Goal: Transaction & Acquisition: Purchase product/service

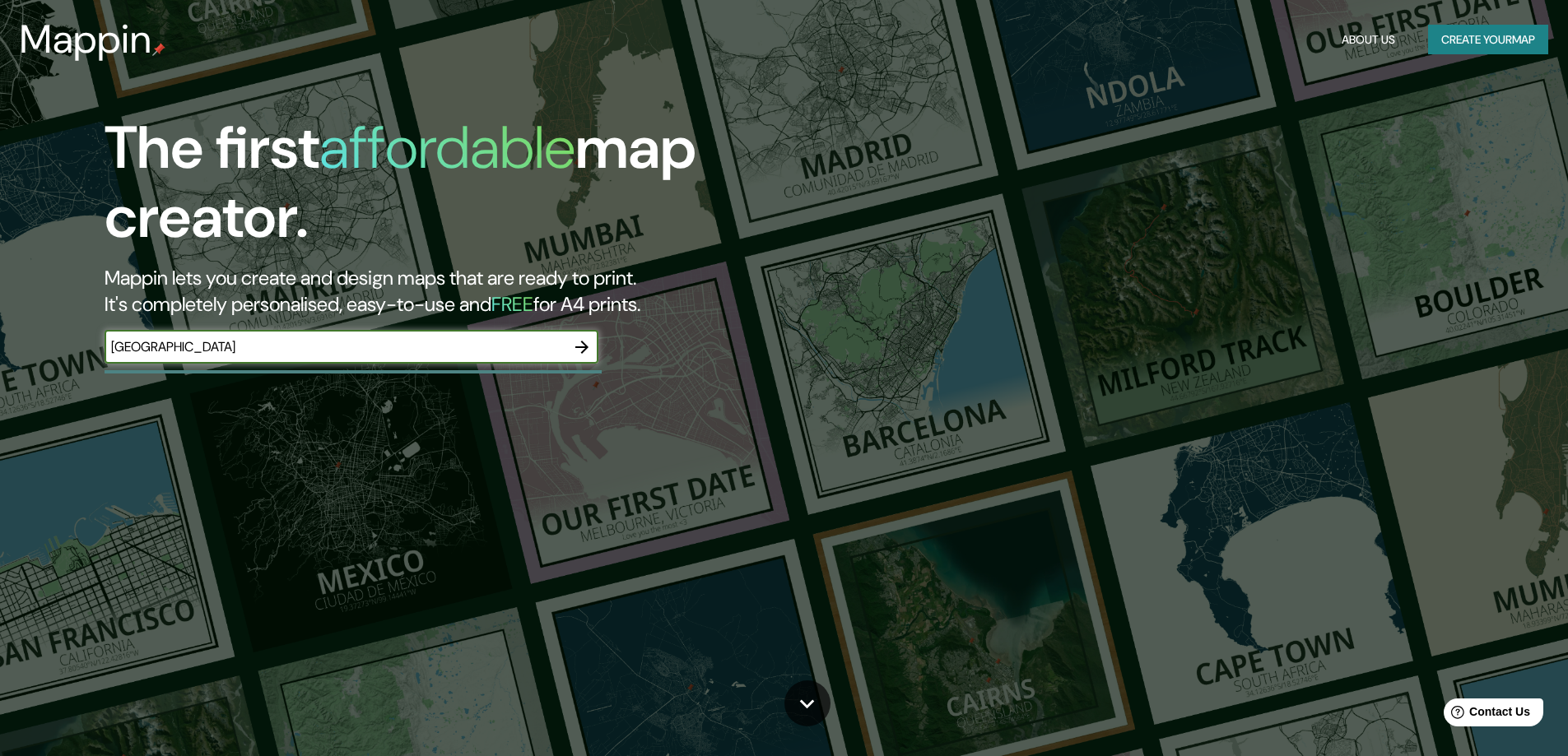
type input "milano"
click at [205, 348] on input "[GEOGRAPHIC_DATA]" at bounding box center [335, 347] width 461 height 19
click at [574, 344] on icon "button" at bounding box center [581, 347] width 20 height 20
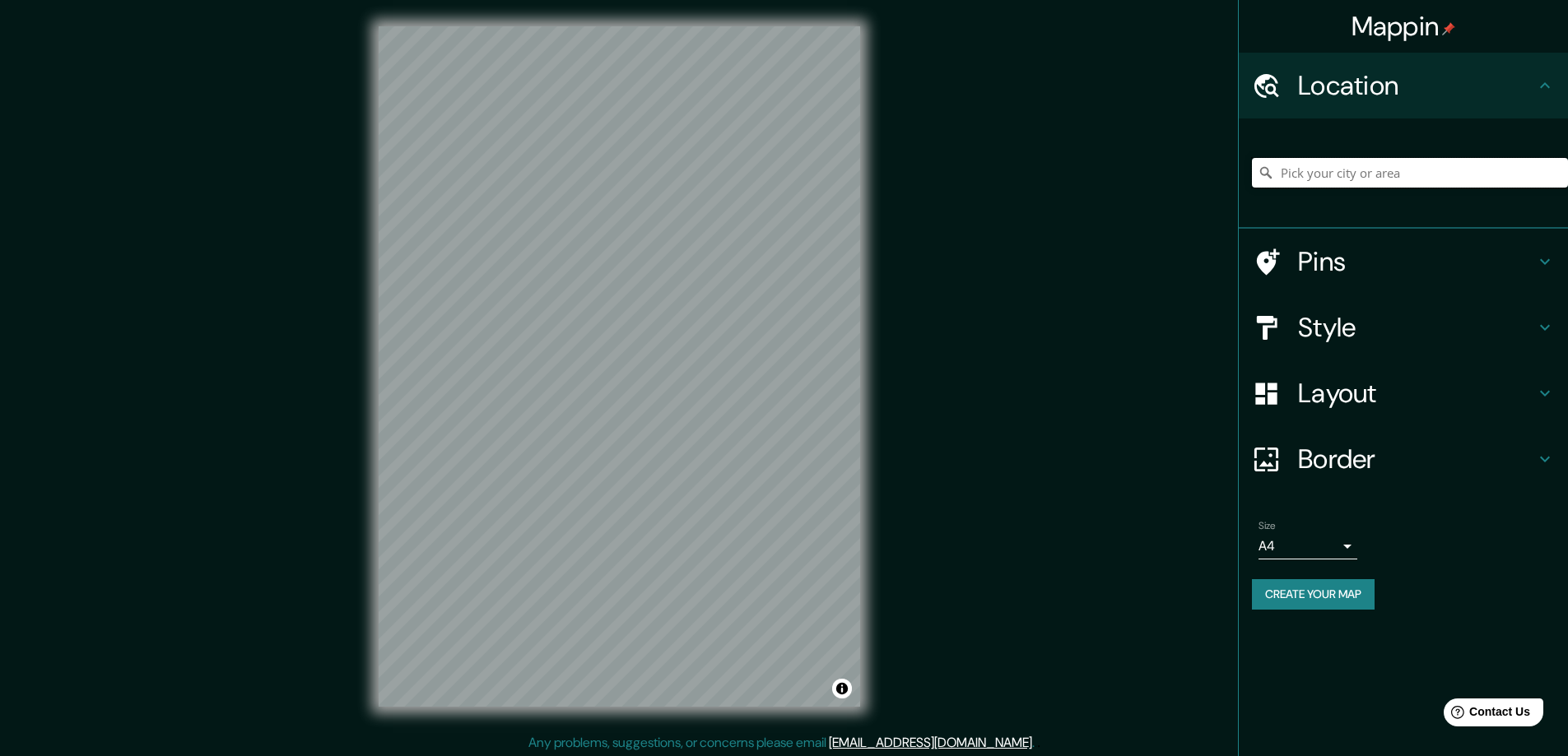
click at [1314, 178] on input "Pick your city or area" at bounding box center [1410, 172] width 316 height 29
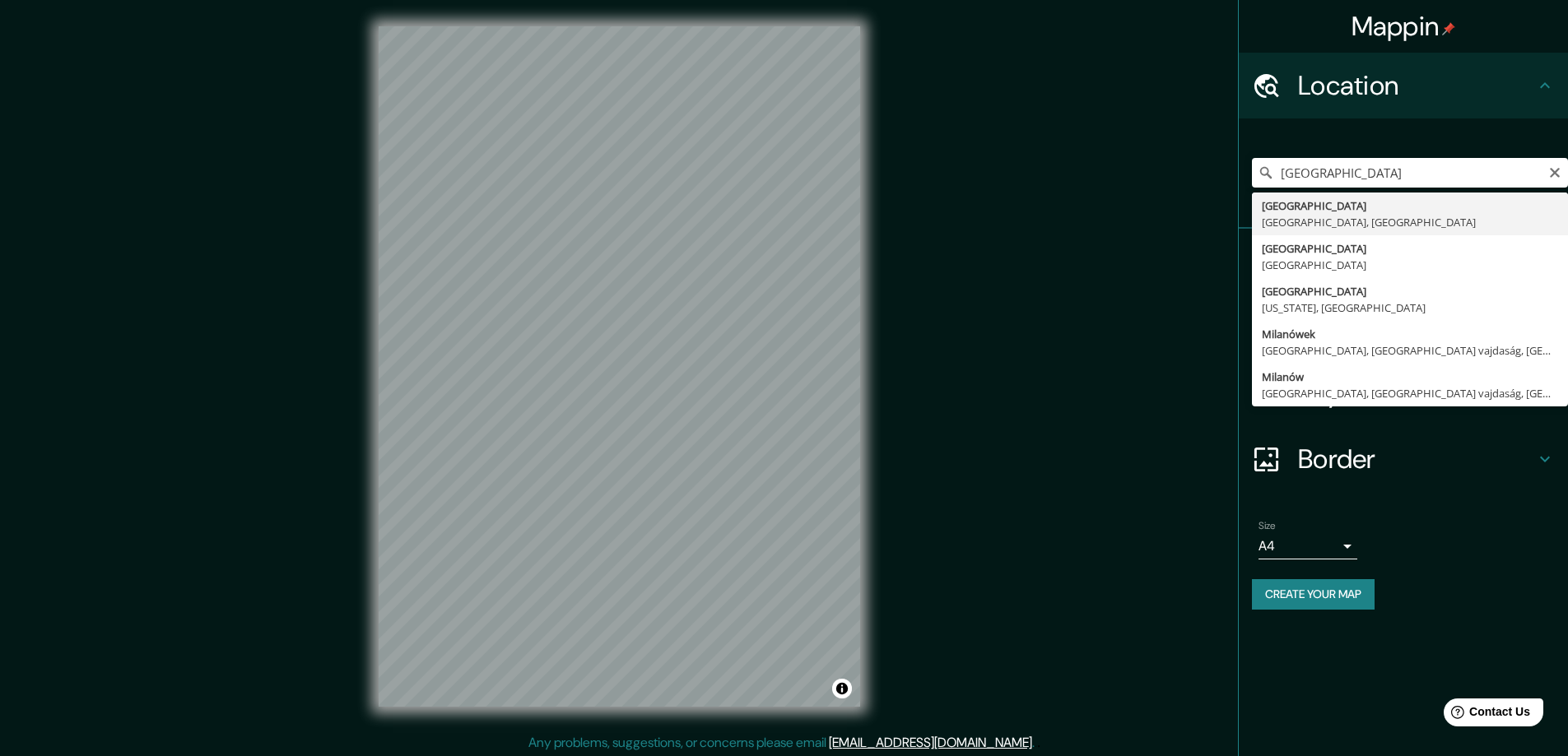
type input "Milánó, Milano megye, Olaszország"
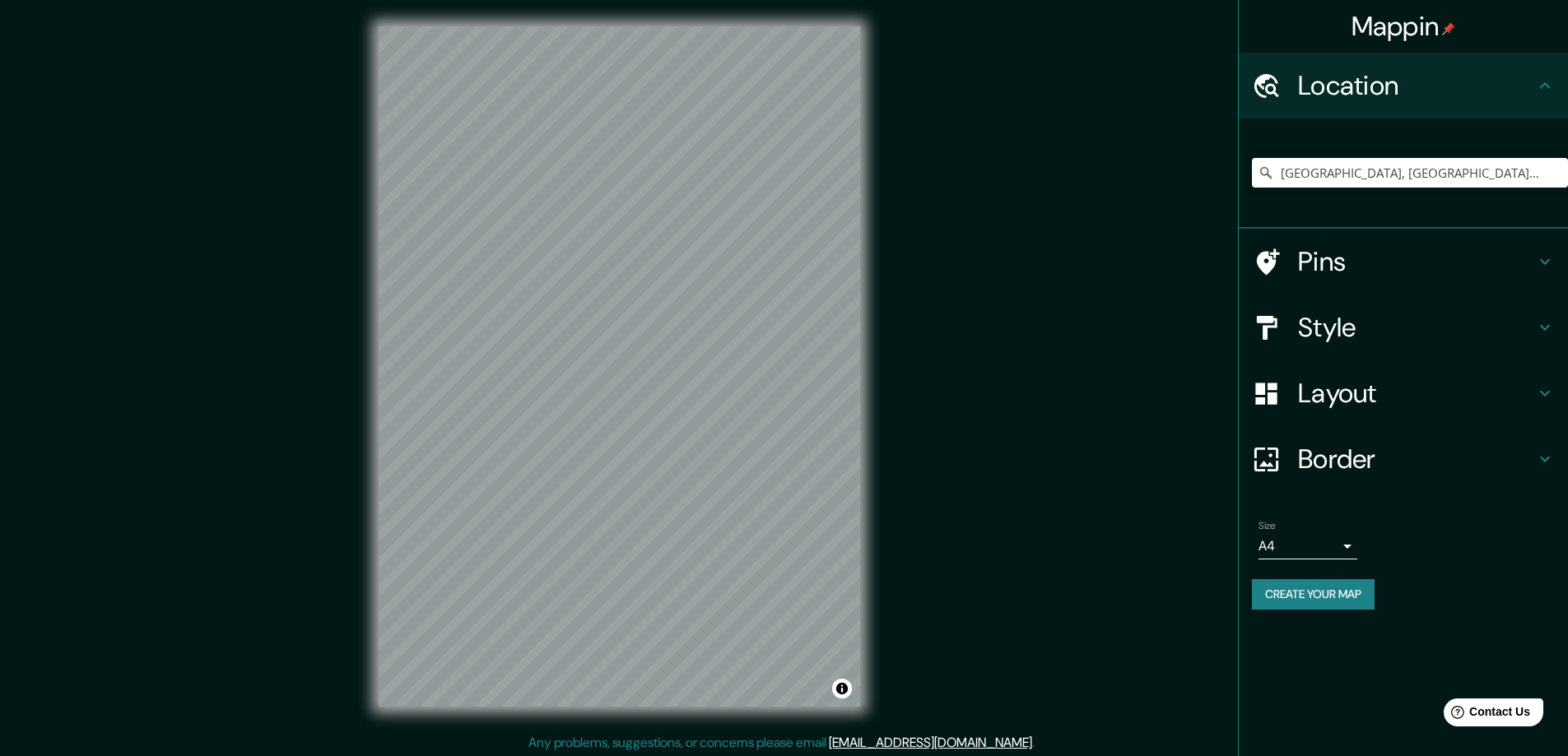
click at [1358, 400] on h4 "Layout" at bounding box center [1416, 393] width 237 height 33
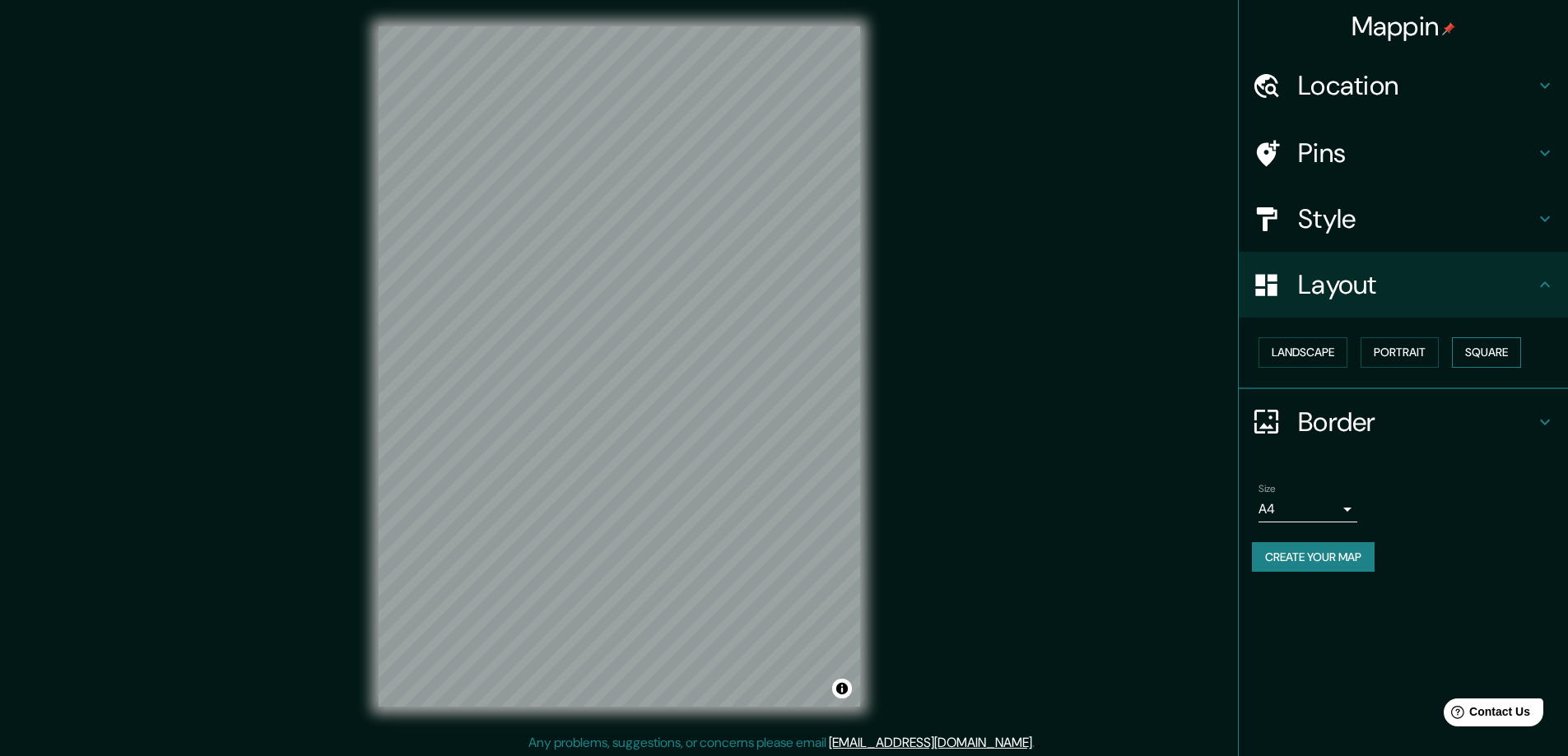
click at [1500, 347] on button "Square" at bounding box center [1486, 353] width 69 height 30
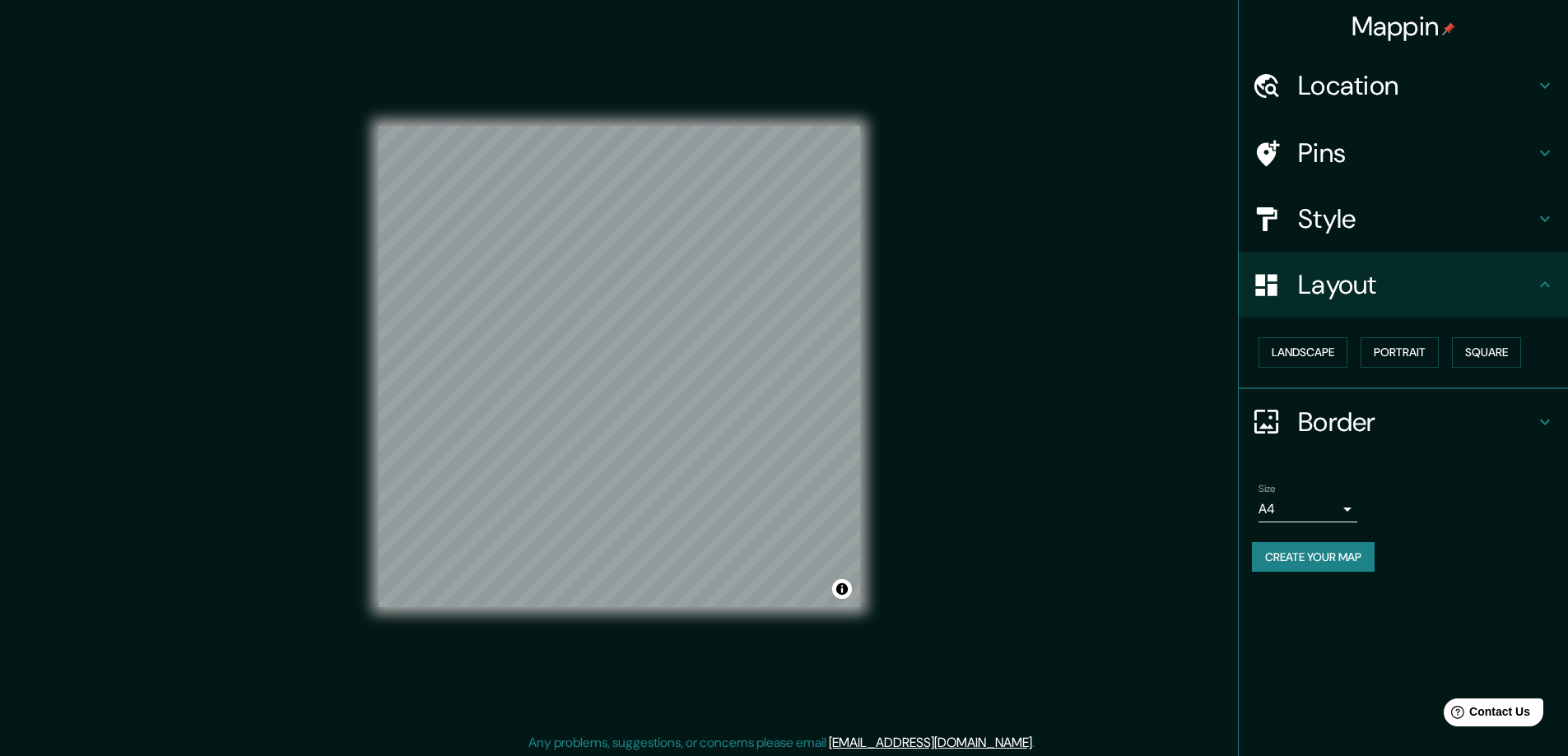
click at [1380, 207] on h4 "Style" at bounding box center [1416, 219] width 237 height 33
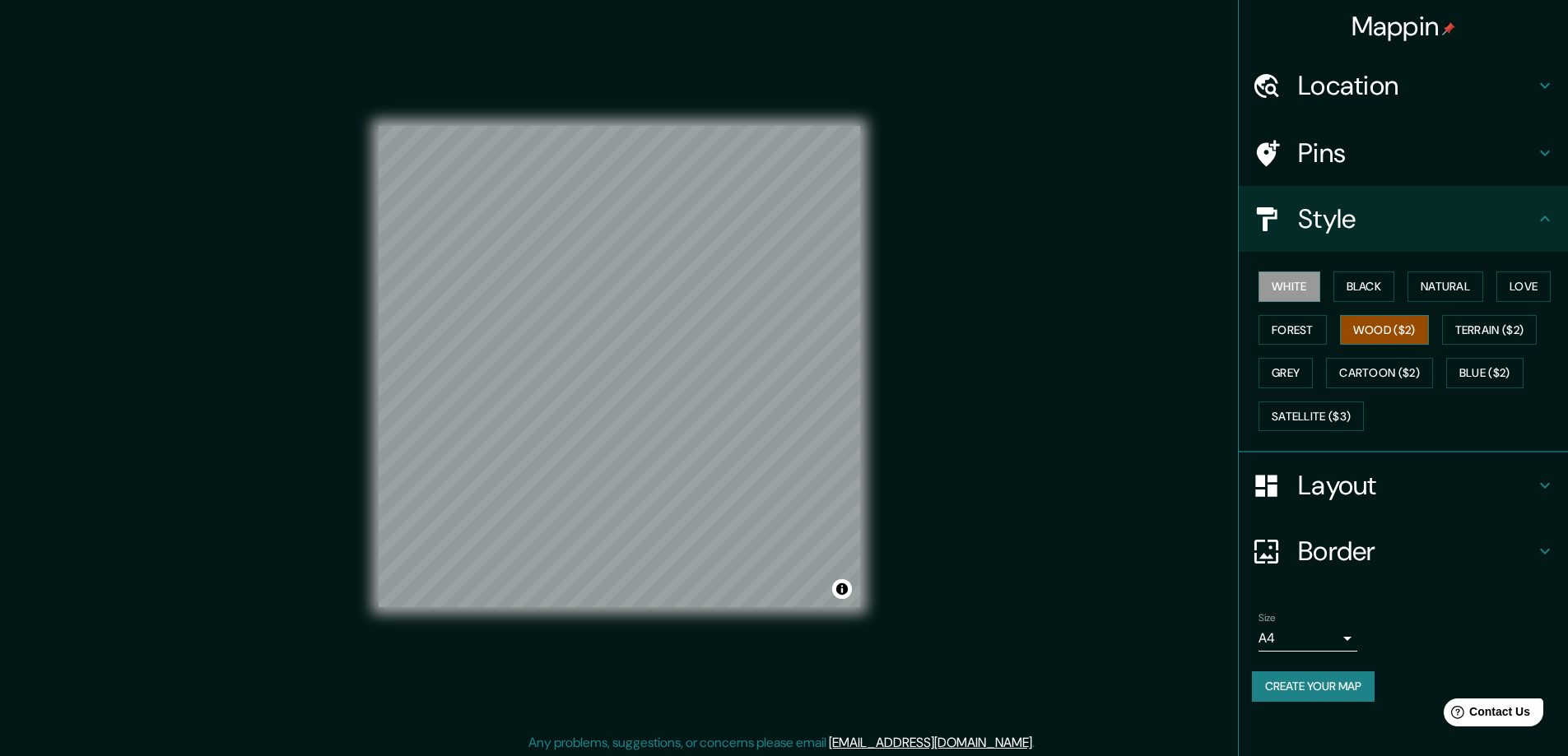
click at [1403, 330] on button "Wood ($2)" at bounding box center [1383, 330] width 88 height 30
click at [1290, 369] on button "Grey" at bounding box center [1285, 373] width 54 height 30
click at [1297, 332] on button "Forest" at bounding box center [1293, 330] width 69 height 30
click at [1299, 287] on button "White" at bounding box center [1289, 286] width 62 height 30
click at [1367, 283] on button "Black" at bounding box center [1363, 286] width 62 height 30
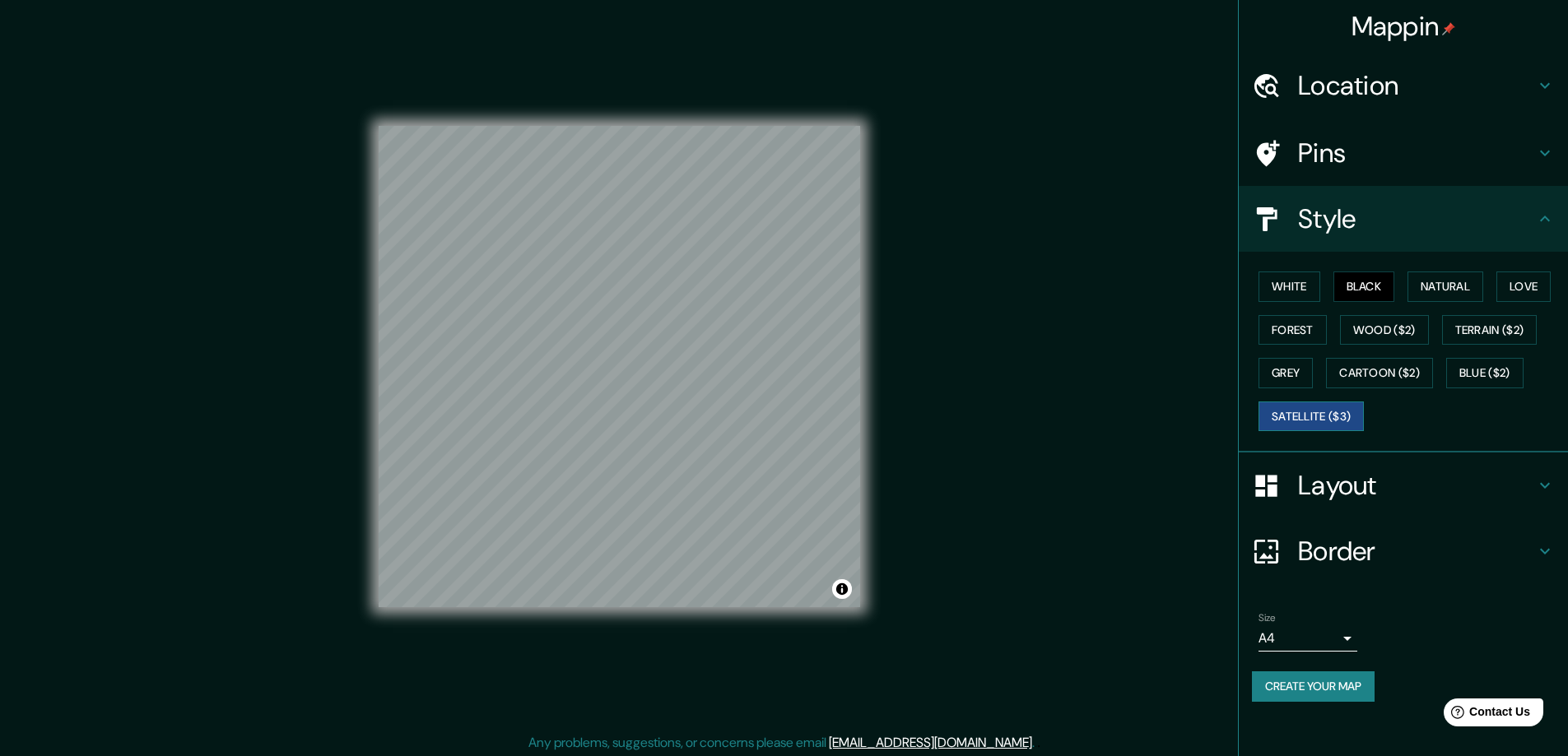
click at [1296, 415] on button "Satellite ($3)" at bounding box center [1311, 417] width 106 height 30
click at [1284, 369] on button "Grey" at bounding box center [1285, 373] width 54 height 30
click at [1301, 330] on button "Forest" at bounding box center [1293, 330] width 69 height 30
click at [1525, 281] on button "Love" at bounding box center [1523, 286] width 54 height 30
click at [1482, 283] on button "Natural" at bounding box center [1445, 286] width 76 height 30
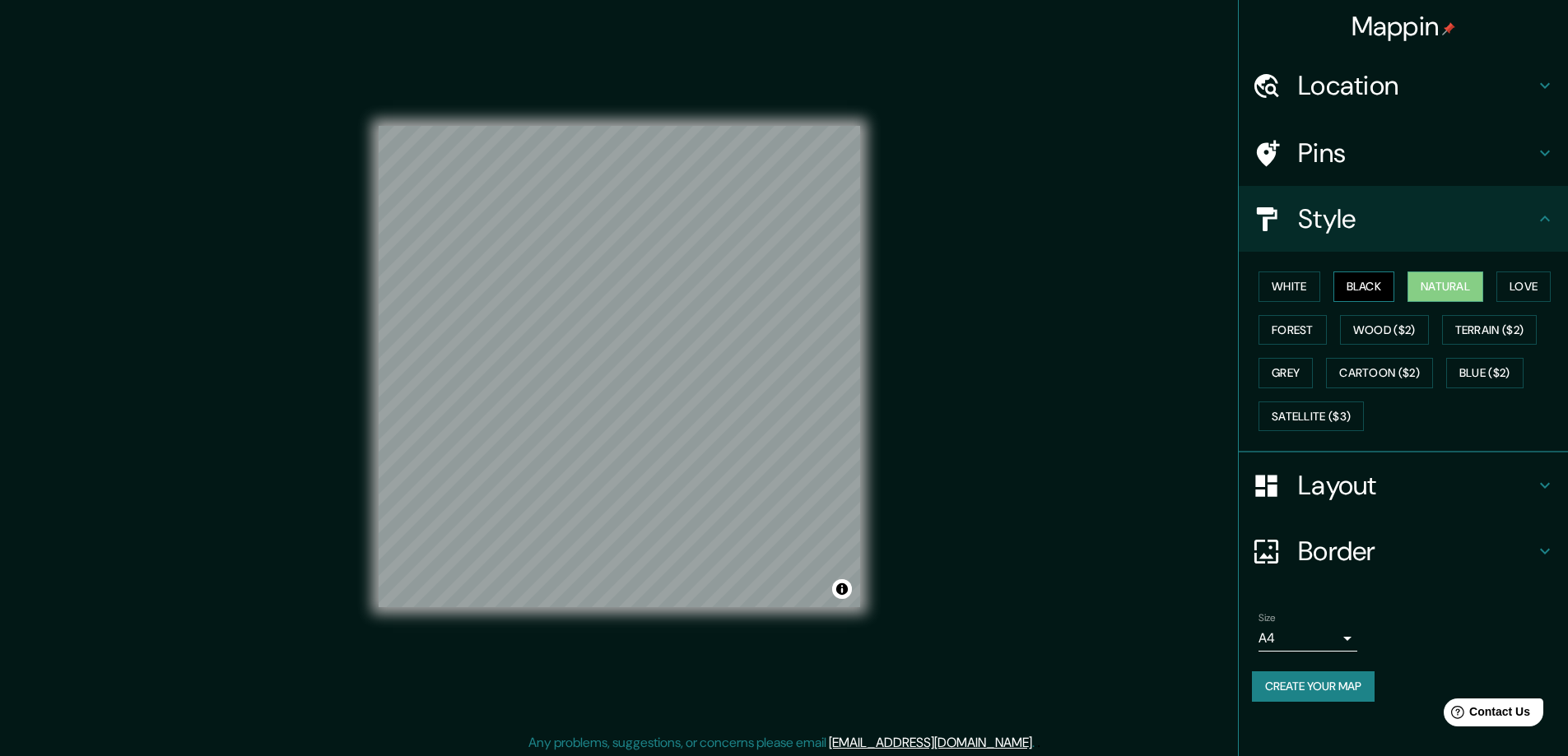
click at [1370, 287] on button "Black" at bounding box center [1363, 286] width 62 height 30
click at [1309, 292] on button "White" at bounding box center [1289, 286] width 62 height 30
click at [1353, 285] on button "Black" at bounding box center [1363, 286] width 62 height 30
click at [1314, 289] on button "White" at bounding box center [1289, 286] width 62 height 30
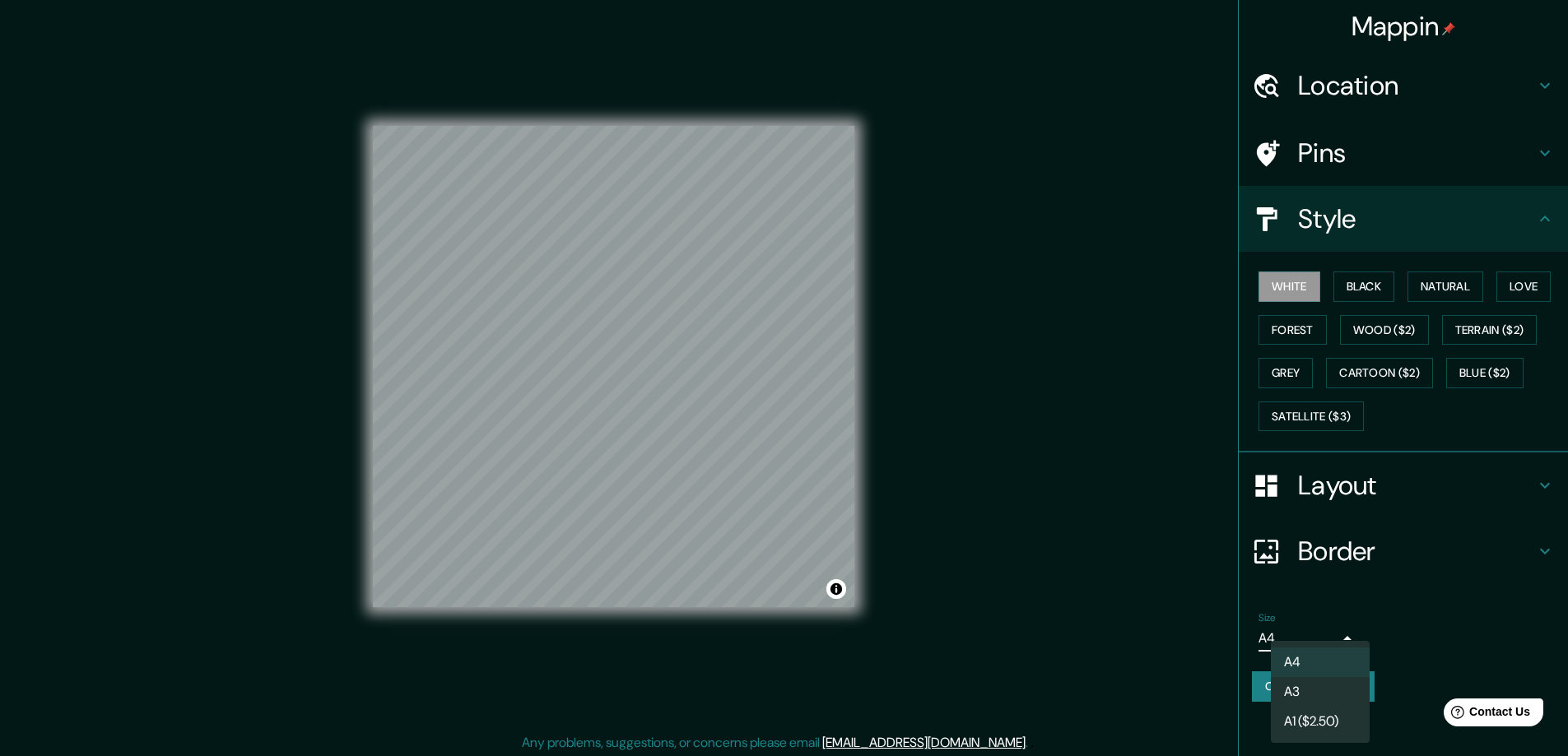
click at [1325, 639] on body "Mappin Location Milánó, Milano megye, Olaszország Pins Style White Black Natura…" at bounding box center [784, 378] width 1568 height 756
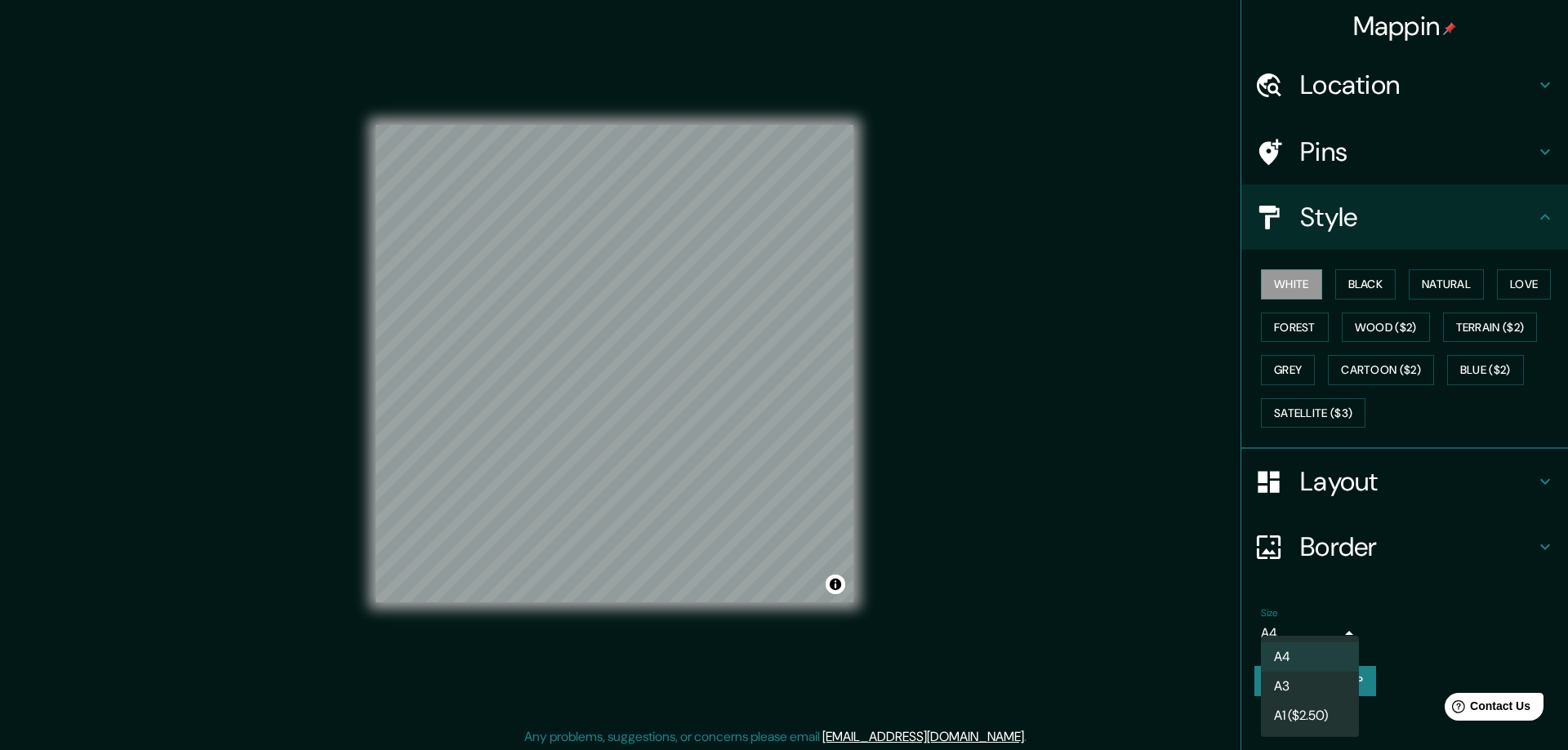
click at [1384, 633] on div at bounding box center [784, 375] width 1568 height 750
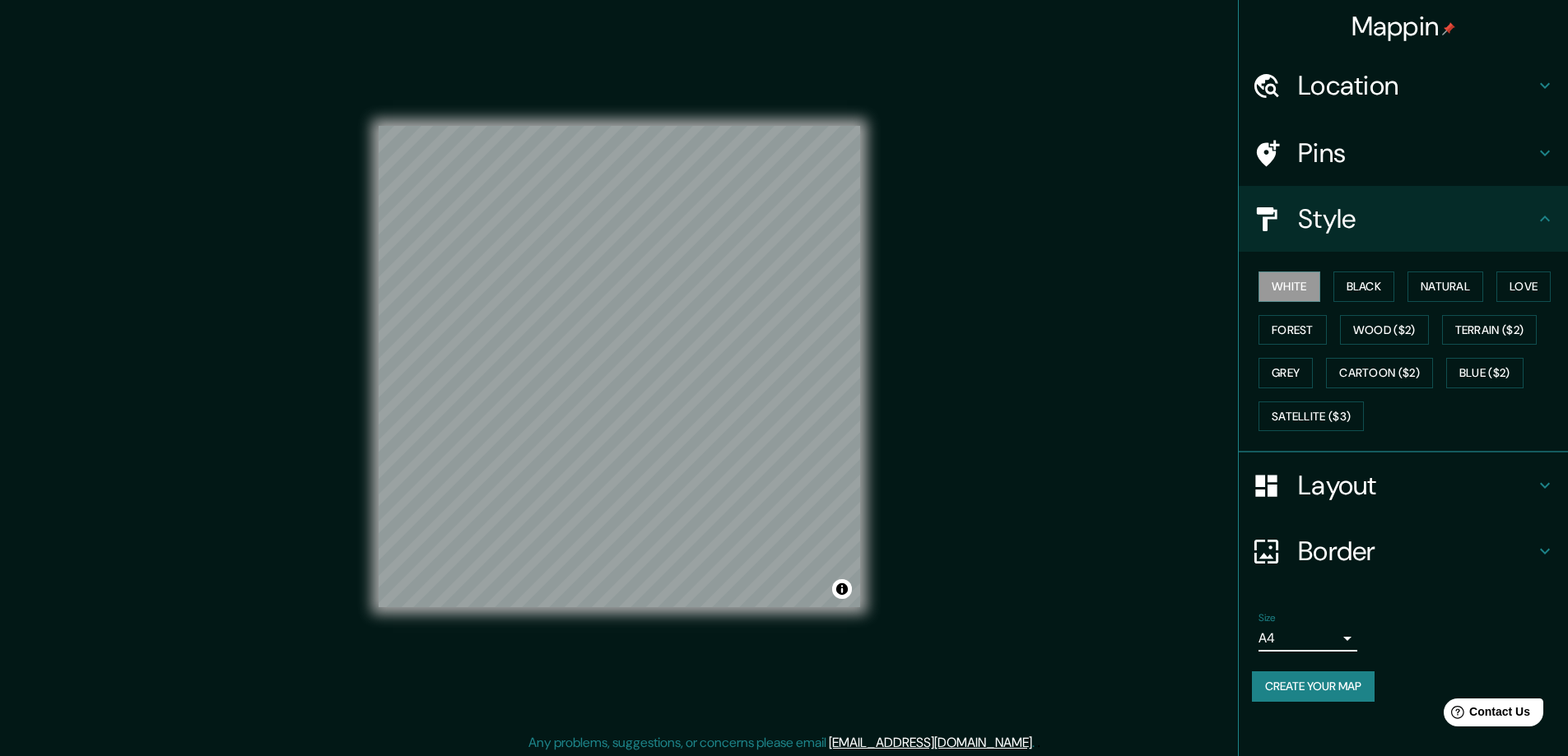
click at [1327, 690] on button "Create your map" at bounding box center [1313, 687] width 123 height 30
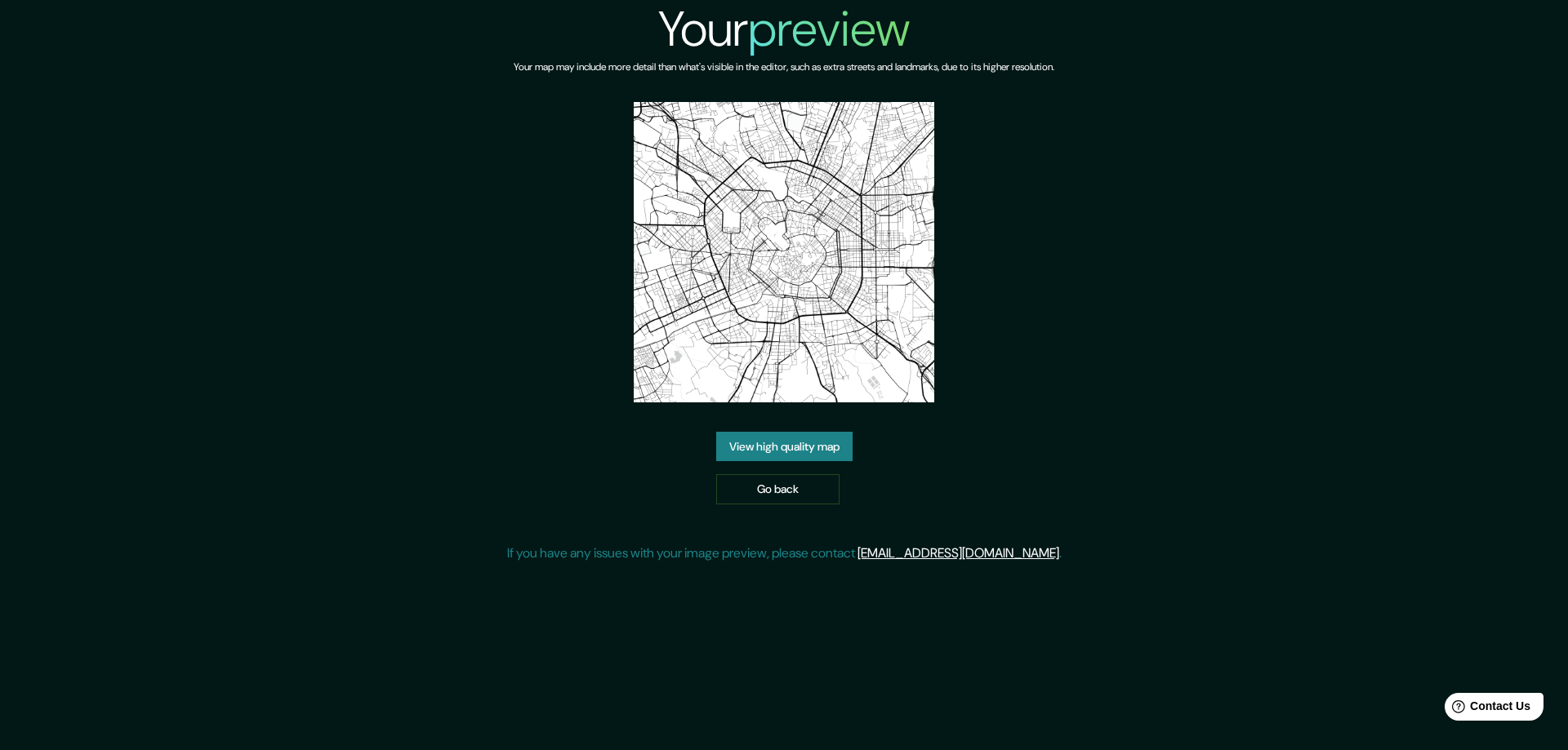
click at [772, 450] on link "View high quality map" at bounding box center [784, 447] width 136 height 30
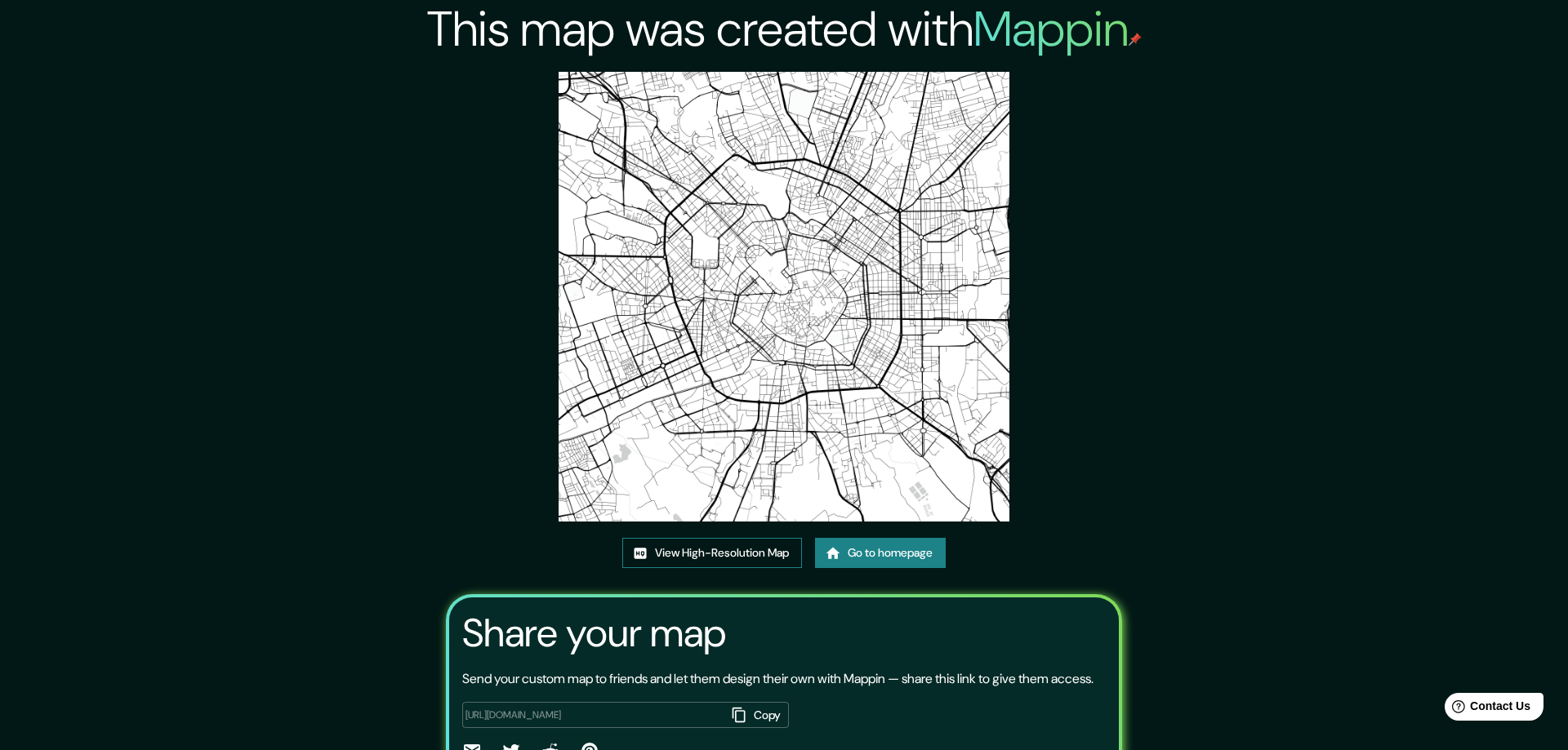
click at [732, 538] on link "View High-Resolution Map" at bounding box center [712, 553] width 179 height 30
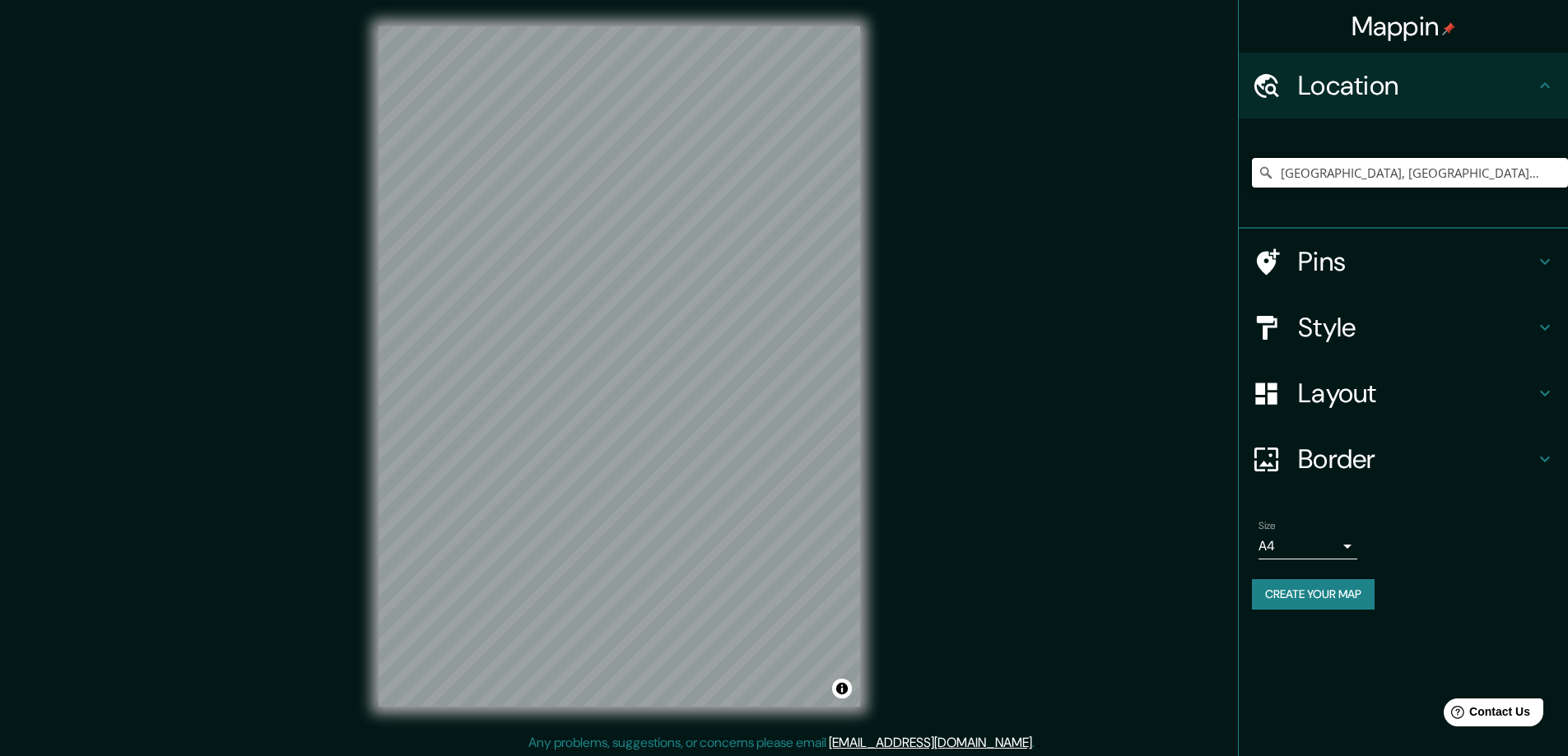
click at [1360, 179] on input "Milánó, Milano megye, Olaszország" at bounding box center [1410, 172] width 316 height 29
click at [1364, 181] on input "Torino, Orașul metropolitan Torino, Olaszország" at bounding box center [1410, 172] width 316 height 29
click at [1383, 177] on input "Torino, Orașul metropolitan Torino, Olaszország" at bounding box center [1410, 172] width 316 height 29
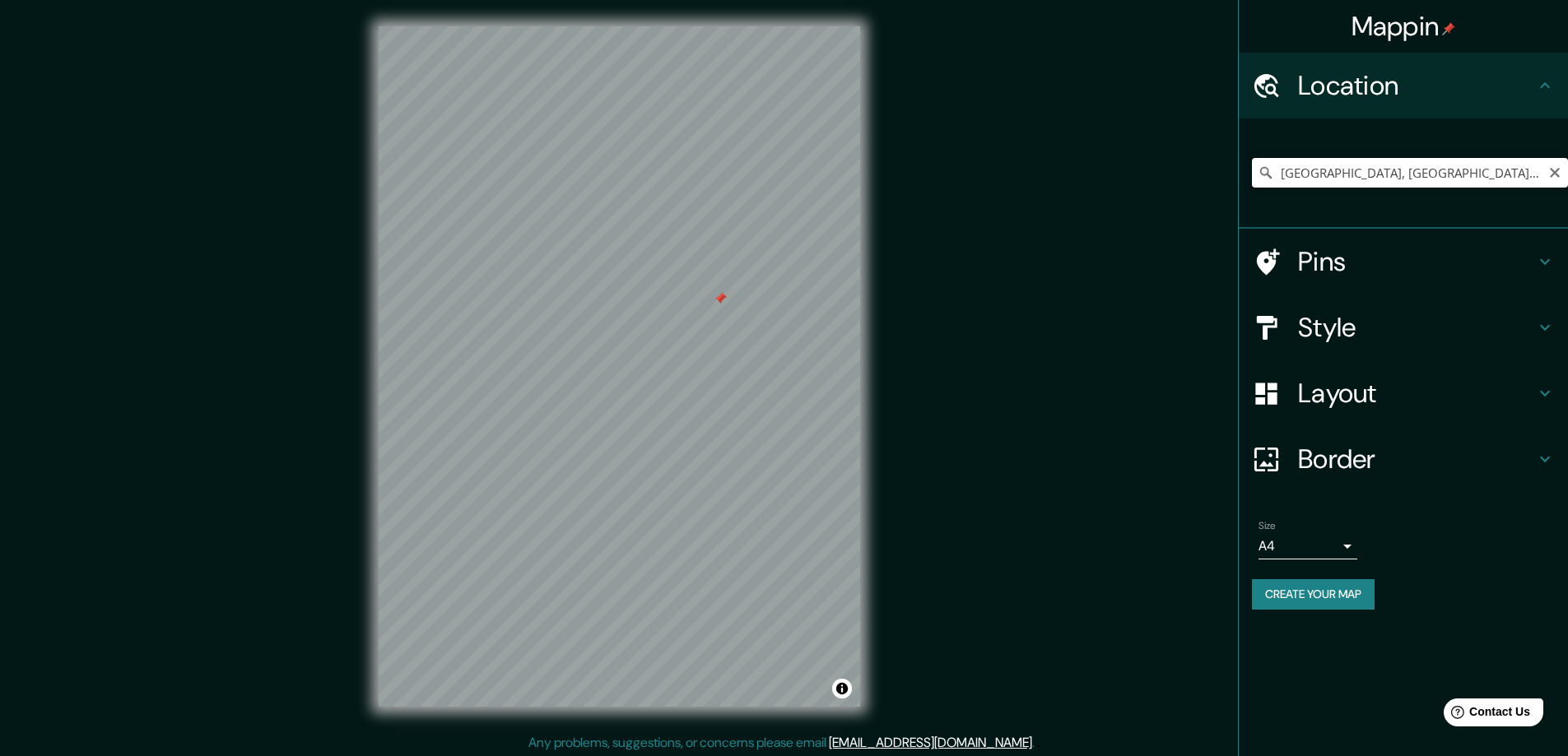
click at [1383, 177] on input "Torino, Orașul metropolitan Torino, Olaszország" at bounding box center [1410, 172] width 316 height 29
click at [1402, 180] on input "Torino, Leini, Orașul metropolitan Torino, Olaszország" at bounding box center [1410, 172] width 316 height 29
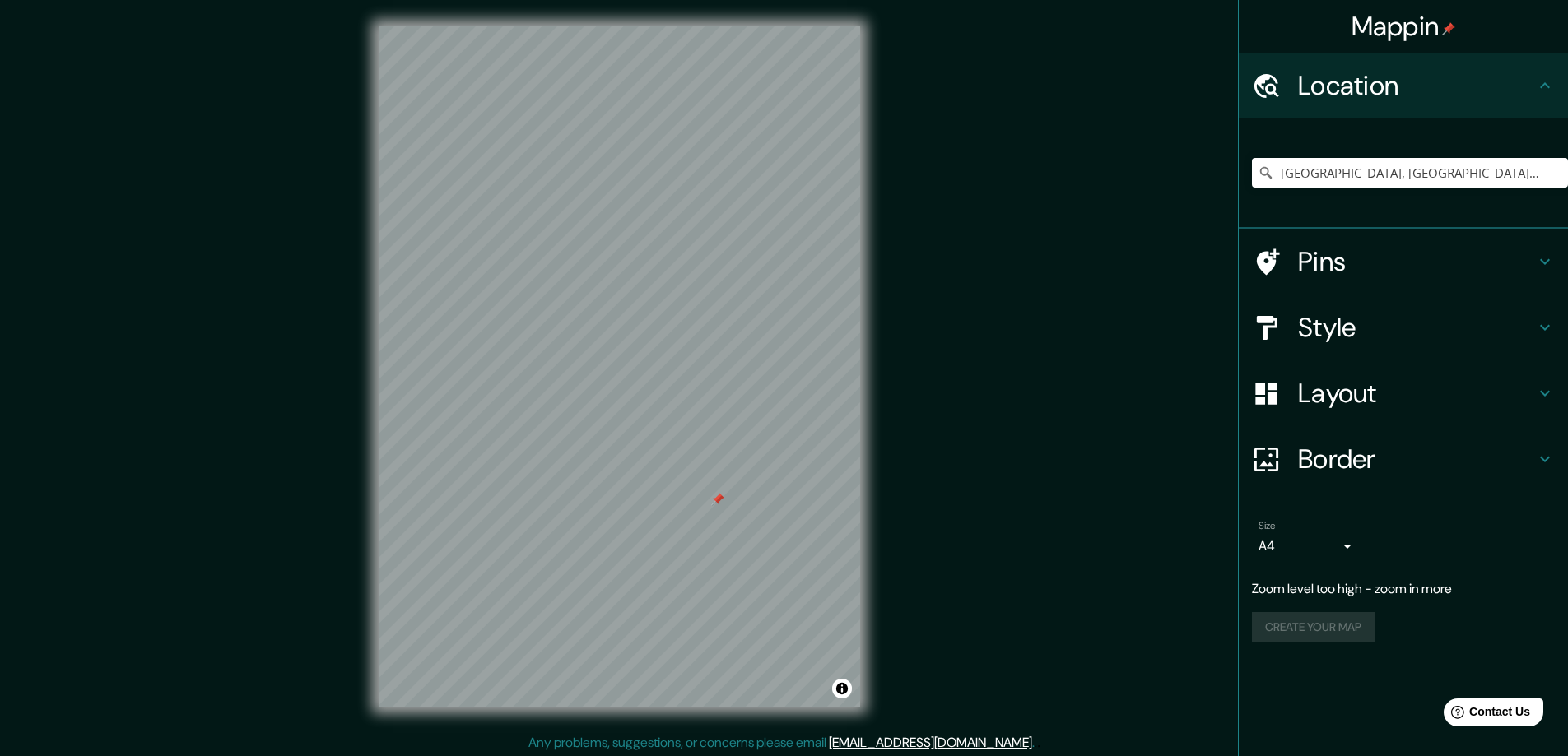
click at [1382, 259] on h4 "Pins" at bounding box center [1416, 262] width 237 height 33
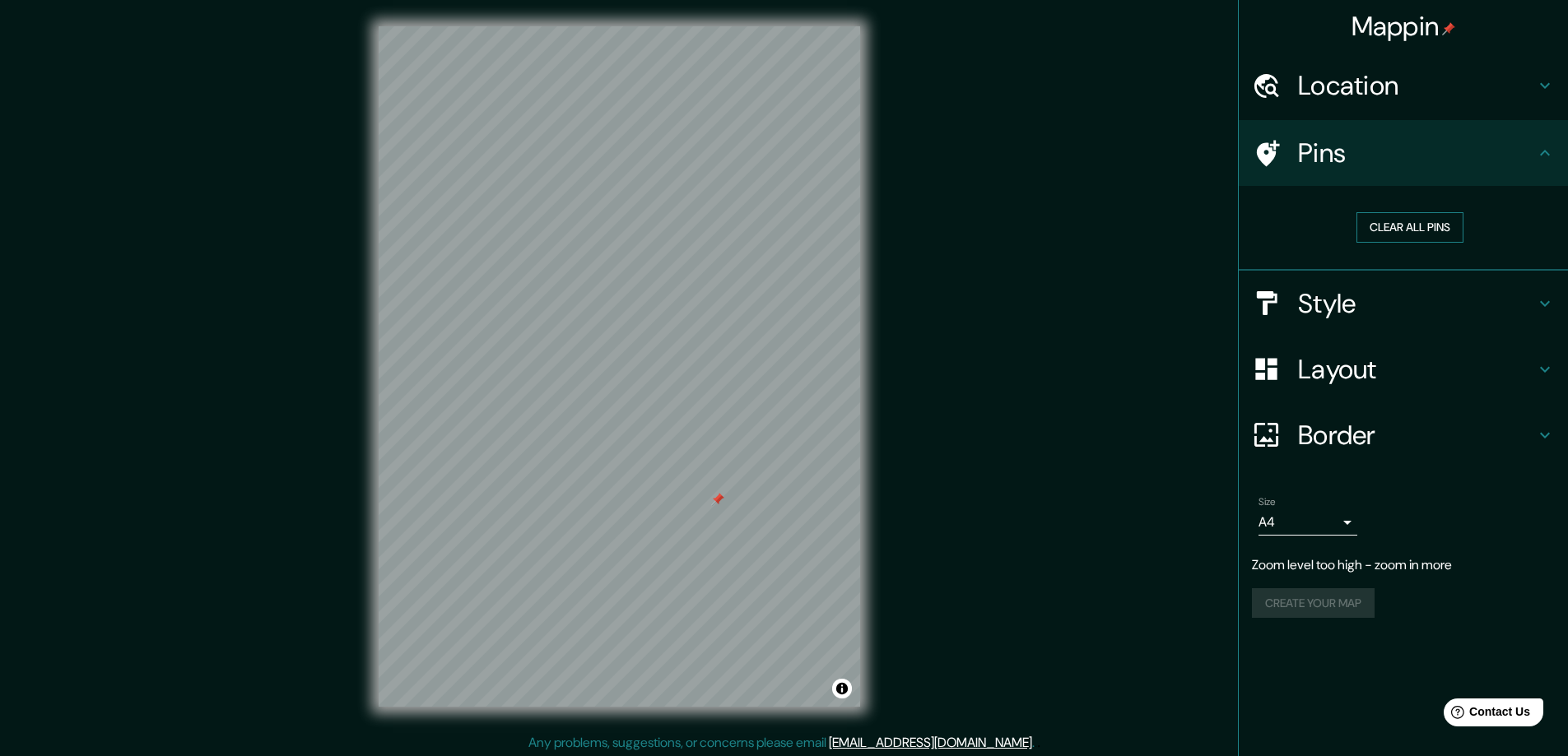
click at [1416, 225] on button "Clear all pins" at bounding box center [1410, 227] width 107 height 30
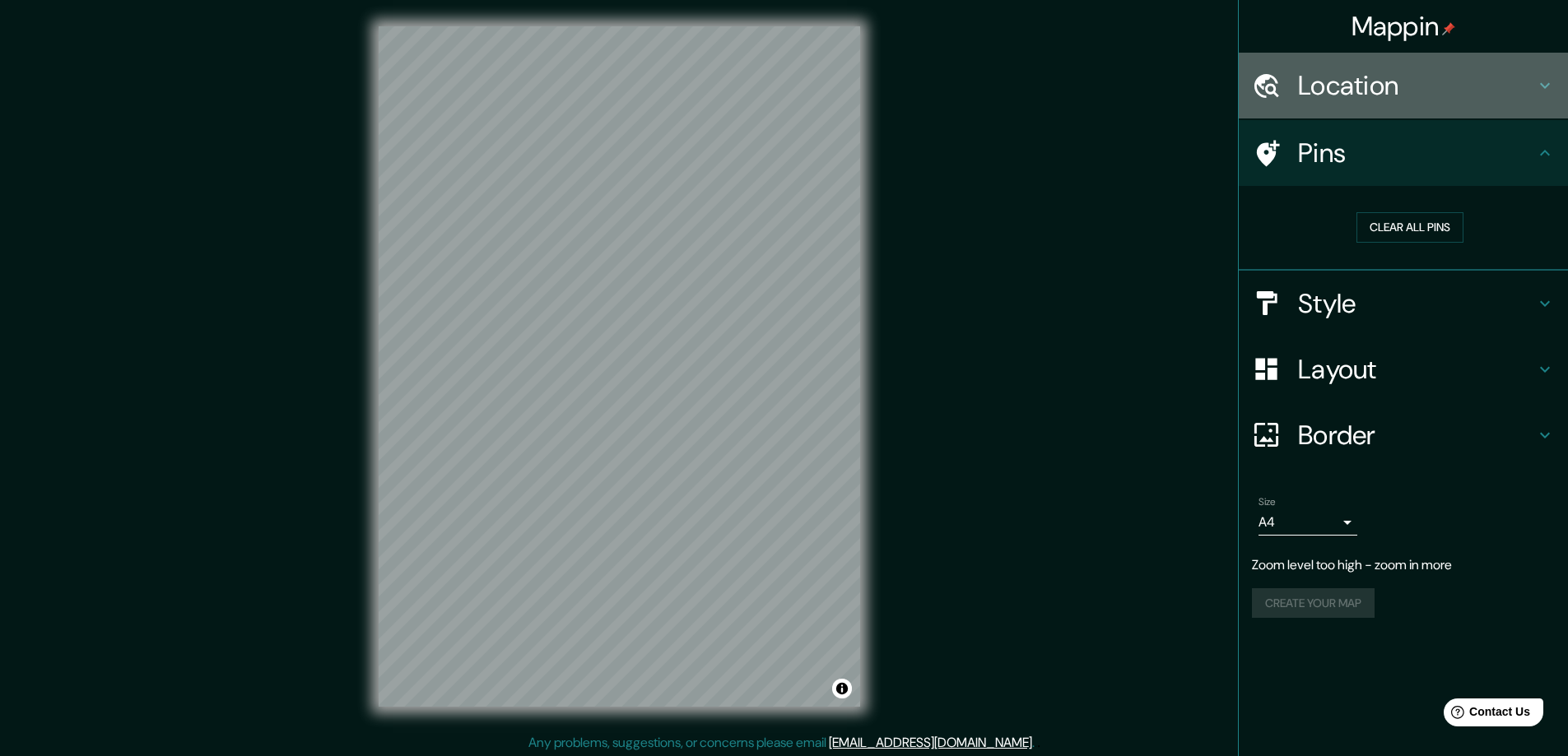
click at [1359, 90] on h4 "Location" at bounding box center [1416, 86] width 237 height 33
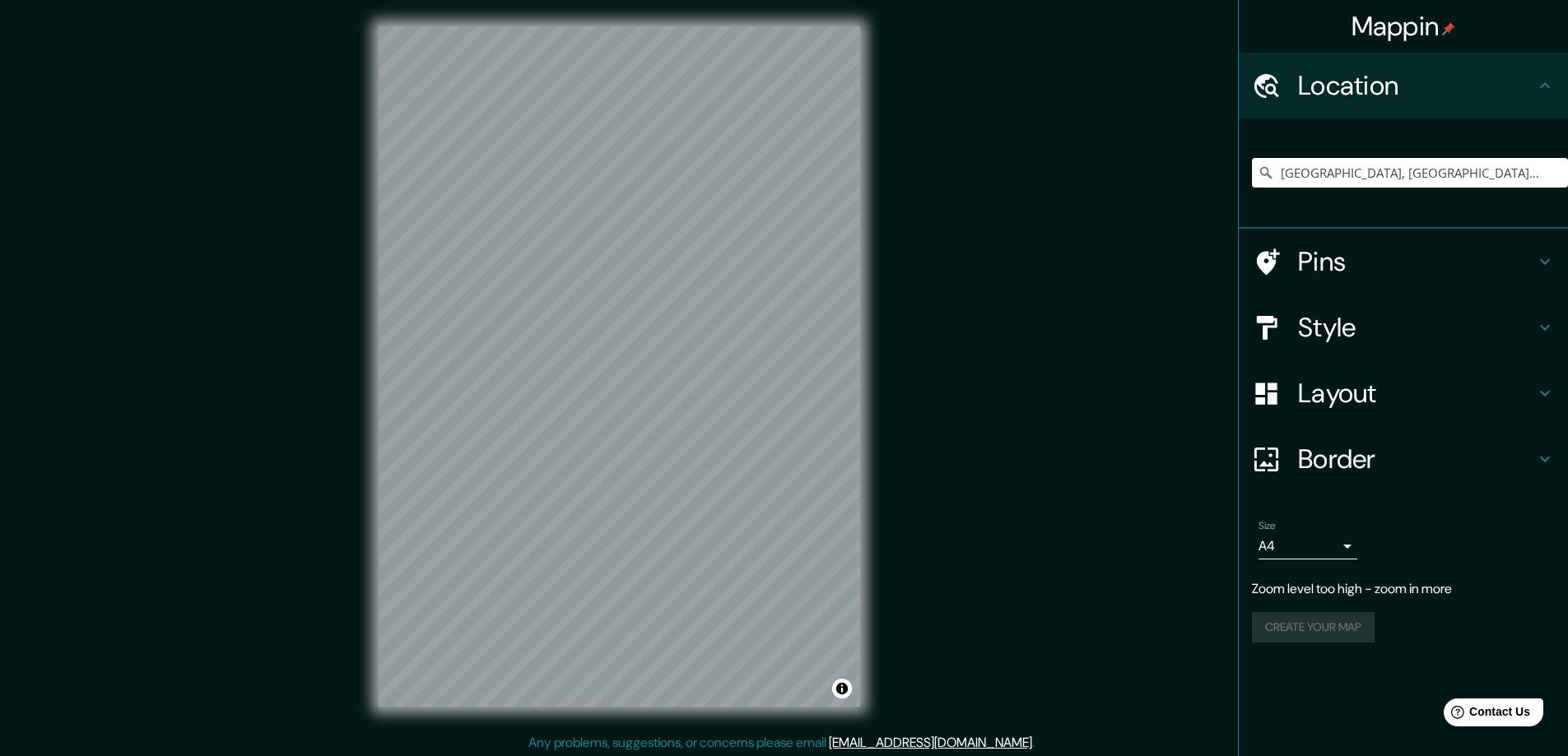
click at [1330, 168] on input "Torino, Leini, Orașul metropolitan Torino, Olaszország" at bounding box center [1410, 172] width 316 height 29
click at [1369, 175] on input "Torino, Leini, Orașul metropolitan Torino, Olaszország" at bounding box center [1410, 172] width 316 height 29
drag, startPoint x: 1321, startPoint y: 169, endPoint x: 1579, endPoint y: 185, distance: 258.5
click at [1567, 185] on html "Mappin Location Torino, Leini, Orașul metropolitan Torino, Olaszország Pins Sty…" at bounding box center [784, 378] width 1568 height 756
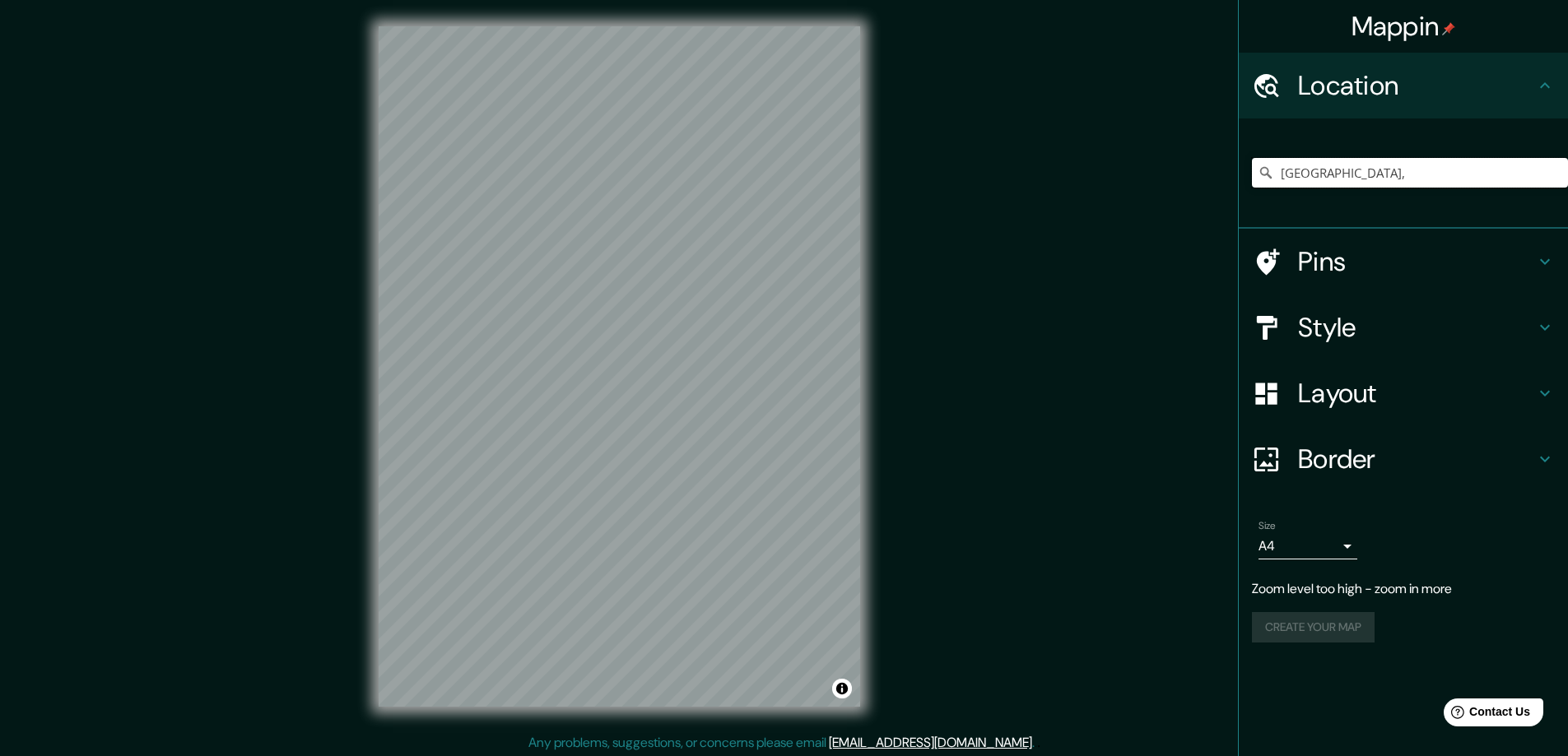
scroll to position [0, 0]
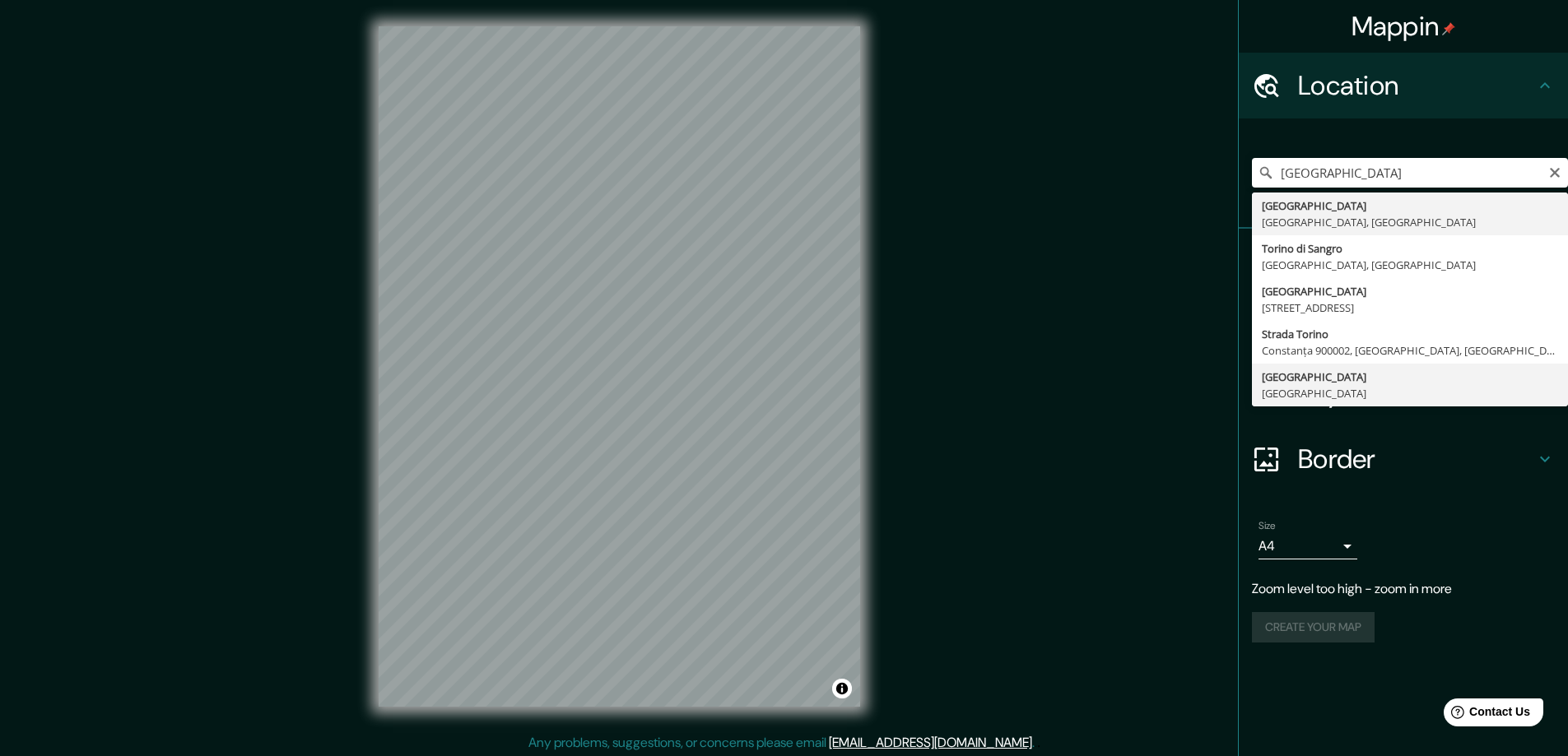
type input "Orașul metropolitan Torino, Olaszország"
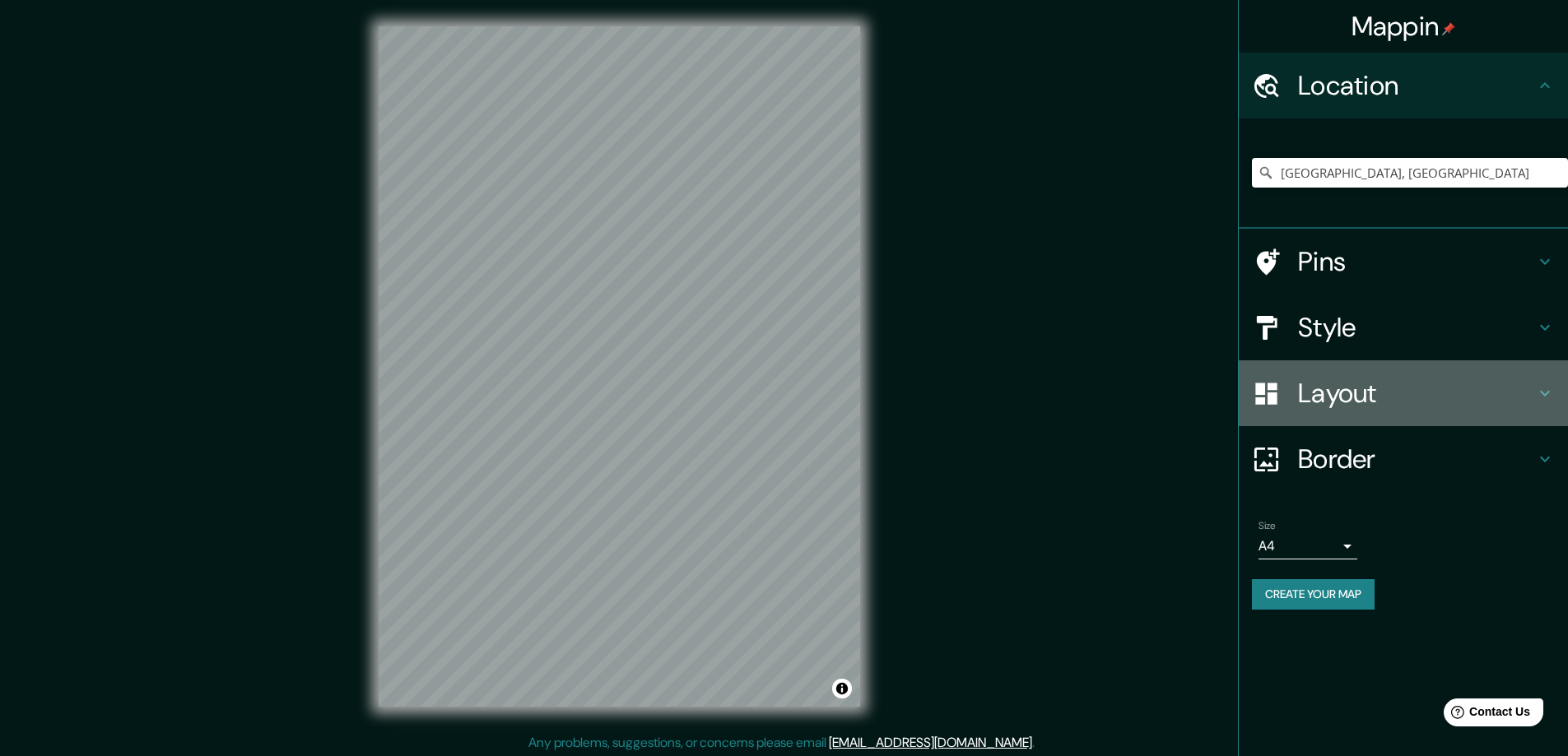
click at [1352, 386] on h4 "Layout" at bounding box center [1416, 393] width 237 height 33
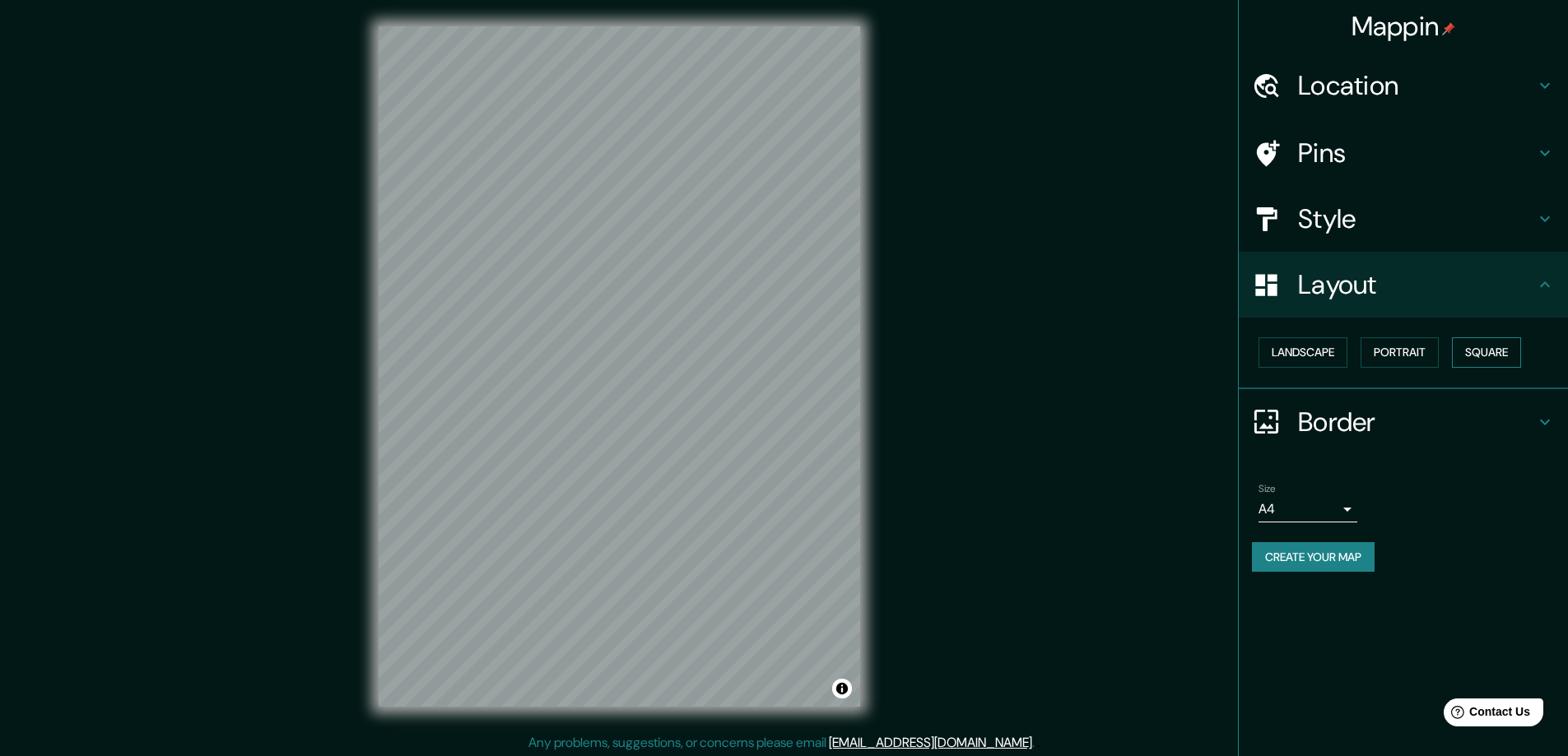
click at [1482, 357] on button "Square" at bounding box center [1486, 353] width 69 height 30
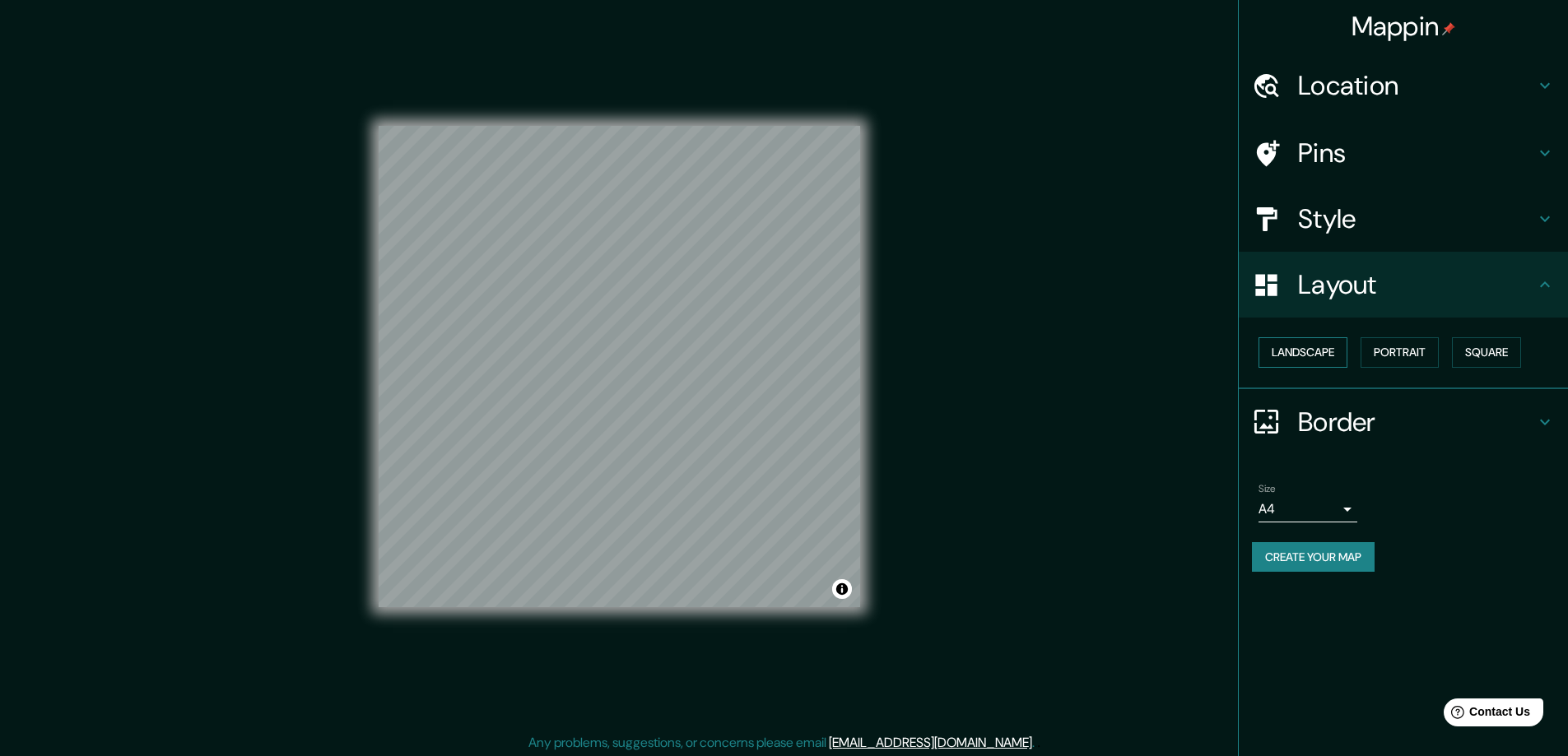
click at [1326, 354] on button "Landscape" at bounding box center [1303, 353] width 88 height 30
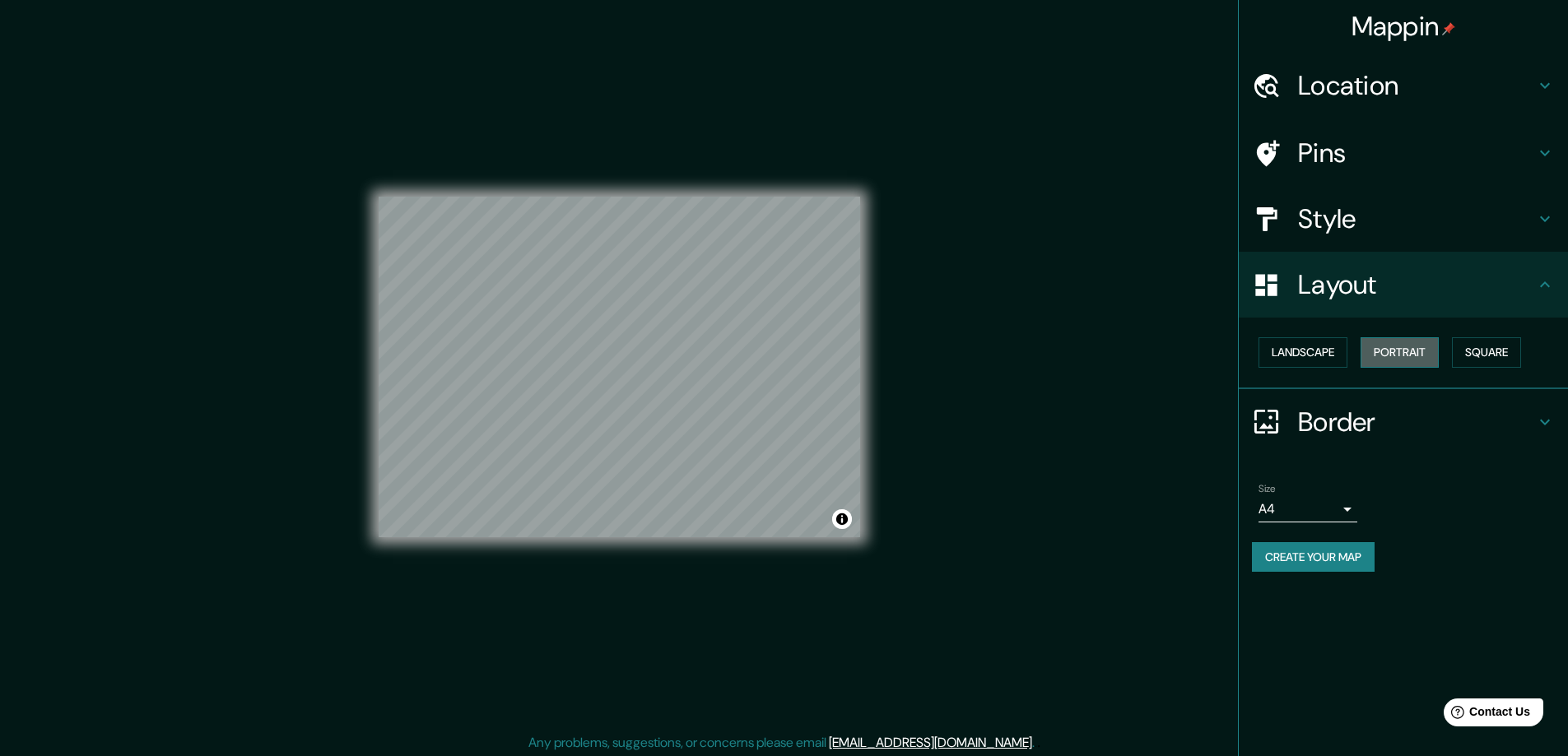
click at [1382, 348] on button "Portrait" at bounding box center [1400, 353] width 78 height 30
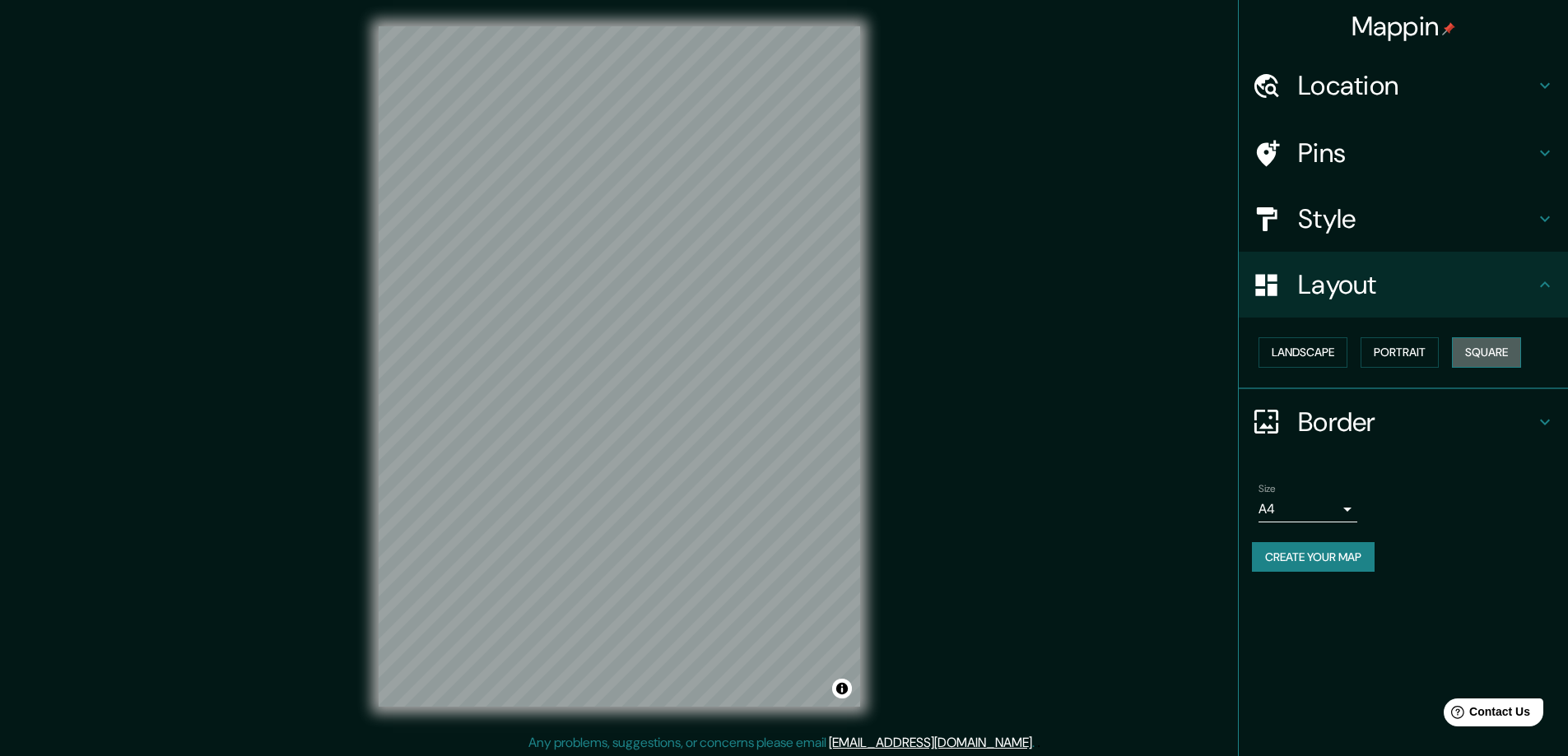
click at [1518, 352] on button "Square" at bounding box center [1486, 353] width 69 height 30
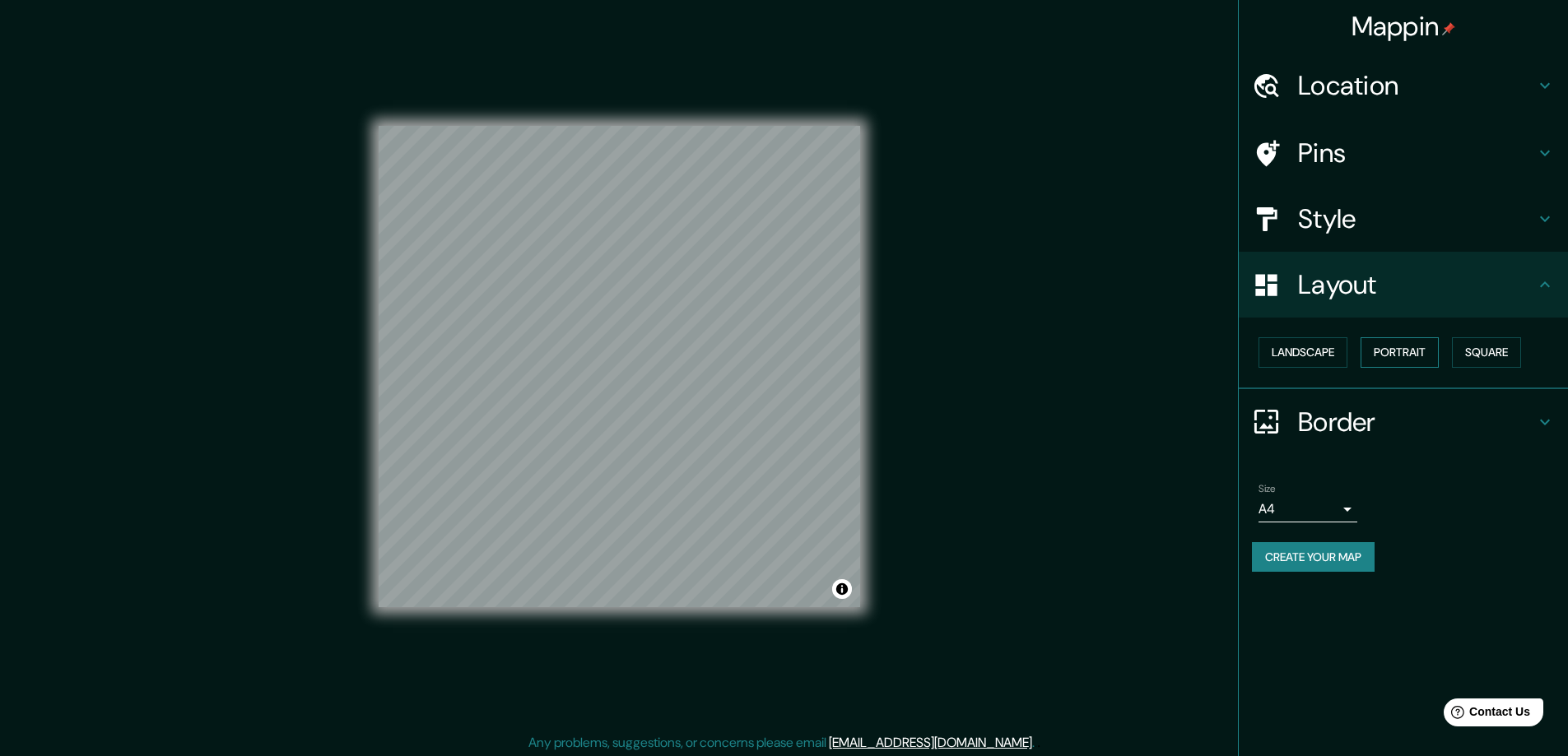
click at [1415, 356] on button "Portrait" at bounding box center [1400, 353] width 78 height 30
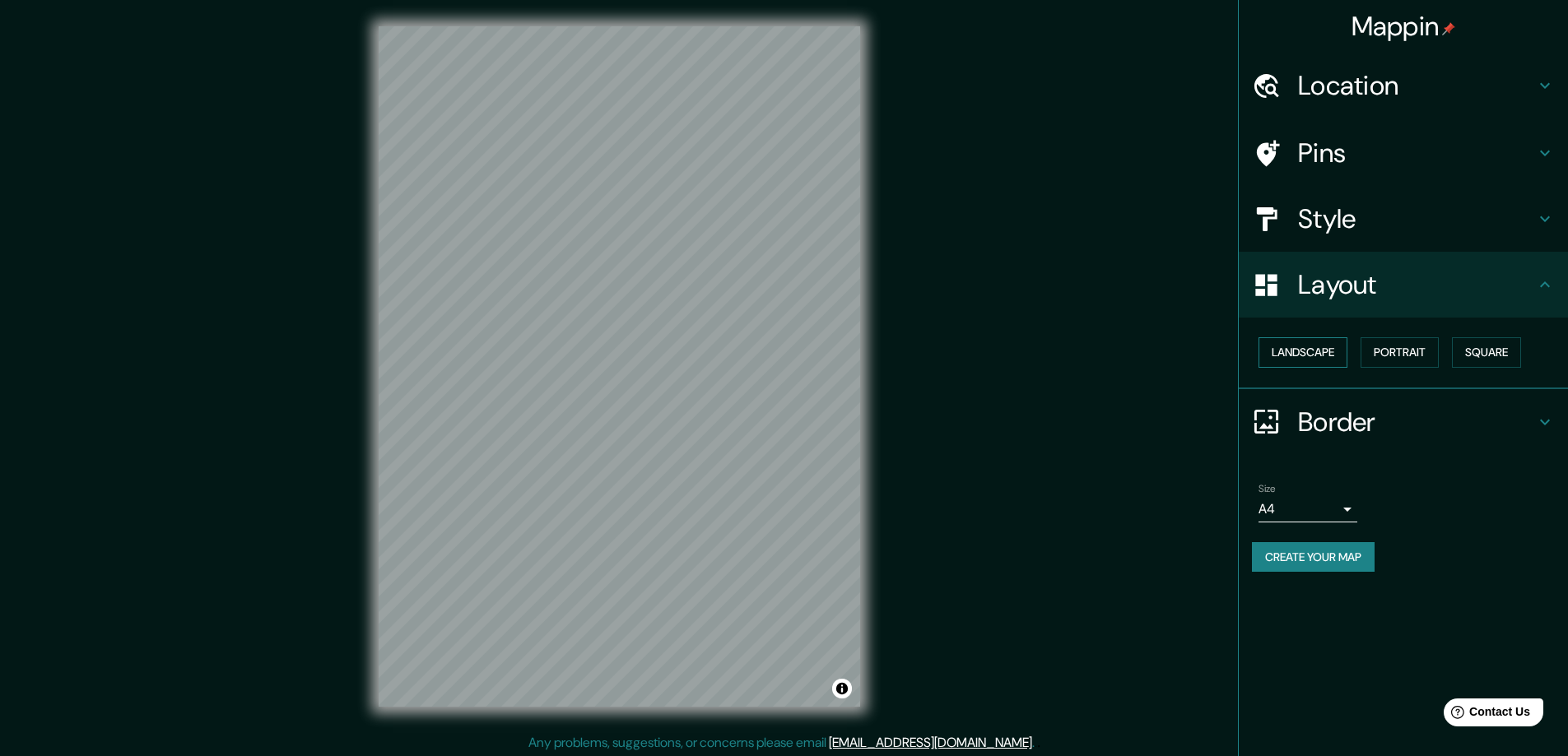
click at [1320, 356] on button "Landscape" at bounding box center [1303, 353] width 88 height 30
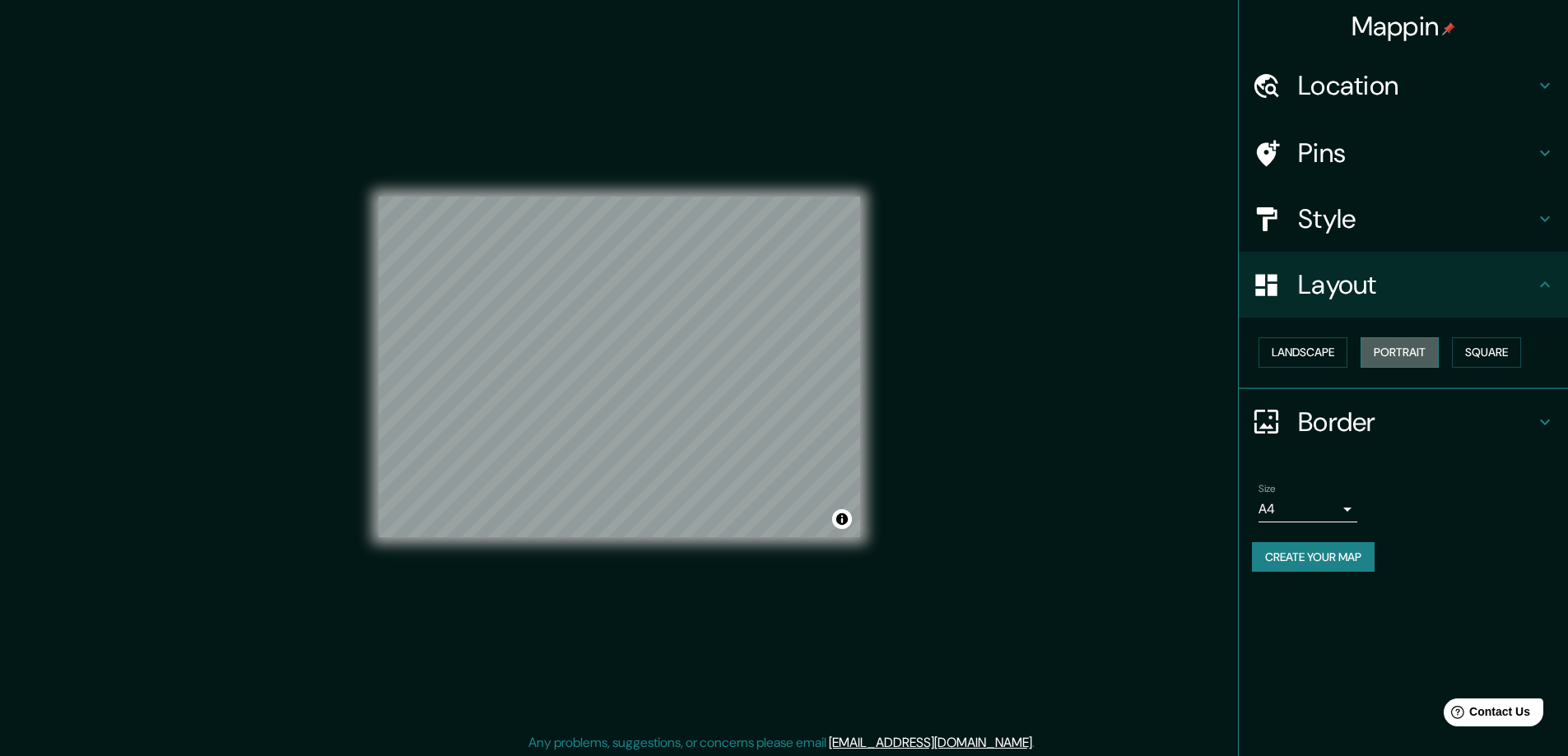
click at [1392, 352] on button "Portrait" at bounding box center [1400, 353] width 78 height 30
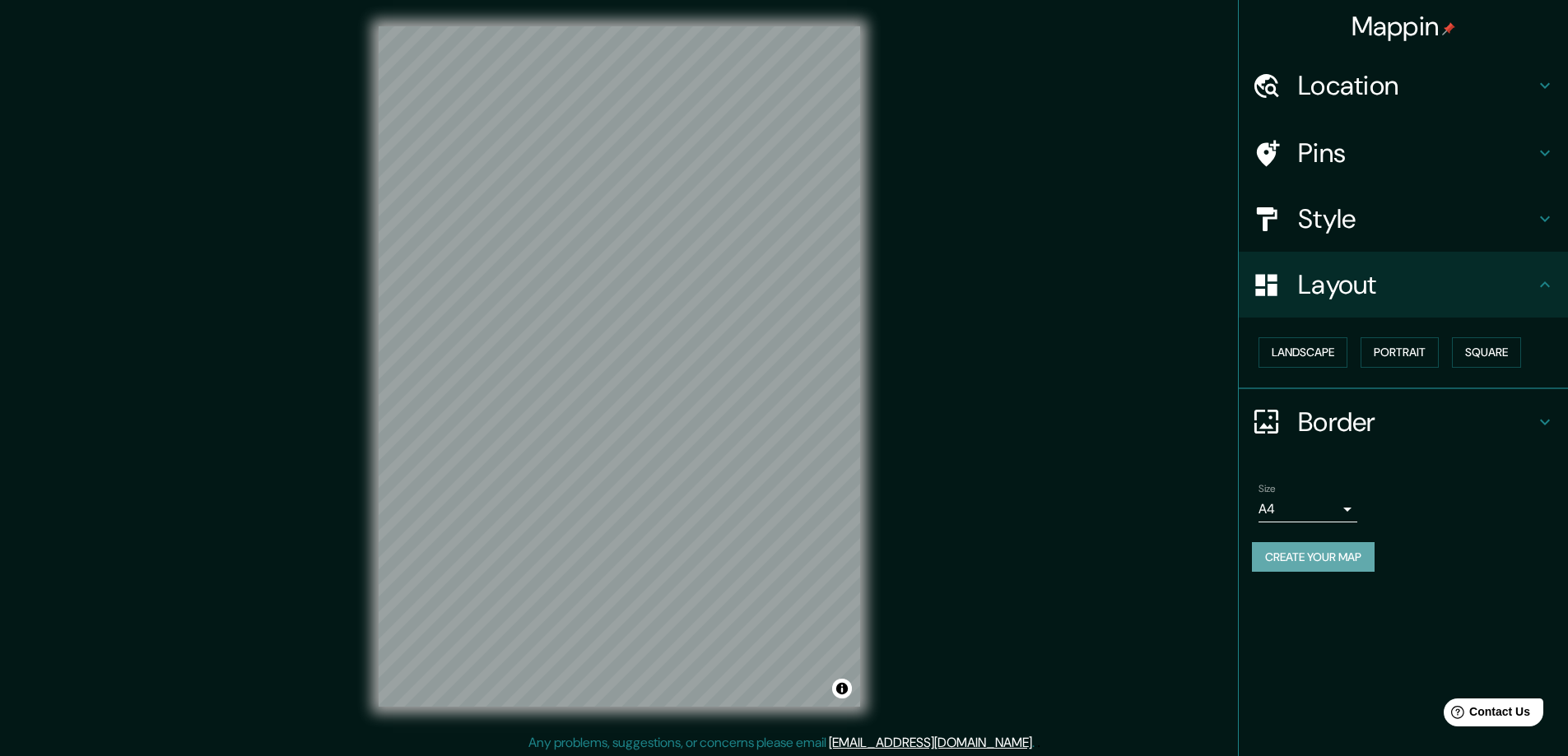
click at [1329, 557] on button "Create your map" at bounding box center [1313, 557] width 123 height 30
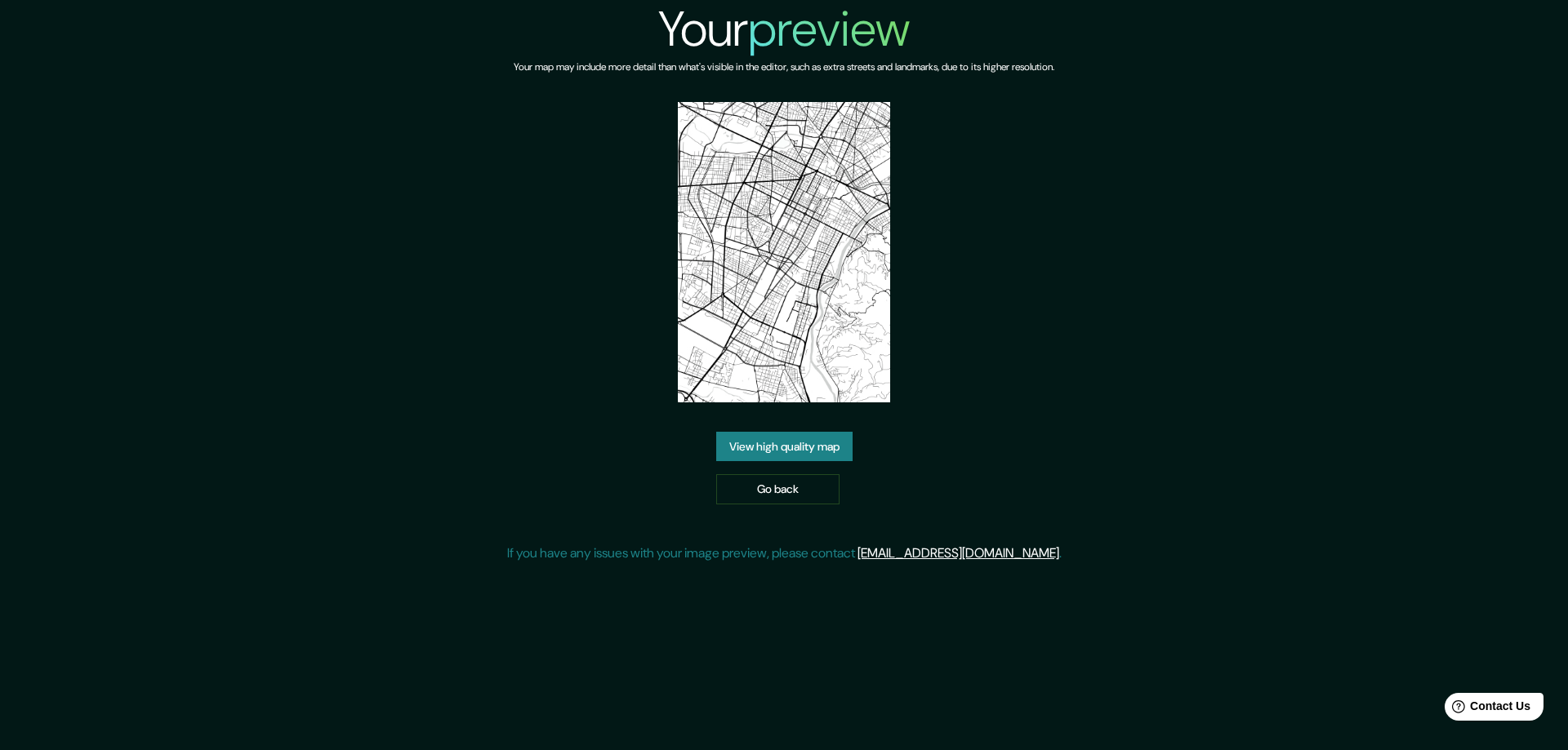
click at [778, 446] on link "View high quality map" at bounding box center [784, 447] width 136 height 30
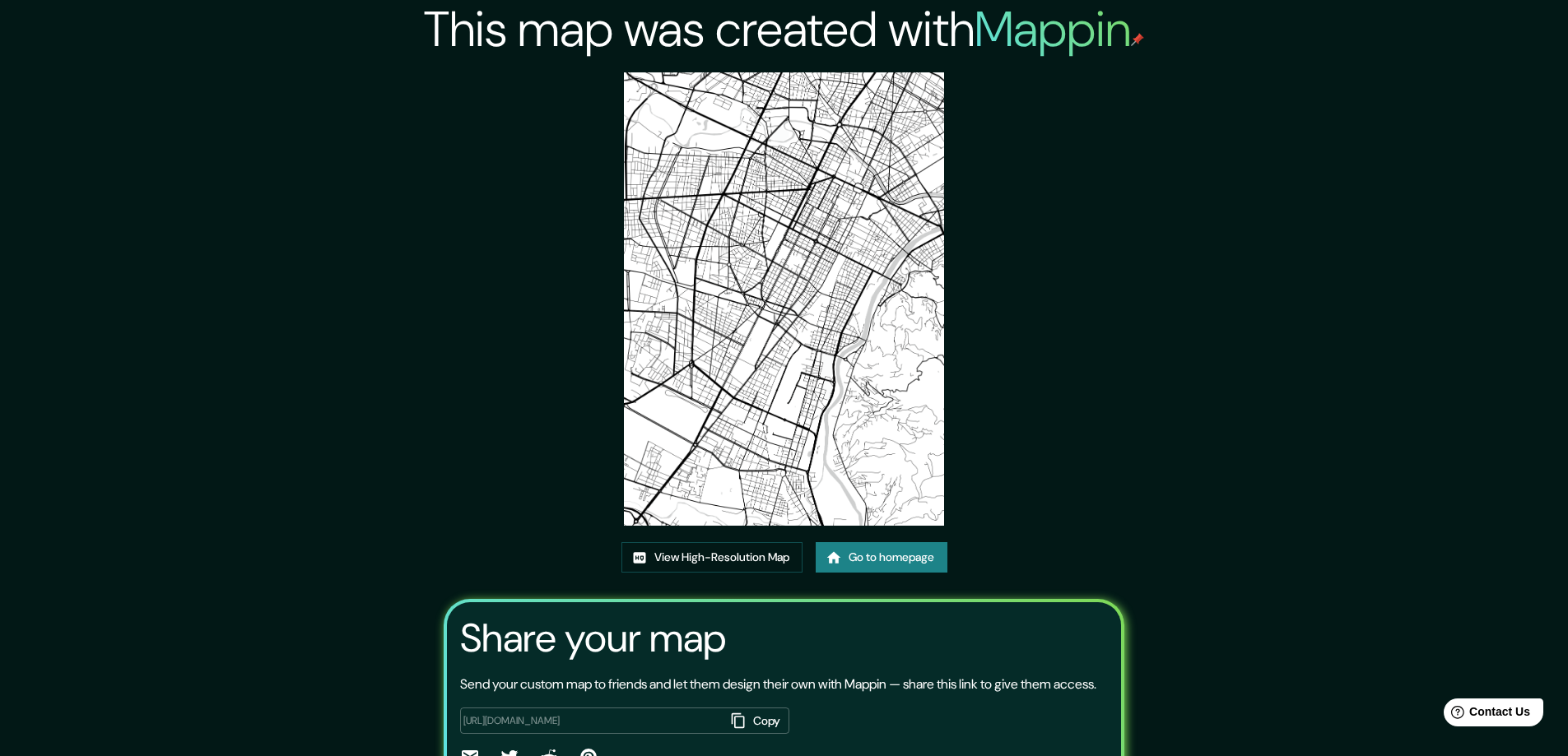
click at [774, 324] on img at bounding box center [784, 299] width 321 height 454
click at [737, 556] on link "View High-Resolution Map" at bounding box center [712, 557] width 181 height 30
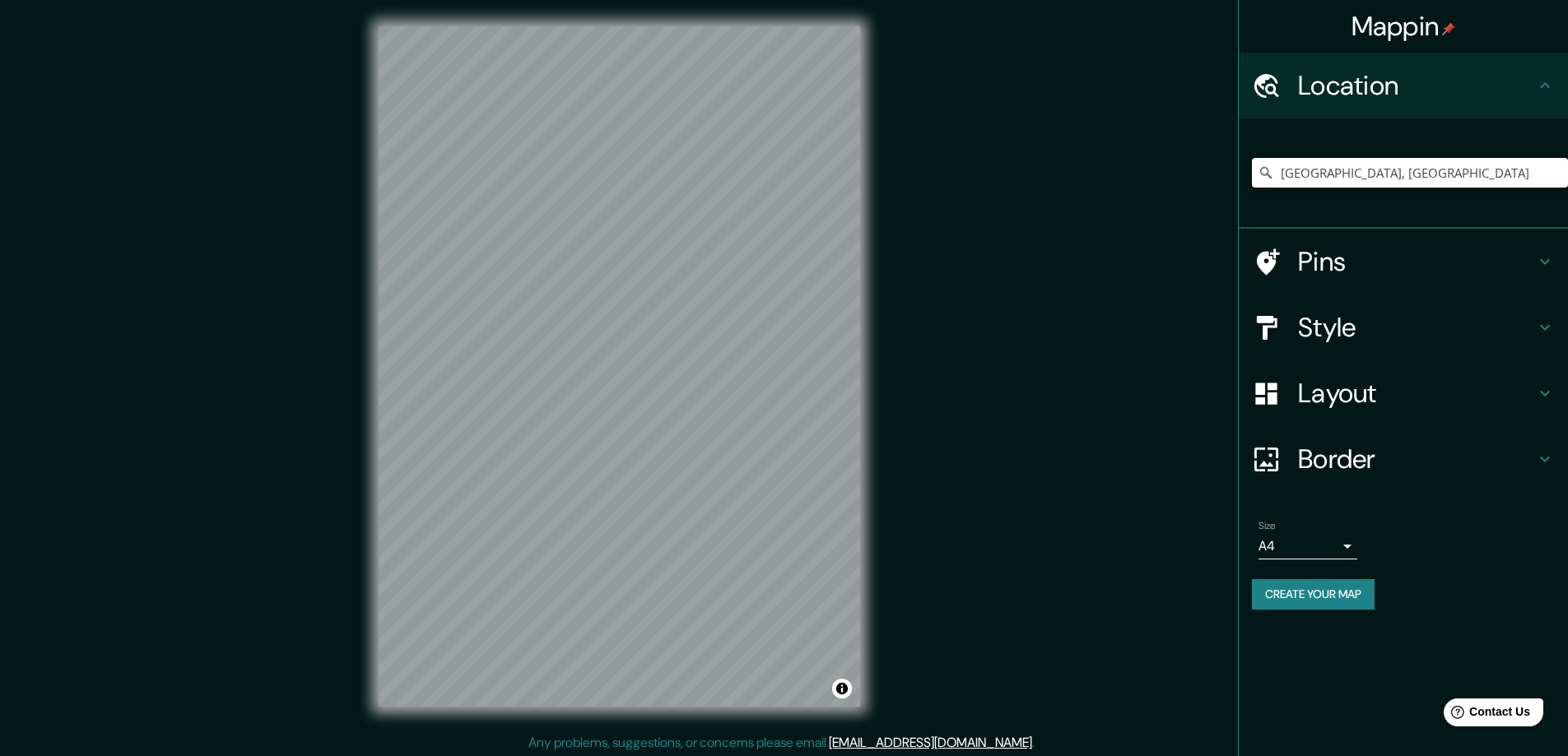
click at [3, 167] on div "Mappin Location [GEOGRAPHIC_DATA], [GEOGRAPHIC_DATA] Pins Style Layout Border C…" at bounding box center [784, 379] width 1568 height 759
click at [87, 75] on div "Mappin Location Orașul metropolitan Torino, Olaszország Pins Style Layout Borde…" at bounding box center [784, 379] width 1568 height 759
drag, startPoint x: 1365, startPoint y: 7, endPoint x: 266, endPoint y: 151, distance: 1108.4
click at [266, 151] on div "Mappin Location Orașul metropolitan Torino, Olaszország Pins Style Layout Borde…" at bounding box center [784, 379] width 1568 height 759
click at [1125, 406] on div "Mappin Location Orașul metropolitan Torino, Olaszország Pins Style Layout Borde…" at bounding box center [784, 379] width 1568 height 759
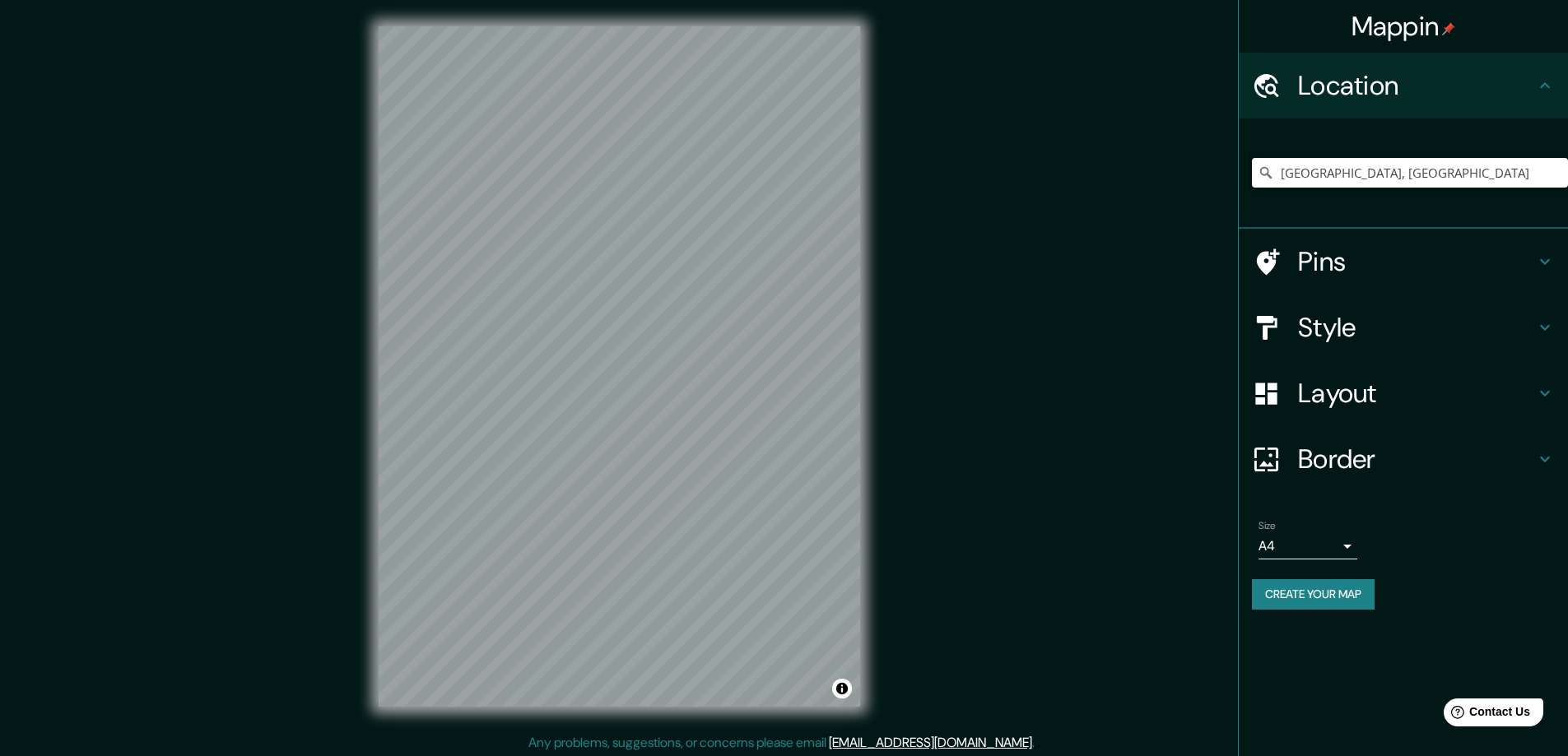
click at [1384, 29] on h4 "Mappin" at bounding box center [1403, 26] width 105 height 33
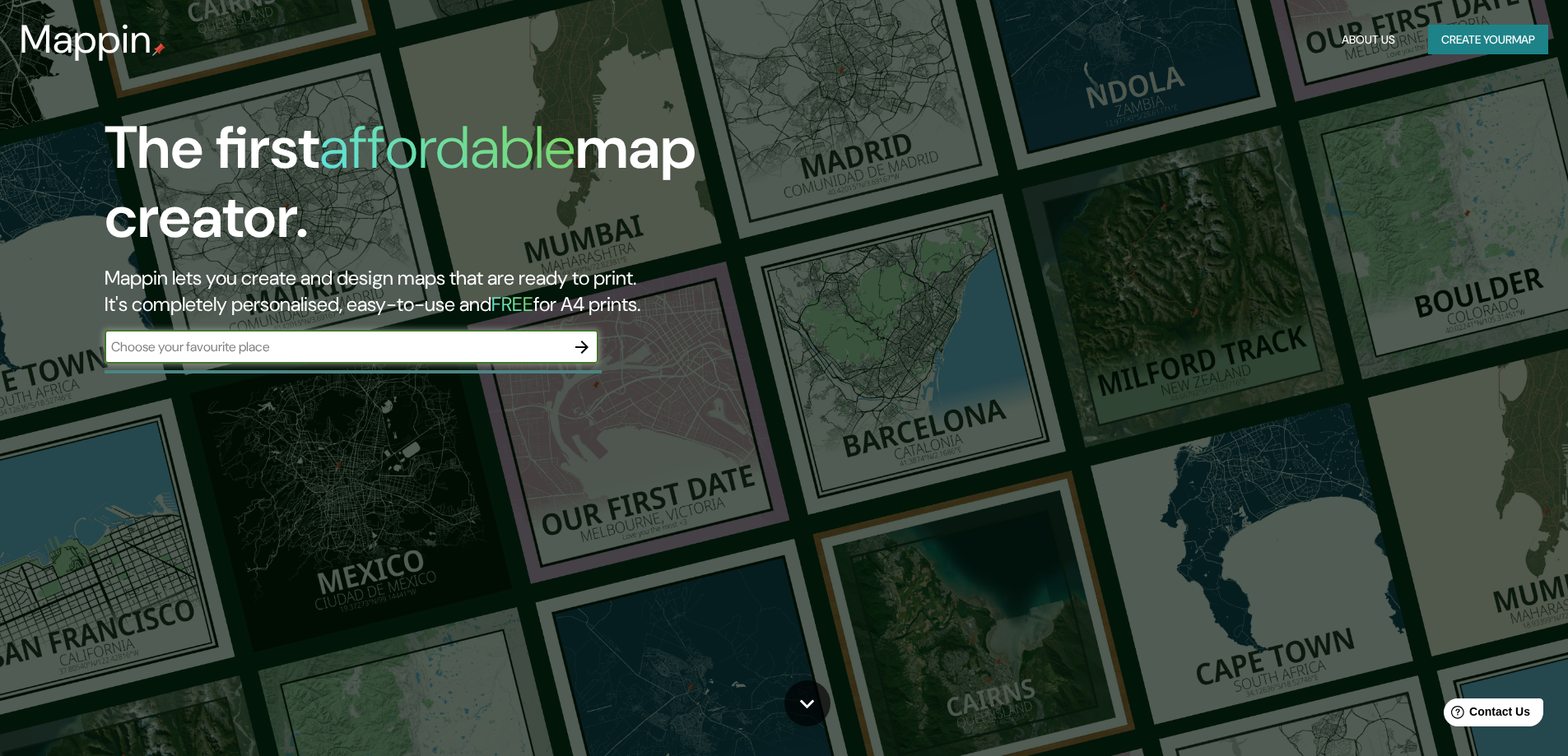
click at [167, 347] on input "text" at bounding box center [335, 347] width 461 height 19
type input "[GEOGRAPHIC_DATA]"
click at [578, 353] on icon "button" at bounding box center [581, 347] width 20 height 20
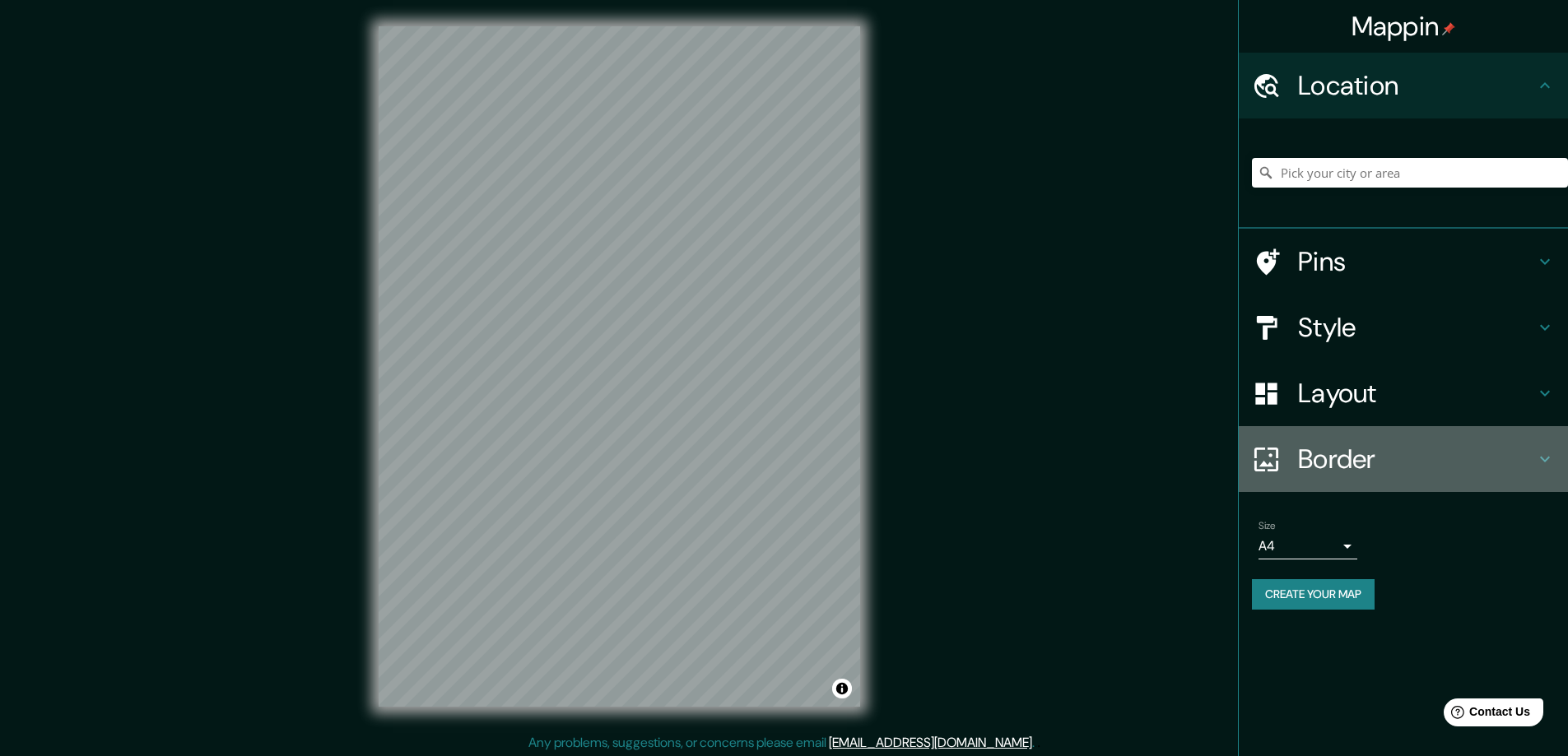
click at [1305, 456] on h4 "Border" at bounding box center [1416, 458] width 237 height 33
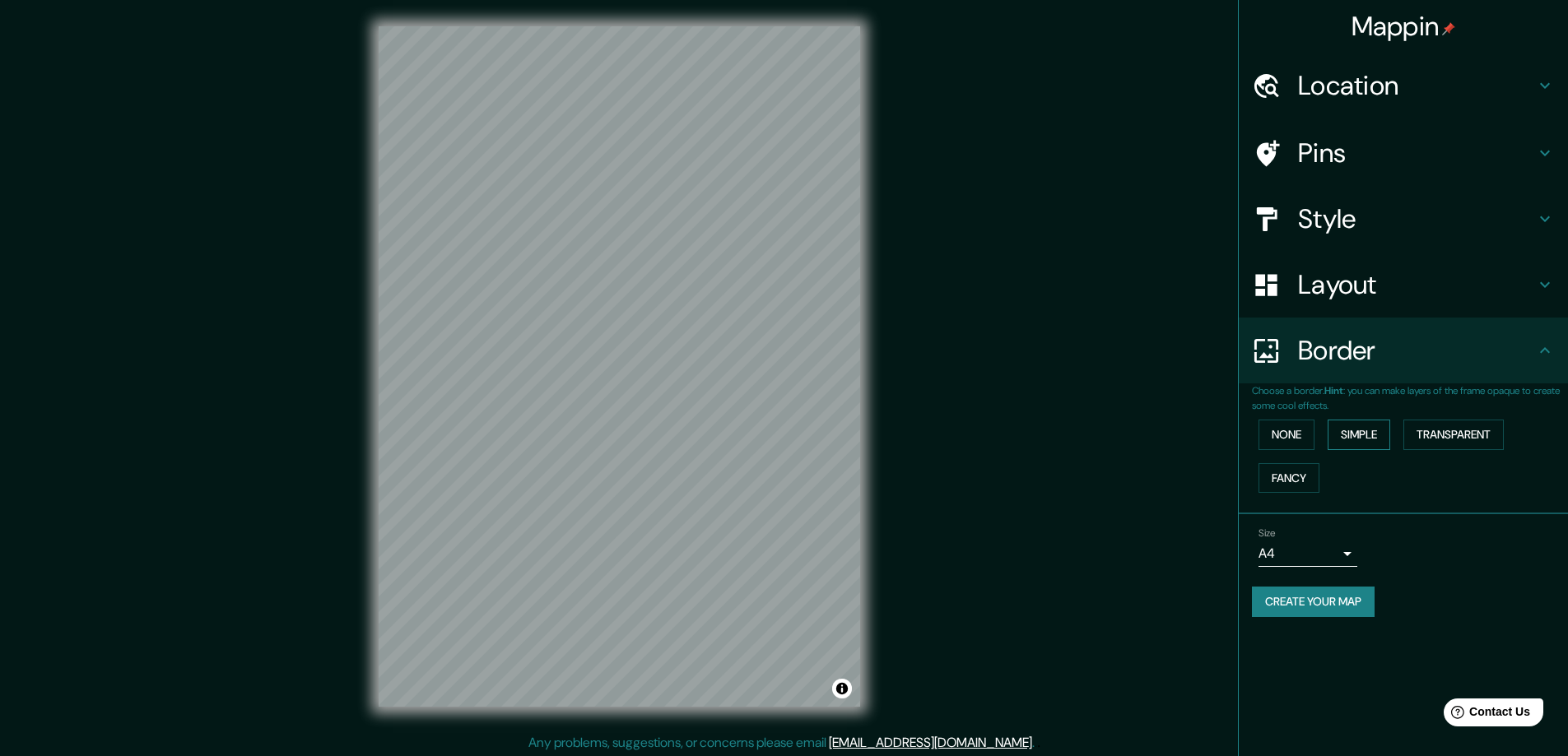
click at [1363, 436] on button "Simple" at bounding box center [1359, 435] width 63 height 30
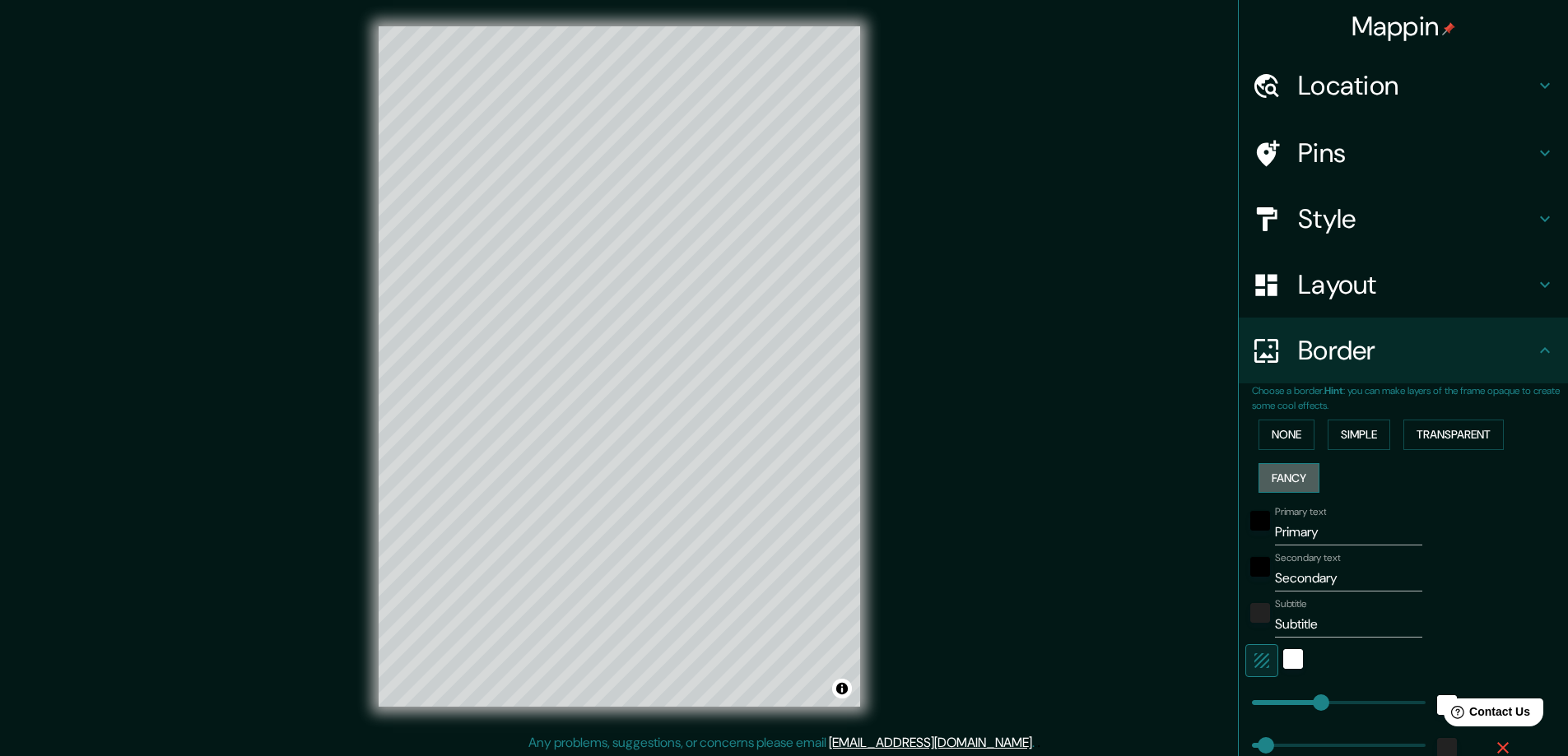
click at [1297, 478] on button "Fancy" at bounding box center [1289, 478] width 61 height 30
click at [1434, 437] on button "Transparent" at bounding box center [1454, 435] width 101 height 30
click at [1377, 437] on button "Simple" at bounding box center [1359, 435] width 63 height 30
click at [1274, 438] on button "None" at bounding box center [1286, 435] width 56 height 30
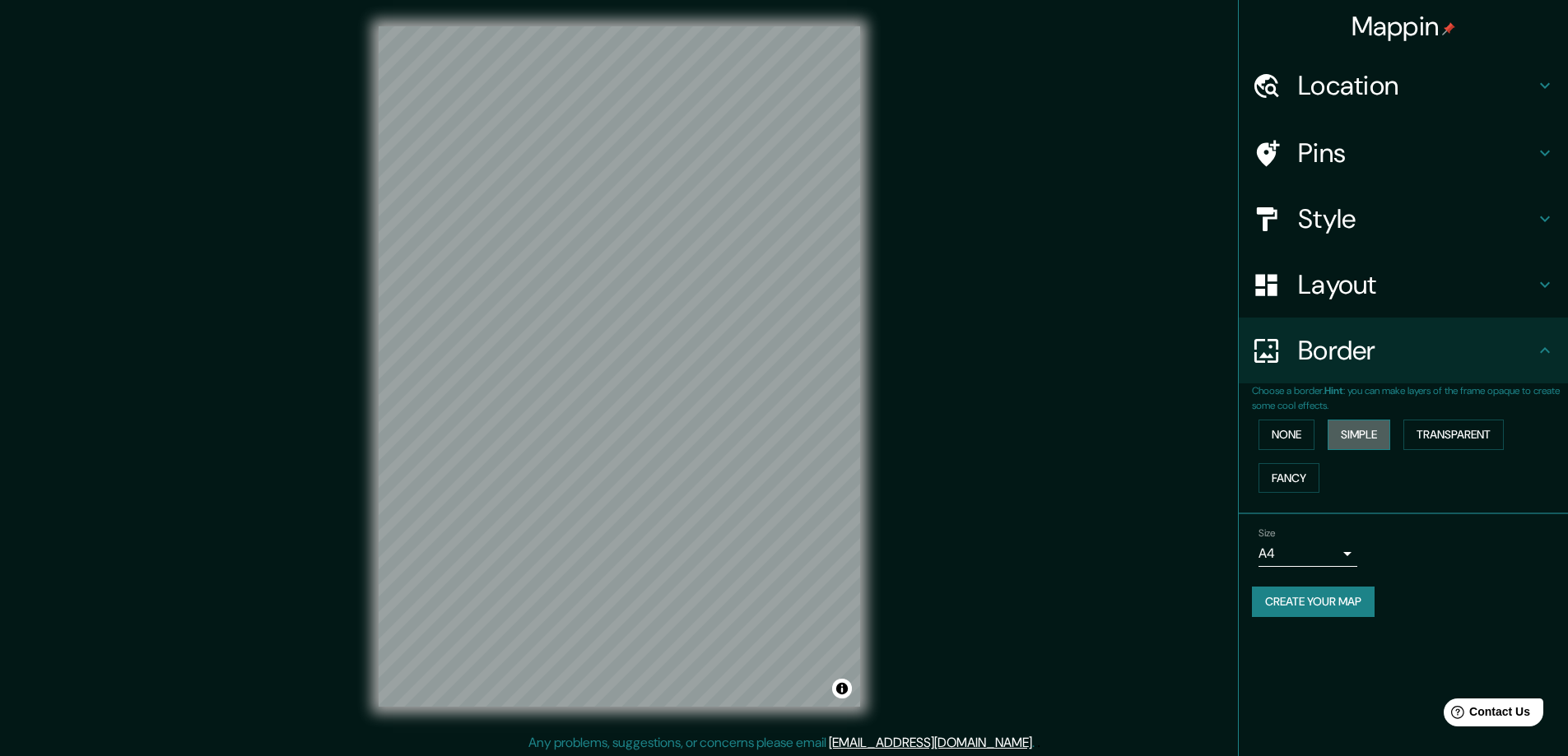
click at [1353, 436] on button "Simple" at bounding box center [1359, 435] width 63 height 30
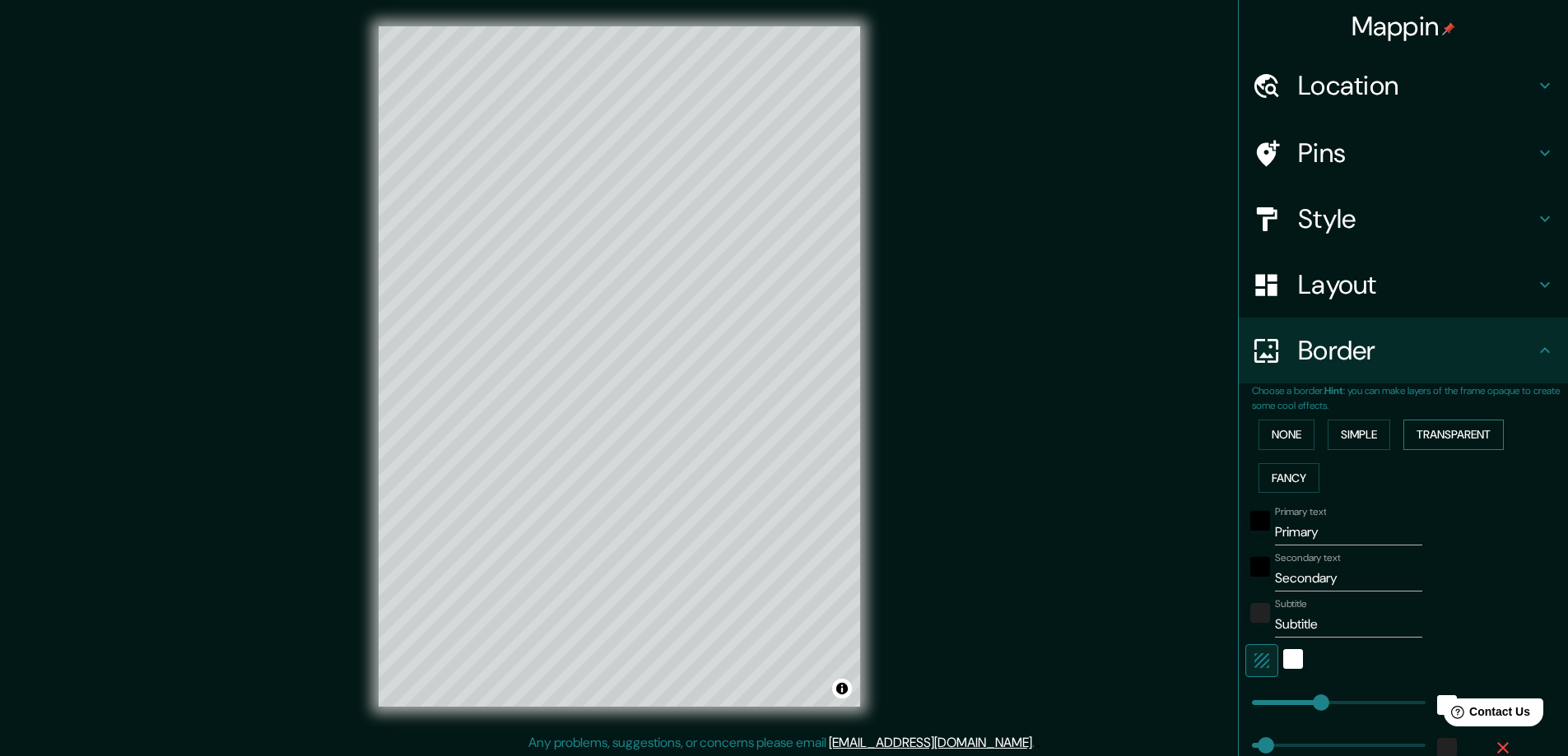
click at [1448, 435] on button "Transparent" at bounding box center [1454, 435] width 101 height 30
click at [1284, 482] on button "Fancy" at bounding box center [1289, 478] width 61 height 30
click at [1339, 289] on h4 "Layout" at bounding box center [1416, 284] width 237 height 33
type input "47"
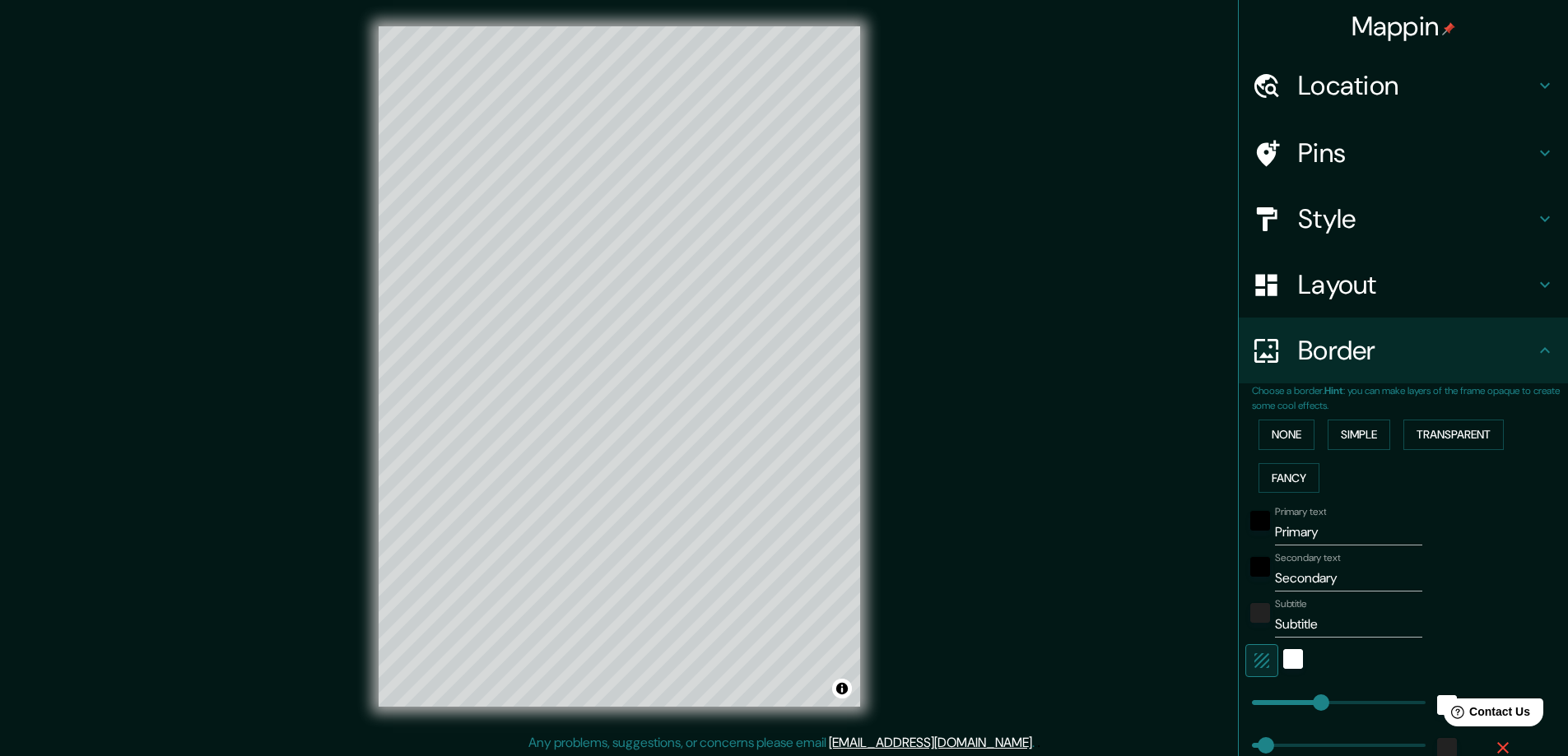
type input "23"
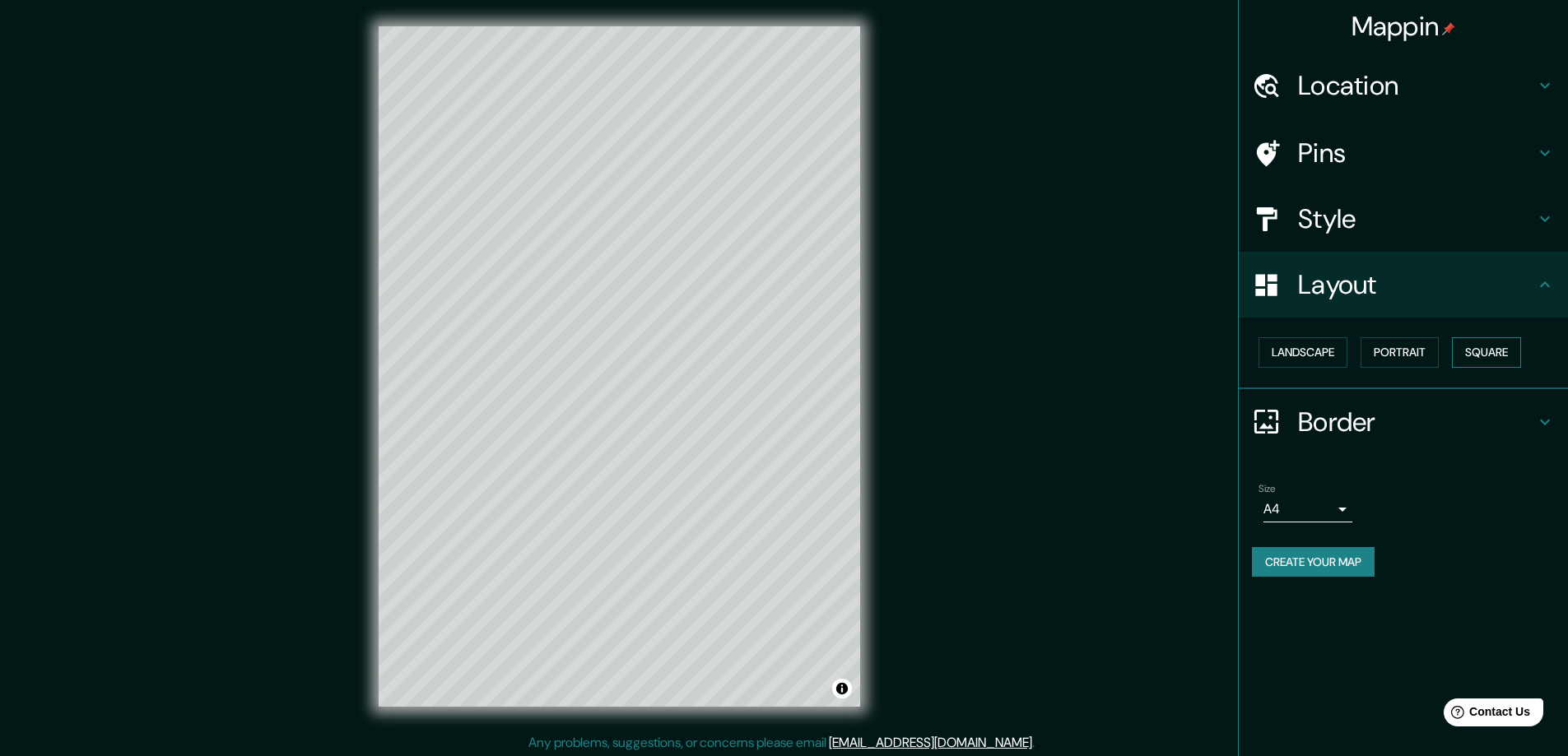
click at [1476, 345] on button "Square" at bounding box center [1486, 353] width 69 height 30
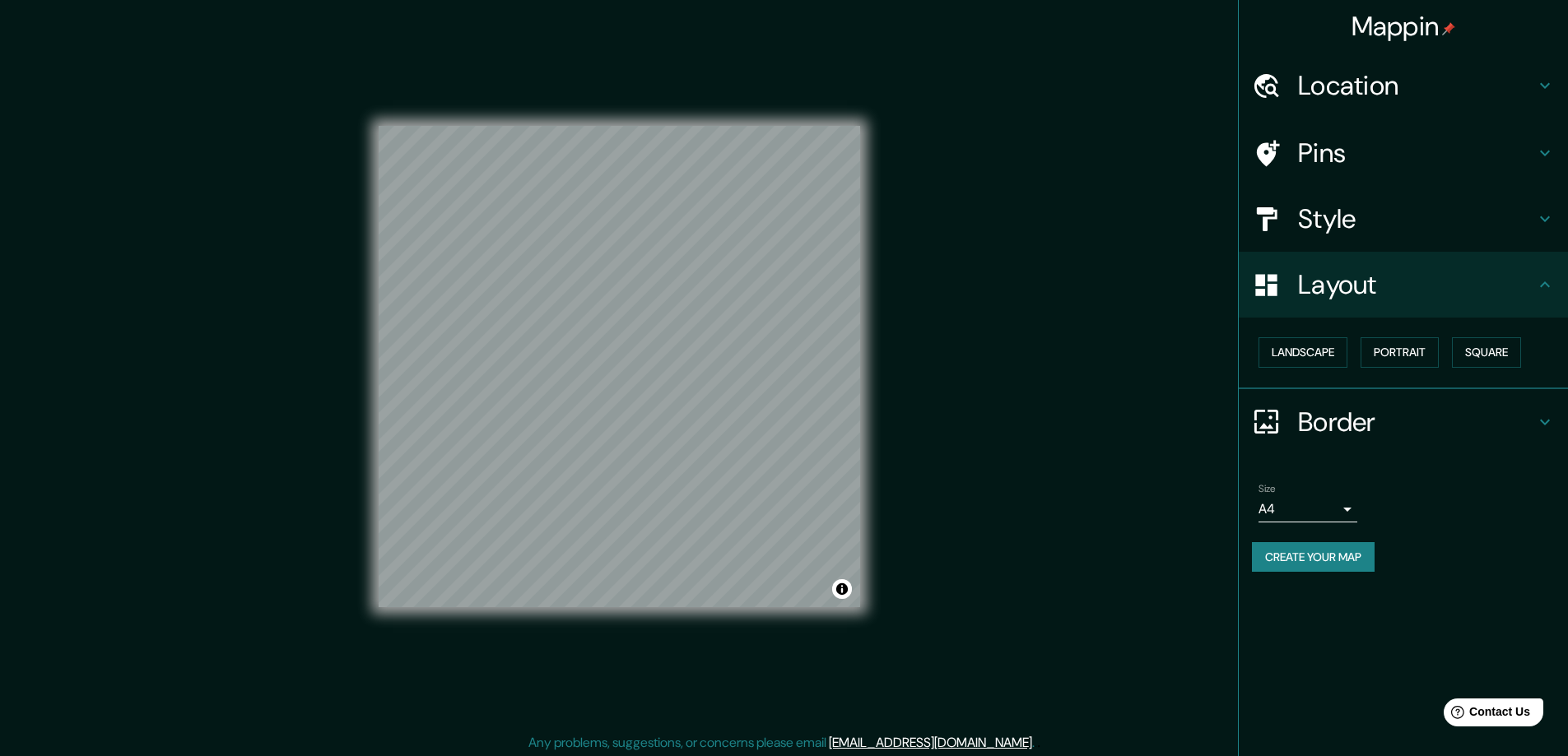
click at [1357, 423] on h4 "Border" at bounding box center [1416, 421] width 237 height 33
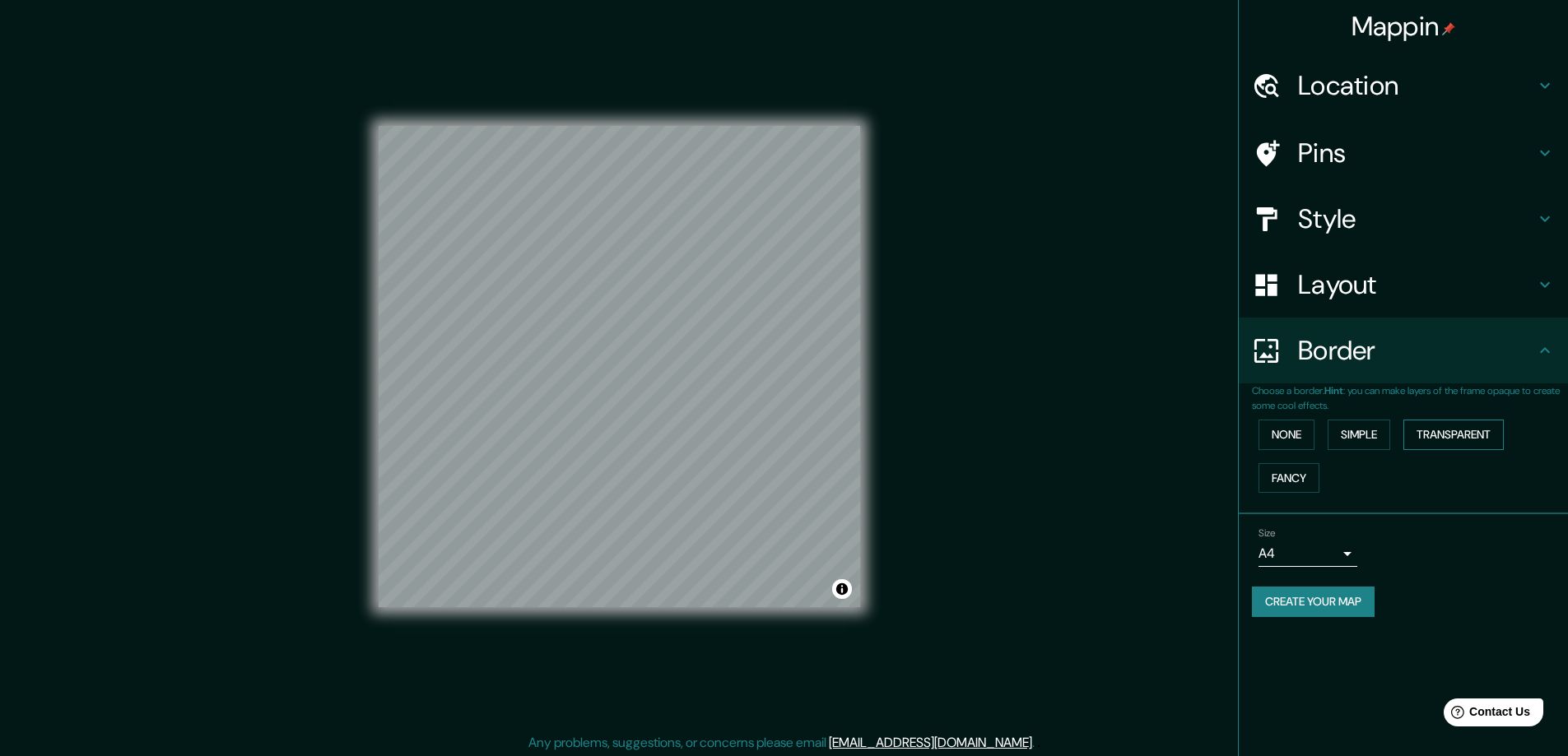
click at [1456, 440] on button "Transparent" at bounding box center [1454, 435] width 101 height 30
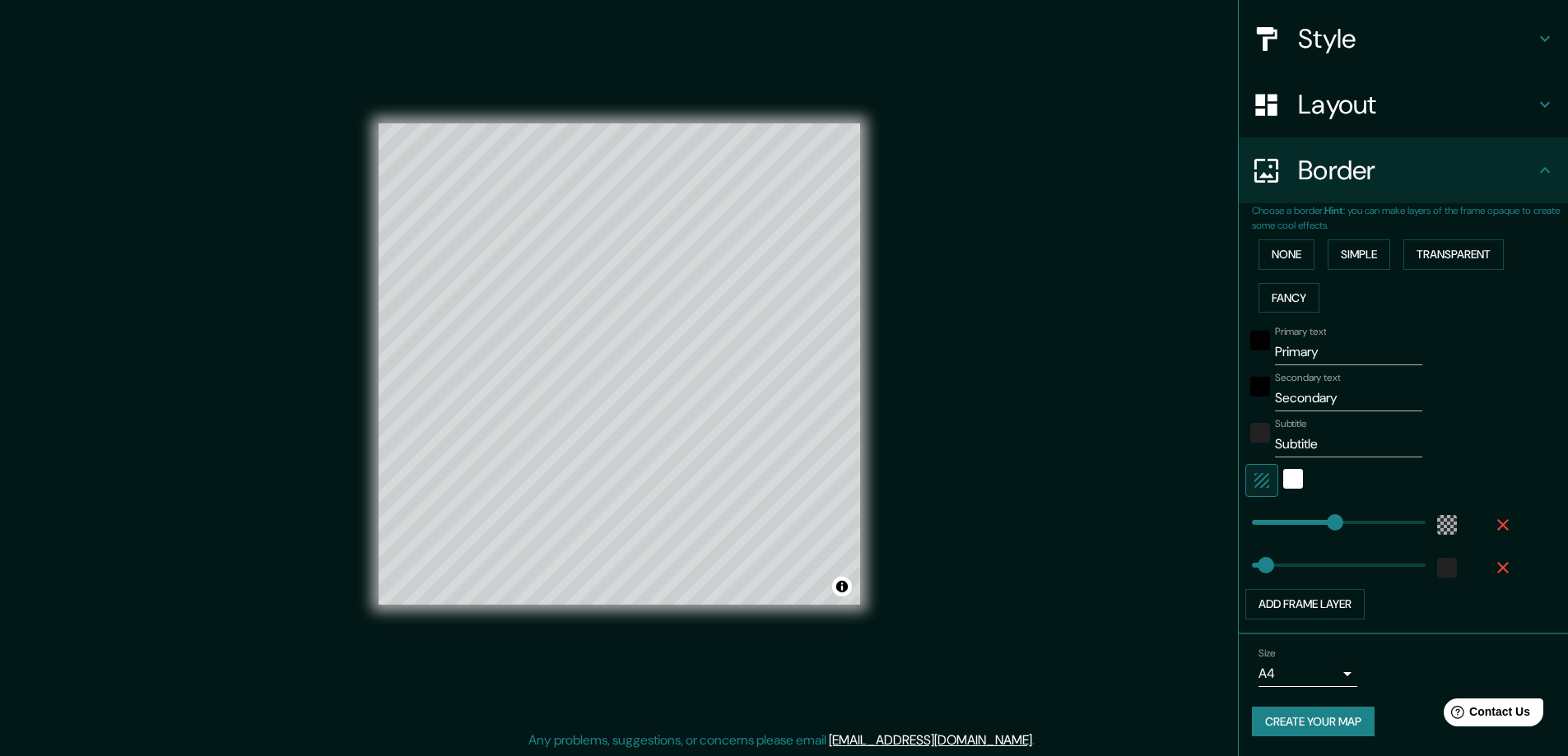
scroll to position [3, 0]
click at [1284, 477] on div "white" at bounding box center [1293, 478] width 20 height 20
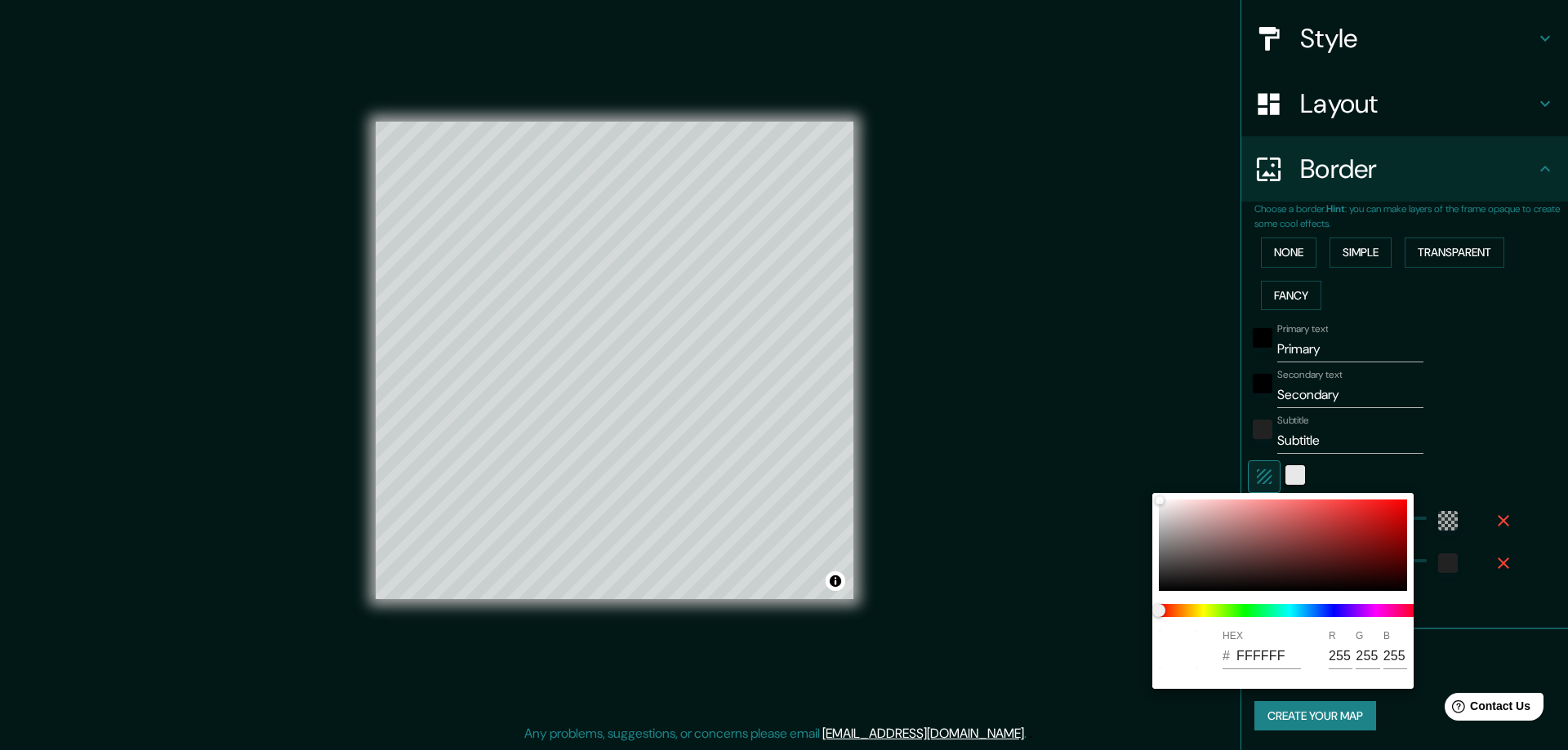
click at [1268, 474] on div at bounding box center [784, 375] width 1568 height 750
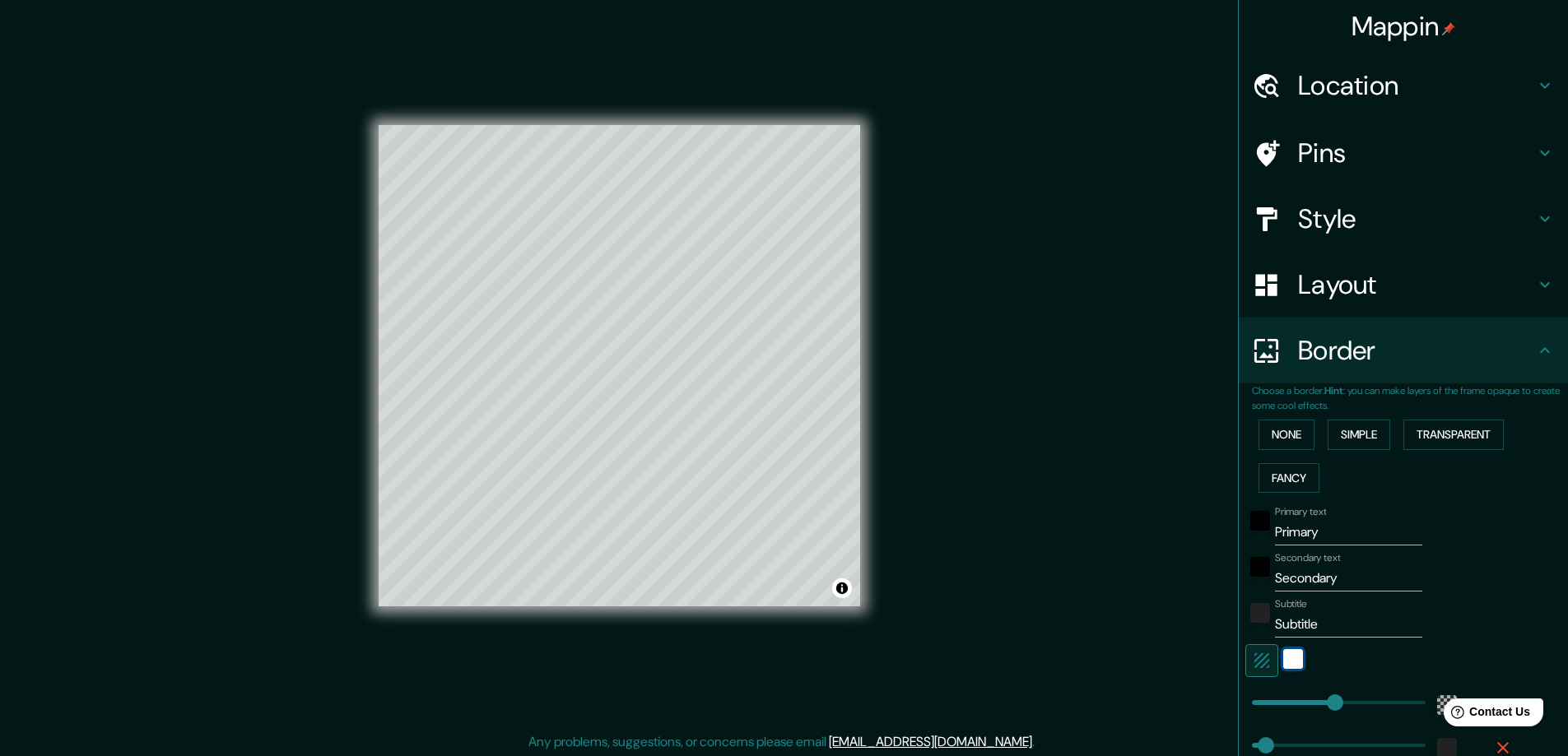
scroll to position [0, 0]
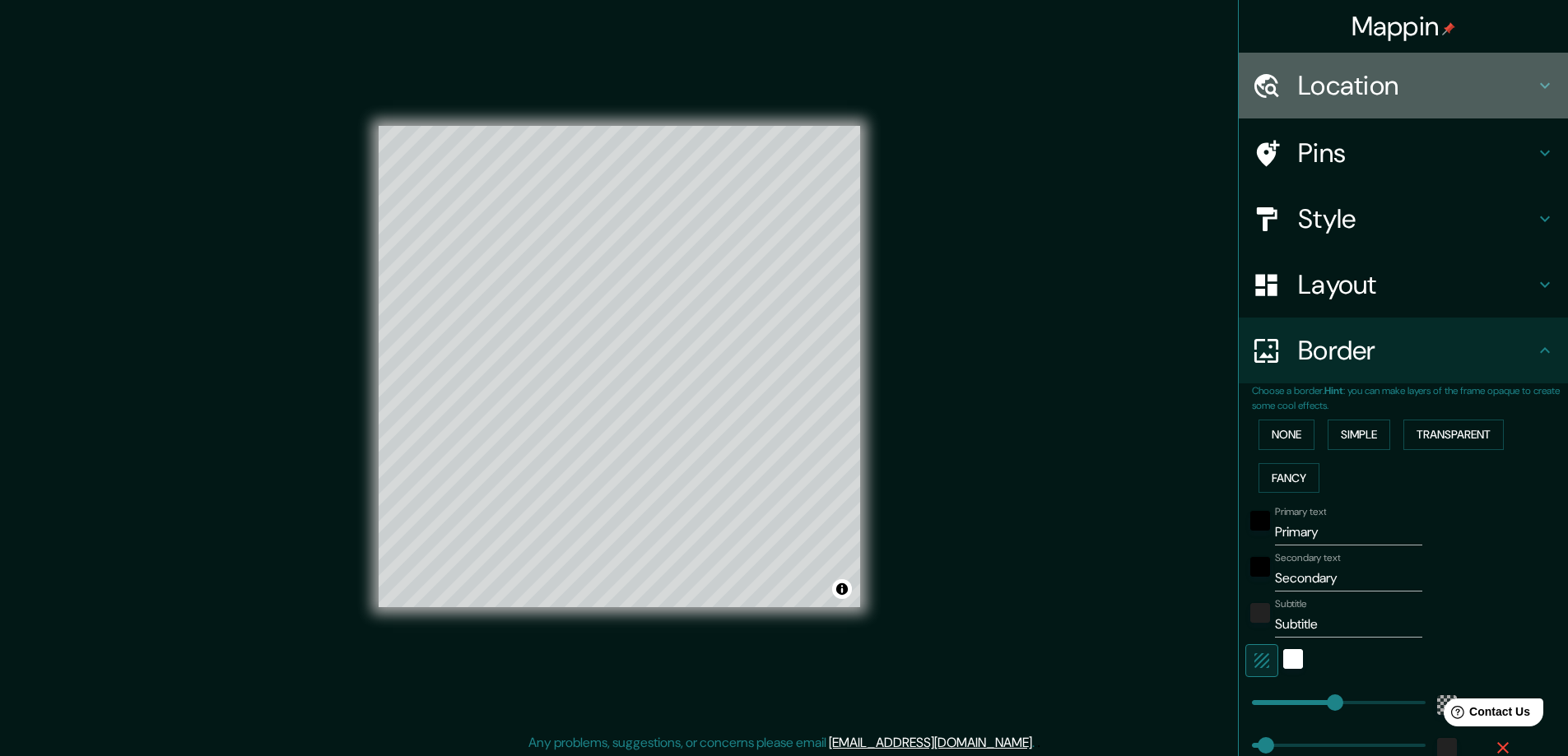
click at [1307, 88] on h4 "Location" at bounding box center [1416, 86] width 237 height 33
type input "281"
type input "47"
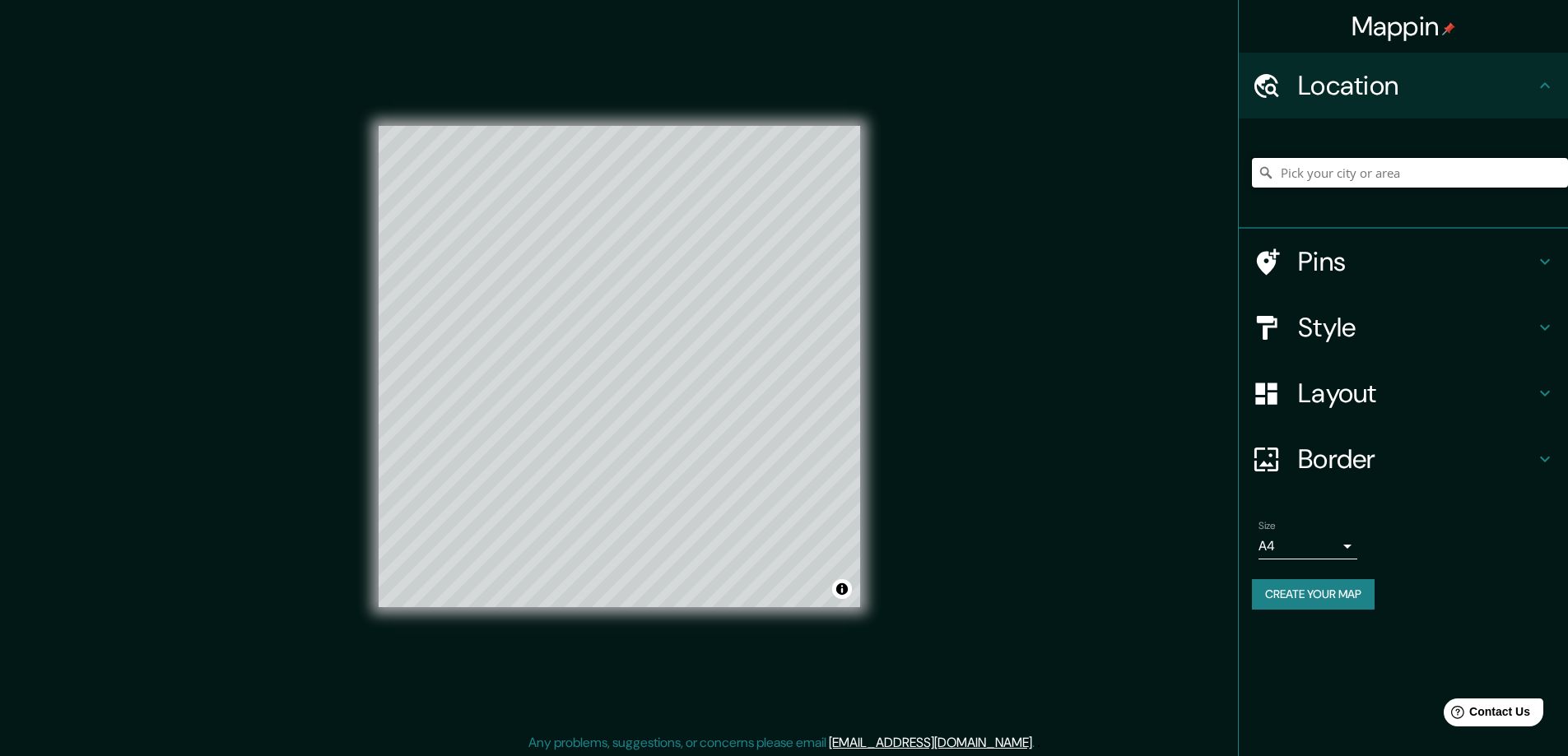
click at [1315, 177] on input "Pick your city or area" at bounding box center [1410, 172] width 316 height 29
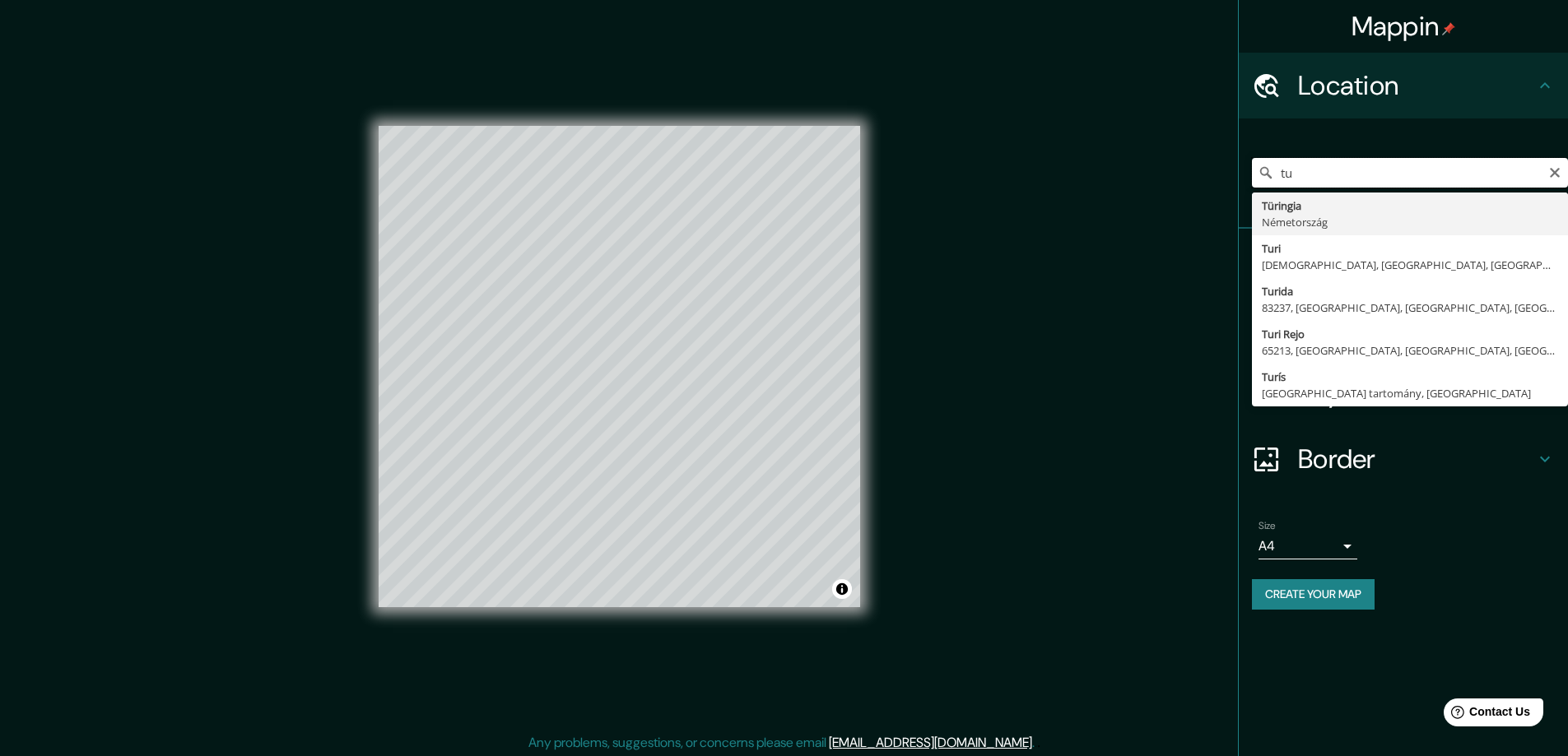
type input "t"
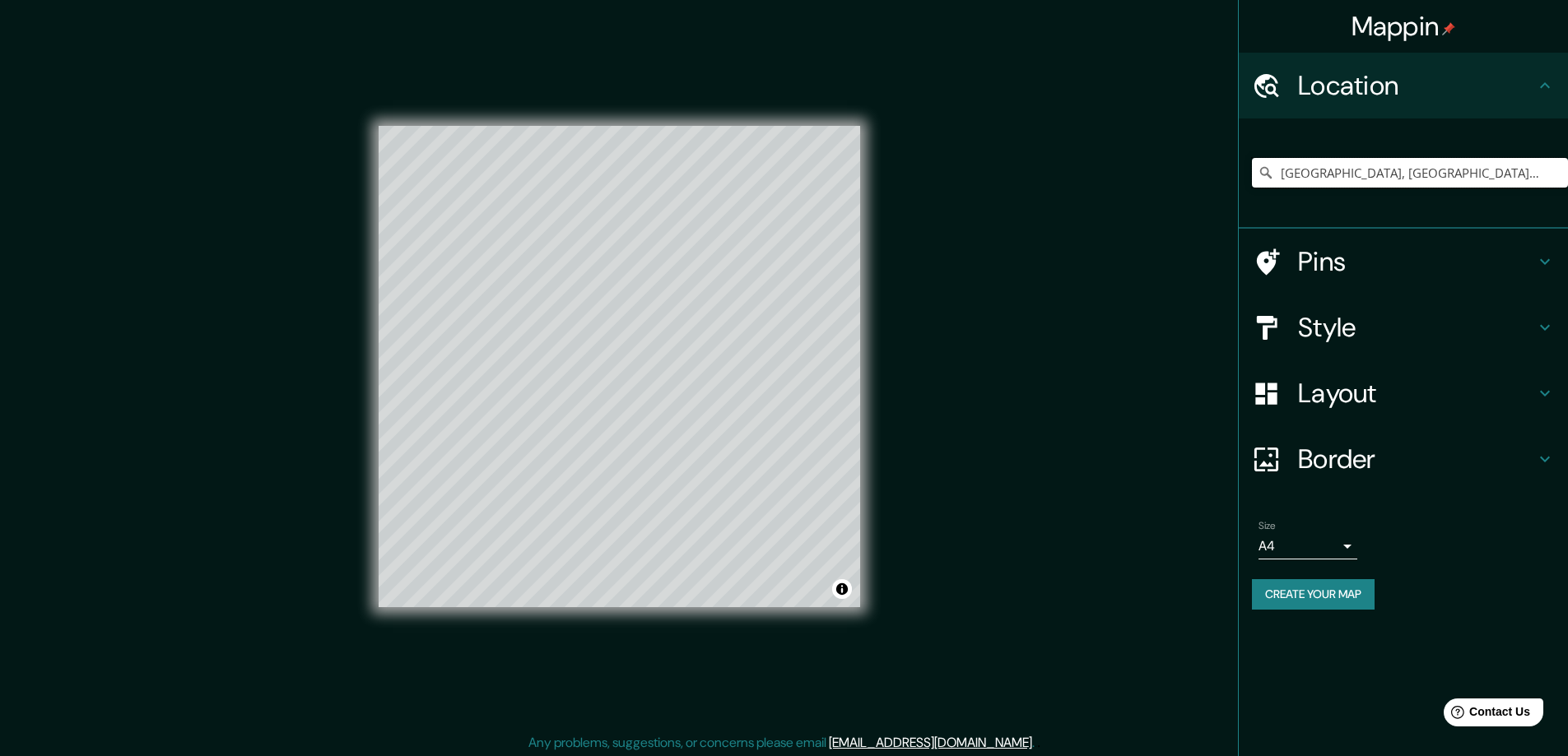
type input "Milánó, Milano megye, Olaszország"
click at [1415, 272] on h4 "Pins" at bounding box center [1416, 262] width 237 height 33
type input "281"
type input "47"
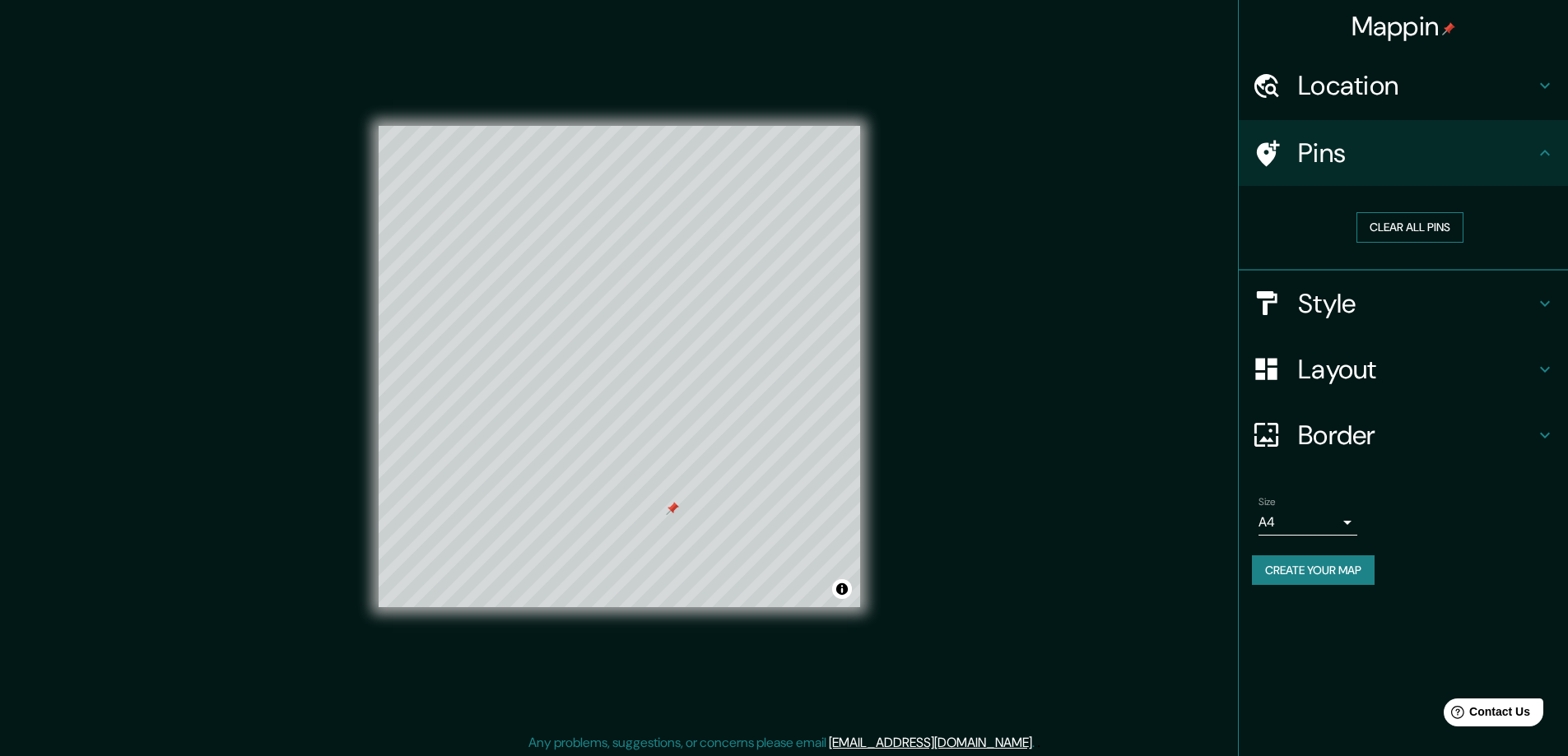
click at [1423, 223] on button "Clear all pins" at bounding box center [1410, 227] width 107 height 30
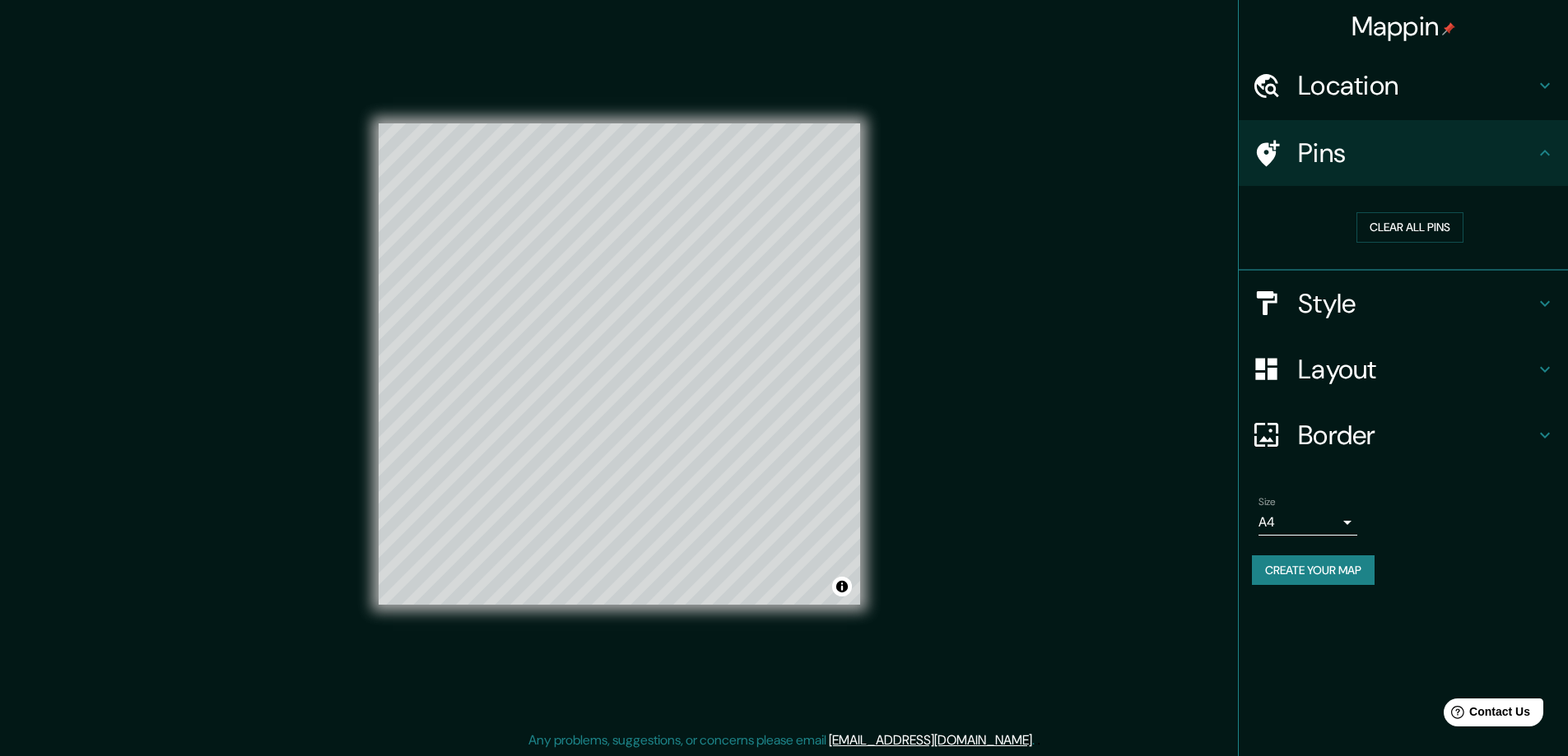
scroll to position [3, 0]
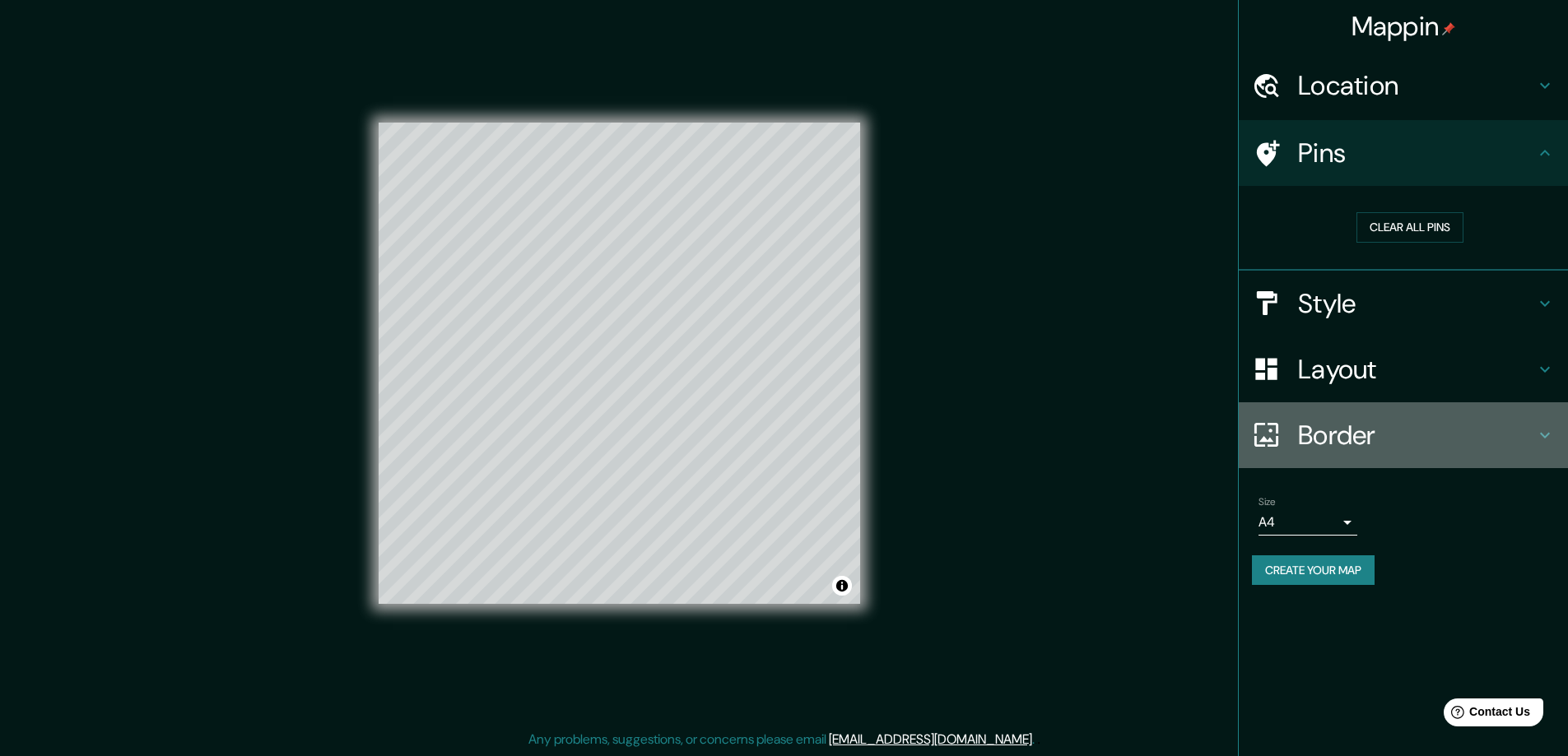
click at [1382, 433] on h4 "Border" at bounding box center [1416, 435] width 237 height 33
type input "281"
type input "47"
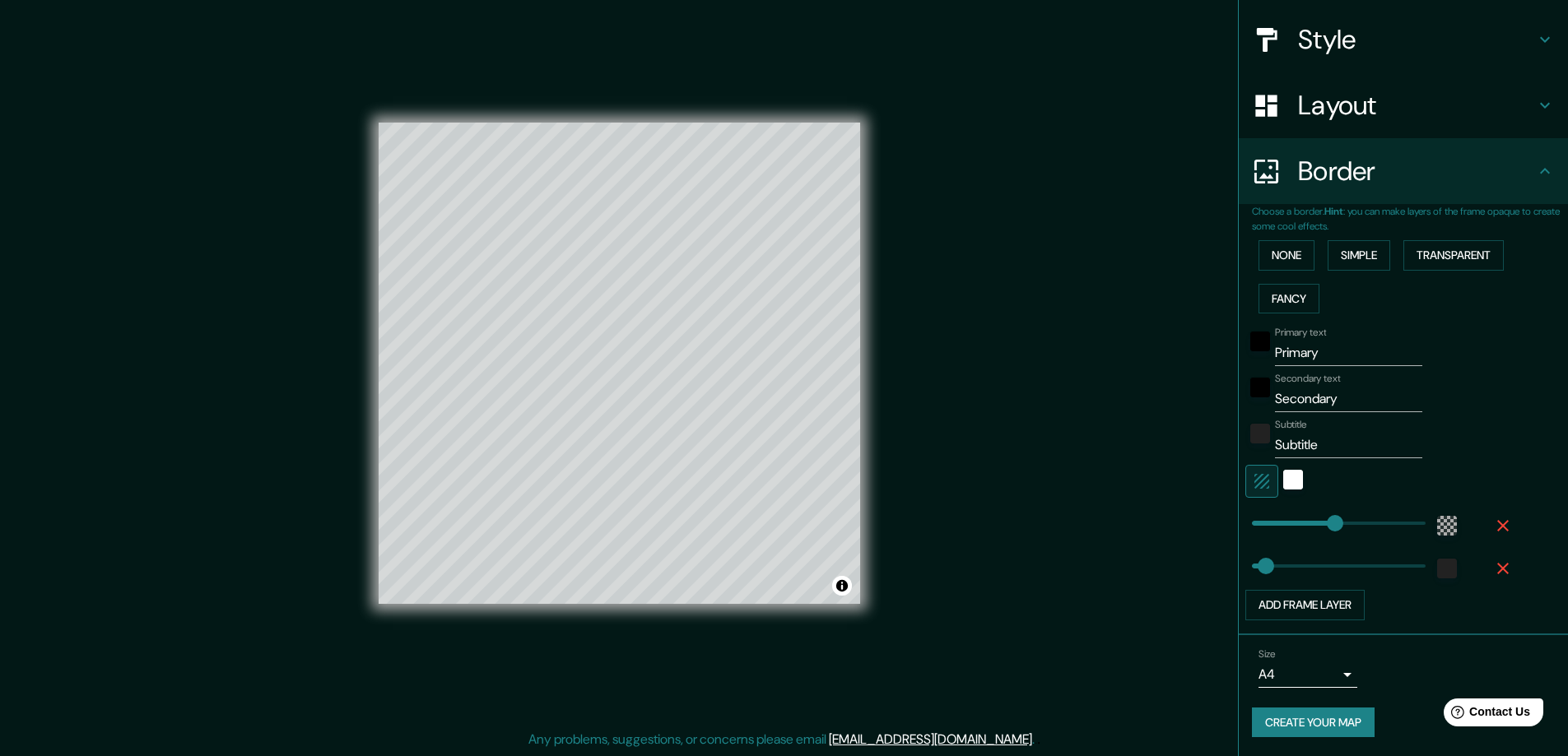
scroll to position [180, 0]
click at [1320, 671] on body "Mappin Location Milánó, Milano megye, Olaszország Milánó Milano megye, Olaszors…" at bounding box center [784, 375] width 1568 height 756
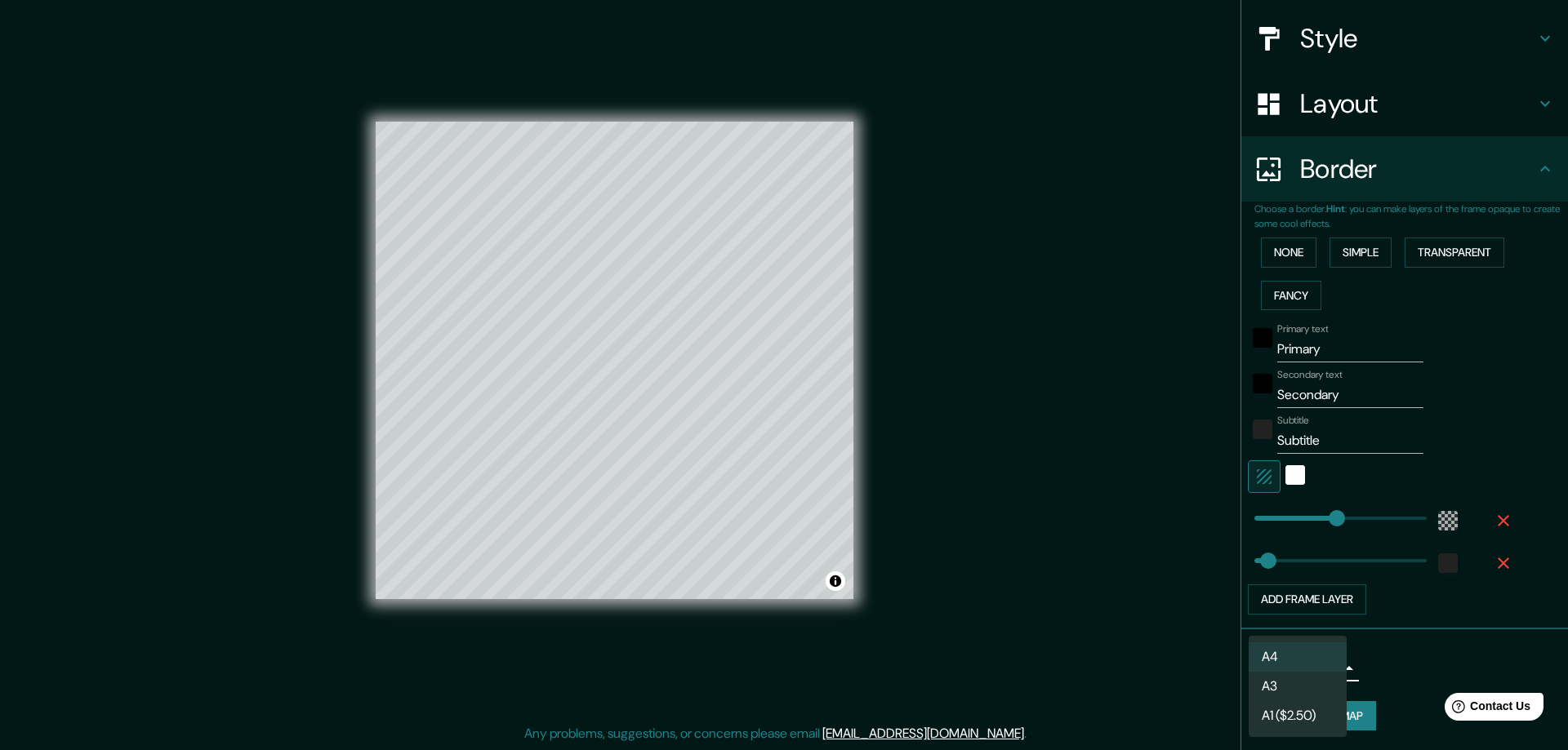
click at [1413, 666] on div at bounding box center [784, 375] width 1568 height 750
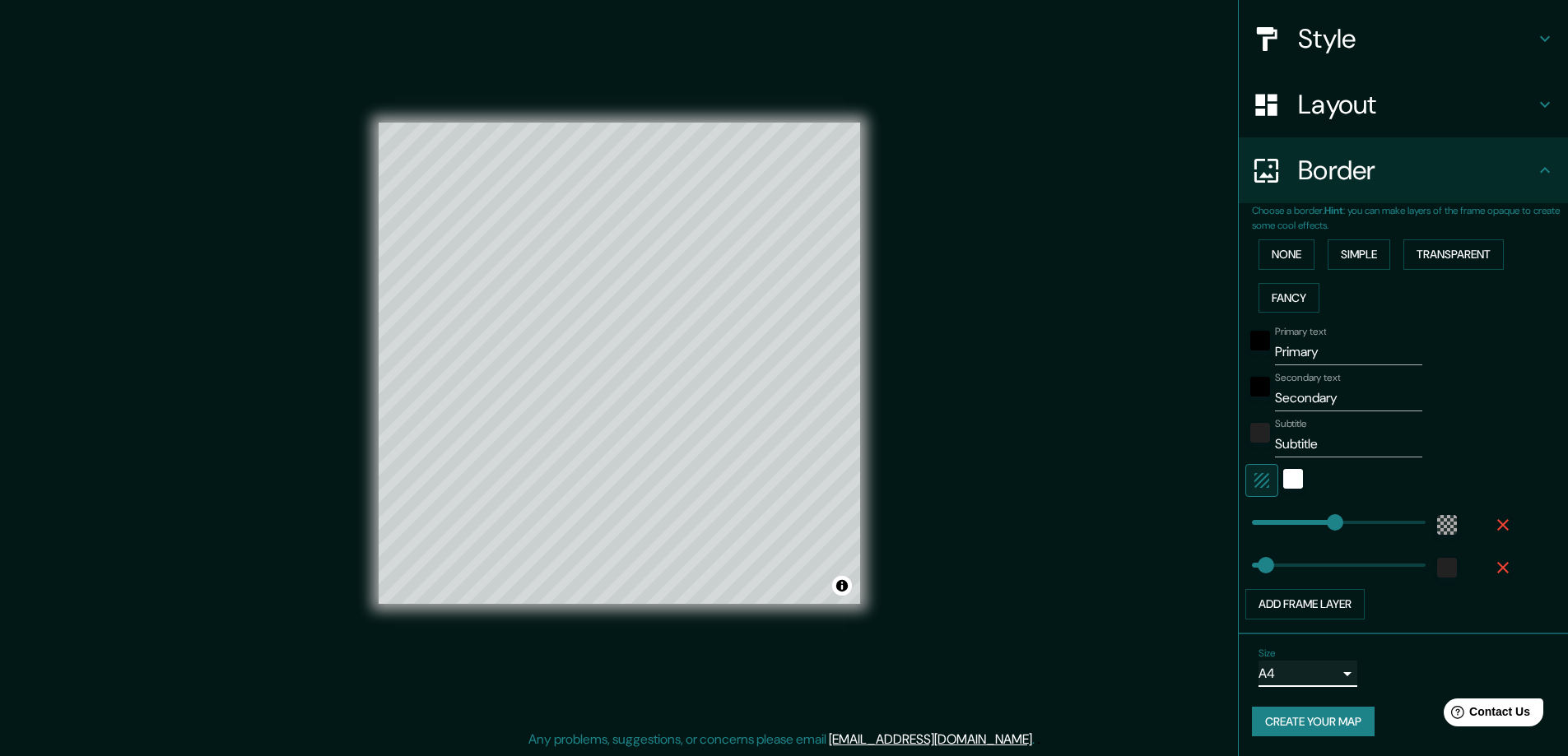
type input "281"
click at [1308, 334] on label "Primary text" at bounding box center [1301, 332] width 51 height 14
click at [1308, 339] on input "Primary" at bounding box center [1348, 352] width 147 height 27
click at [1301, 350] on input "Primary" at bounding box center [1348, 352] width 147 height 27
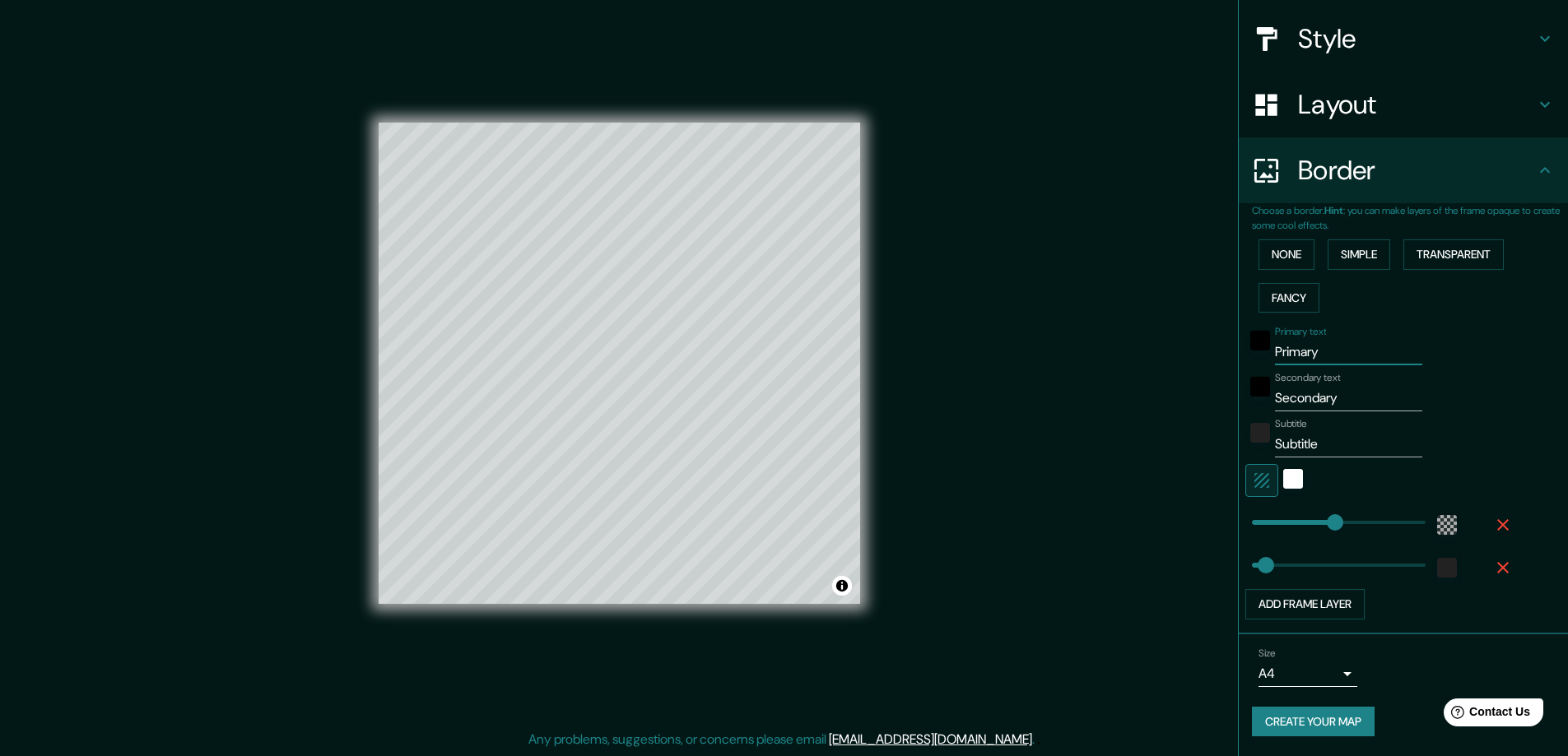
type input "M"
type input "281"
type input "47"
type input "Mi"
type input "281"
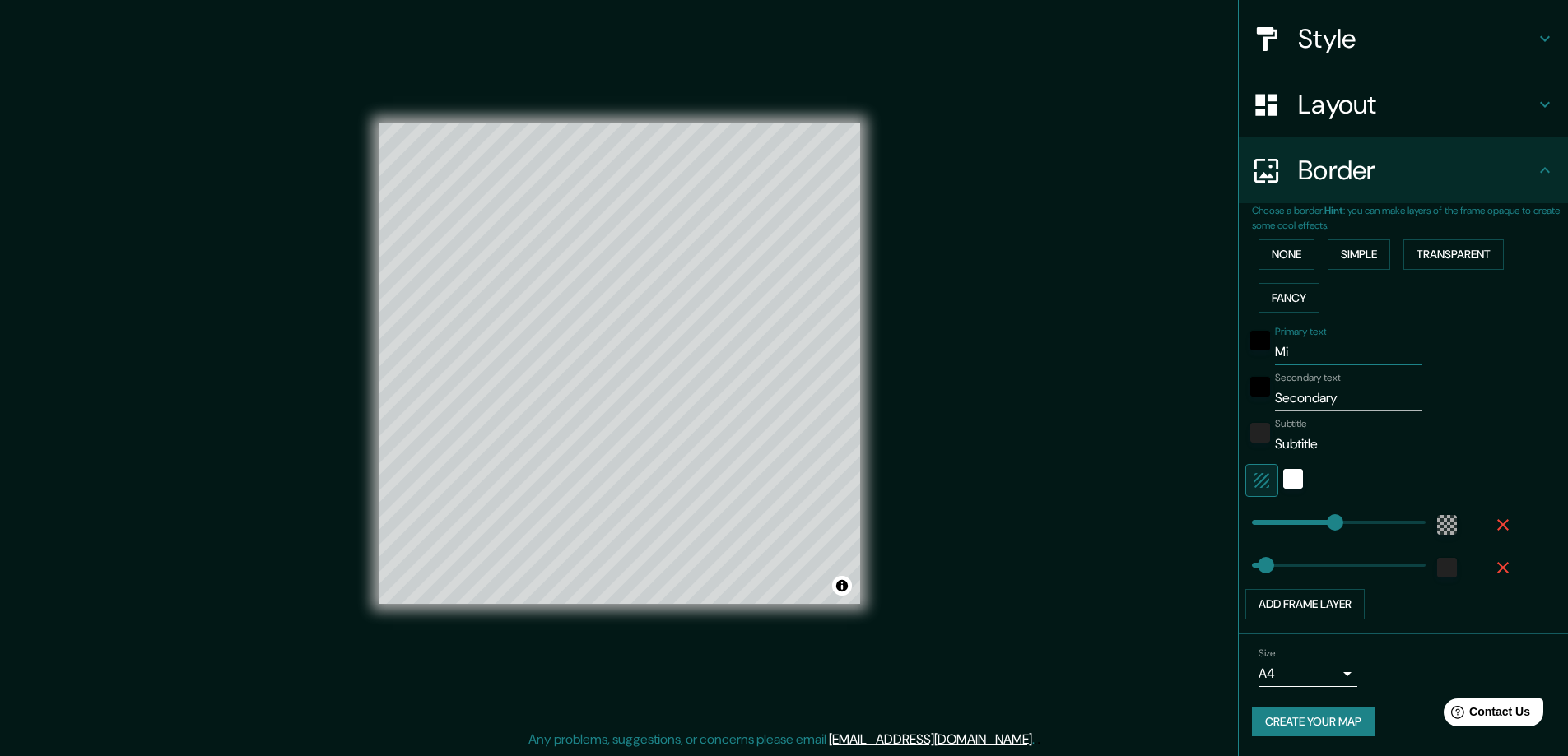
type input "47"
type input "Mil"
type input "281"
type input "47"
type input "Mila"
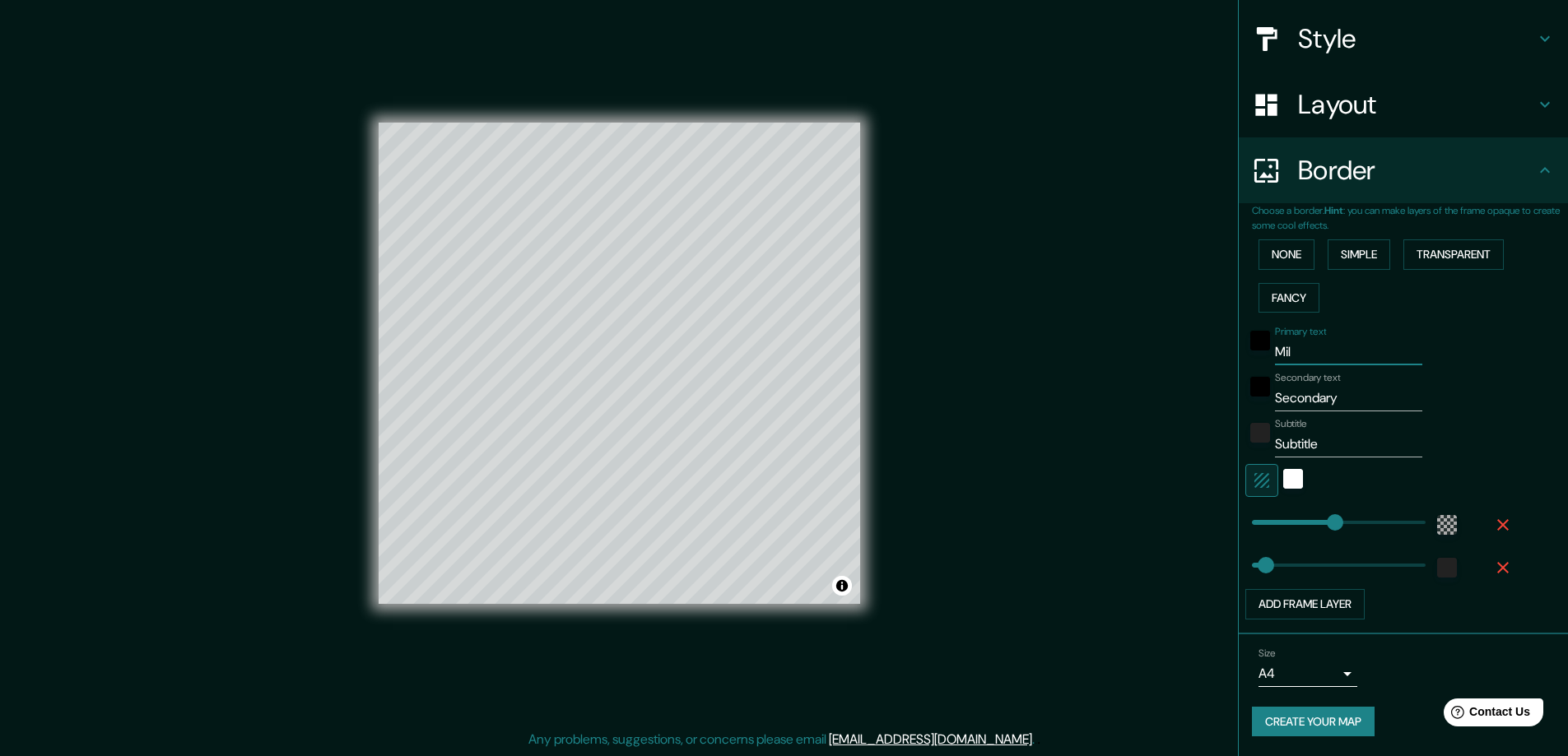
type input "281"
type input "47"
type input "Milan"
type input "281"
type input "47"
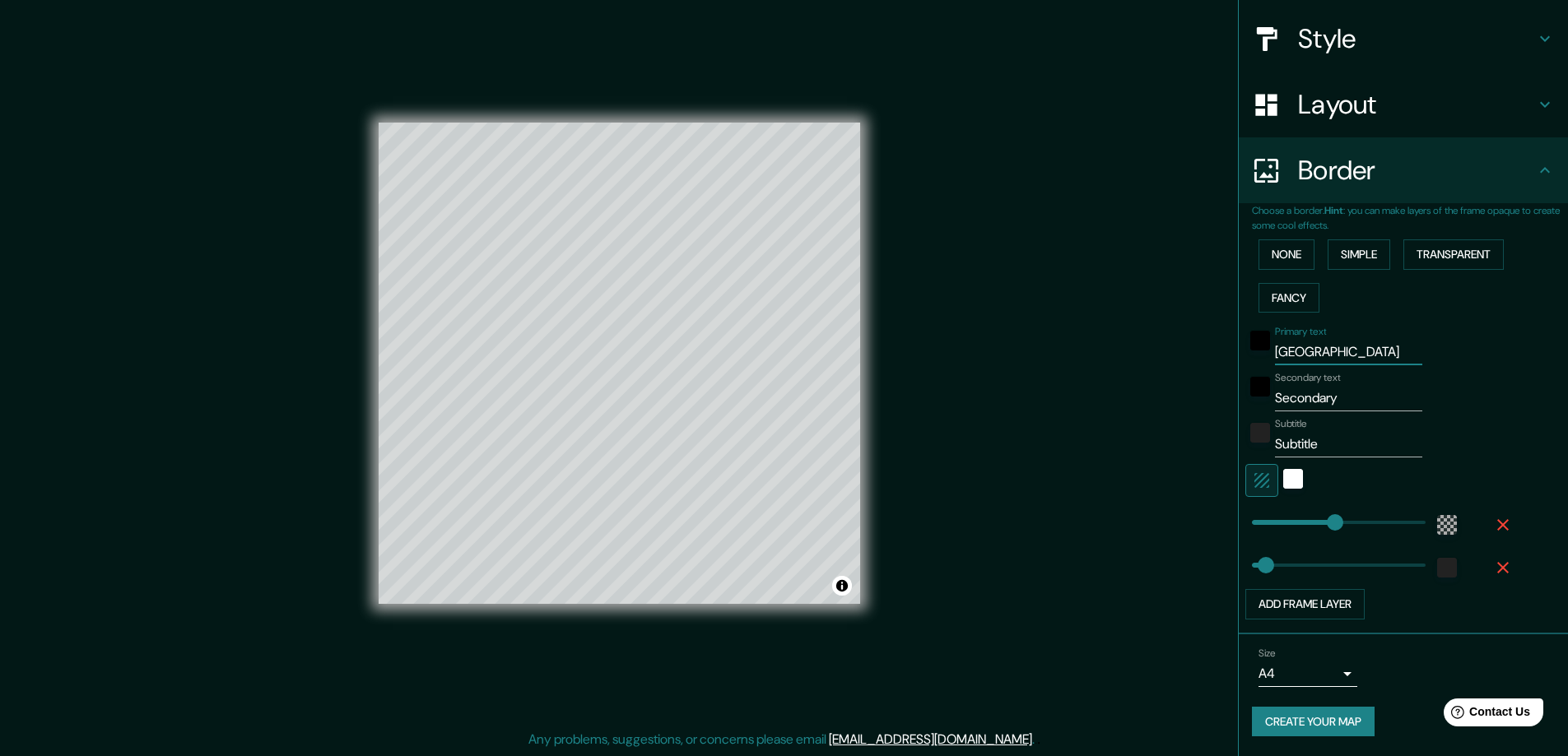
type input "Milano"
type input "281"
type input "47"
type input "Milano"
click at [1298, 391] on input "Secondary" at bounding box center [1348, 398] width 147 height 27
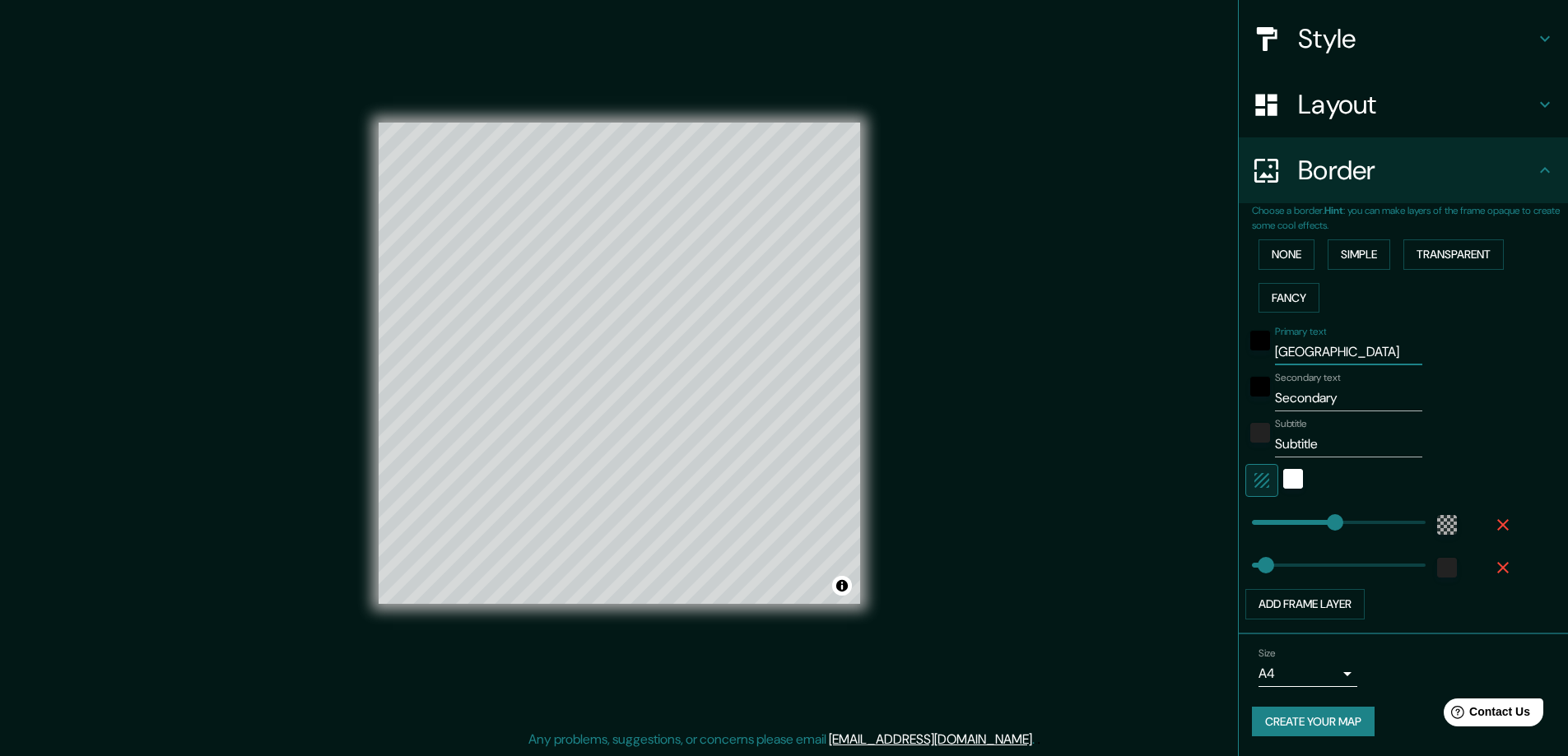
click at [1298, 391] on input "Secondary" at bounding box center [1348, 398] width 147 height 27
type input "o"
type input "281"
type input "47"
type input "ol"
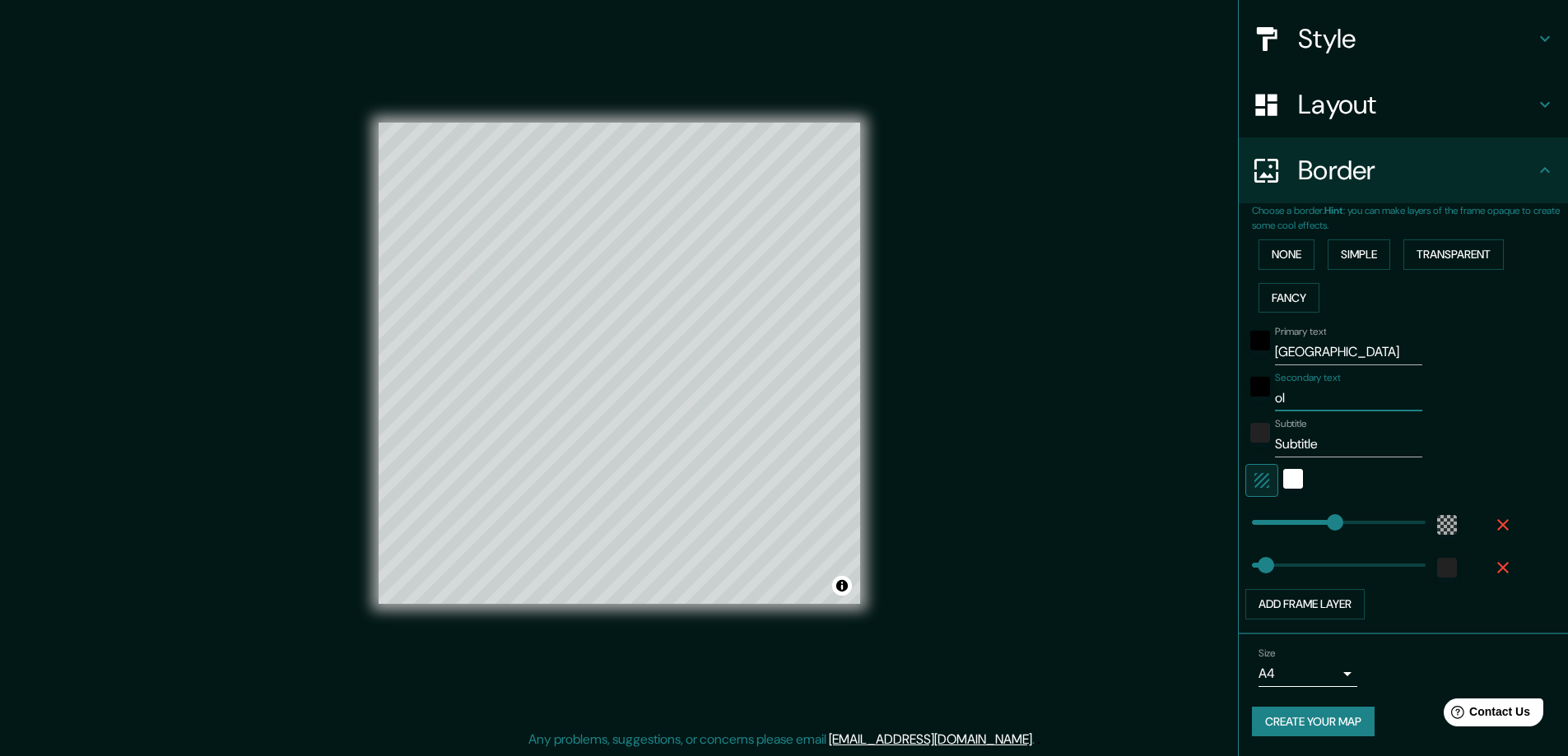
type input "281"
type input "47"
type input "ola"
type input "281"
type input "47"
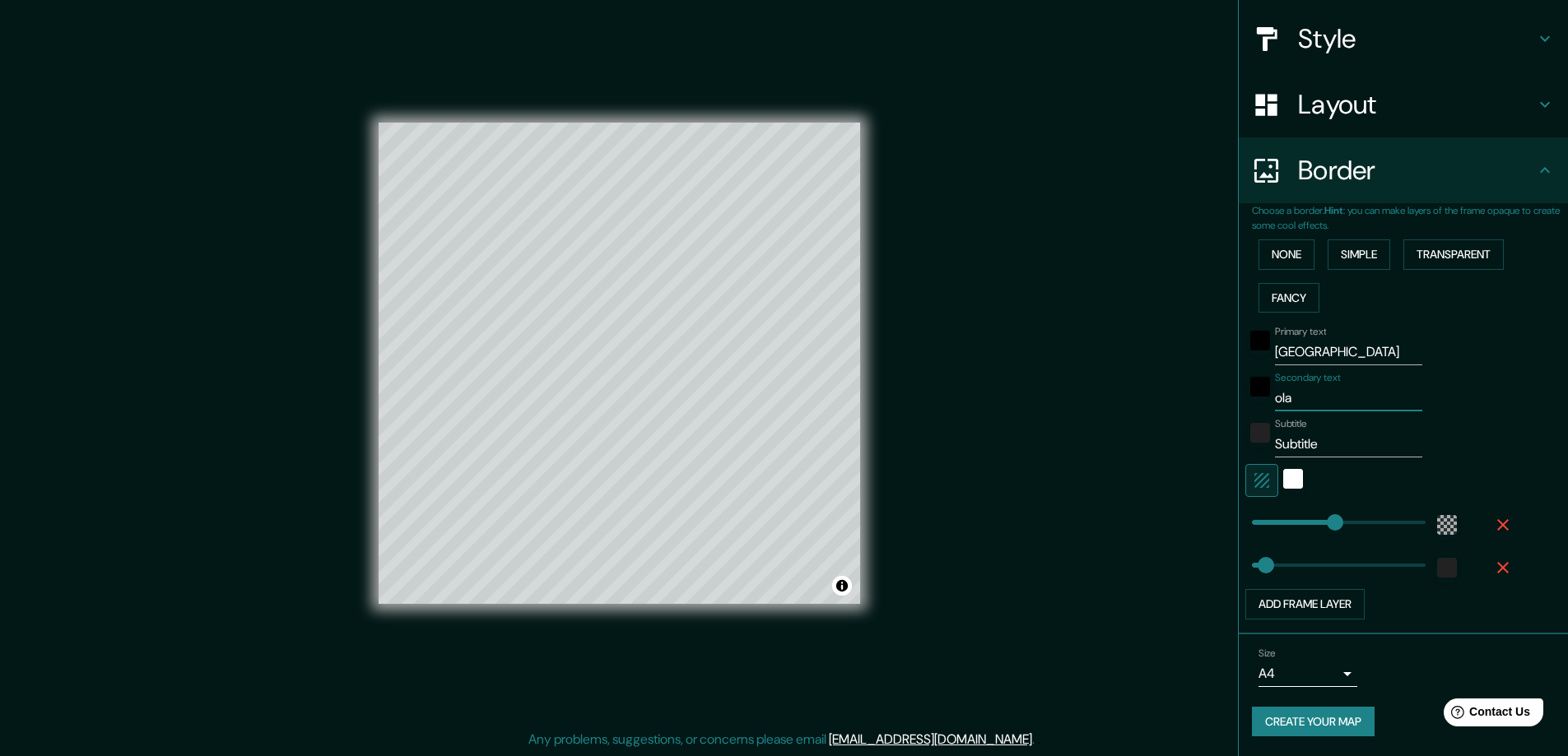
type input "olas"
type input "281"
type input "47"
type input "olasz"
type input "281"
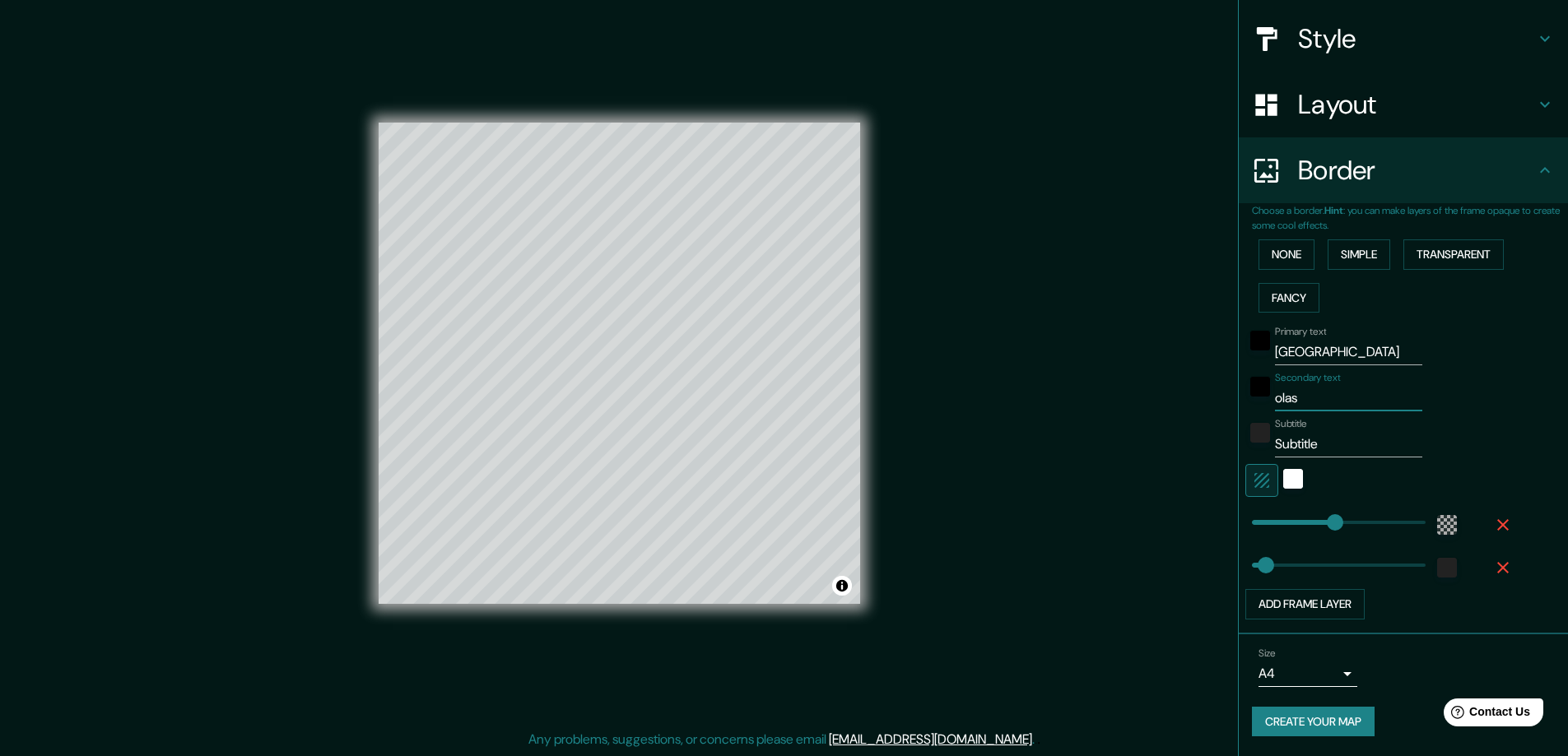
type input "47"
type input "olaszo"
type input "281"
type input "47"
type input "olaszor"
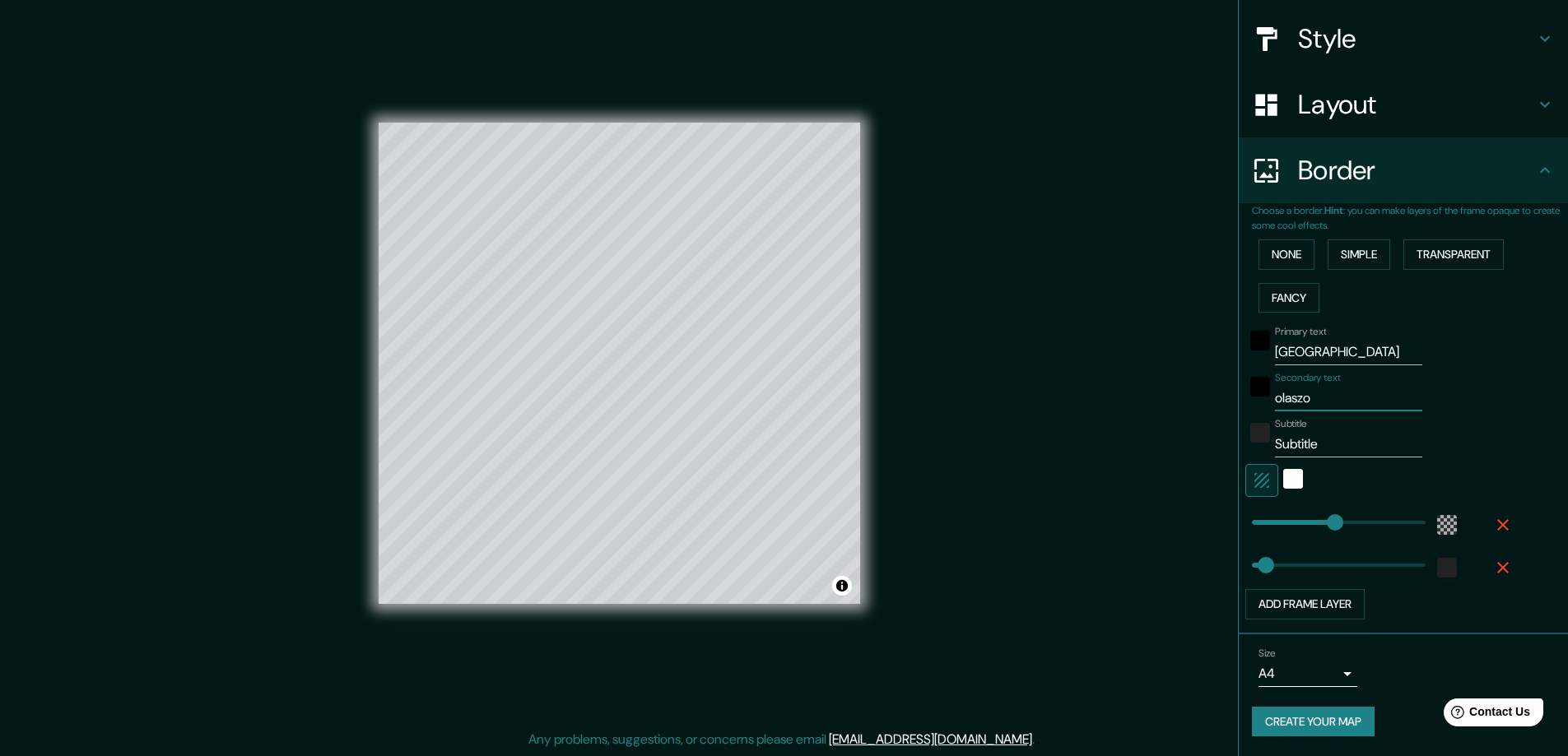
type input "281"
type input "47"
type input "olaszors"
type input "281"
type input "47"
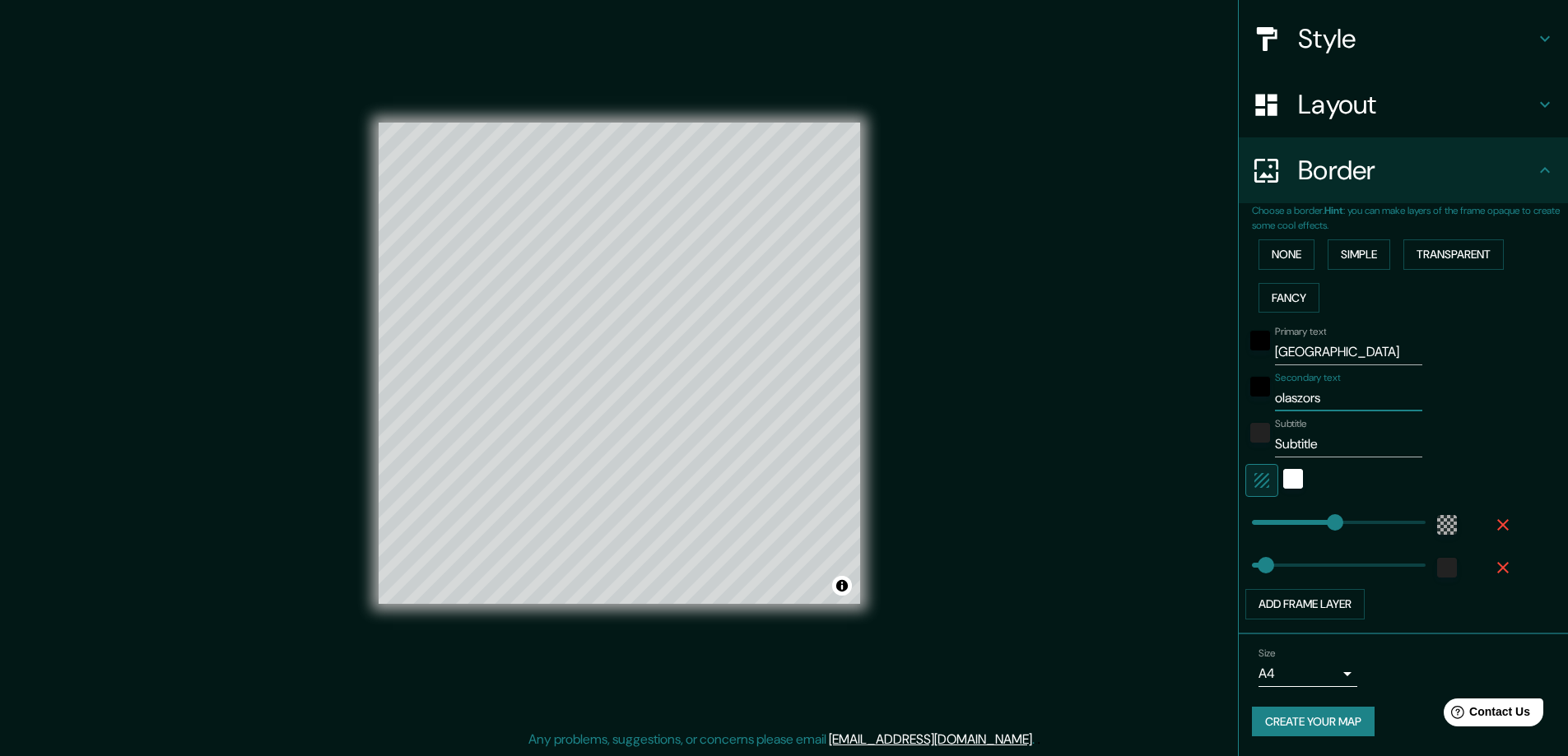
type input "olaszorsz"
type input "281"
type input "47"
type input "olaszorszá"
type input "281"
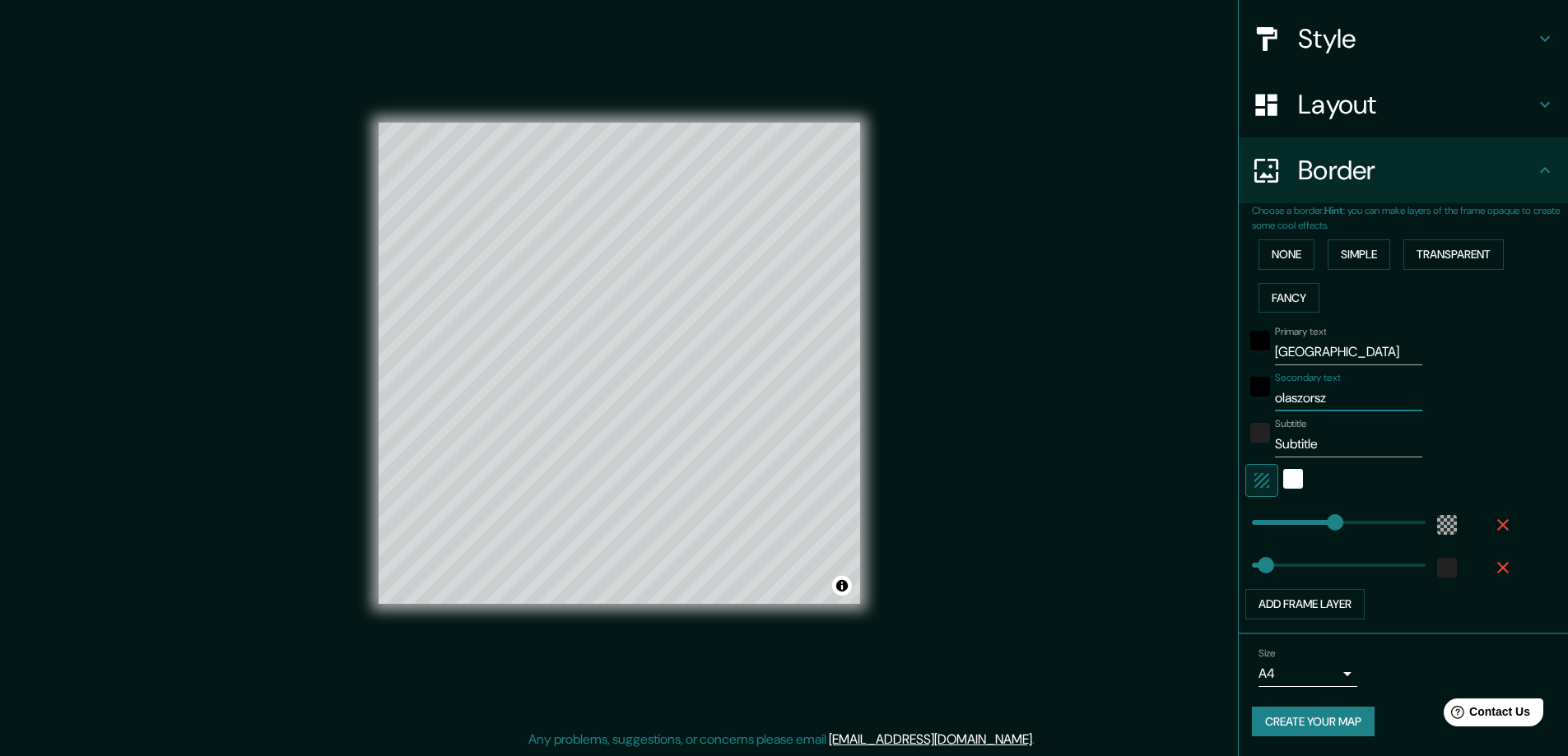
type input "47"
type input "olaszország"
type input "281"
type input "47"
type input "olaszország"
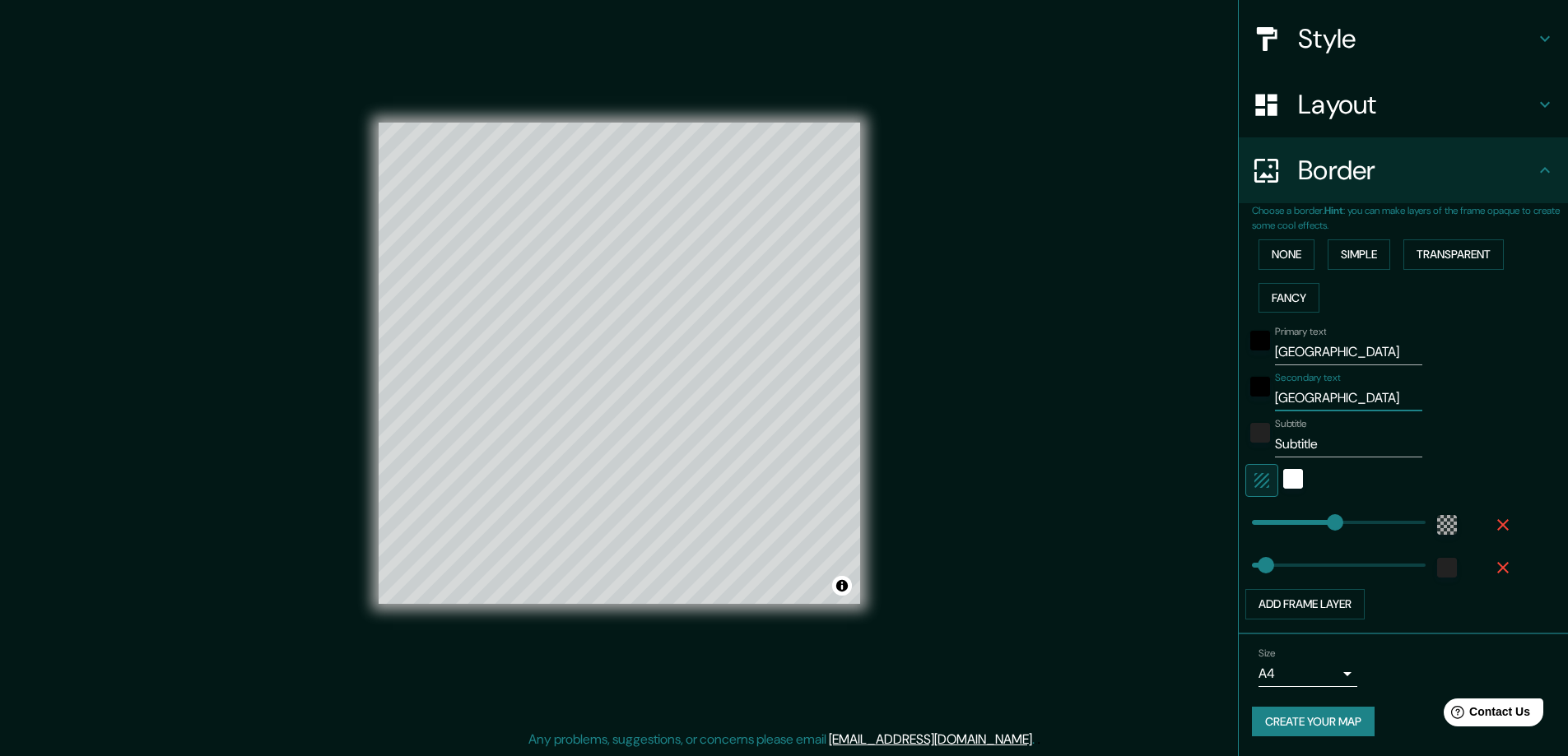
click at [1293, 436] on input "Subtitle" at bounding box center [1348, 444] width 147 height 27
type input "281"
type input "47"
click at [1314, 711] on button "Create your map" at bounding box center [1313, 722] width 123 height 30
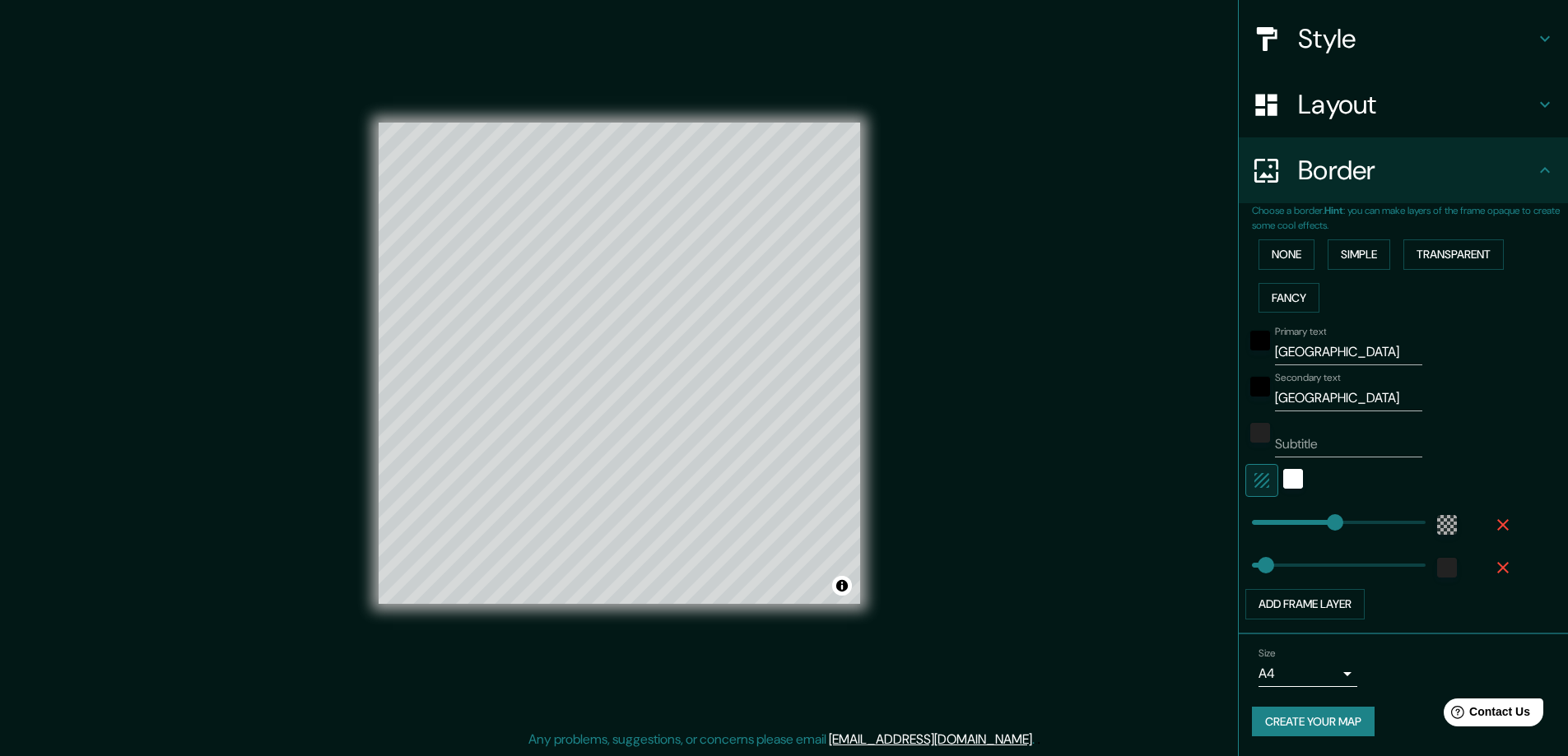
click at [945, 580] on div "Mappin Location Milánó, Milano megye, Olaszország Milánó Milano megye, Olaszors…" at bounding box center [784, 377] width 1568 height 759
click at [1308, 718] on button "Create your map" at bounding box center [1313, 722] width 123 height 30
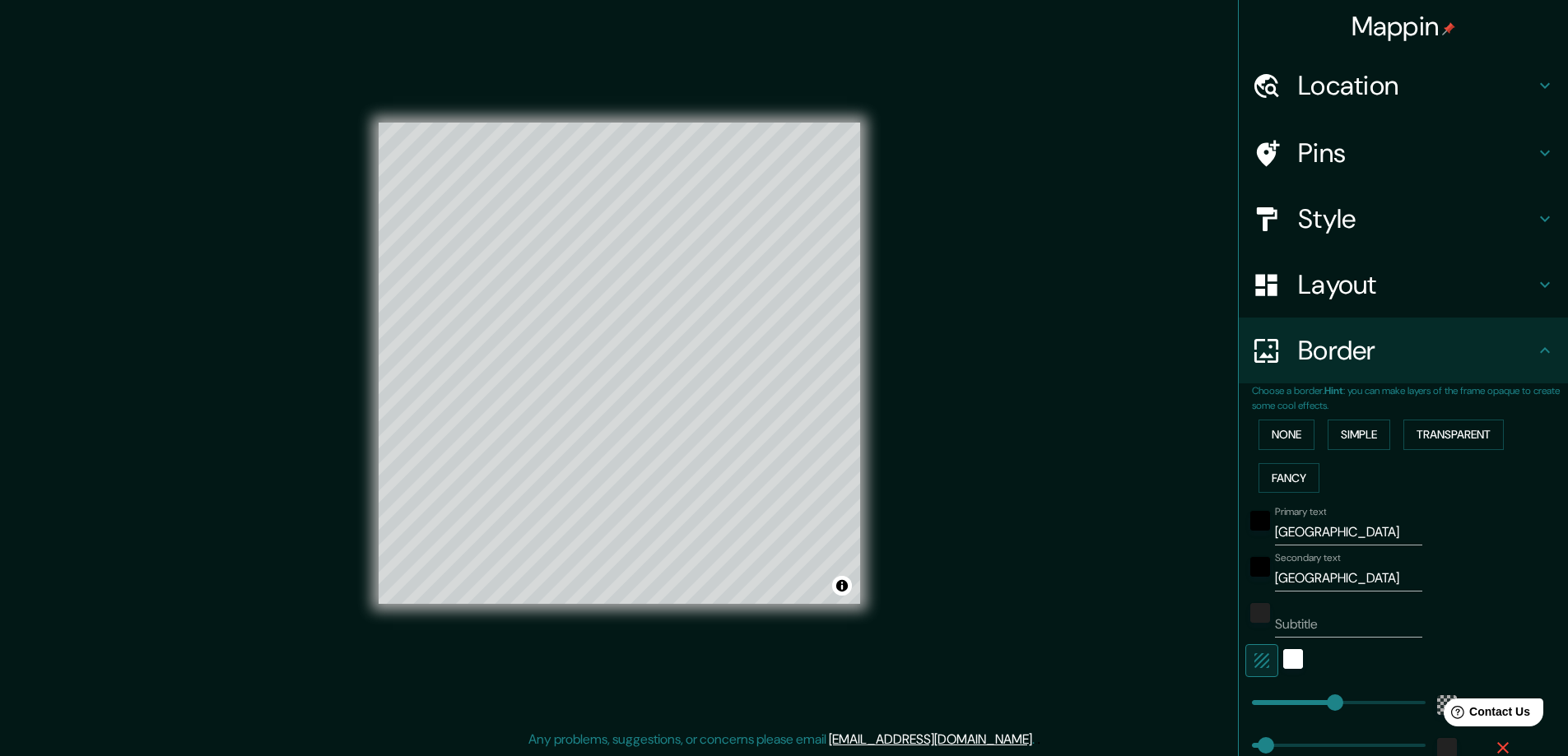
scroll to position [0, 0]
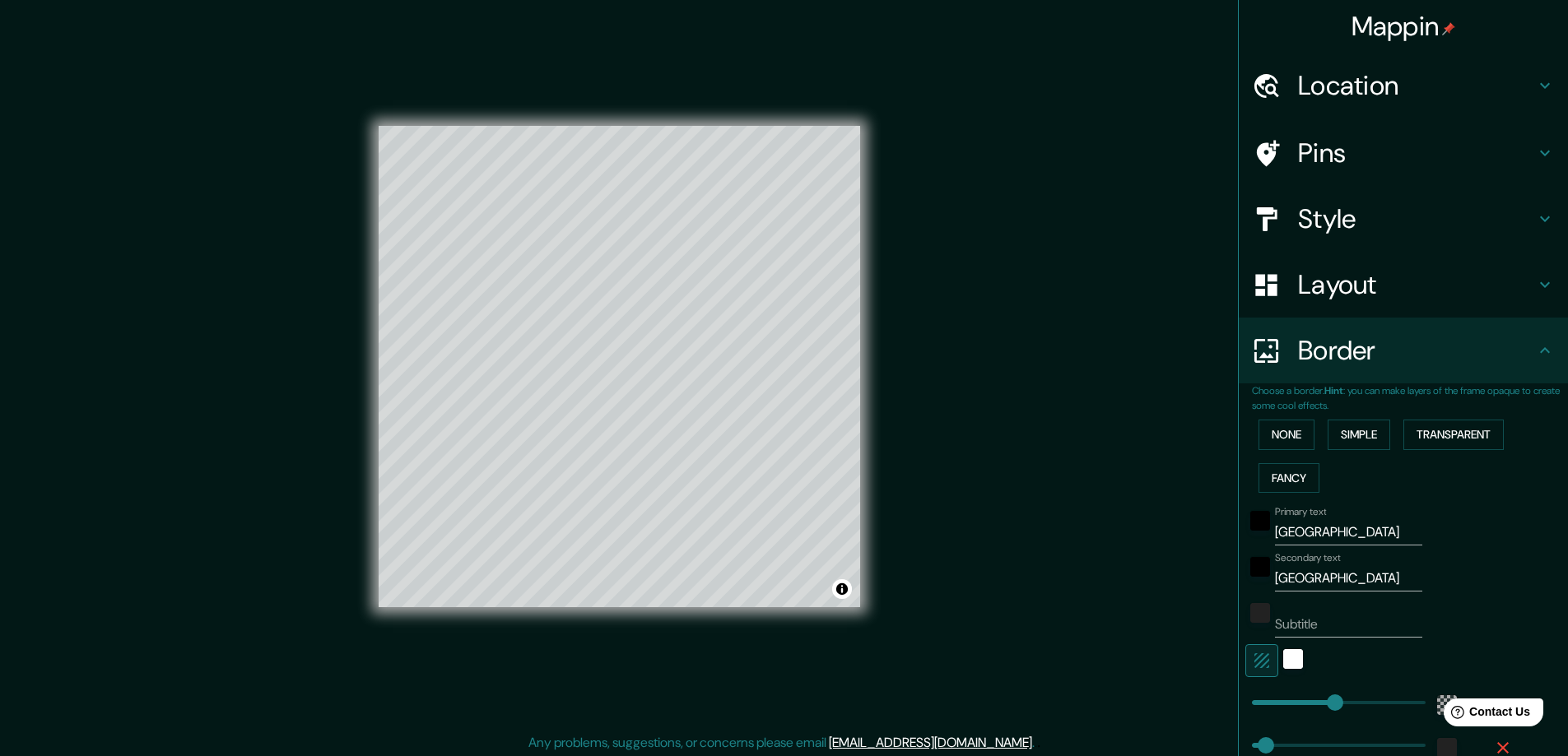
click at [1470, 519] on div "Primary text Milano" at bounding box center [1381, 526] width 270 height 40
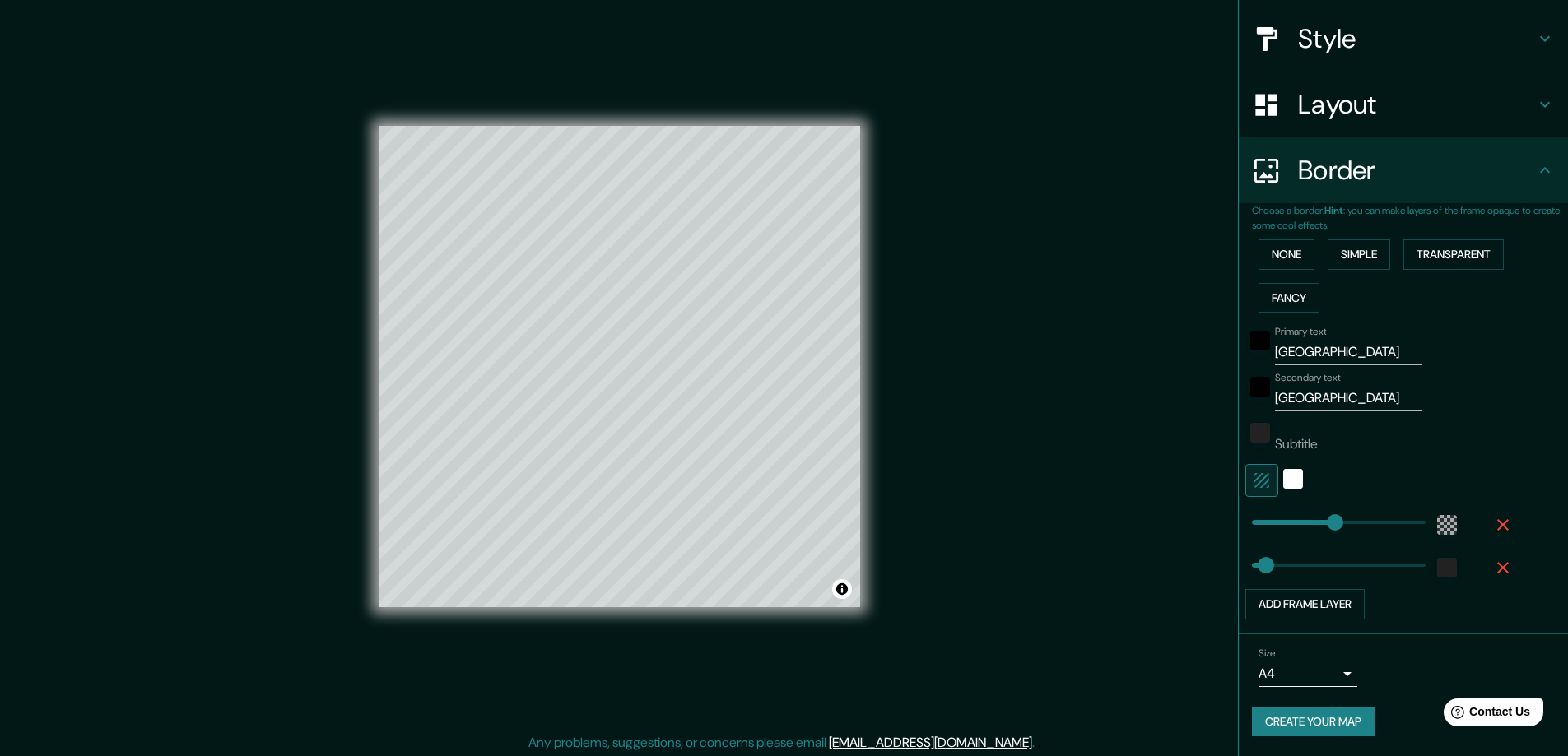
scroll to position [3, 0]
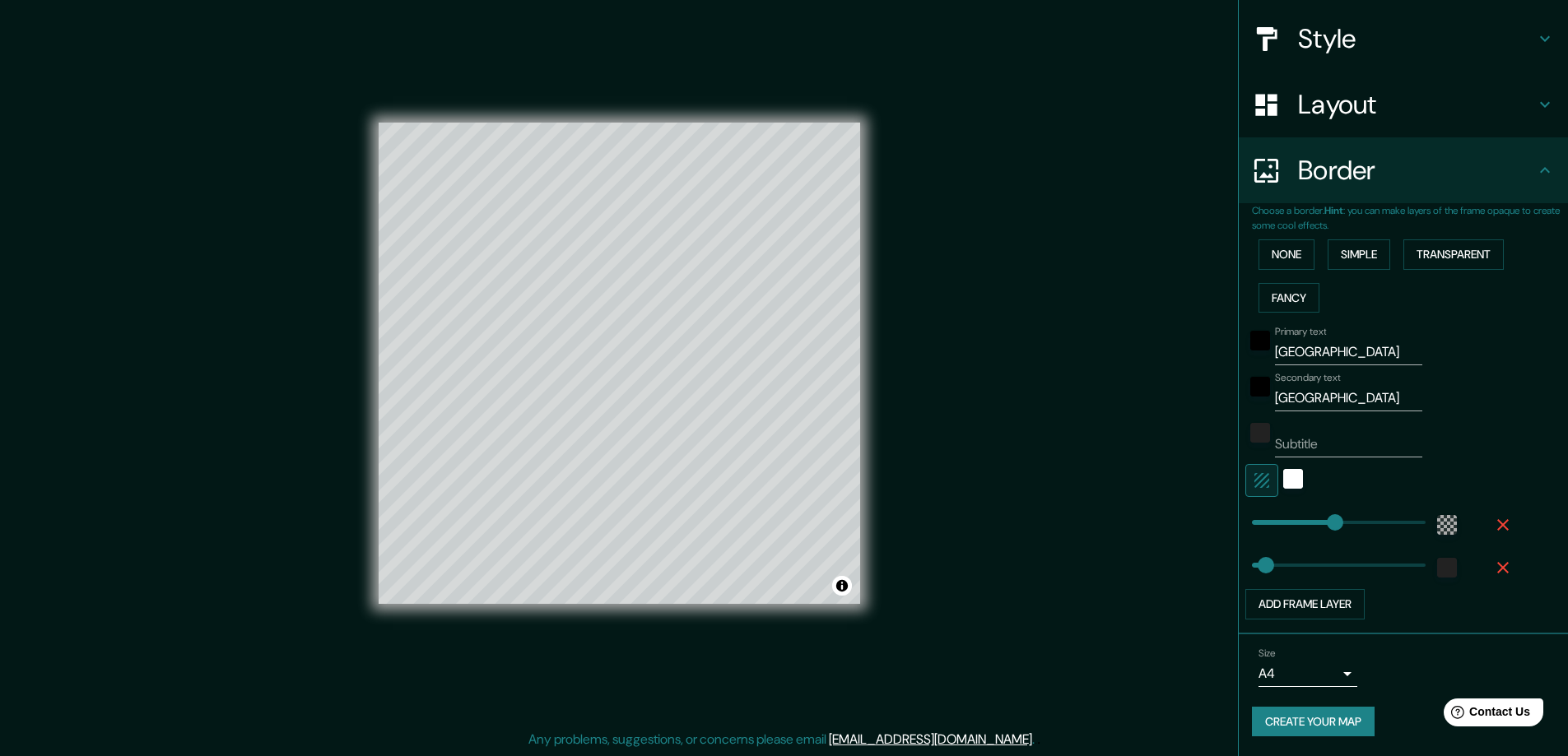
click at [1355, 171] on h4 "Border" at bounding box center [1416, 170] width 237 height 33
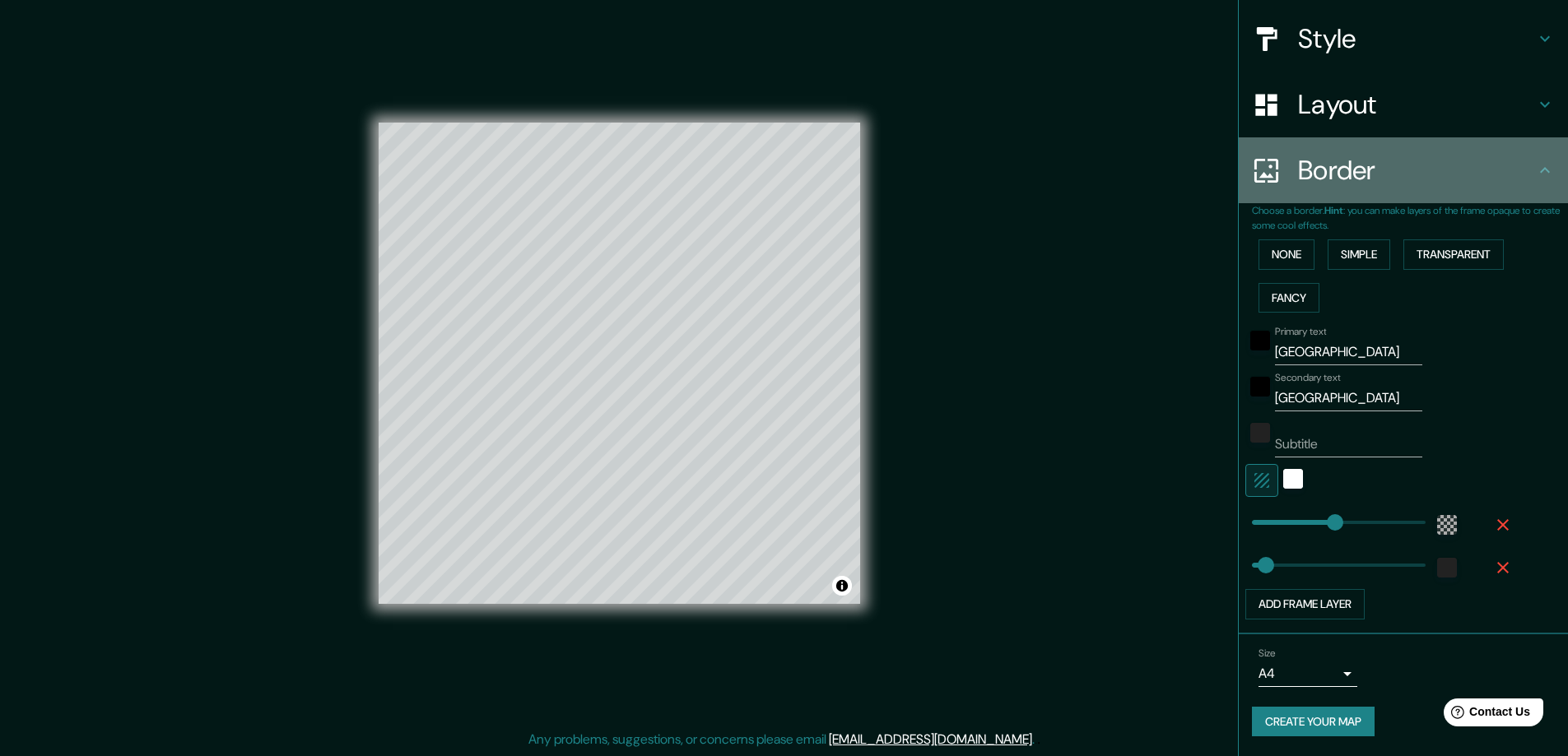
click at [1355, 171] on h4 "Border" at bounding box center [1416, 170] width 237 height 33
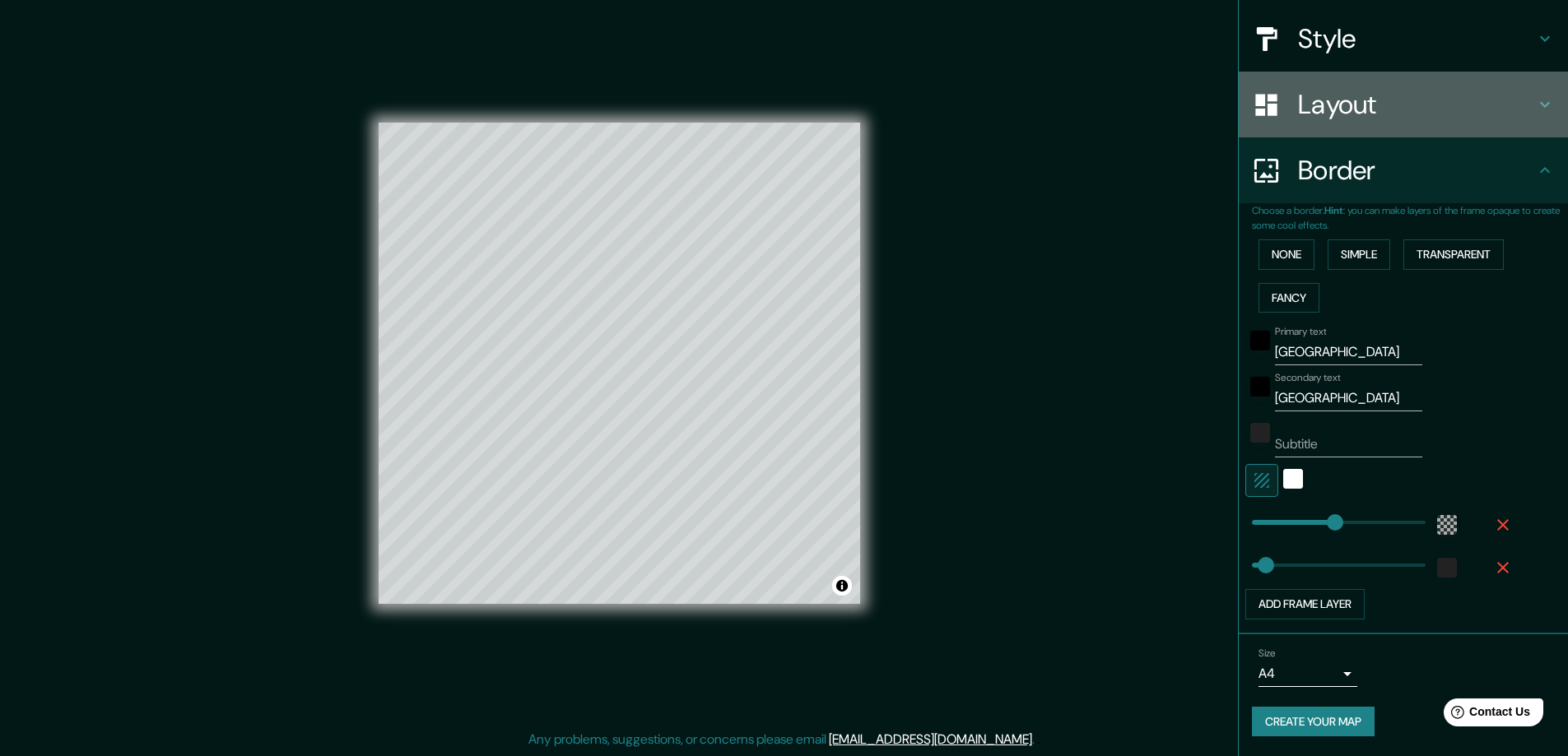
click at [1356, 118] on h4 "Layout" at bounding box center [1416, 105] width 237 height 33
type input "281"
type input "47"
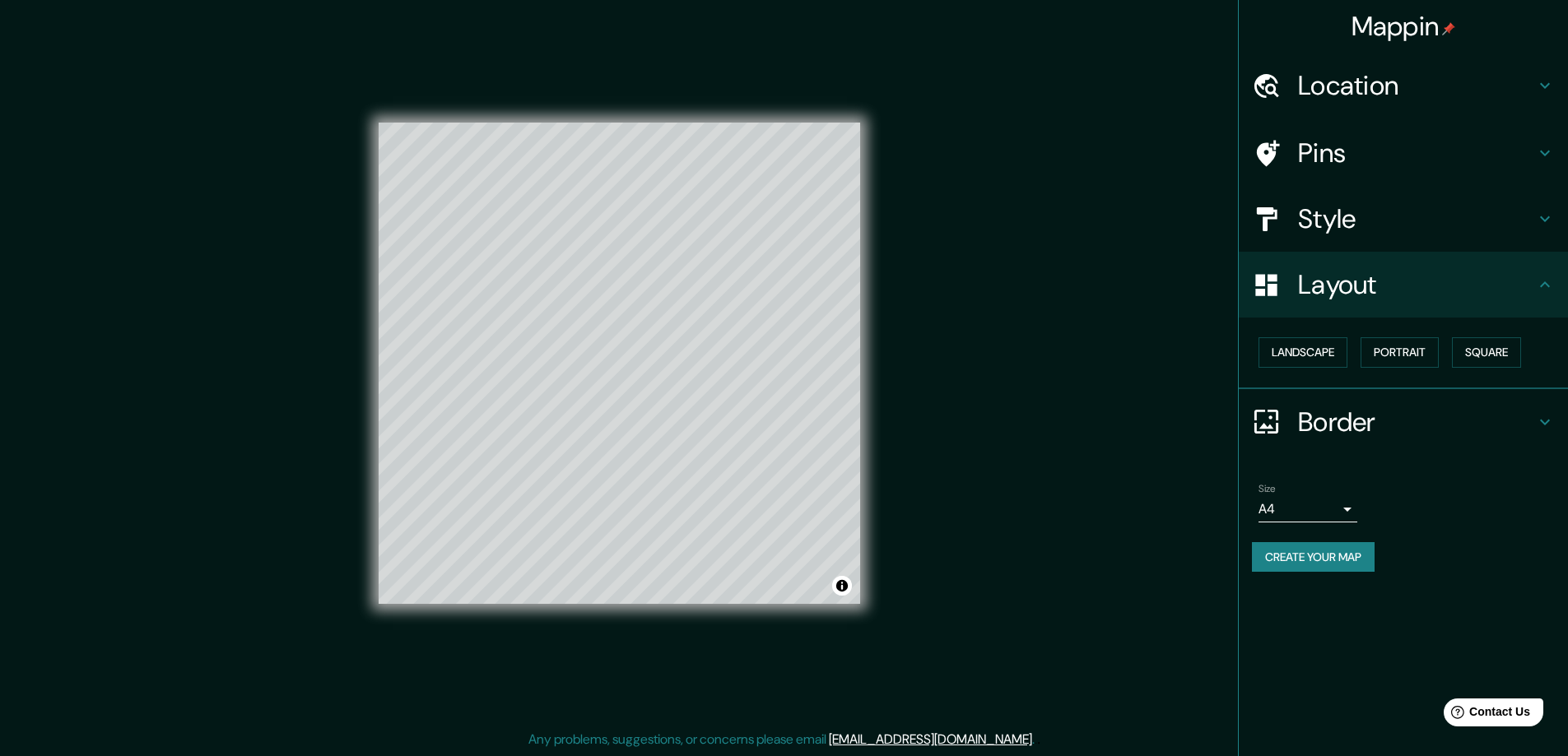
click at [1351, 161] on h4 "Pins" at bounding box center [1416, 153] width 237 height 33
type input "281"
type input "47"
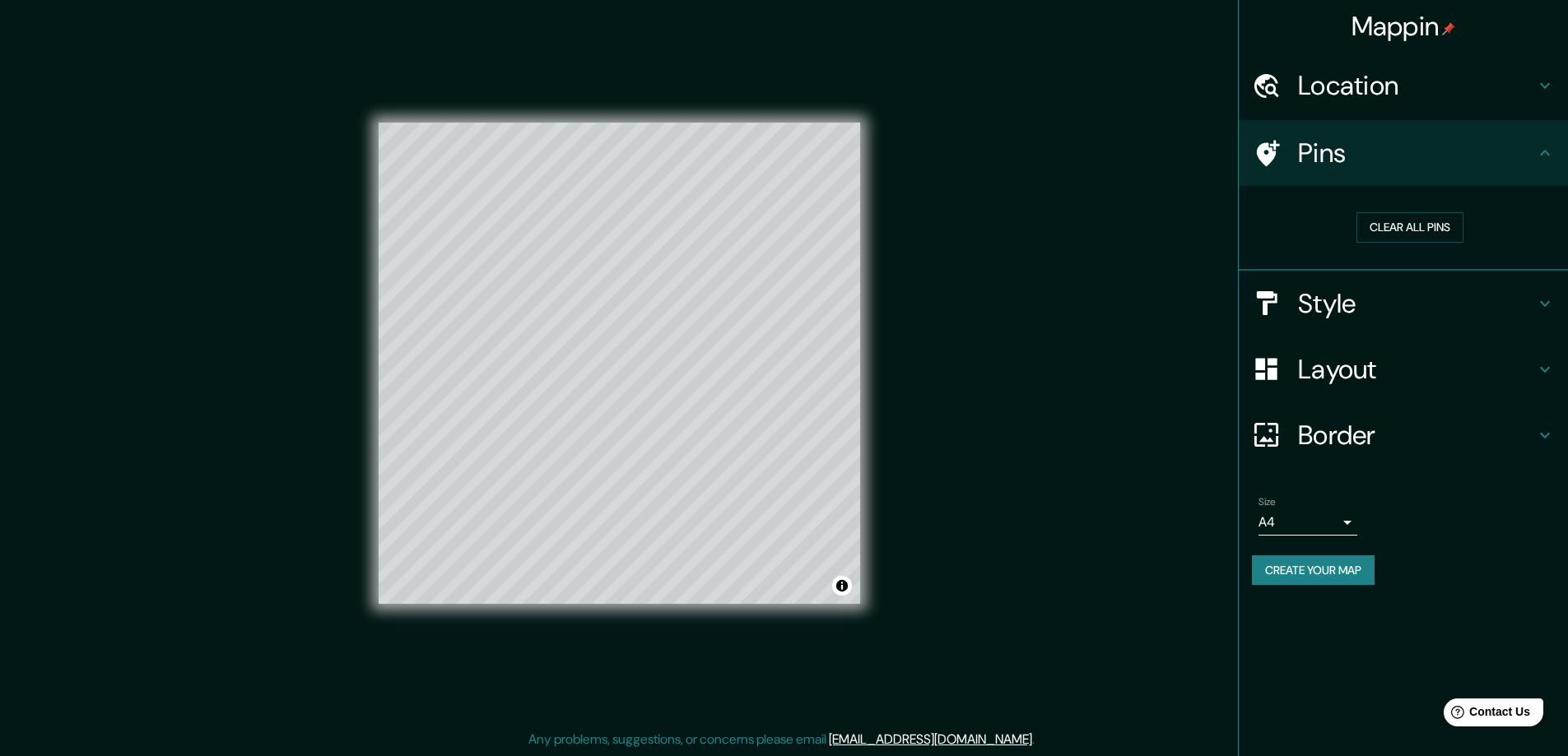
click at [1351, 161] on h4 "Pins" at bounding box center [1416, 153] width 237 height 33
click at [1323, 569] on button "Create your map" at bounding box center [1313, 571] width 123 height 30
click at [1315, 446] on h4 "Border" at bounding box center [1416, 435] width 237 height 33
type input "281"
type input "47"
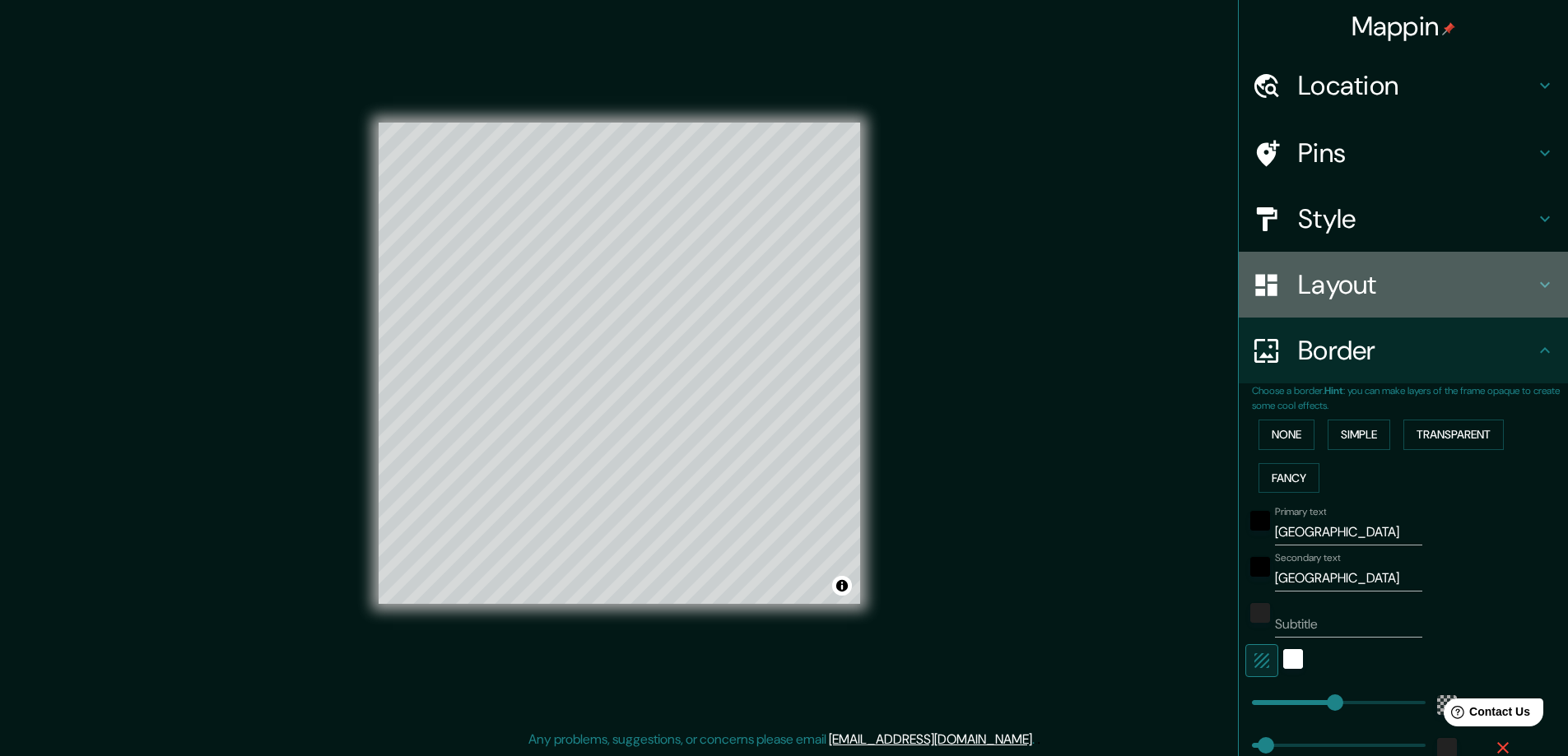
click at [1320, 275] on h4 "Layout" at bounding box center [1416, 284] width 237 height 33
type input "281"
type input "47"
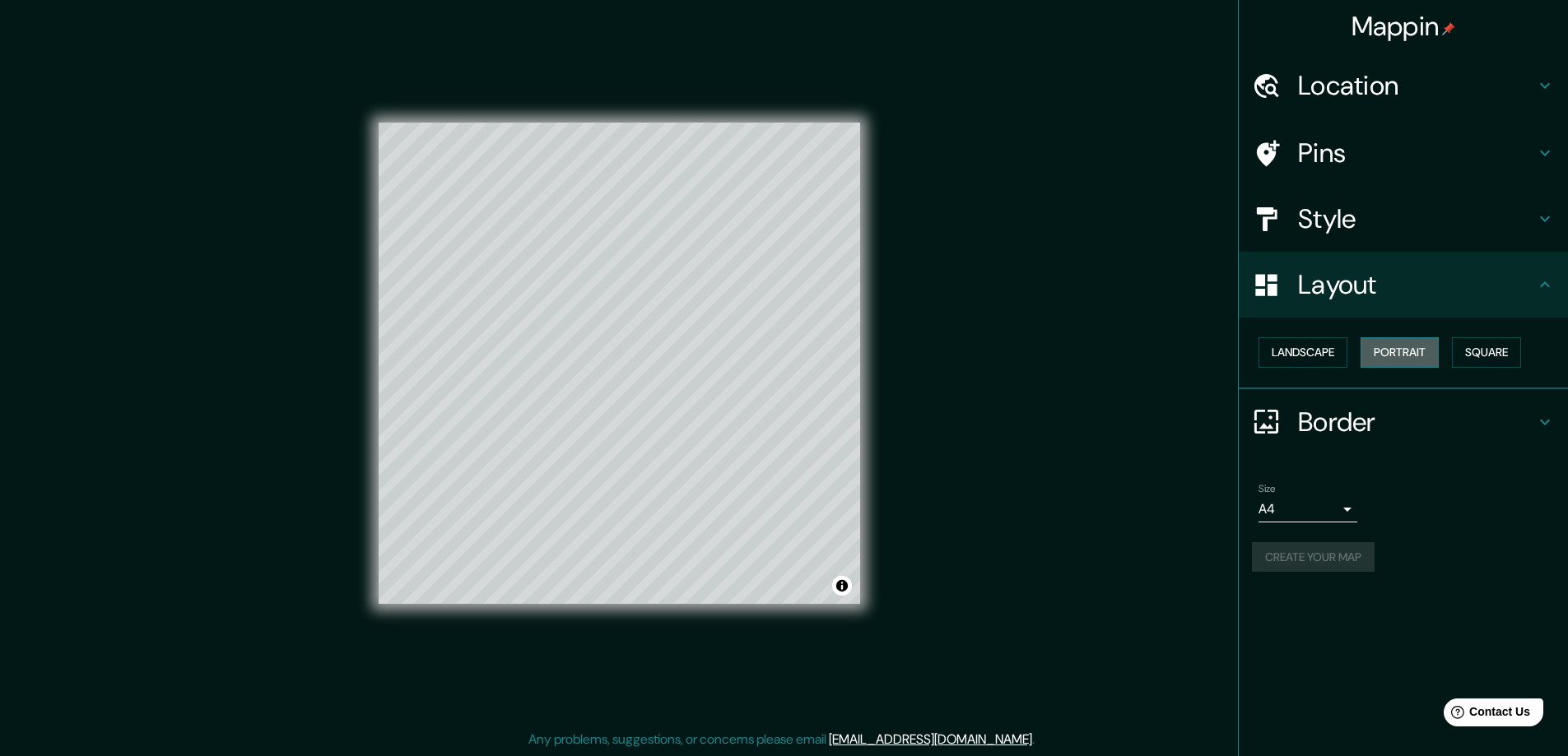
click at [1395, 356] on button "Portrait" at bounding box center [1400, 353] width 78 height 30
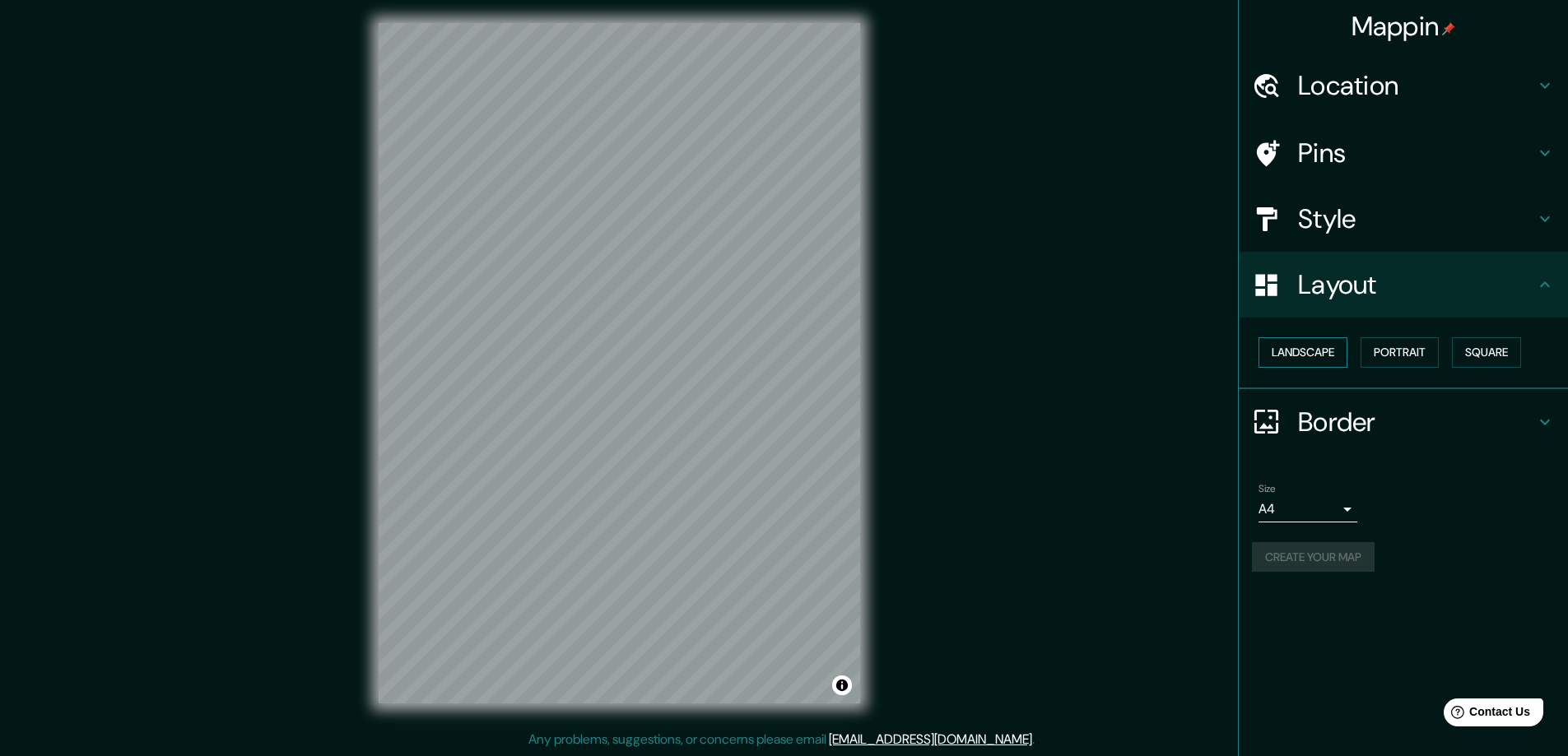
click at [1333, 353] on button "Landscape" at bounding box center [1303, 353] width 88 height 30
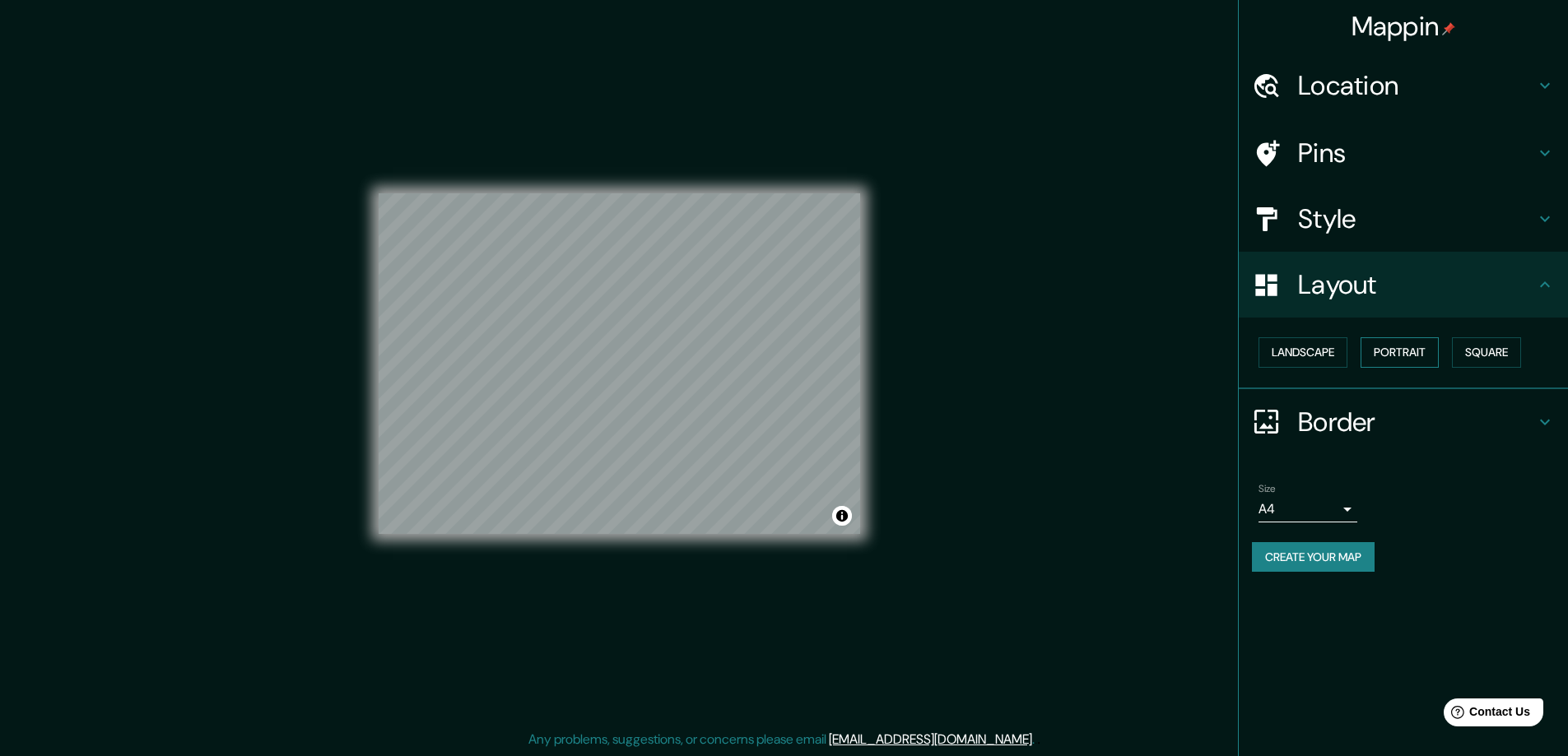
click at [1400, 356] on button "Portrait" at bounding box center [1400, 353] width 78 height 30
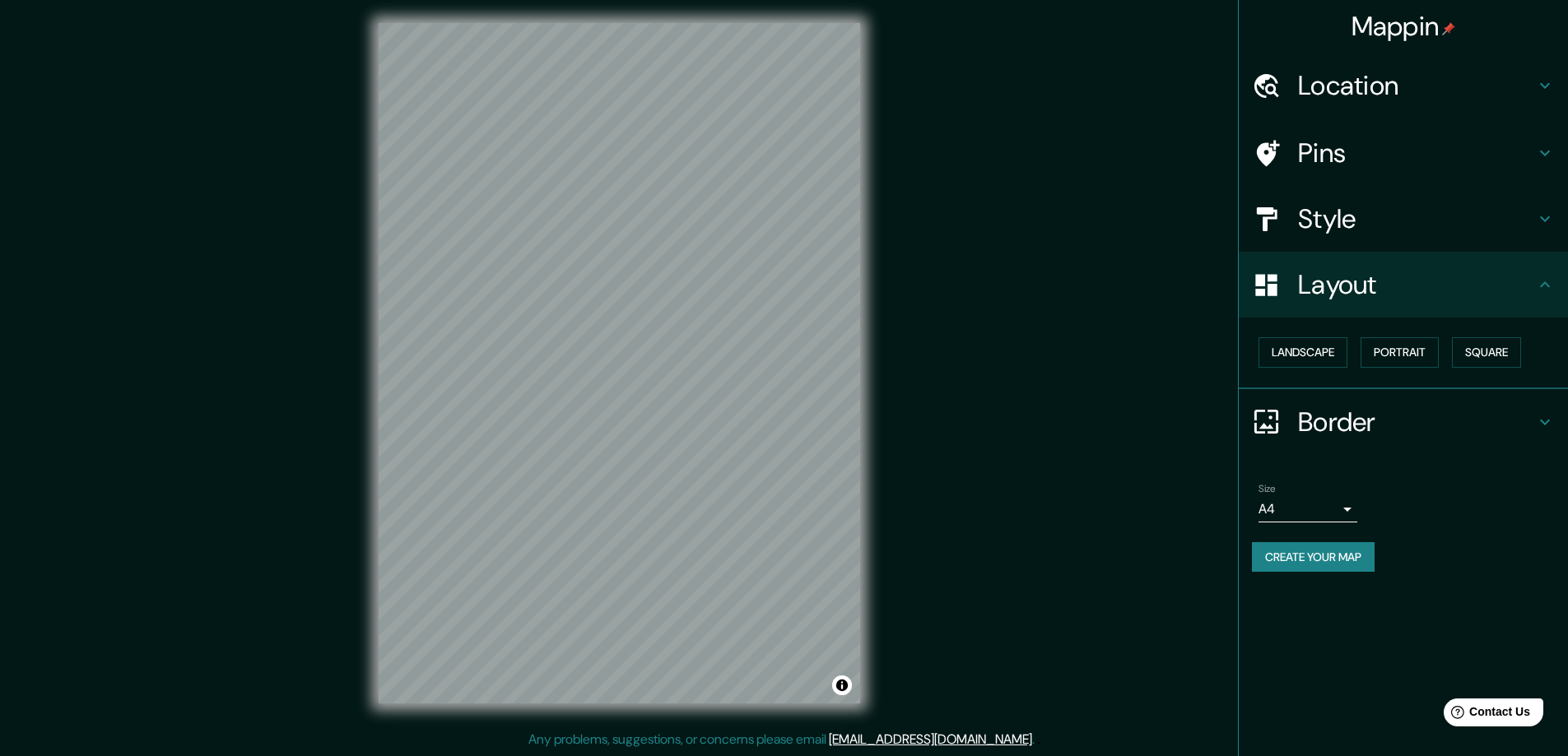
click at [1359, 410] on h4 "Border" at bounding box center [1416, 421] width 237 height 33
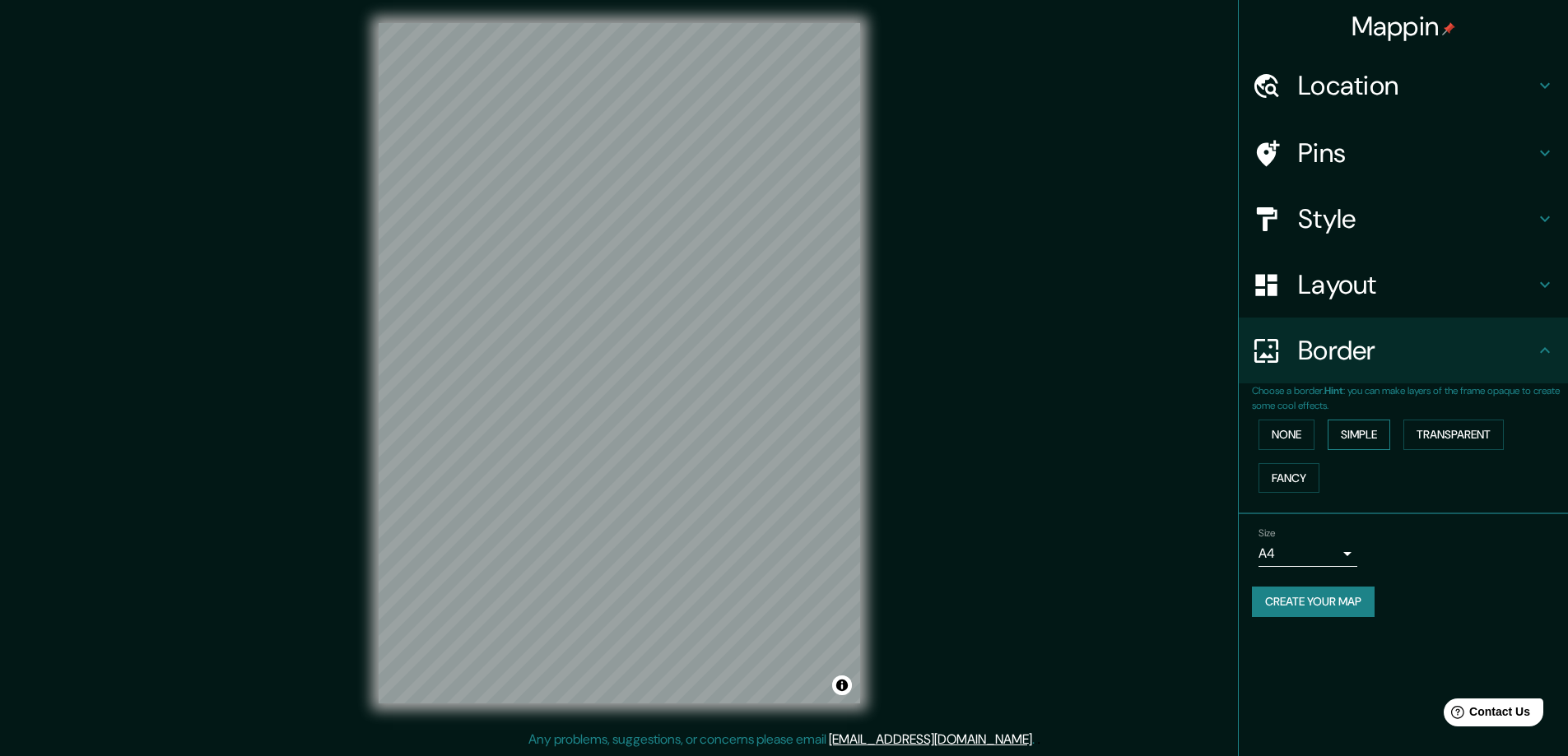
click at [1371, 429] on button "Simple" at bounding box center [1359, 435] width 63 height 30
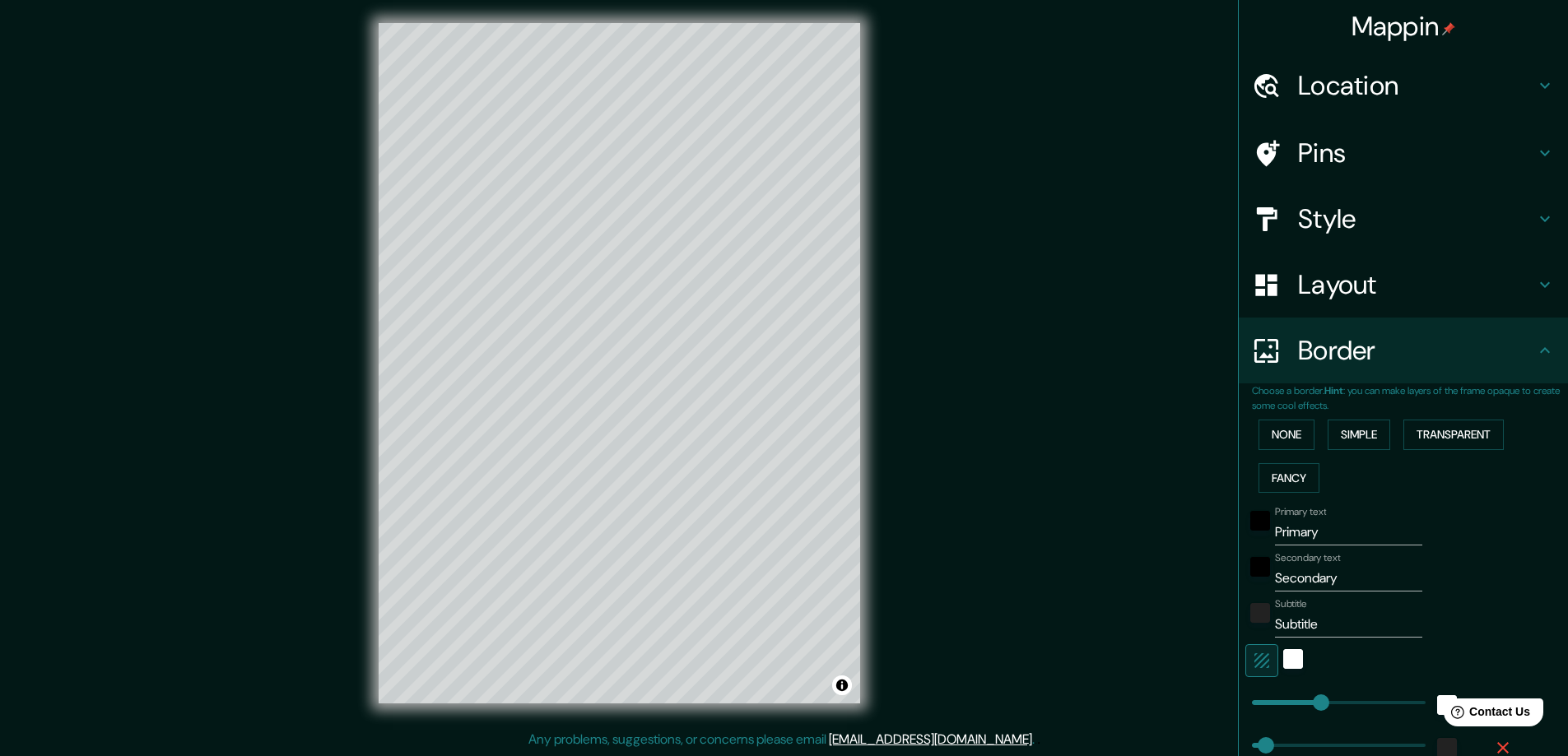
click at [1318, 541] on input "Primary" at bounding box center [1348, 533] width 147 height 27
type input "M"
type input "47"
type input "Mi"
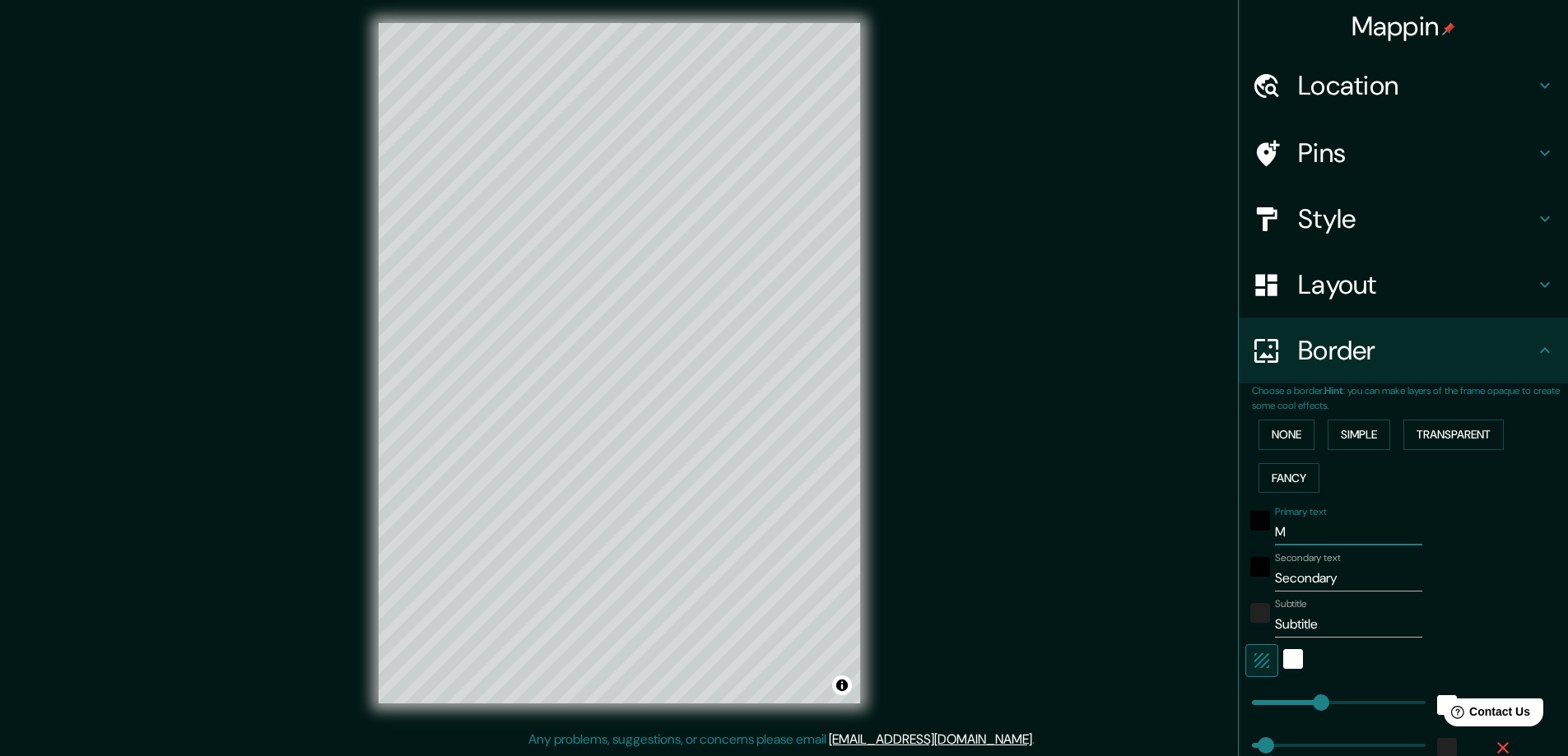
type input "47"
type input "Mil"
type input "47"
type input "Mila"
type input "47"
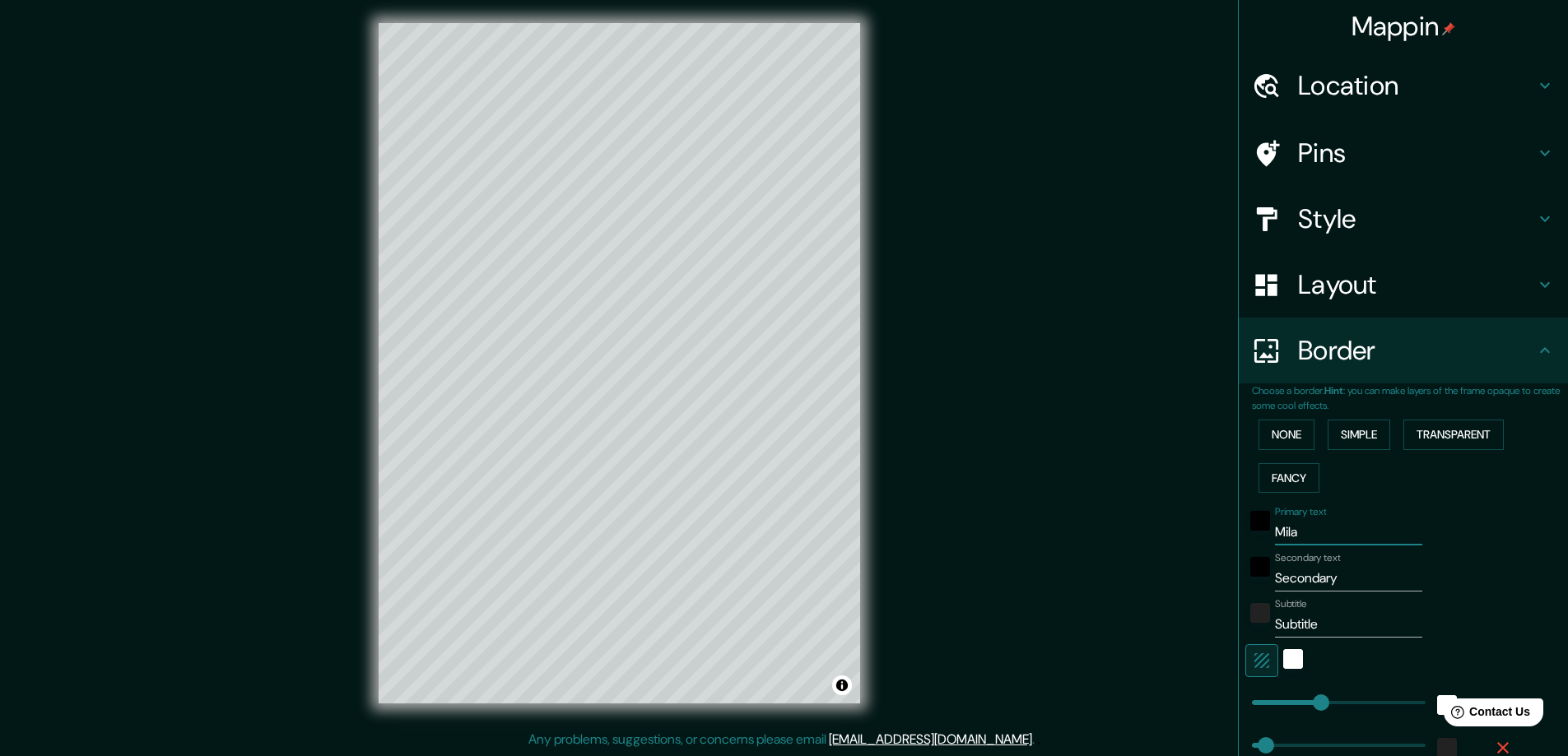
type input "Milan"
type input "47"
type input "Milano"
type input "47"
type input "Milano"
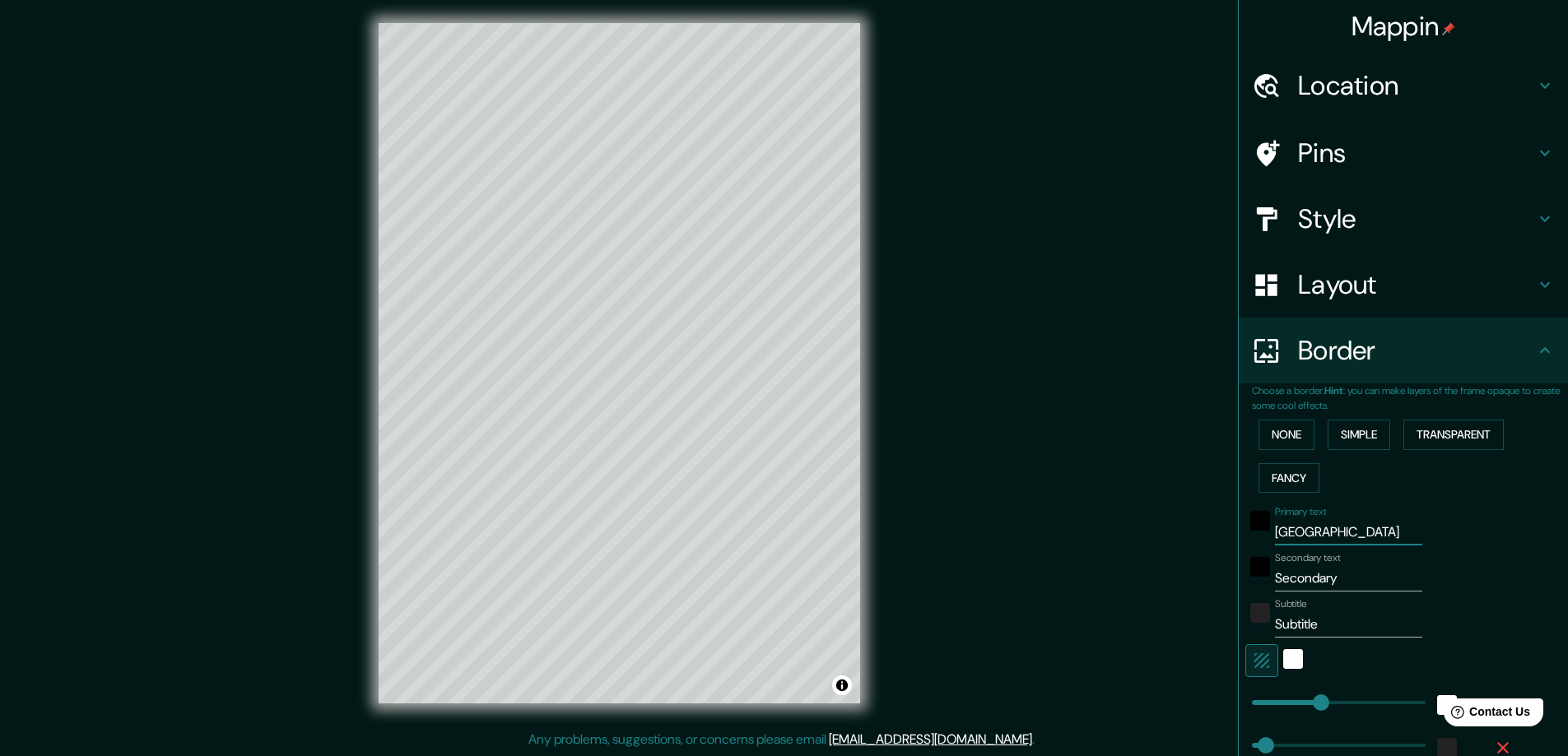
click at [1303, 578] on input "Secondary" at bounding box center [1348, 578] width 147 height 27
type input "O"
type input "47"
type input "Os"
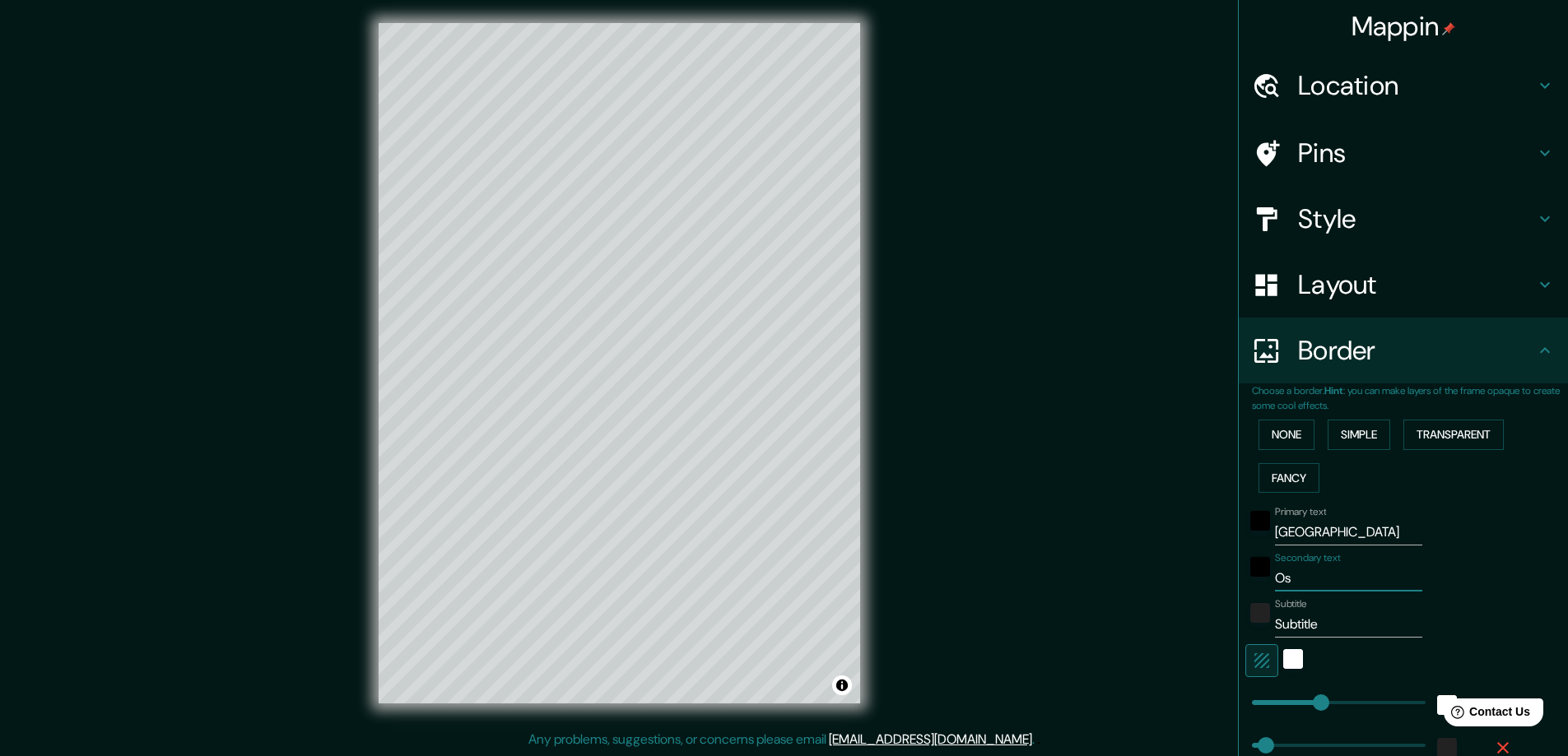
type input "47"
type input "O"
type input "47"
type input "Ol"
type input "47"
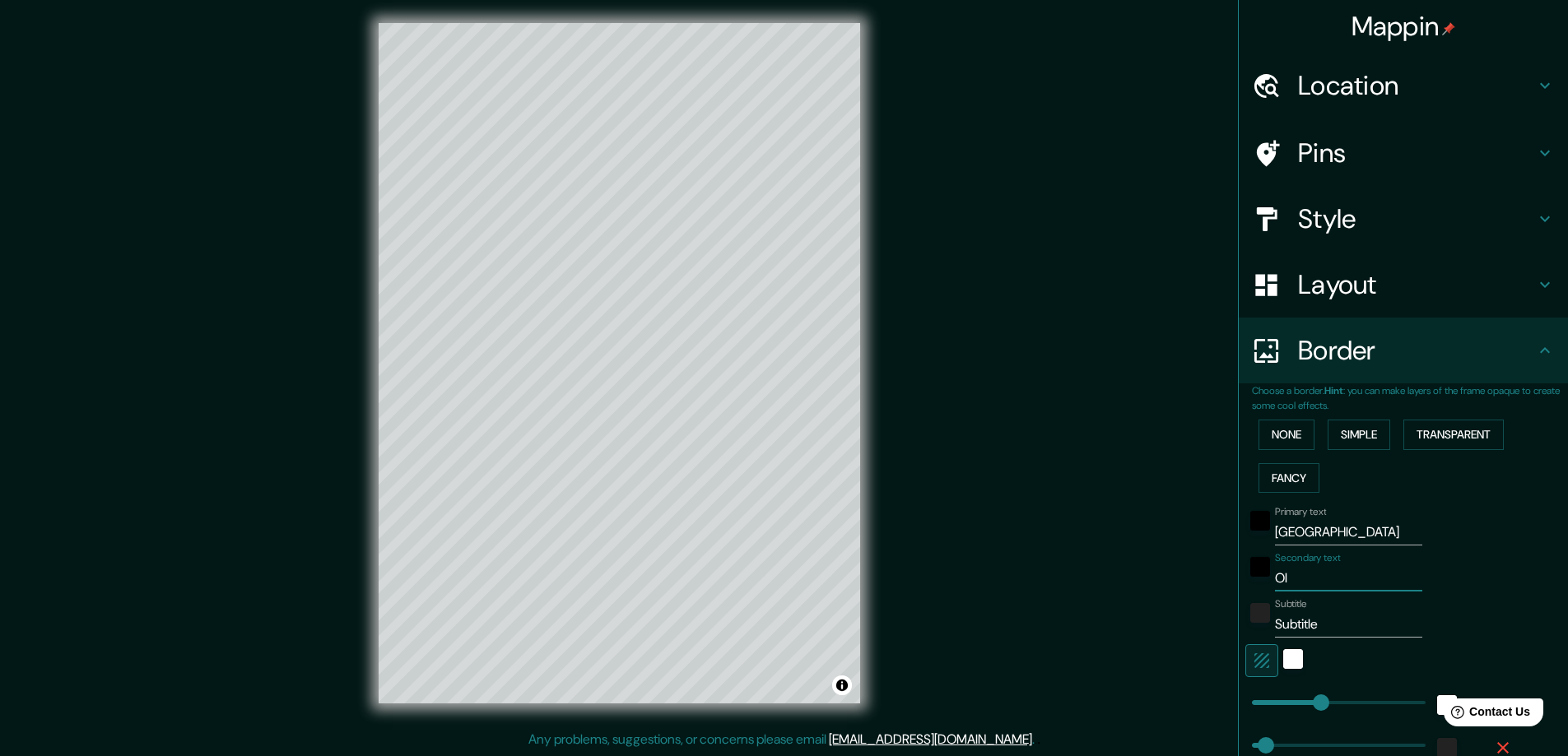
type input "Ola"
type input "47"
type input "Olas"
type input "47"
type input "Olasz"
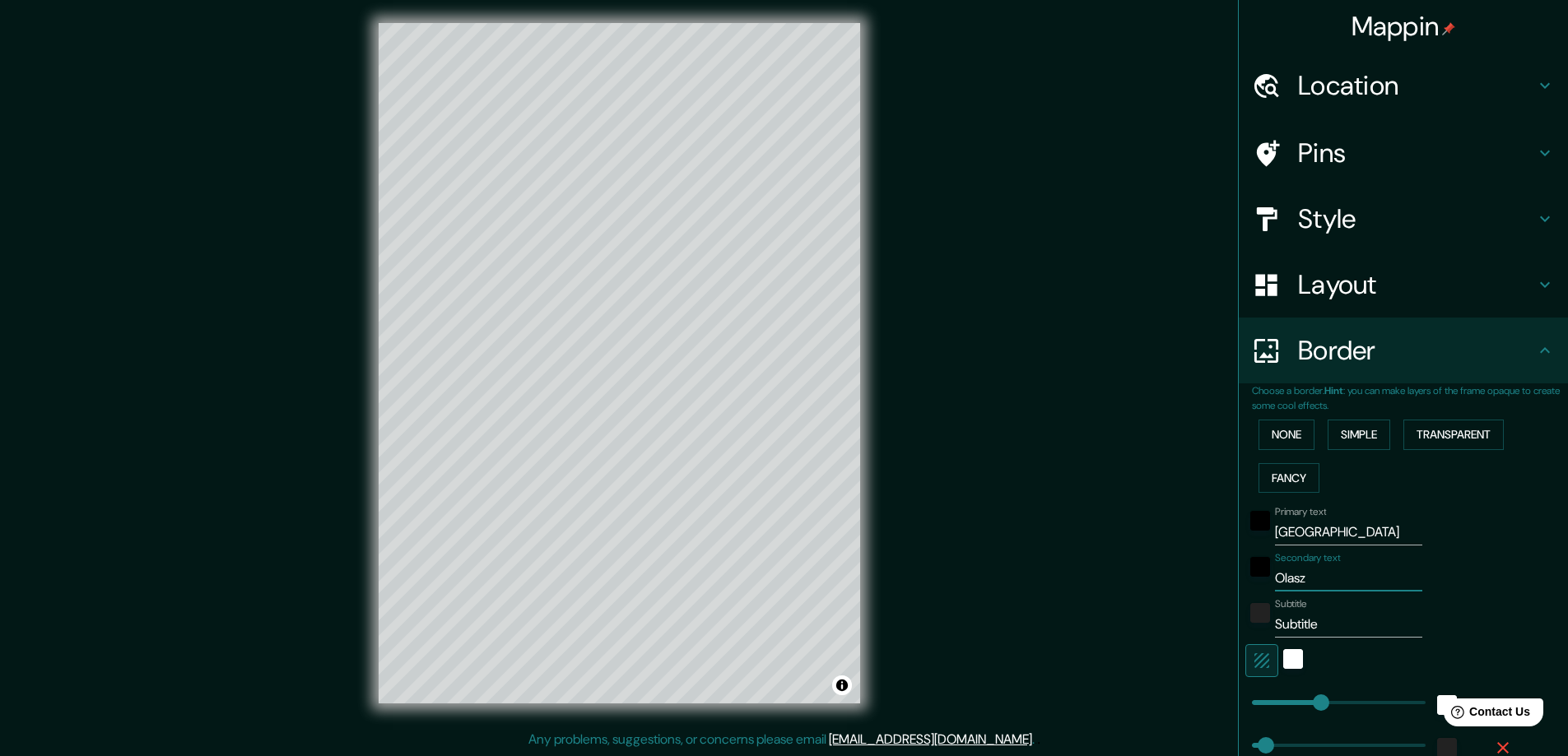
type input "47"
type input "Olaszo"
type input "47"
type input "Olaszor"
type input "47"
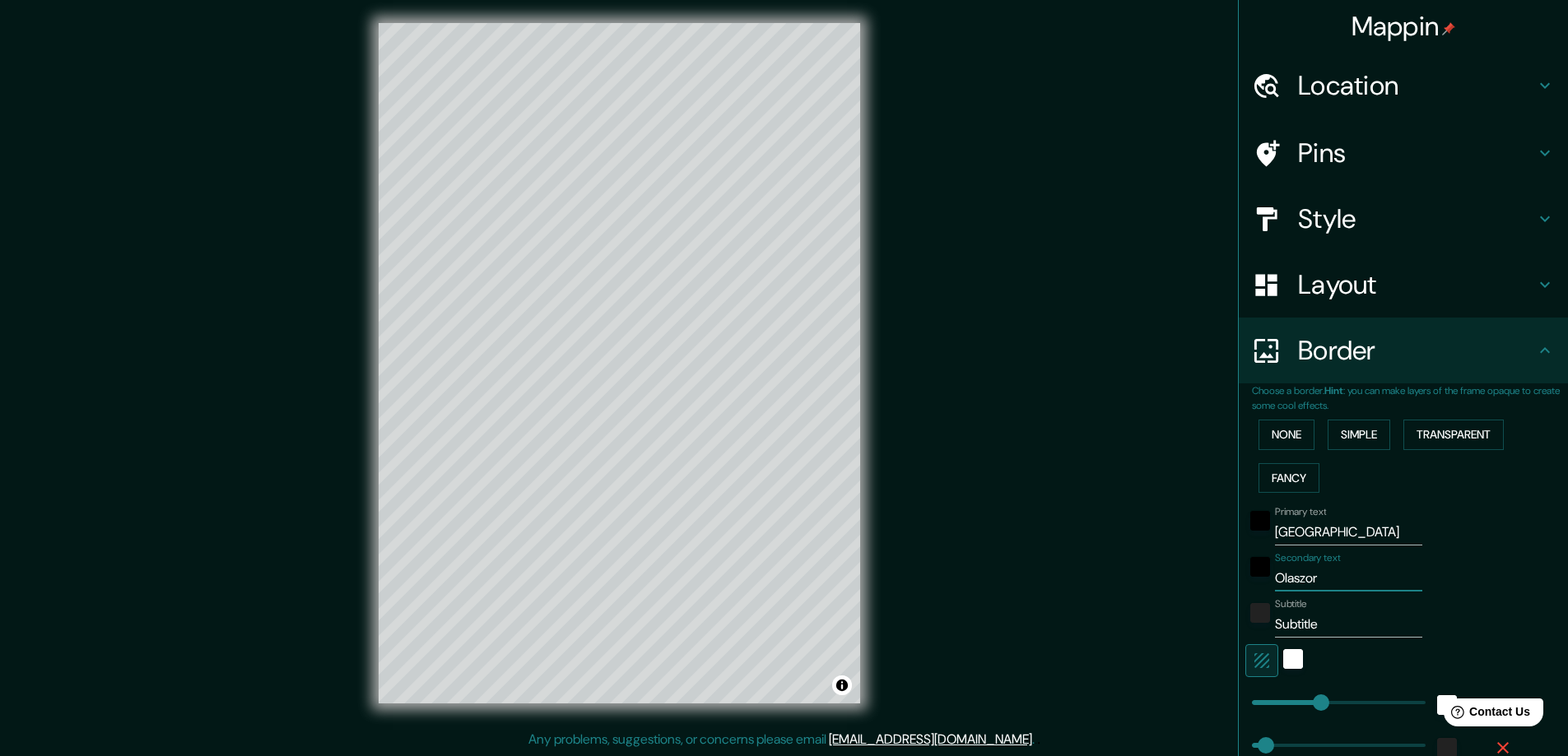
type input "Olaszors"
type input "47"
type input "Olaszorsz"
type input "47"
type input "Olaszorszá"
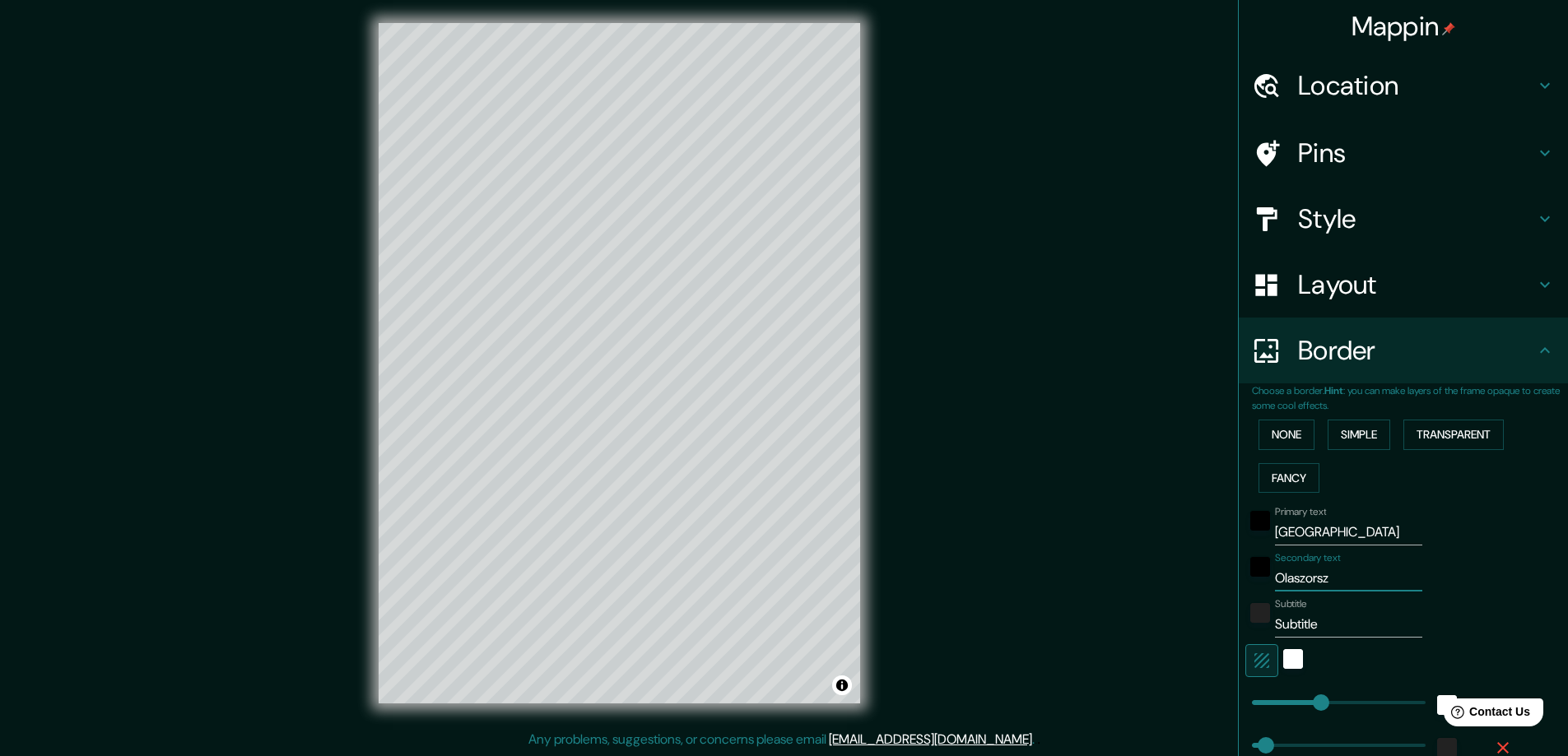
type input "47"
type input "Olaszország"
type input "47"
type input "Olaszország"
click at [1281, 625] on input "Subtitle" at bounding box center [1348, 625] width 147 height 27
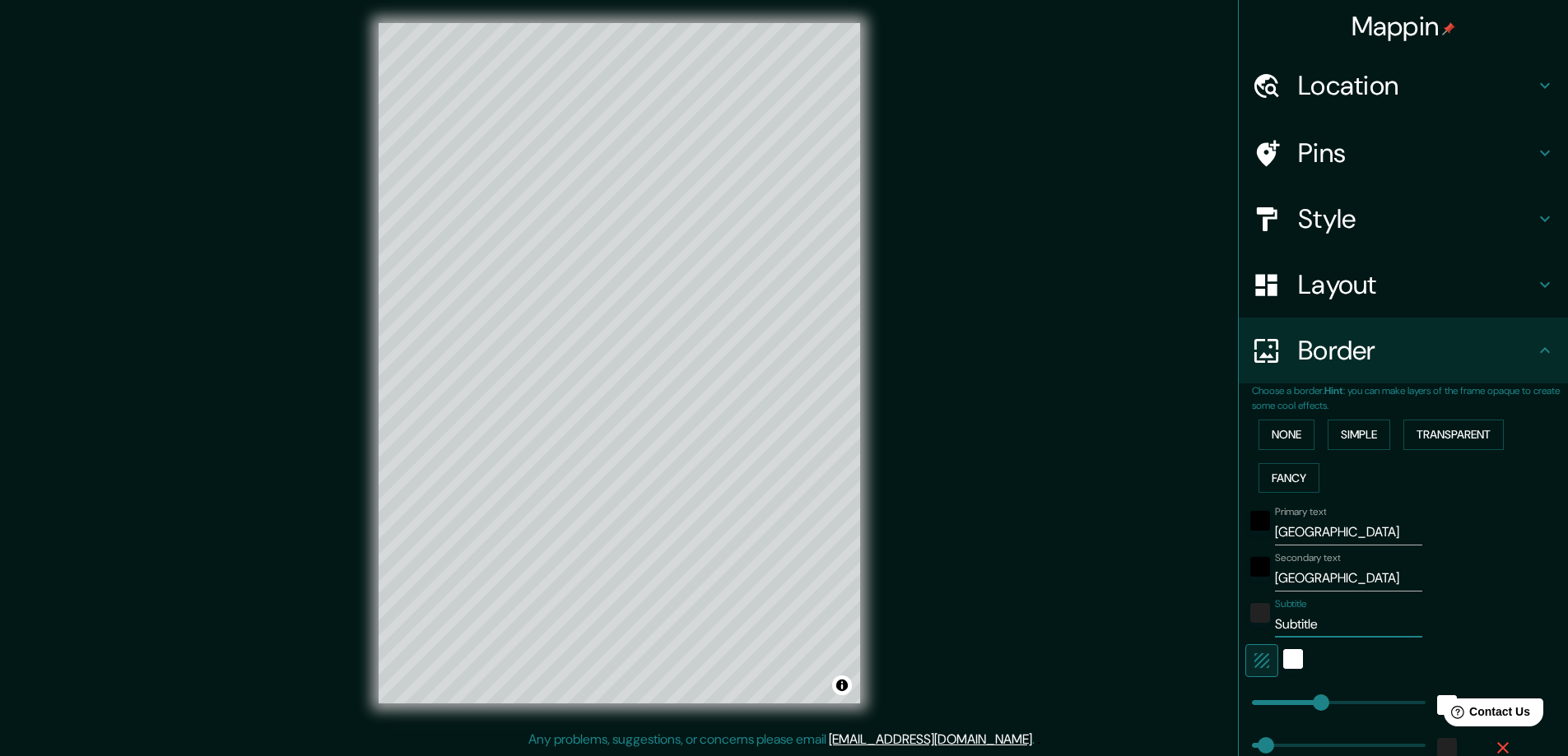
click at [1281, 625] on input "Subtitle" at bounding box center [1348, 625] width 147 height 27
type input "47"
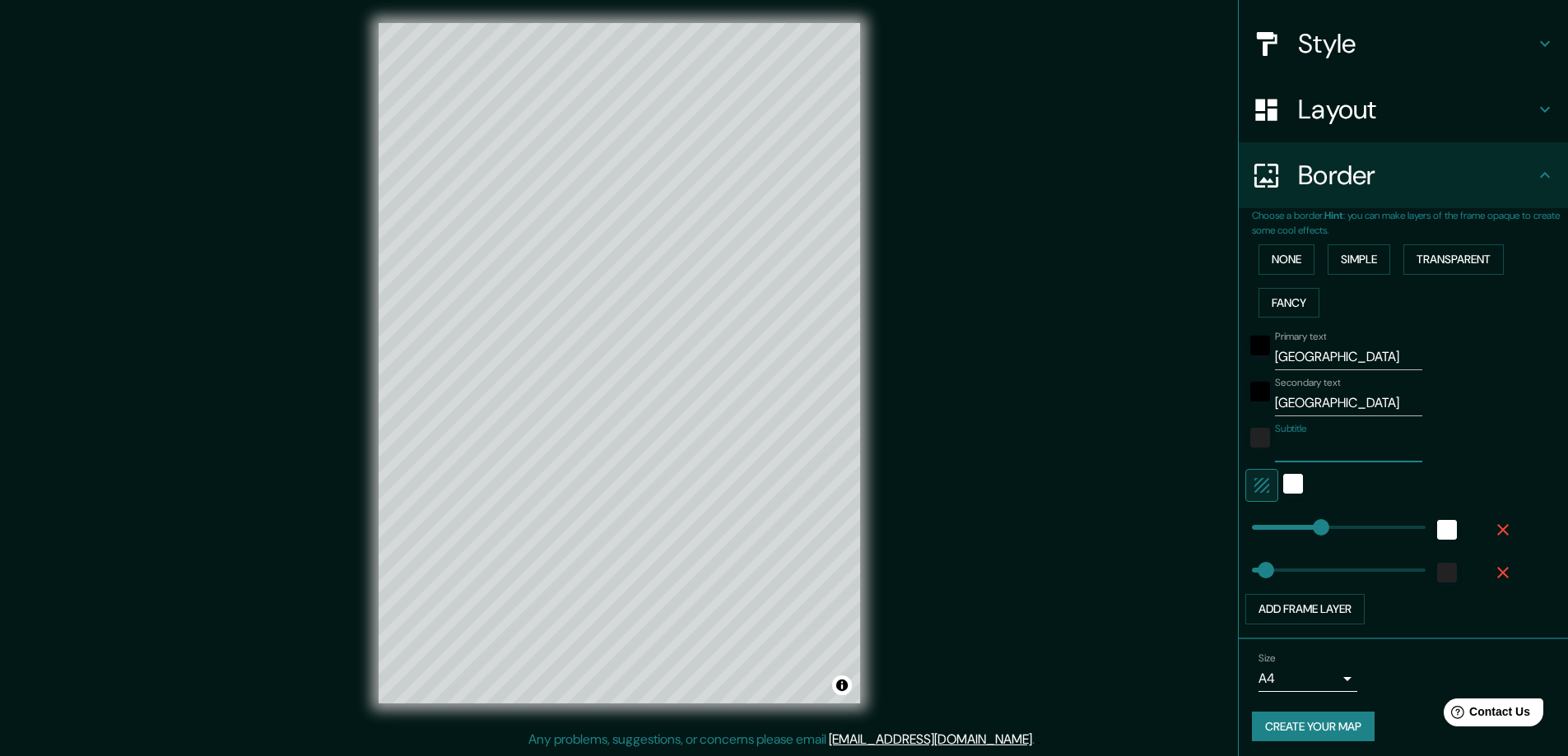
scroll to position [180, 0]
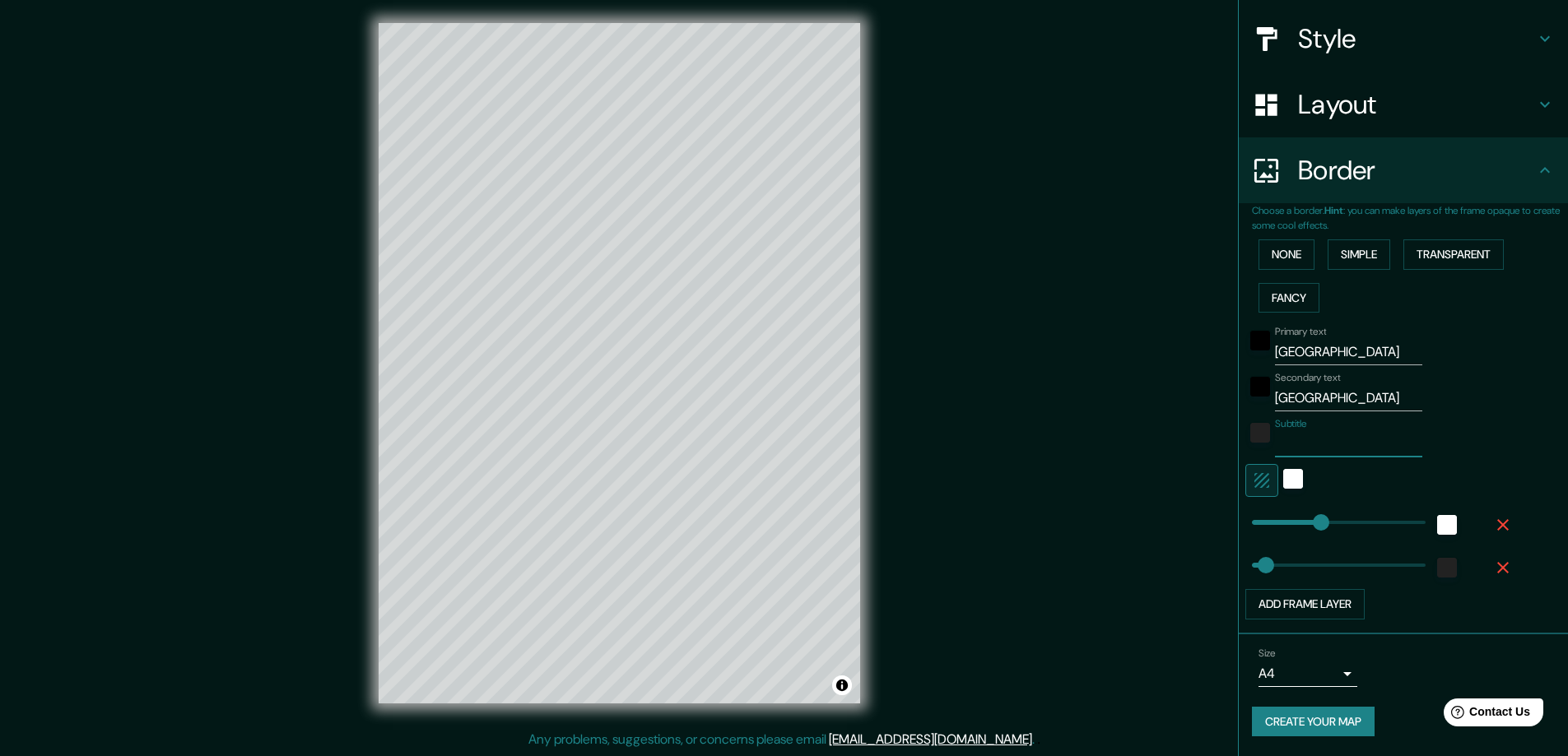
click at [1289, 714] on button "Create your map" at bounding box center [1313, 722] width 123 height 30
click at [1329, 680] on body "Mappin Location Milánó, Milano megye, Olaszország Milánó Milano megye, Olaszors…" at bounding box center [784, 375] width 1568 height 756
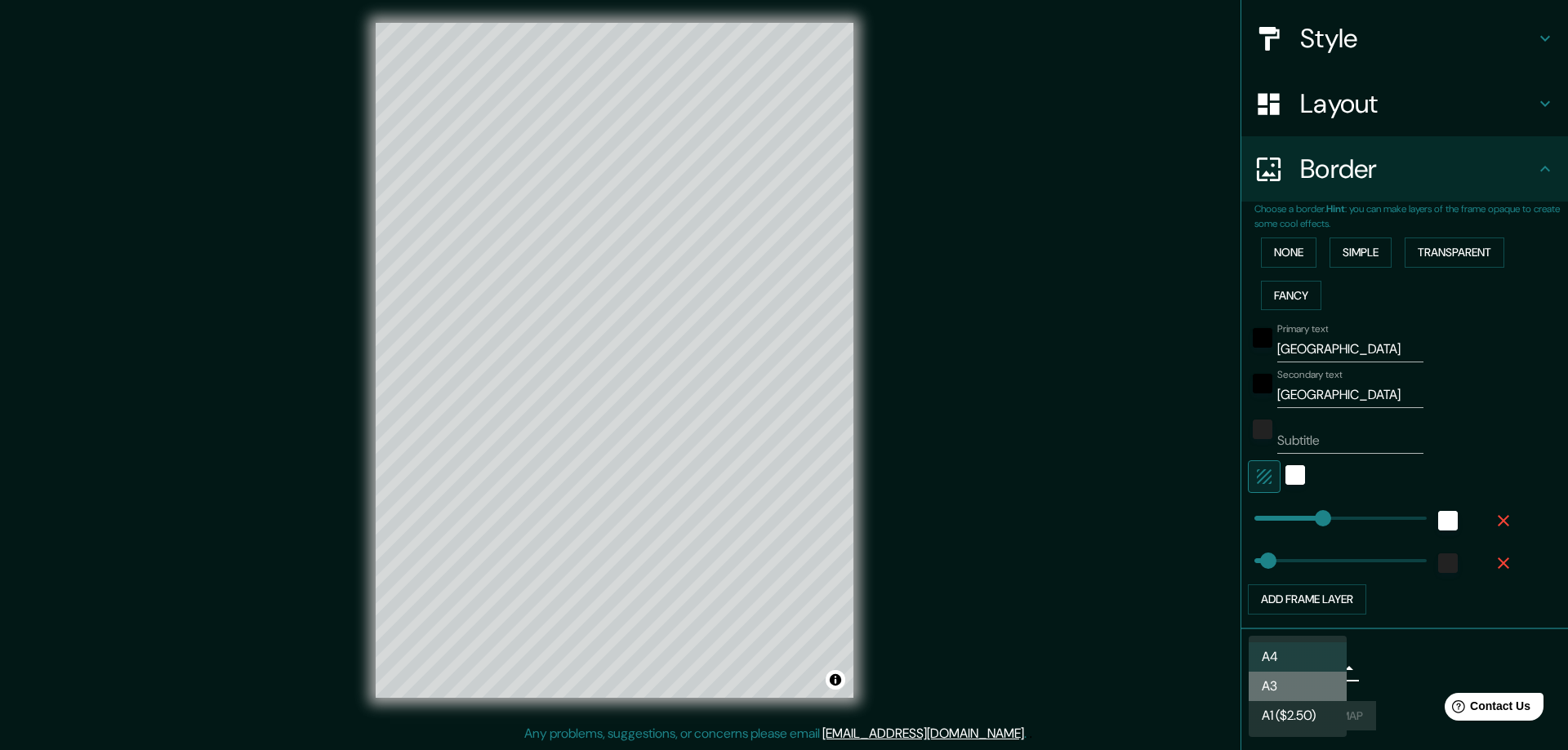
click at [1309, 685] on li "A3" at bounding box center [1298, 686] width 98 height 29
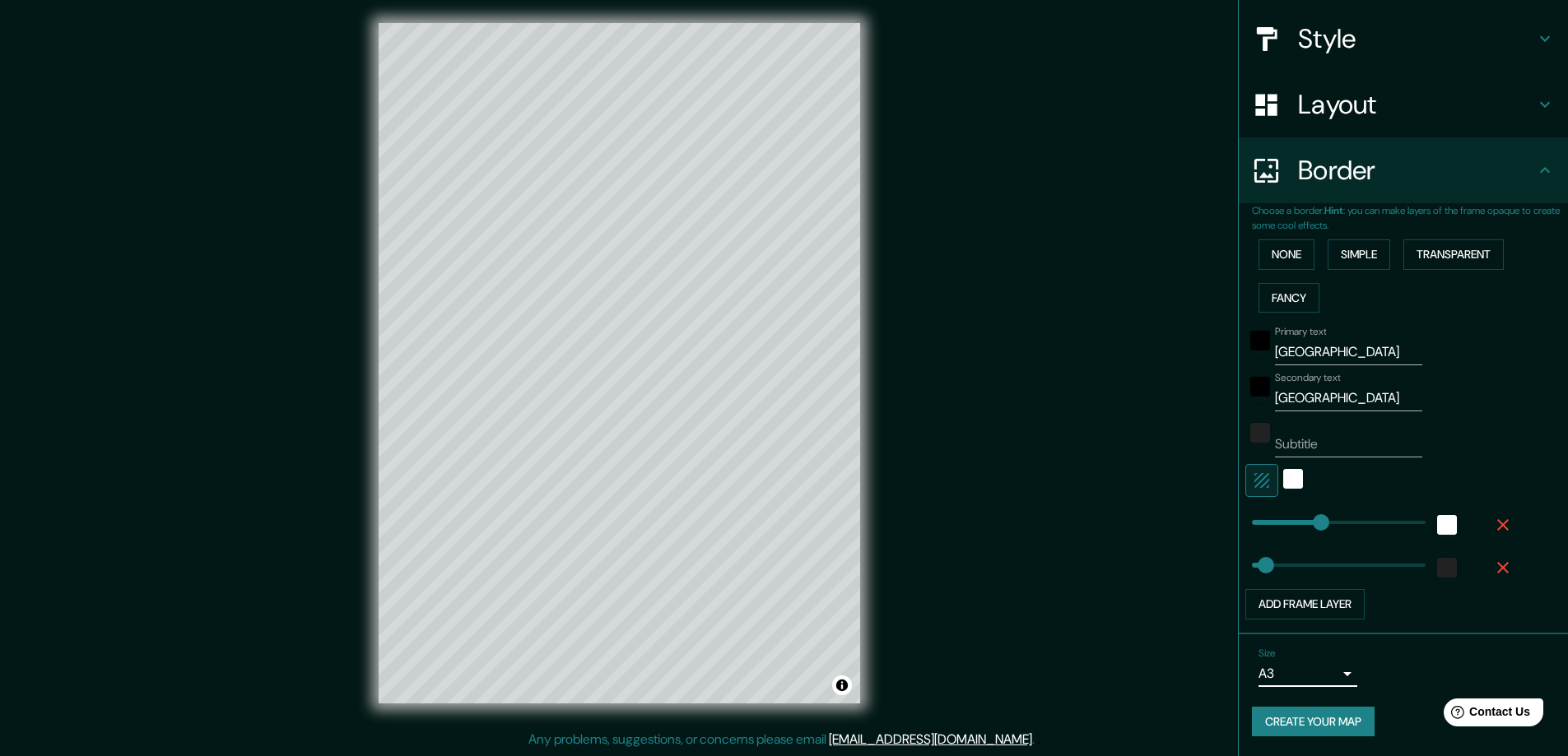
click at [1315, 734] on button "Create your map" at bounding box center [1313, 722] width 123 height 30
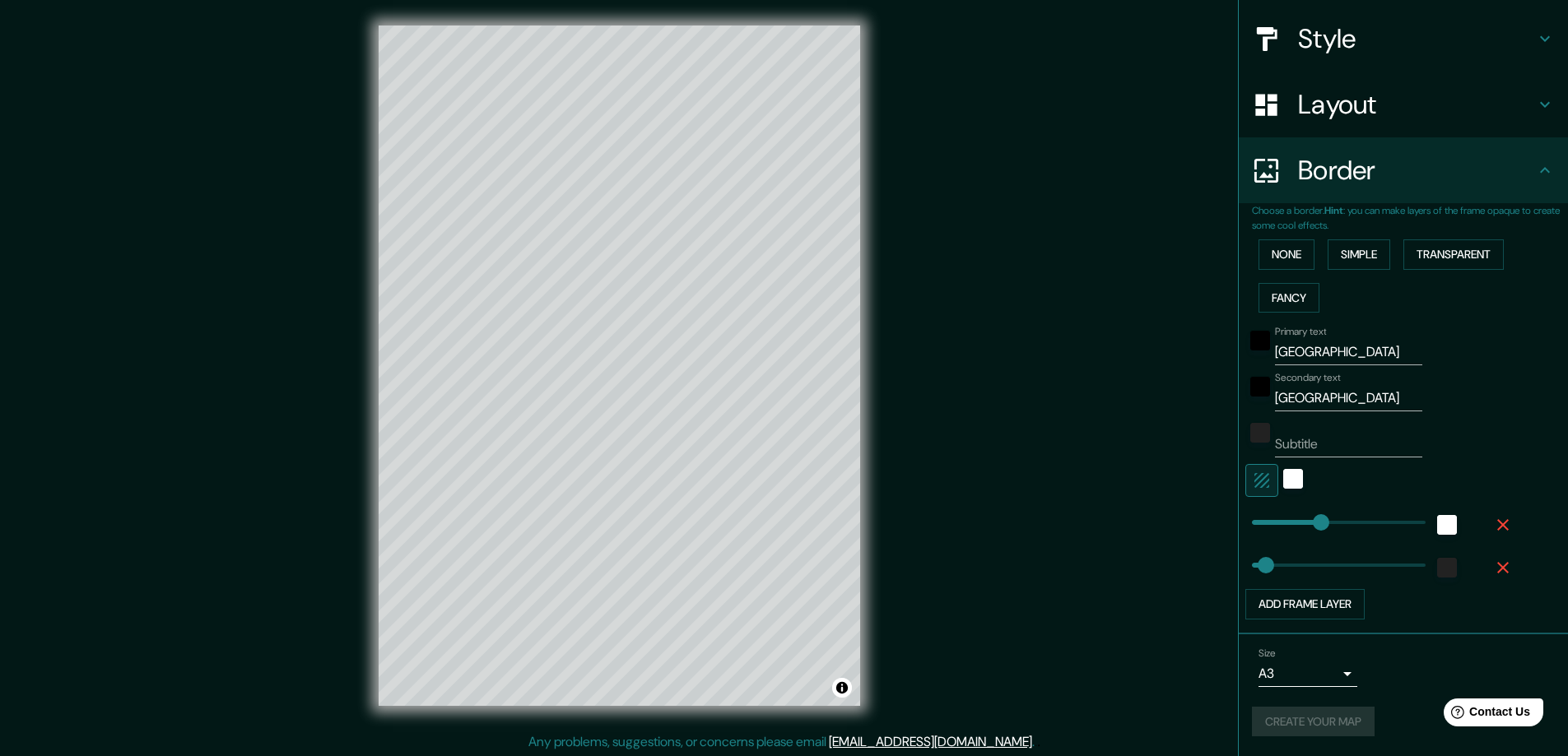
scroll to position [0, 0]
click at [1273, 258] on button "None" at bounding box center [1286, 255] width 56 height 30
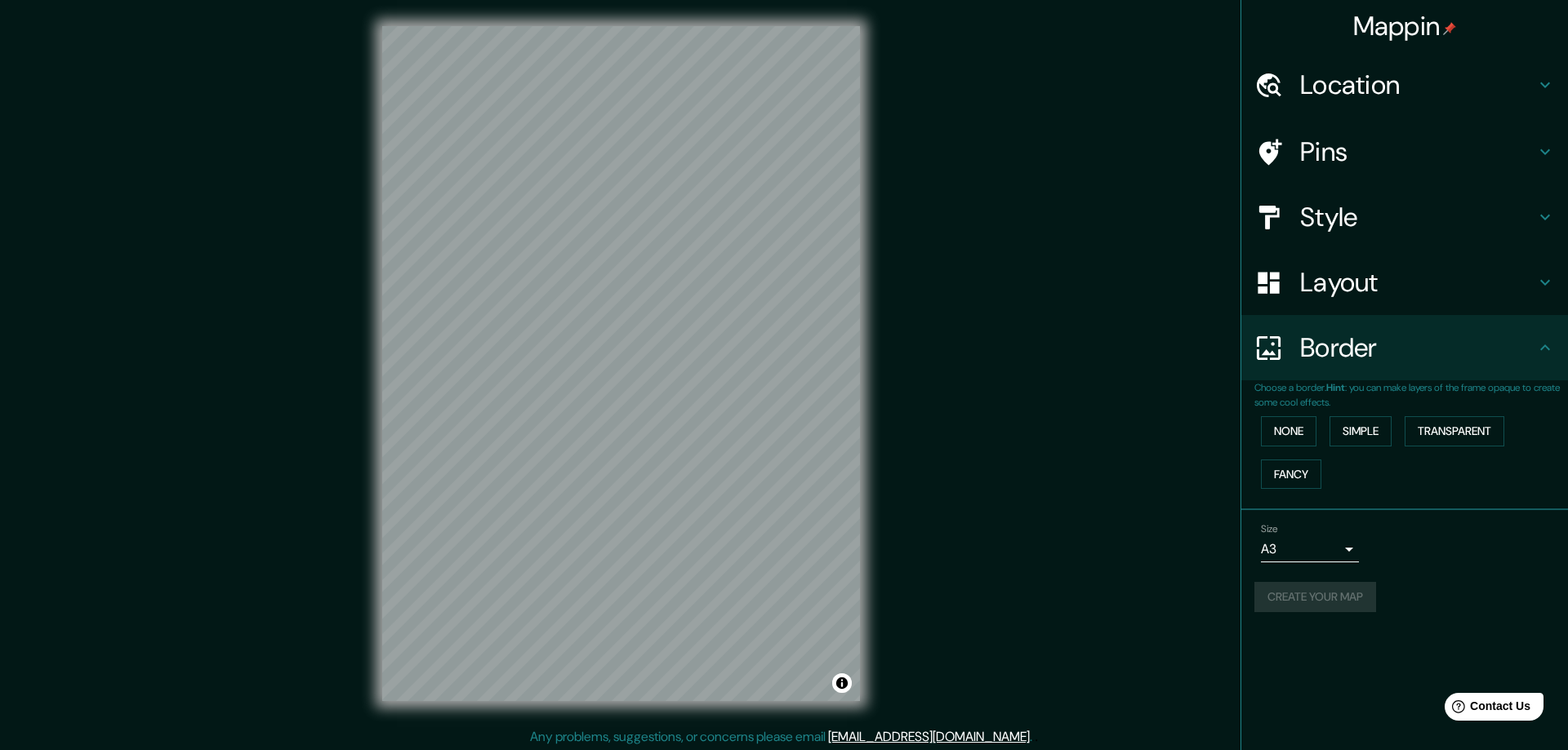
click at [1306, 551] on body "Mappin Location Milánó, Milano megye, Olaszország Milánó Milano megye, Olaszors…" at bounding box center [784, 375] width 1568 height 750
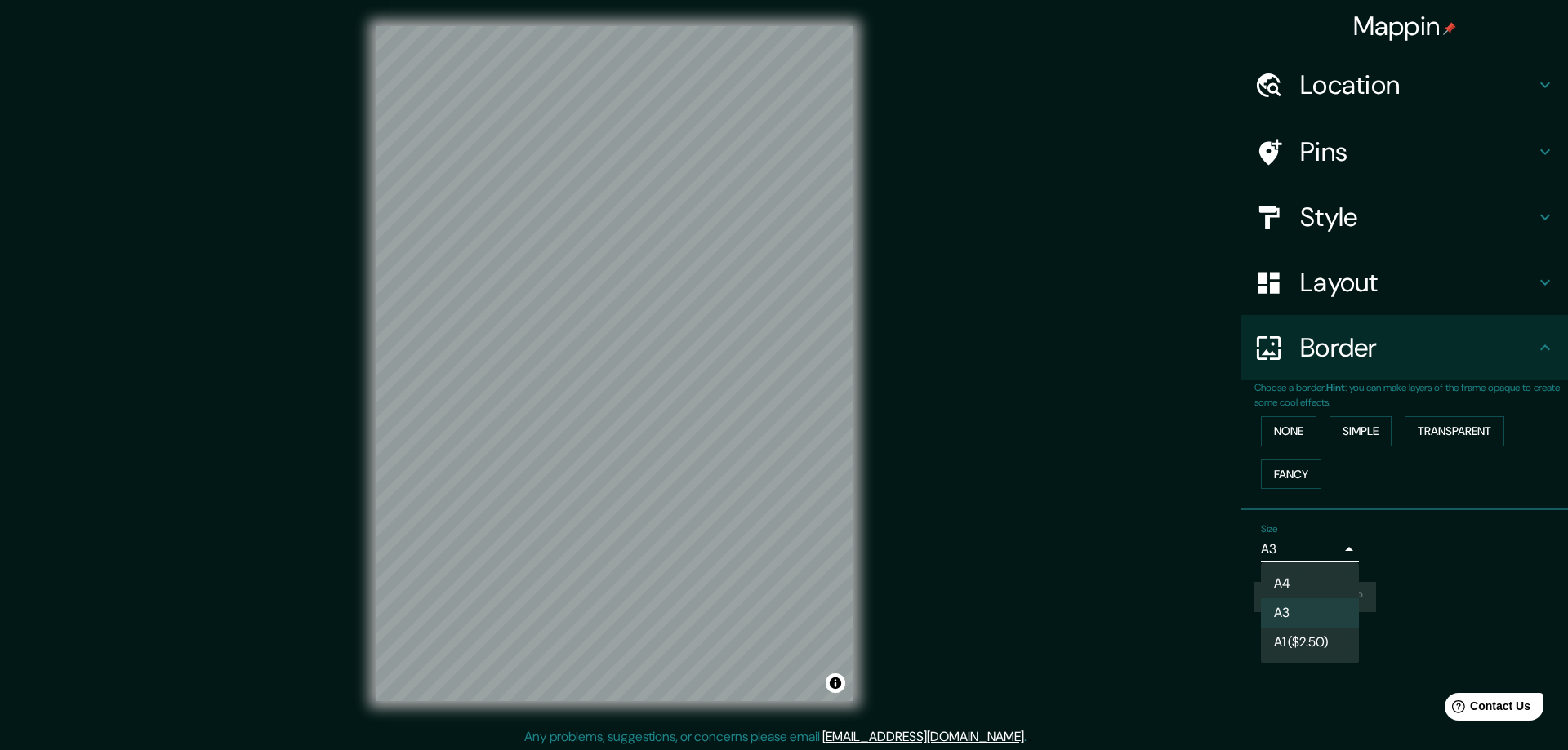
click at [1305, 581] on li "A4" at bounding box center [1310, 583] width 98 height 29
type input "single"
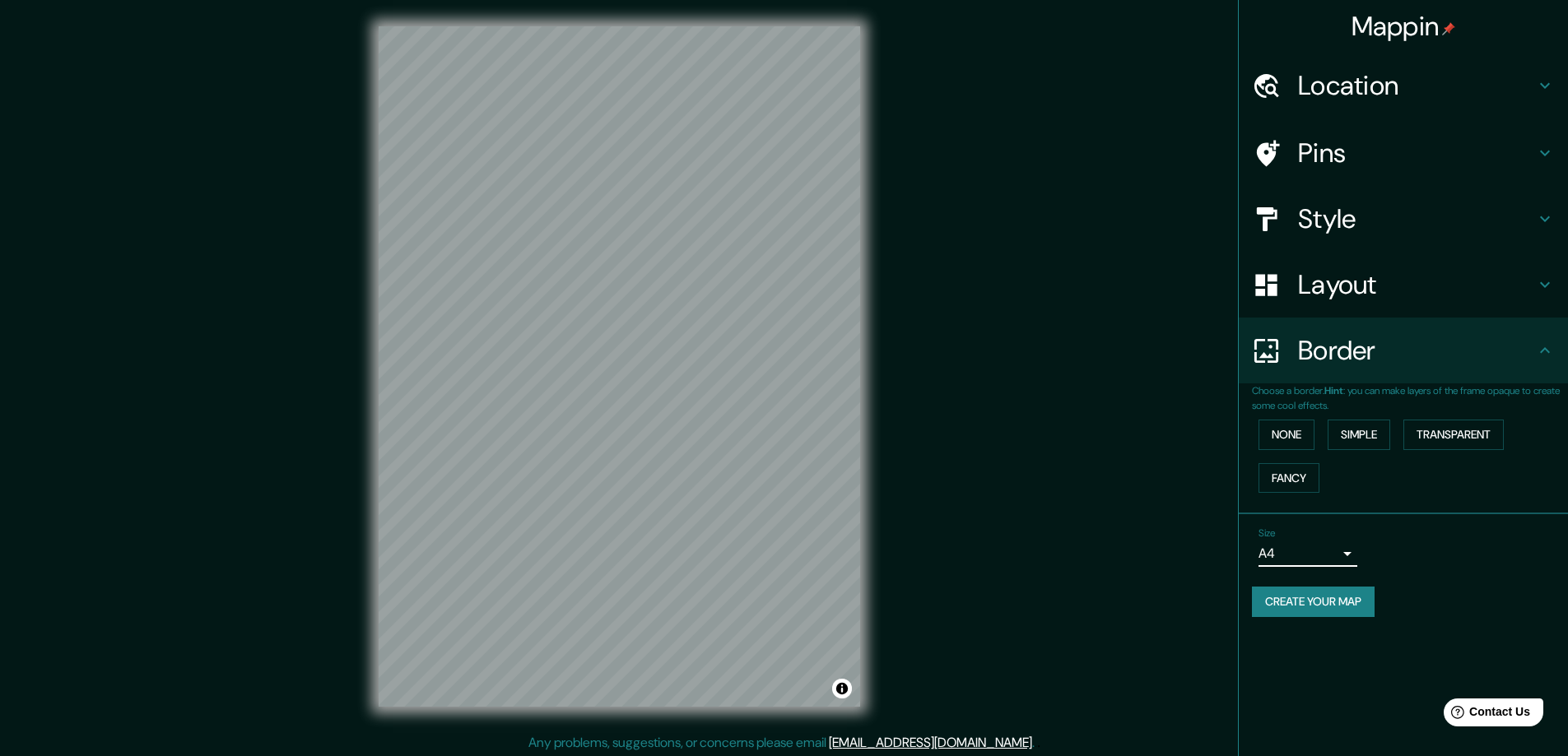
click at [1314, 593] on button "Create your map" at bounding box center [1313, 602] width 123 height 30
click at [1306, 591] on button "Create your map" at bounding box center [1313, 602] width 123 height 30
click at [1024, 261] on div "Mappin Location Milánó, Milano megye, Olaszország Milánó Milano megye, Olaszors…" at bounding box center [784, 379] width 1568 height 759
drag, startPoint x: 1484, startPoint y: 0, endPoint x: 1107, endPoint y: 159, distance: 409.2
click at [1034, 189] on div "Mappin Location Milánó, Milano megye, Olaszország Milánó Milano megye, Olaszors…" at bounding box center [784, 379] width 1568 height 759
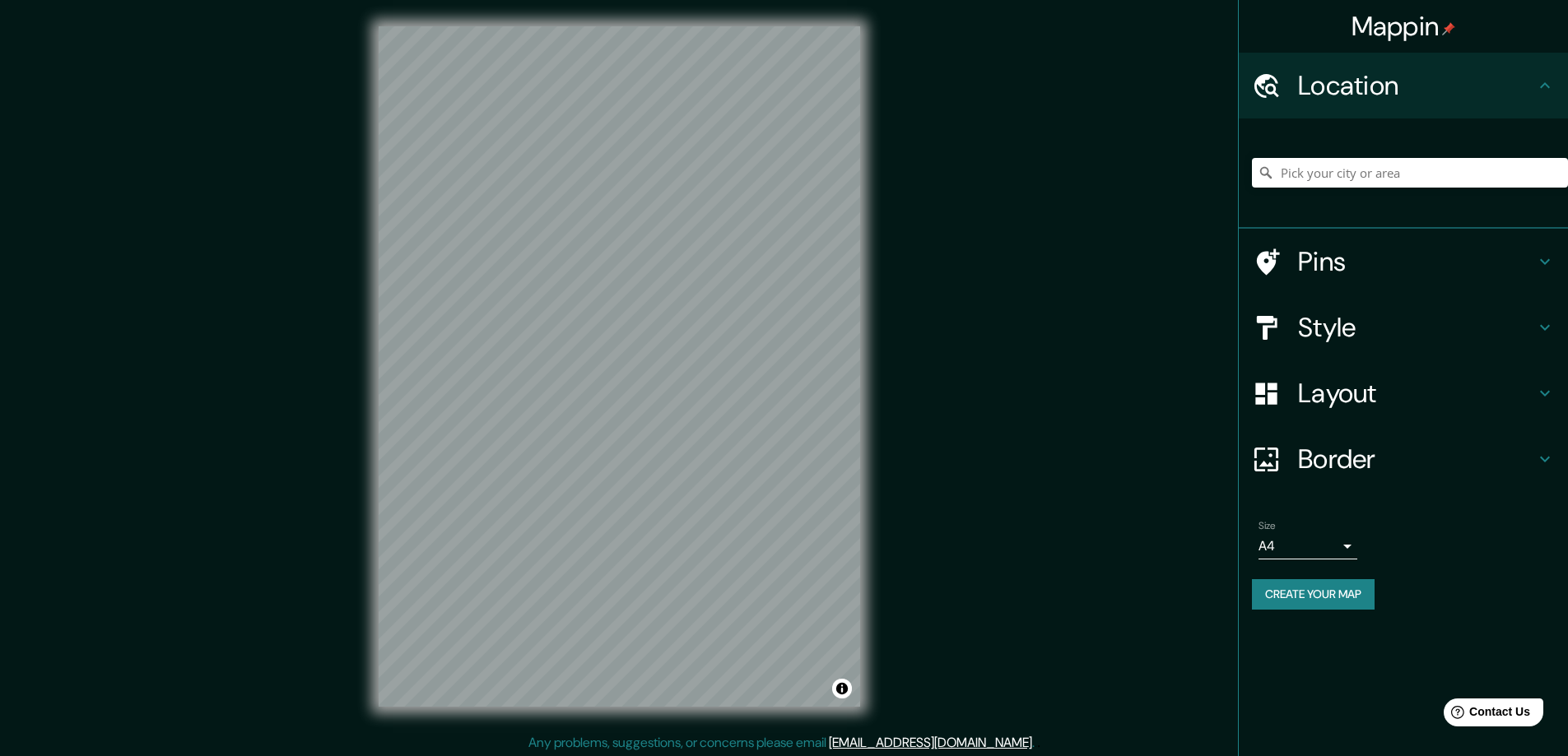
click at [1332, 593] on button "Create your map" at bounding box center [1313, 594] width 123 height 30
click at [1289, 174] on input "Pick your city or area" at bounding box center [1410, 172] width 316 height 29
type input "[GEOGRAPHIC_DATA]"
click at [1316, 595] on button "Create your map" at bounding box center [1313, 594] width 123 height 30
click at [1303, 156] on div "[GEOGRAPHIC_DATA]" at bounding box center [1410, 172] width 316 height 83
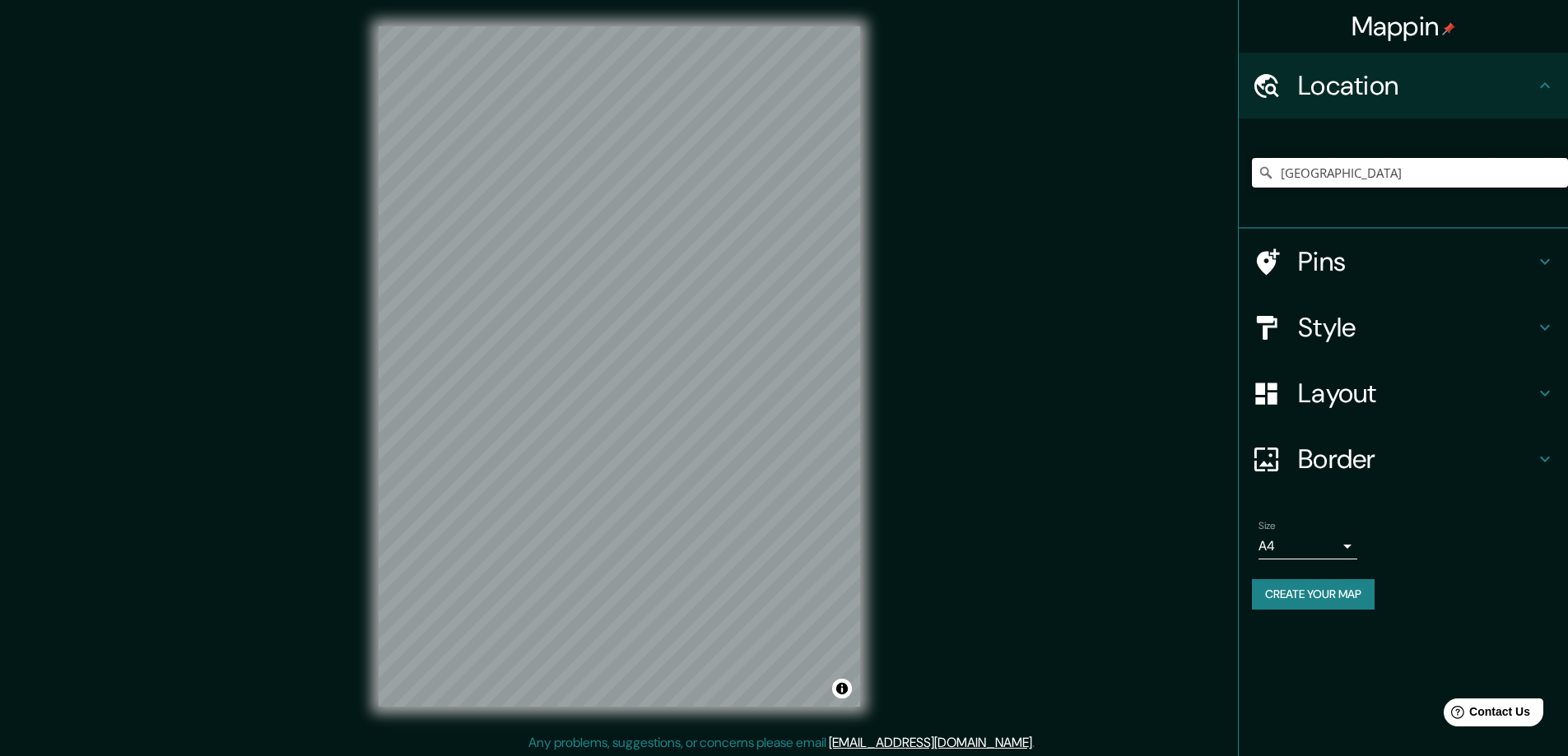
click at [1367, 180] on input "[GEOGRAPHIC_DATA]" at bounding box center [1410, 172] width 316 height 29
click at [1331, 169] on input "[GEOGRAPHIC_DATA]" at bounding box center [1410, 172] width 316 height 29
type input "[GEOGRAPHIC_DATA], [GEOGRAPHIC_DATA], [GEOGRAPHIC_DATA]"
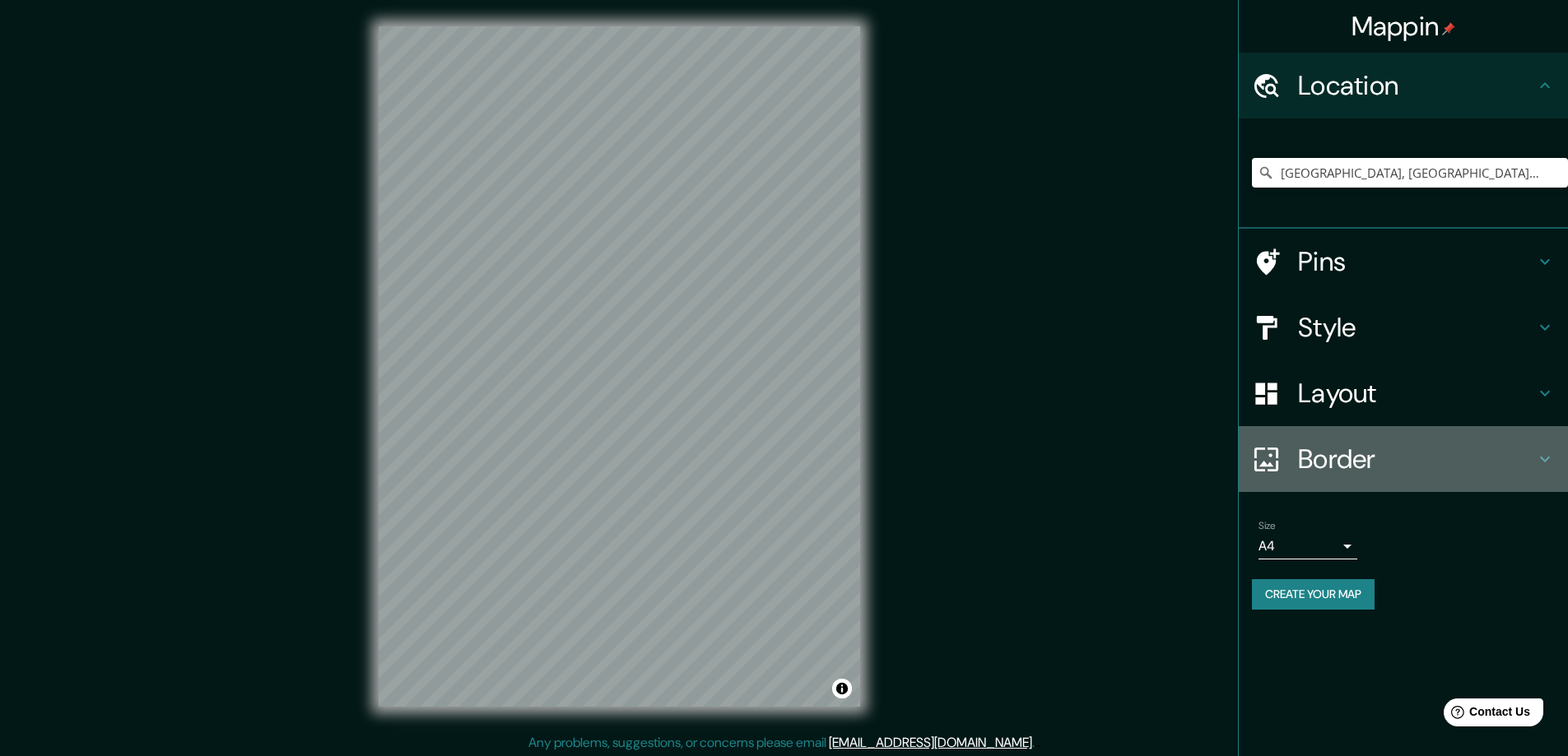
click at [1332, 460] on h4 "Border" at bounding box center [1416, 458] width 237 height 33
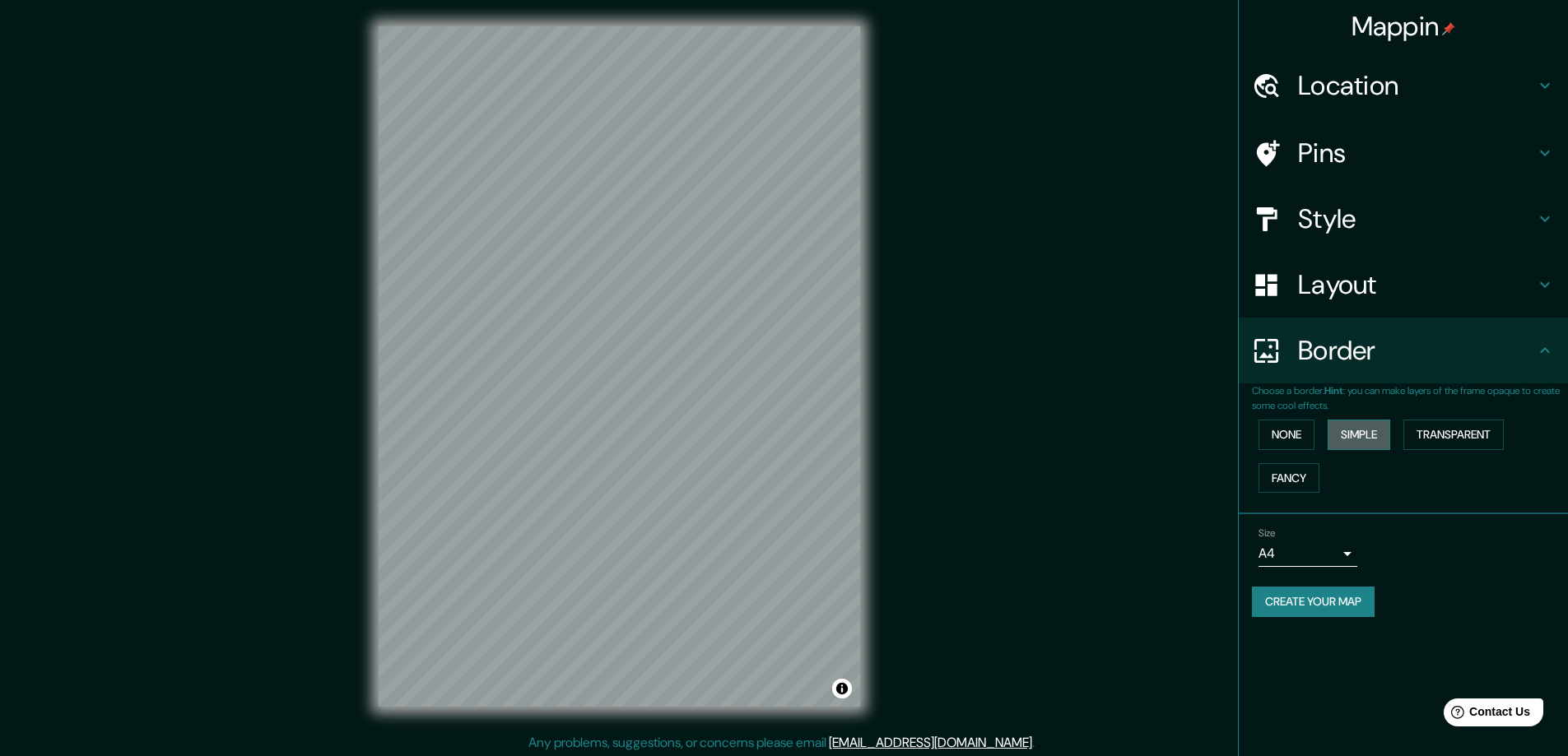
click at [1361, 436] on button "Simple" at bounding box center [1359, 435] width 63 height 30
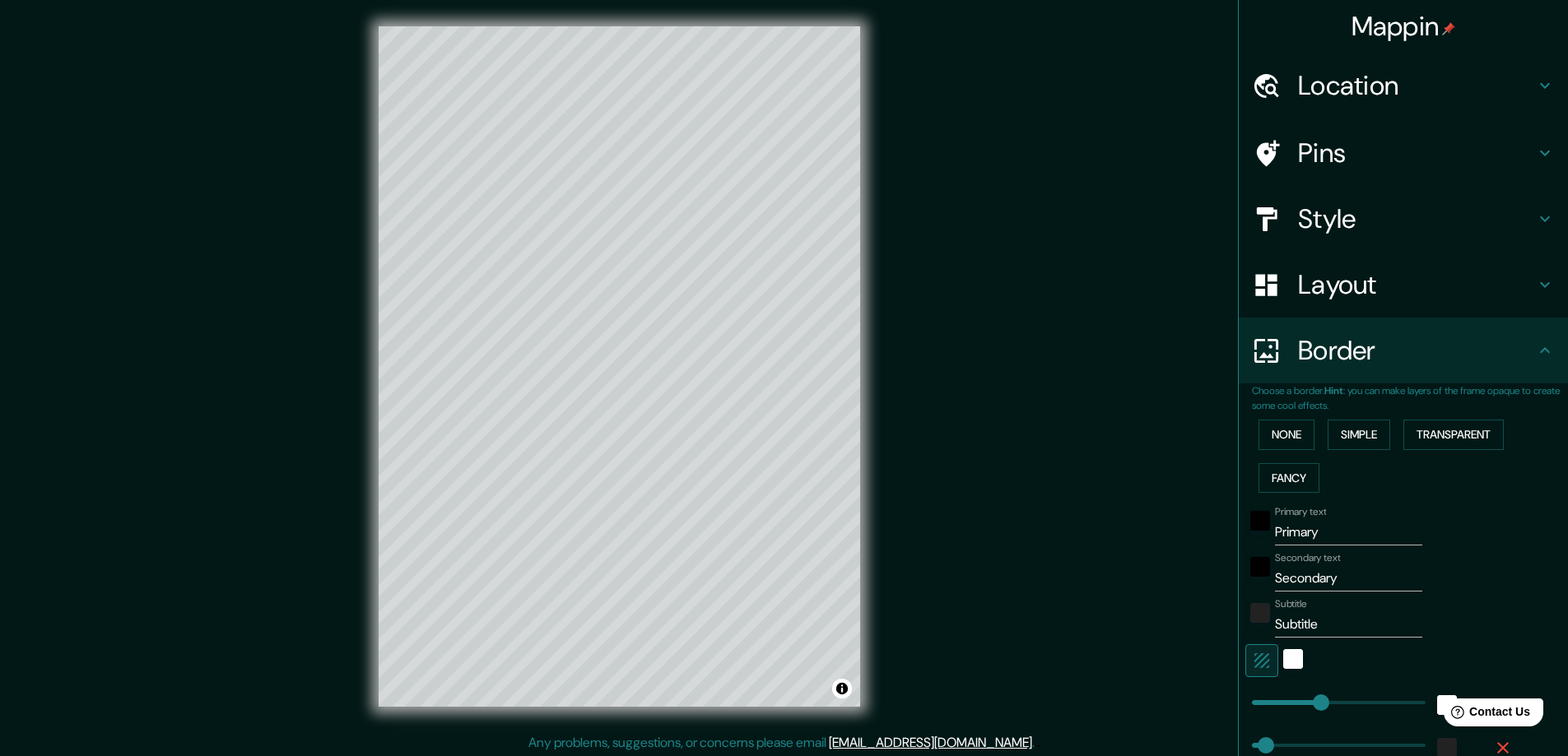
click at [1309, 526] on input "Primary" at bounding box center [1348, 533] width 147 height 27
type input "M"
type input "47"
type input "Mi"
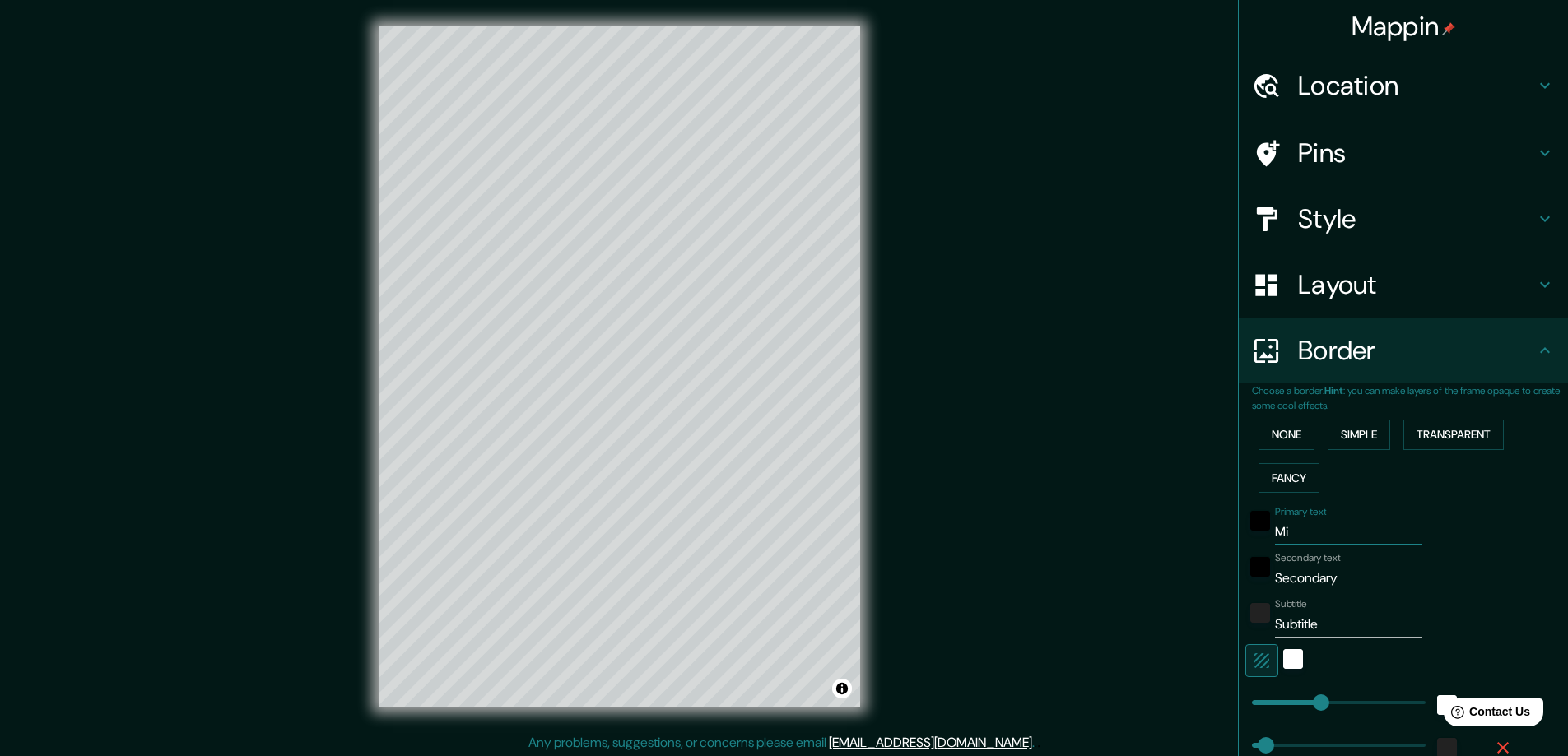
type input "47"
type input "Mil"
type input "47"
type input "Mila"
type input "47"
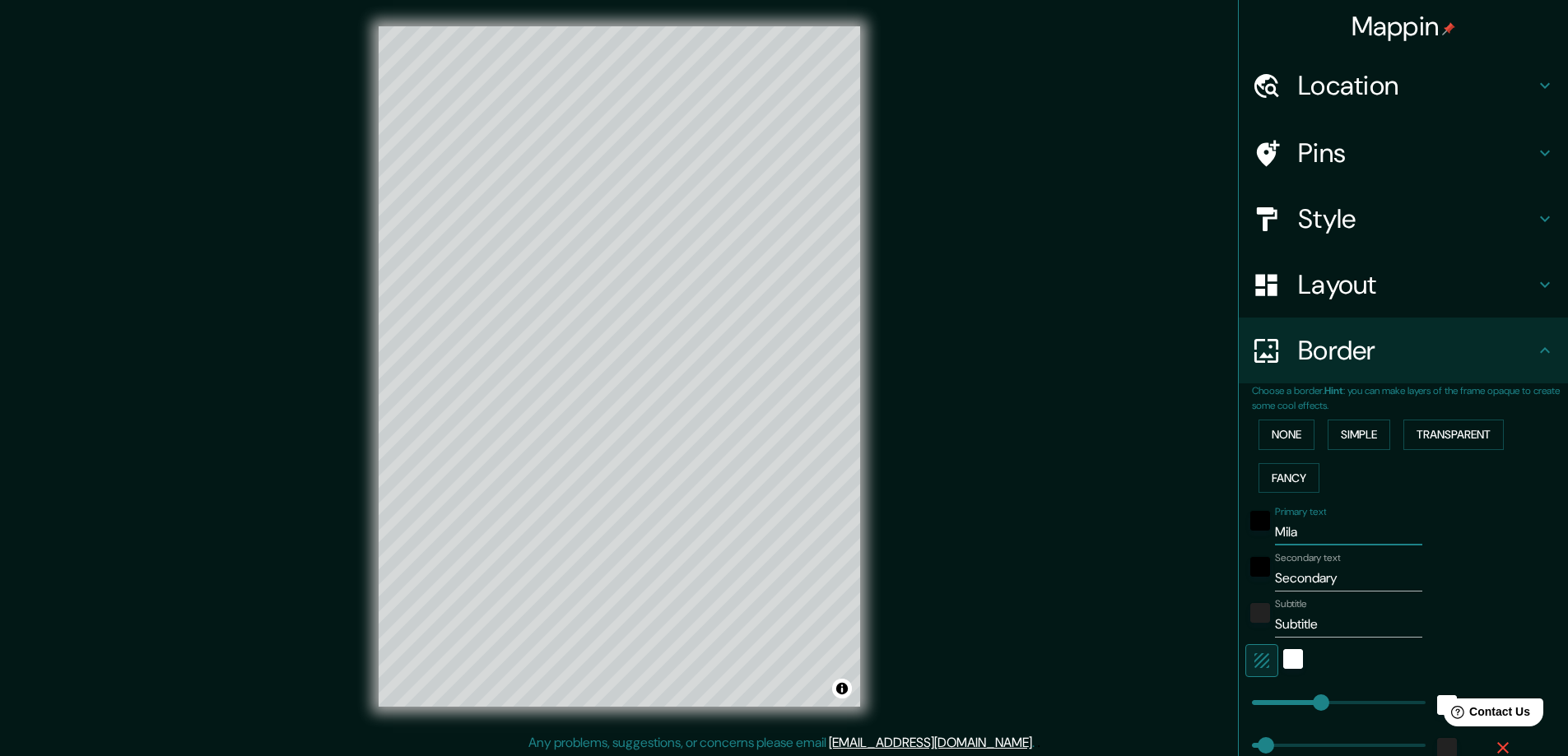
type input "[GEOGRAPHIC_DATA]"
type input "47"
type input "[GEOGRAPHIC_DATA]"
type input "47"
type input "[GEOGRAPHIC_DATA]"
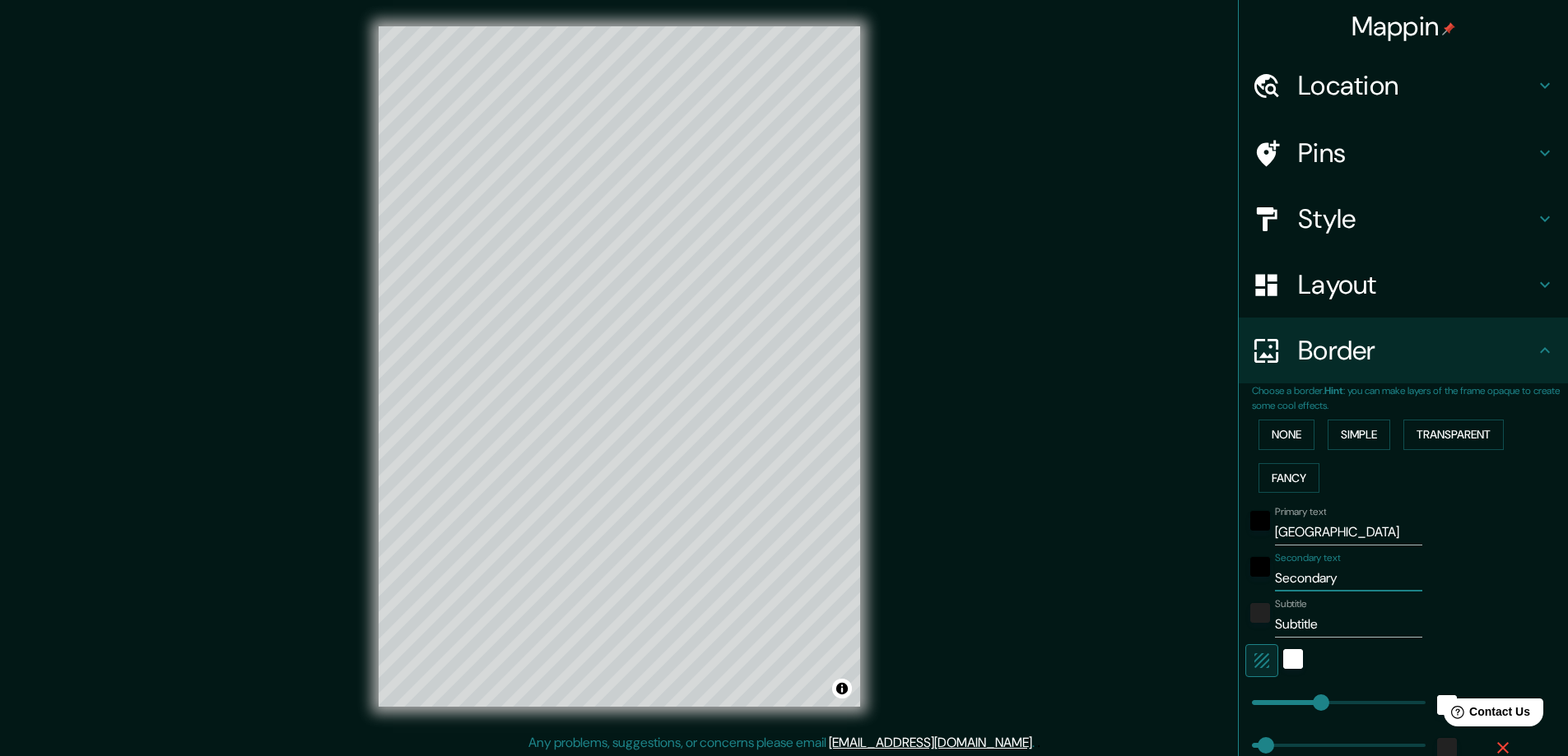
type input "O"
type input "47"
type input "Ol"
type input "47"
type input "[PERSON_NAME]"
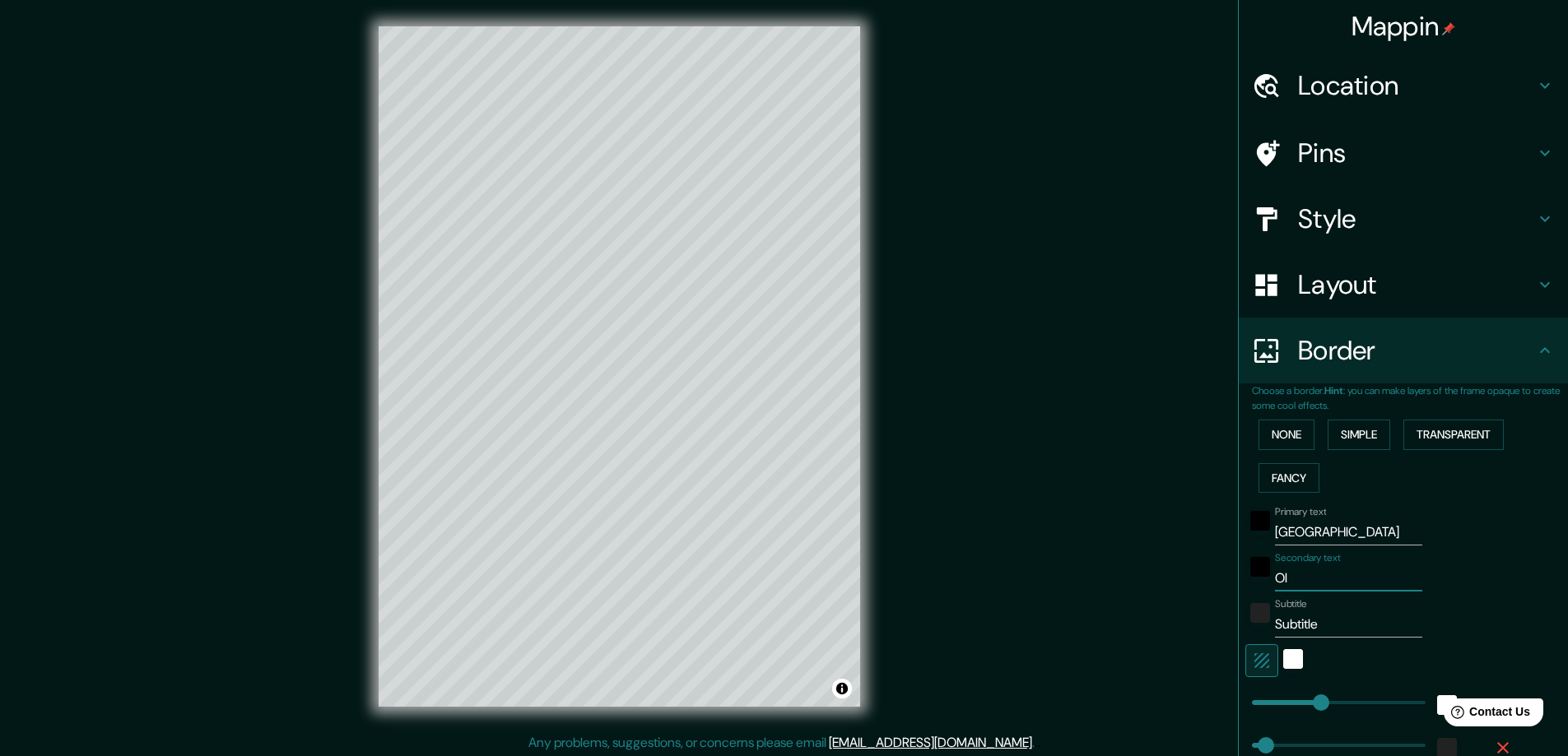
type input "47"
type input "Olas"
type input "47"
type input "Olasz"
type input "47"
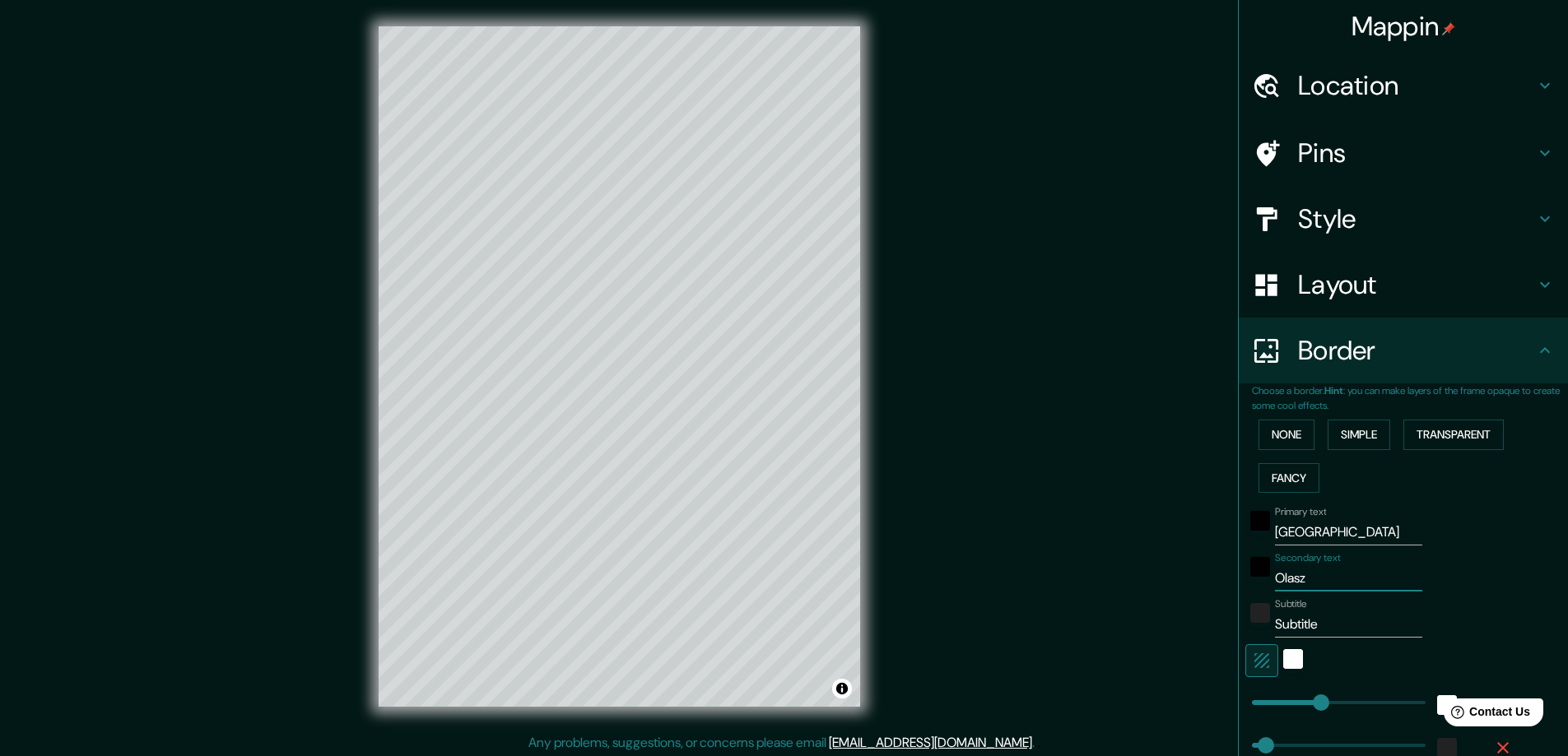
type input "Olaszo"
type input "47"
type input "Olaszor"
type input "47"
type input "Olaszors"
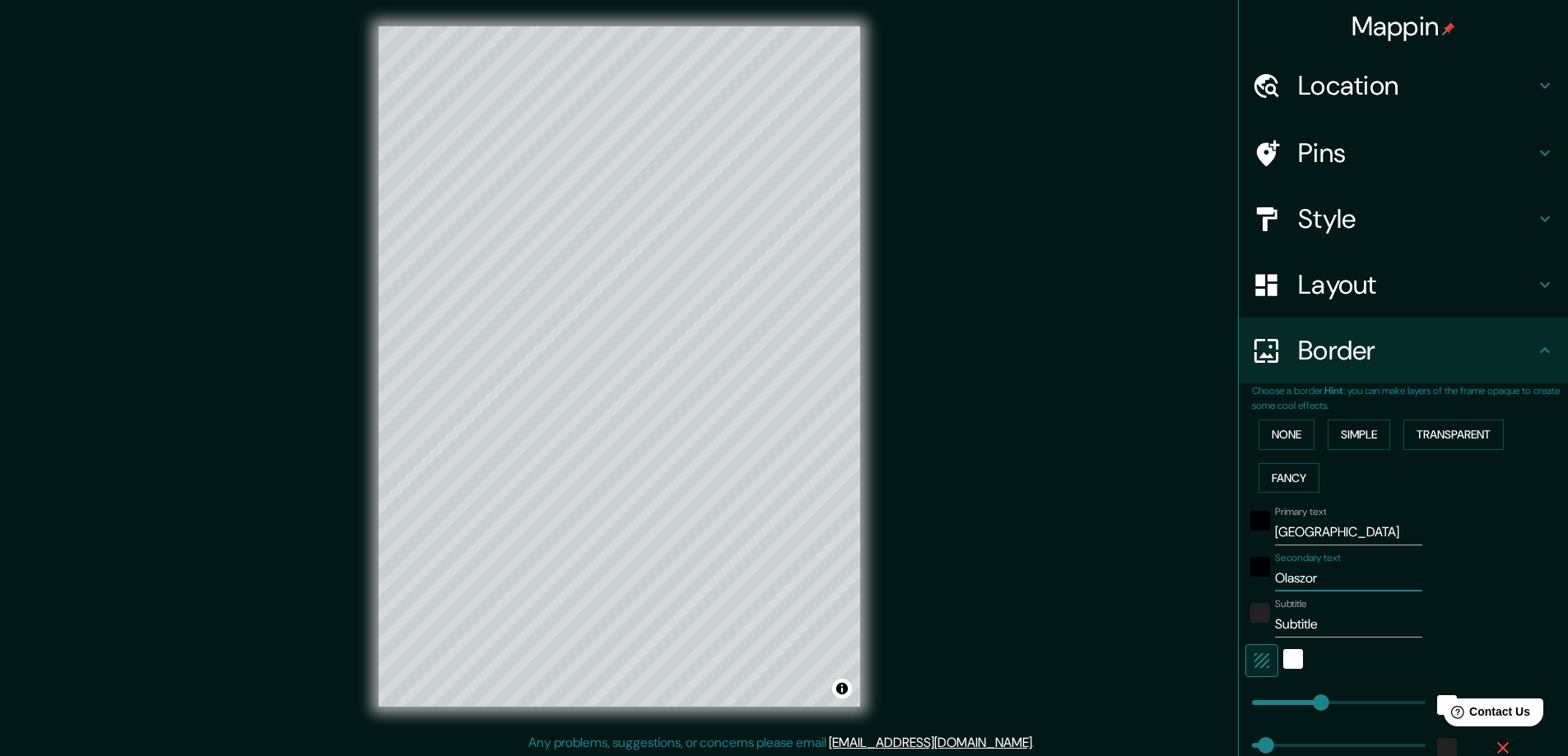
type input "47"
type input "Olaszorsz"
type input "47"
type input "Olaszorszá"
type input "47"
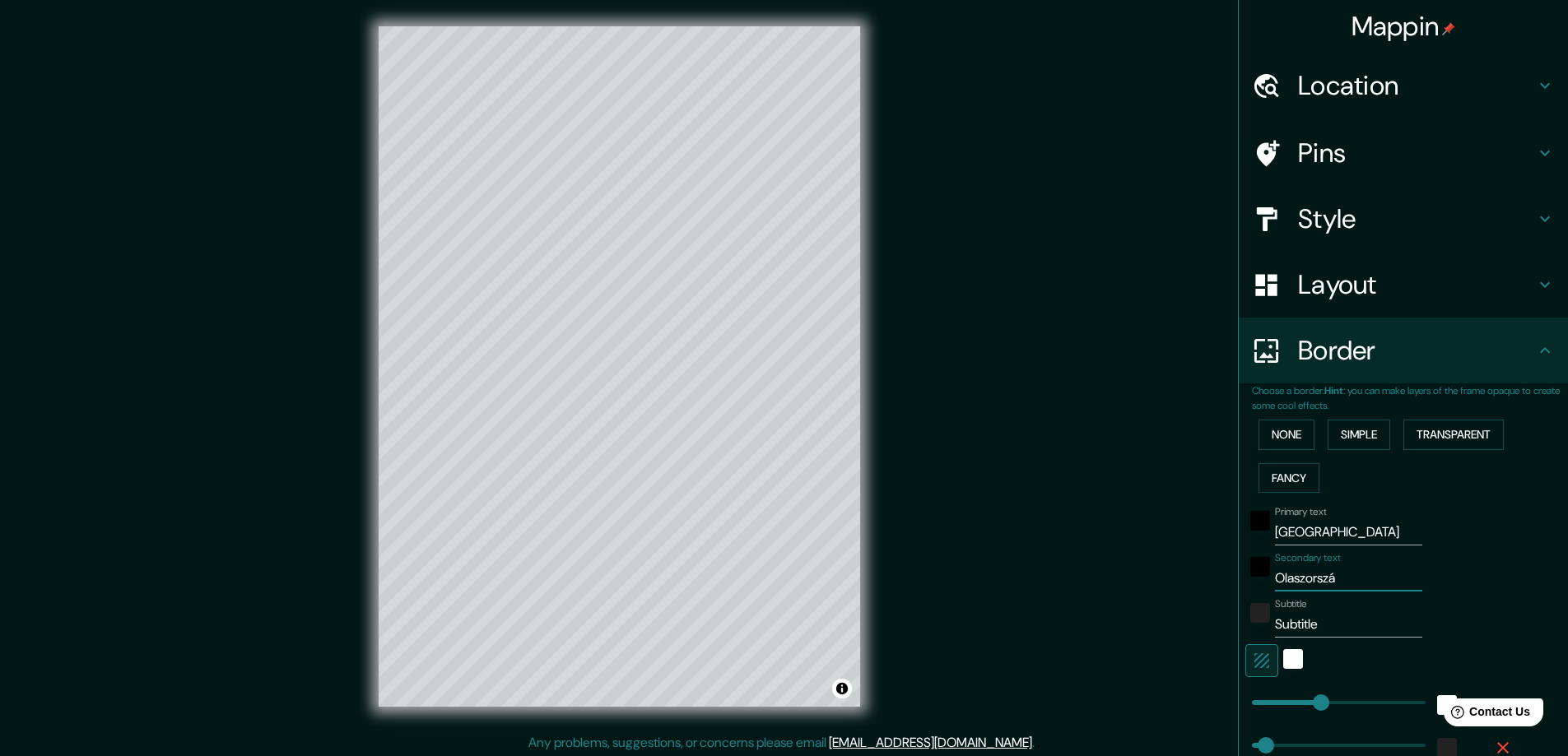
type input "[GEOGRAPHIC_DATA]"
type input "47"
type input "[GEOGRAPHIC_DATA]"
click at [1250, 607] on div "color-222222" at bounding box center [1260, 612] width 20 height 20
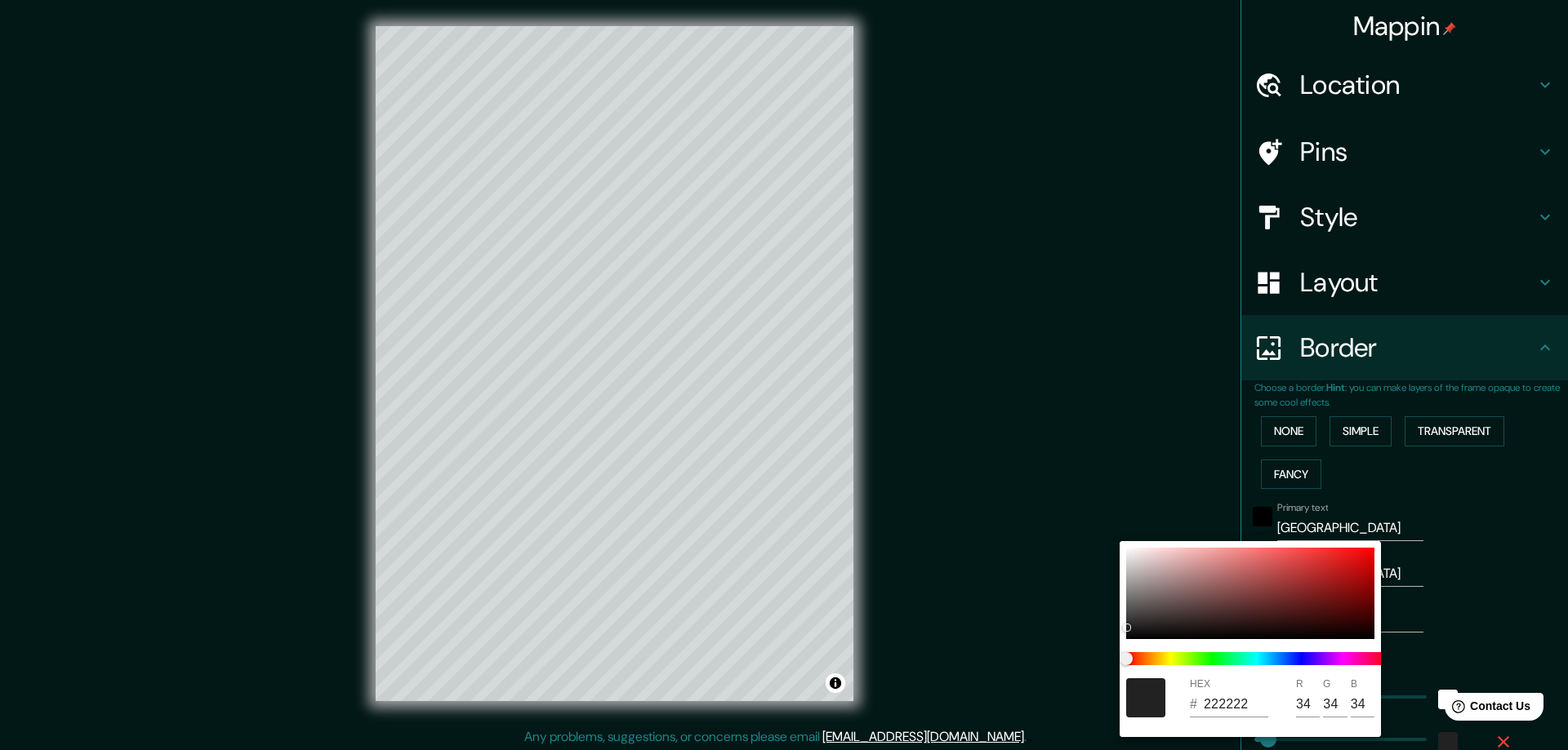
click at [1484, 563] on div at bounding box center [784, 375] width 1568 height 750
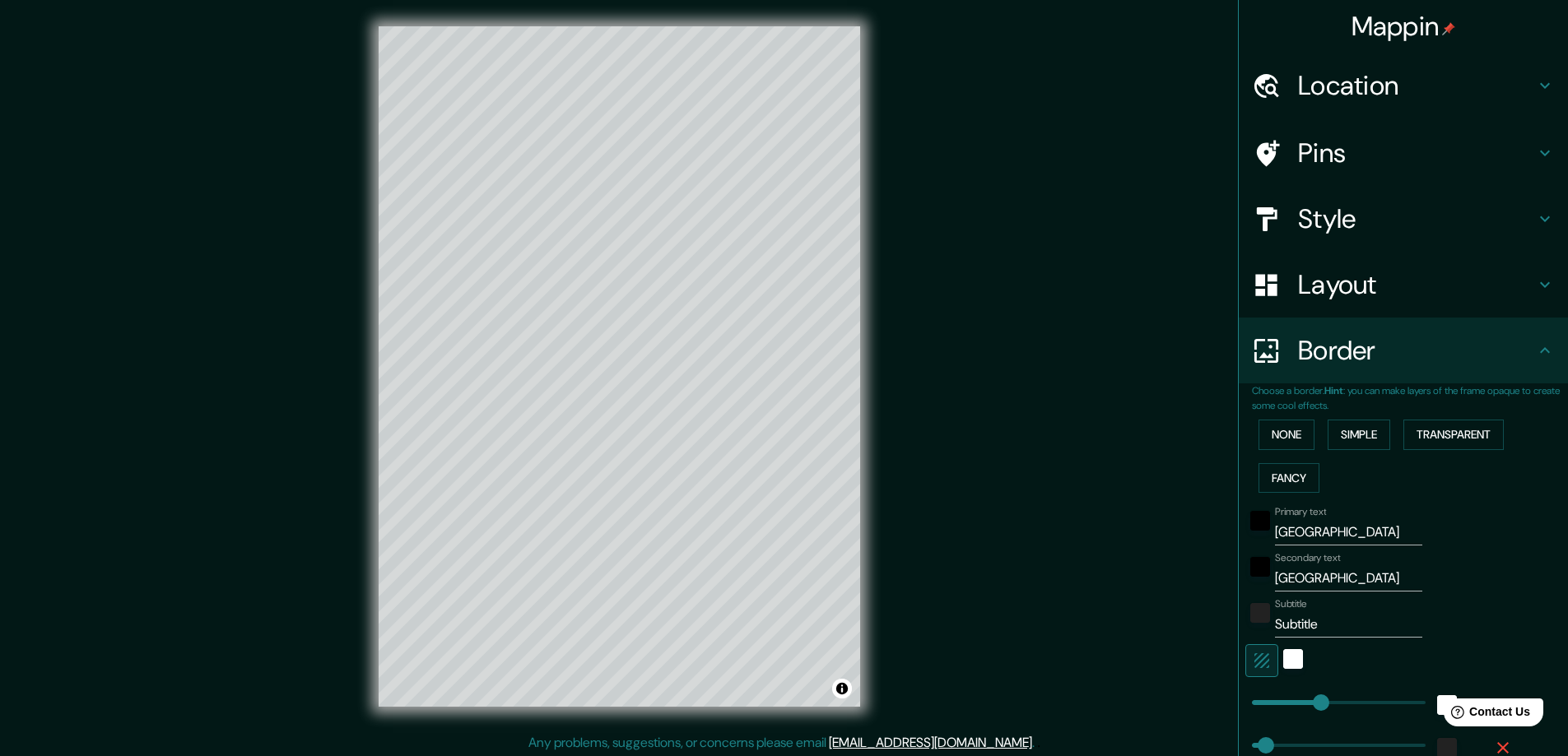
click at [1318, 619] on input "Subtitle" at bounding box center [1348, 625] width 147 height 27
type input "47"
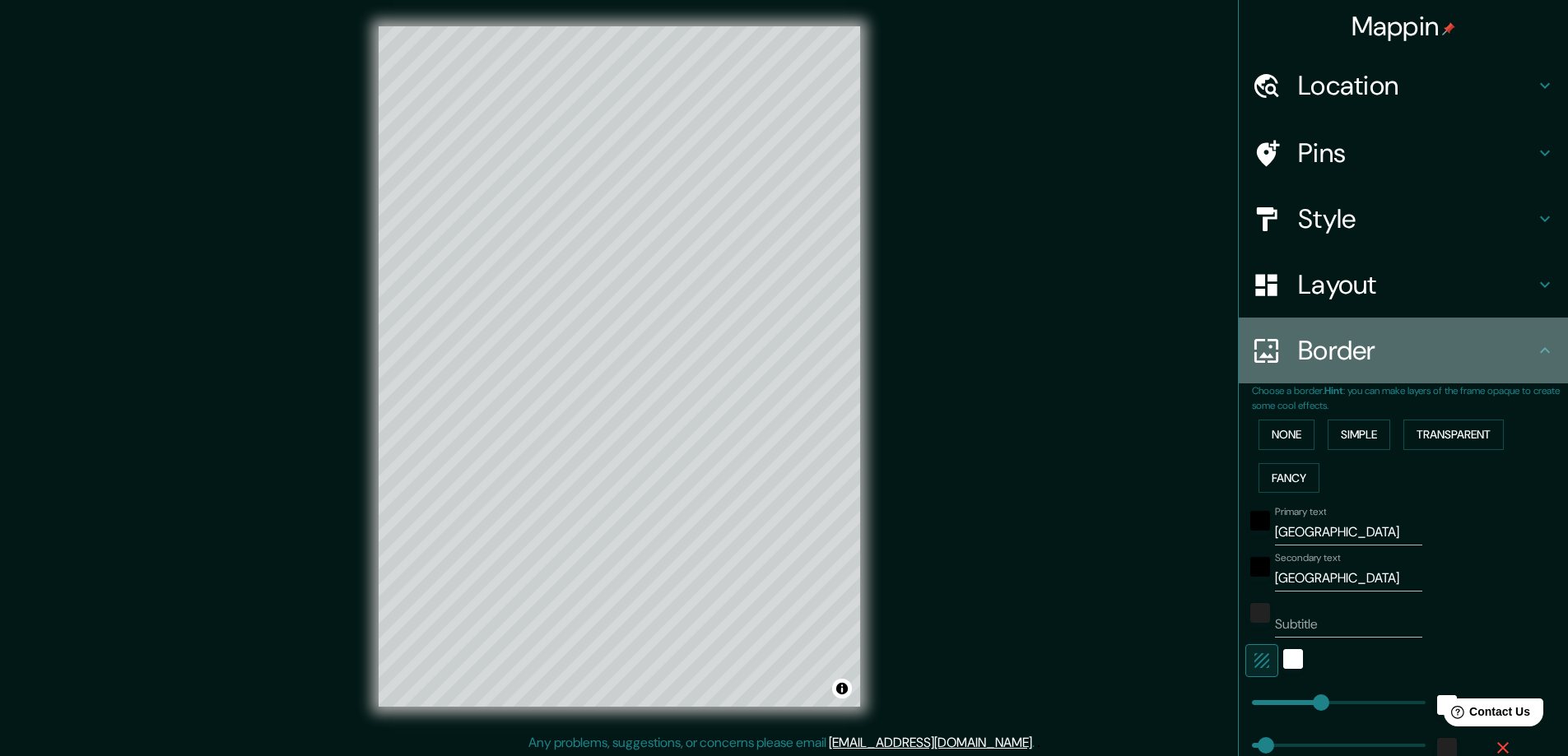
click at [1332, 357] on h4 "Border" at bounding box center [1416, 350] width 237 height 33
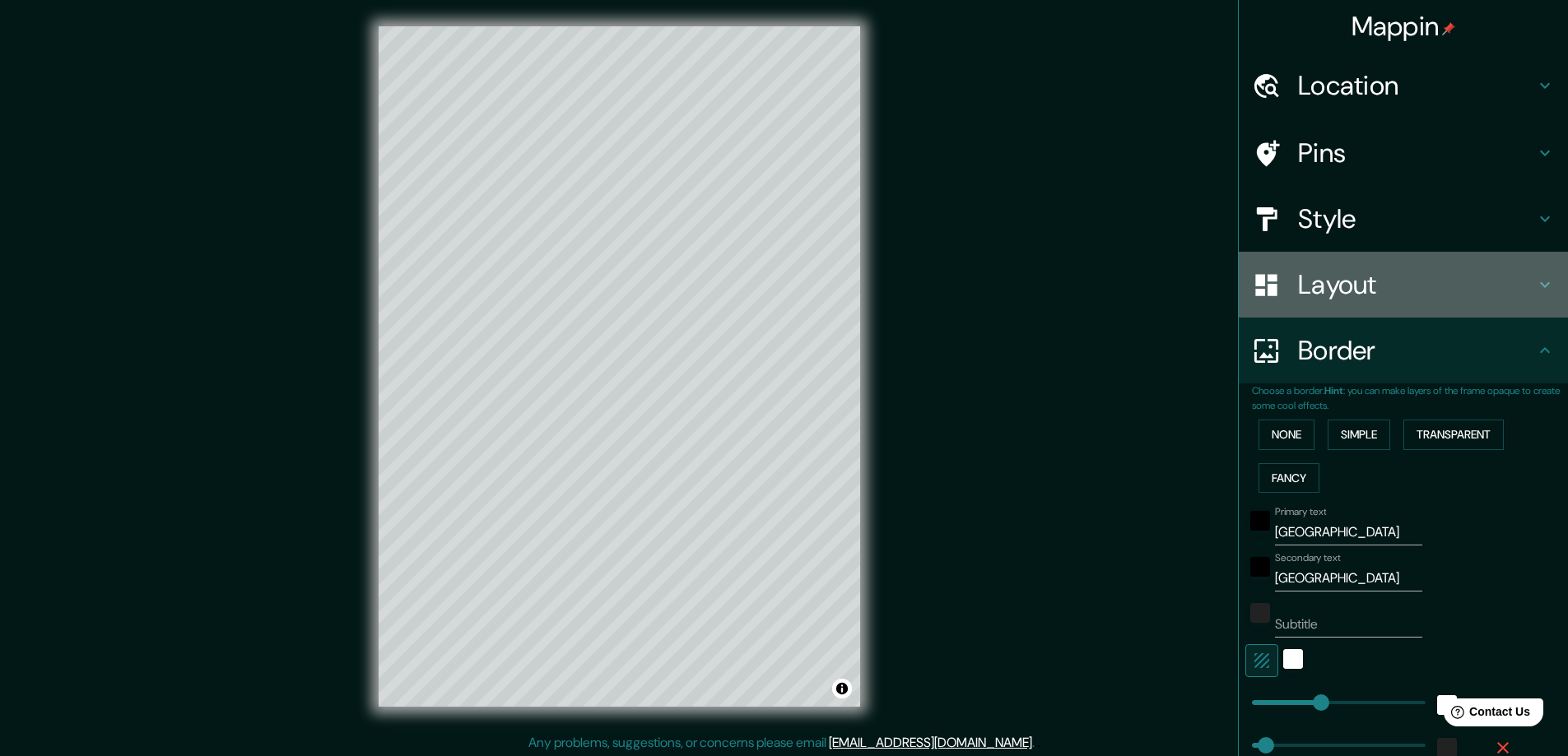
click at [1334, 286] on h4 "Layout" at bounding box center [1416, 284] width 237 height 33
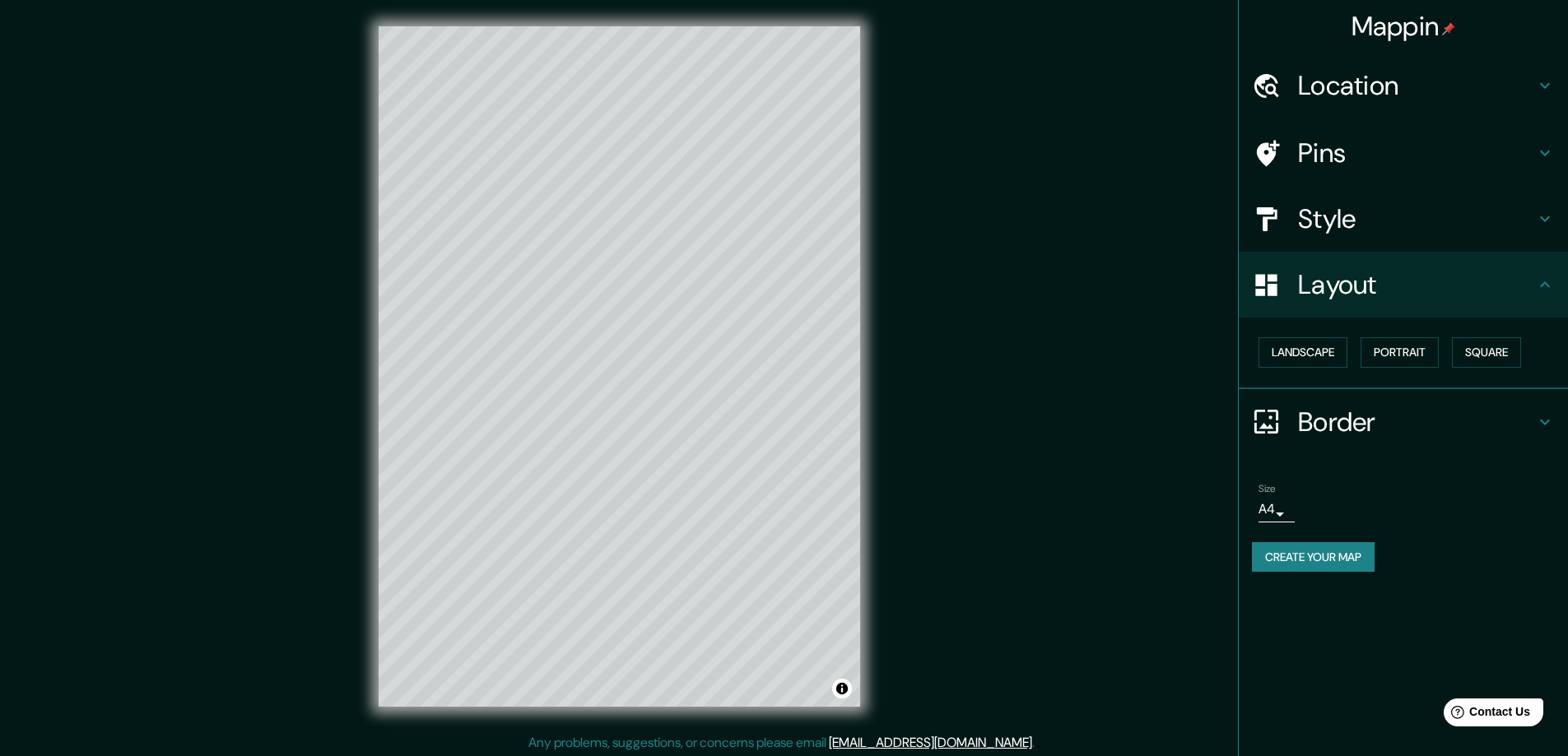
click at [1293, 556] on button "Create your map" at bounding box center [1313, 557] width 123 height 30
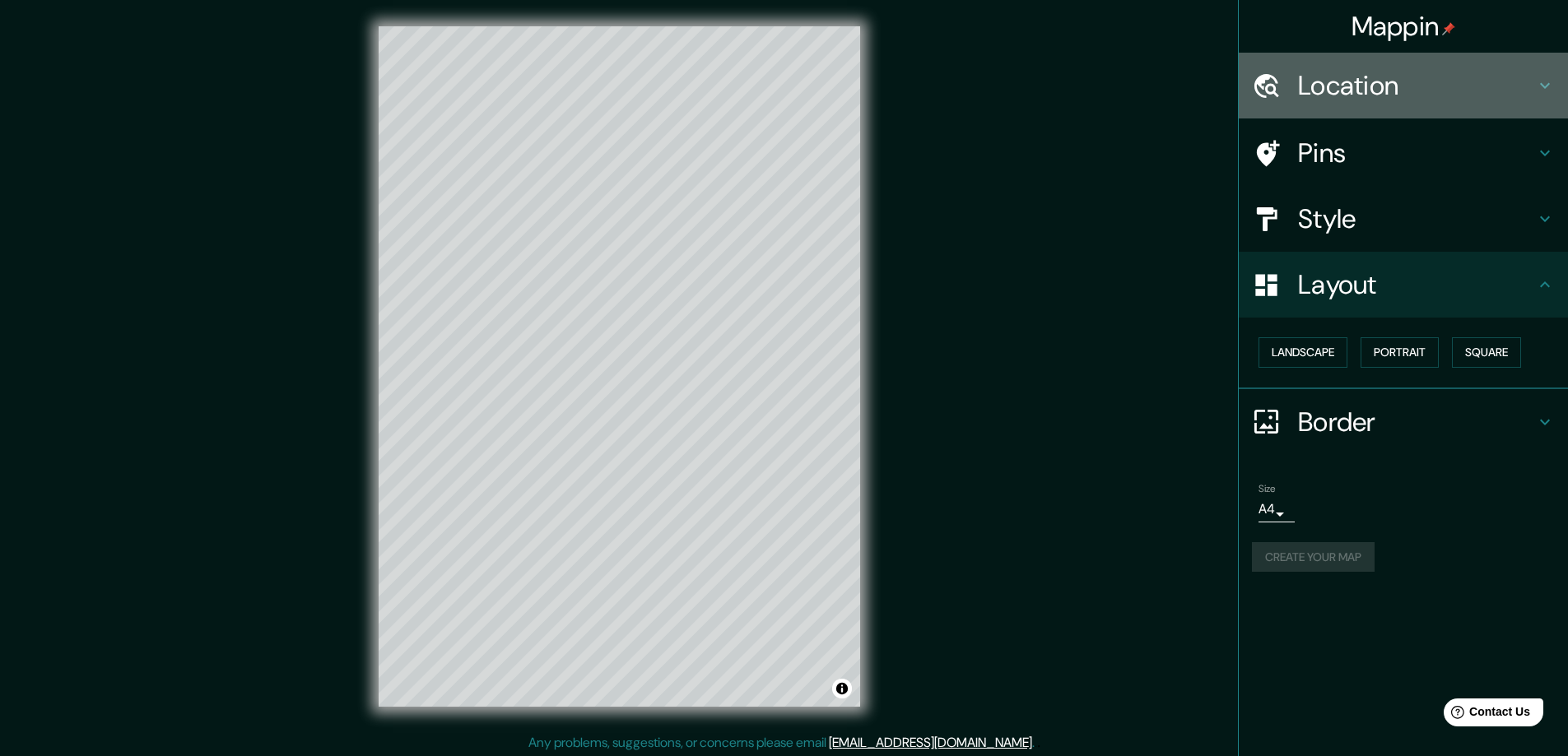
click at [1356, 89] on h4 "Location" at bounding box center [1416, 86] width 237 height 33
type input "47"
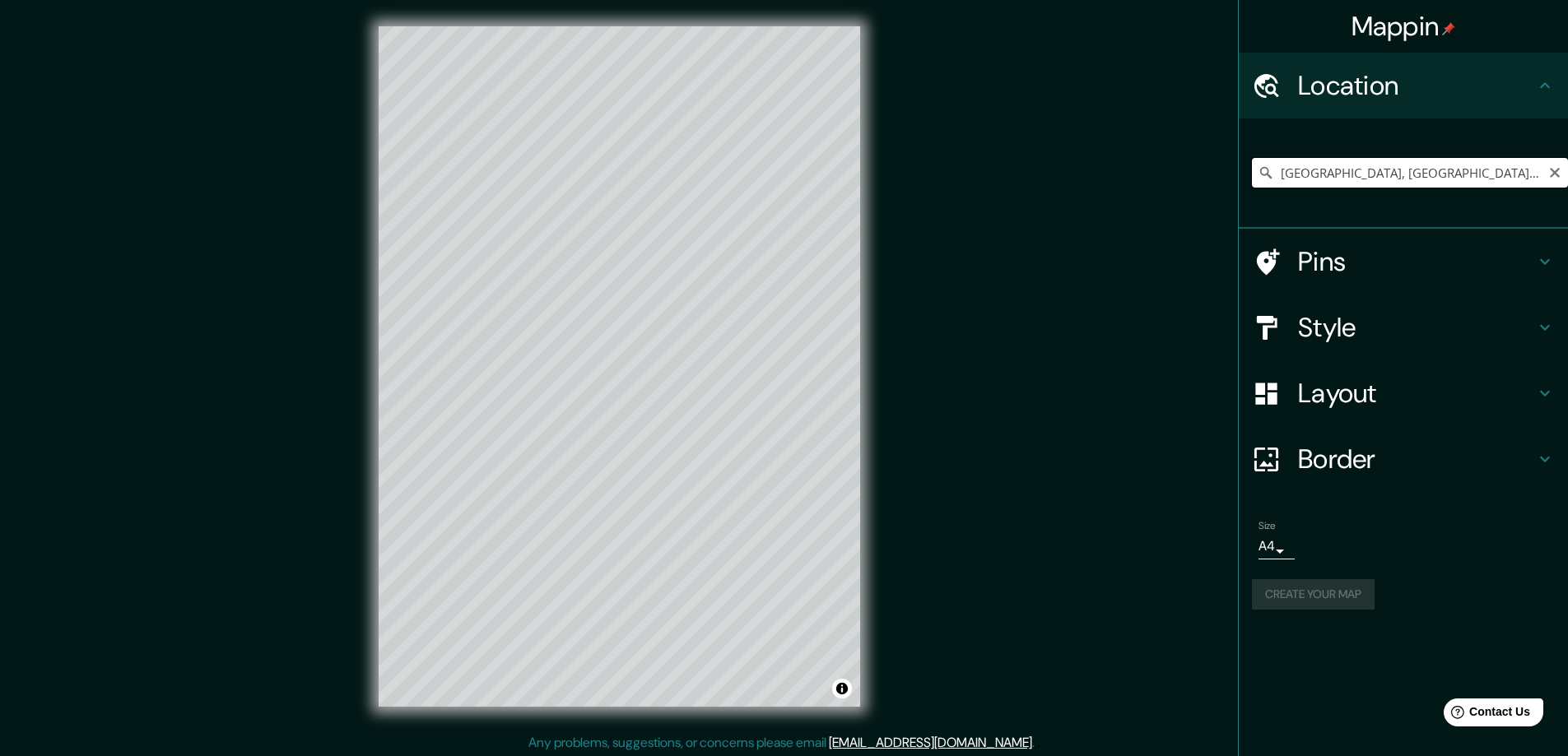
click at [1314, 167] on input "Milánó, Milano megye, Olaszország" at bounding box center [1410, 172] width 316 height 29
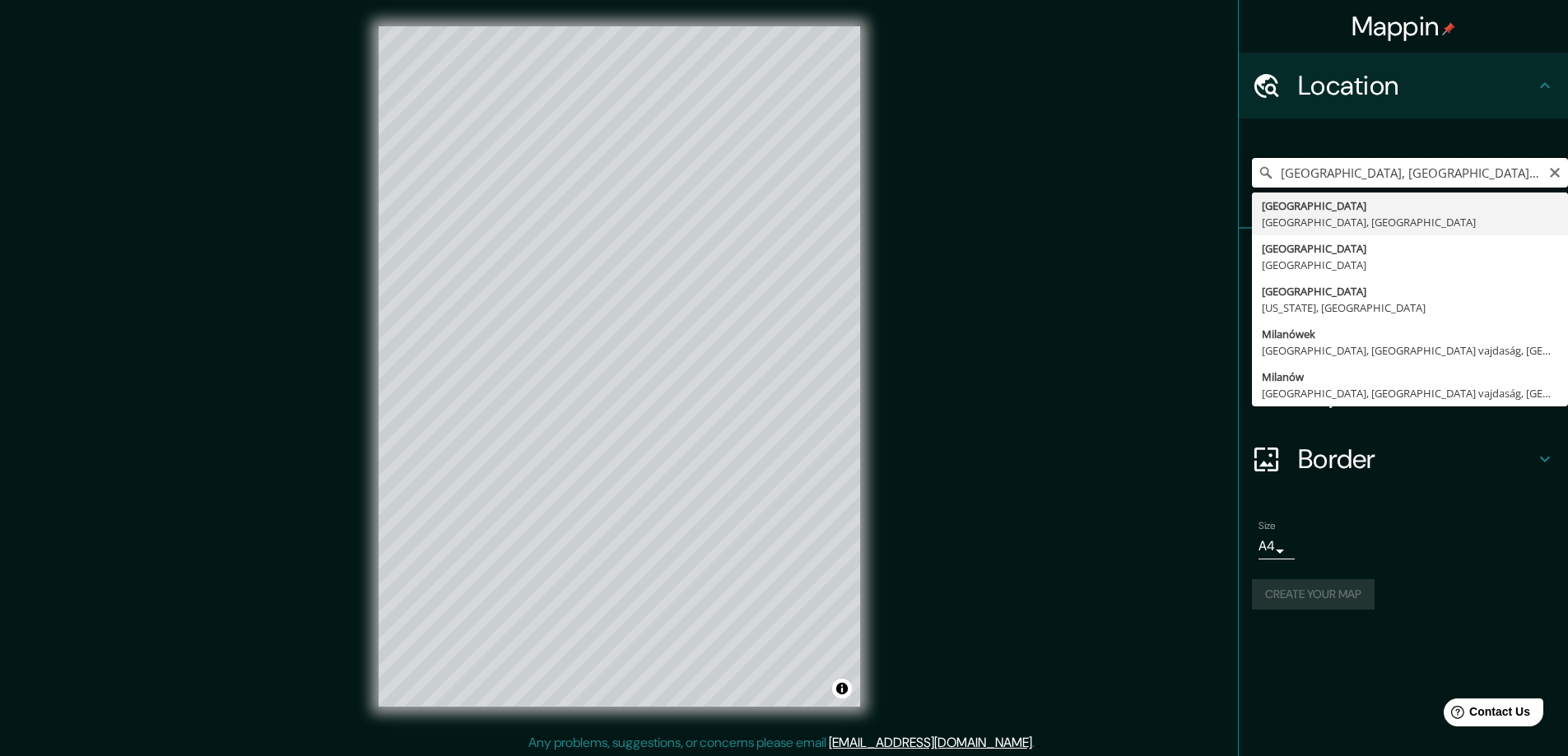
click at [1314, 167] on input "Milánó, Milano megye, Olaszország" at bounding box center [1410, 172] width 316 height 29
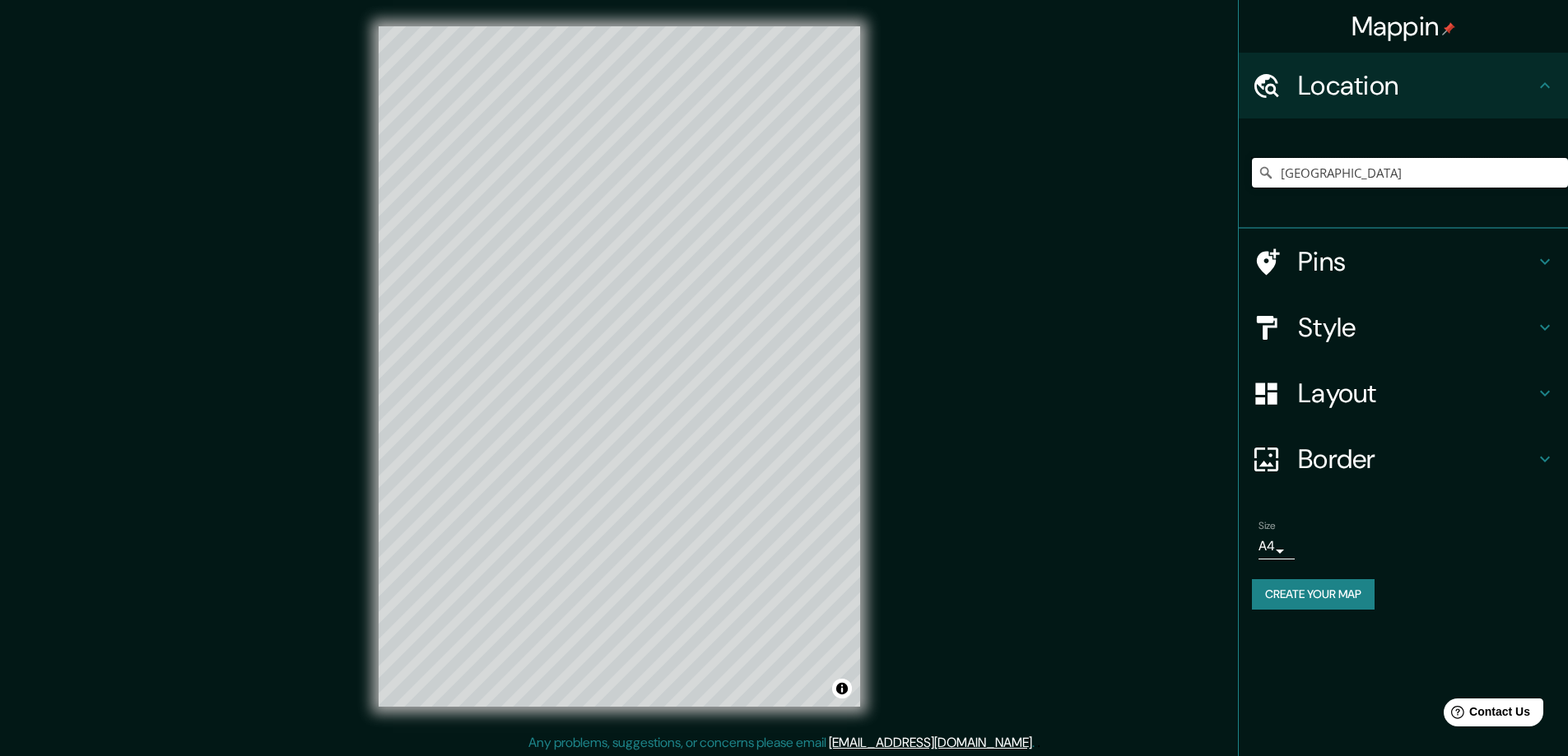
type input "Hongkong"
click at [1305, 598] on button "Create your map" at bounding box center [1313, 594] width 123 height 30
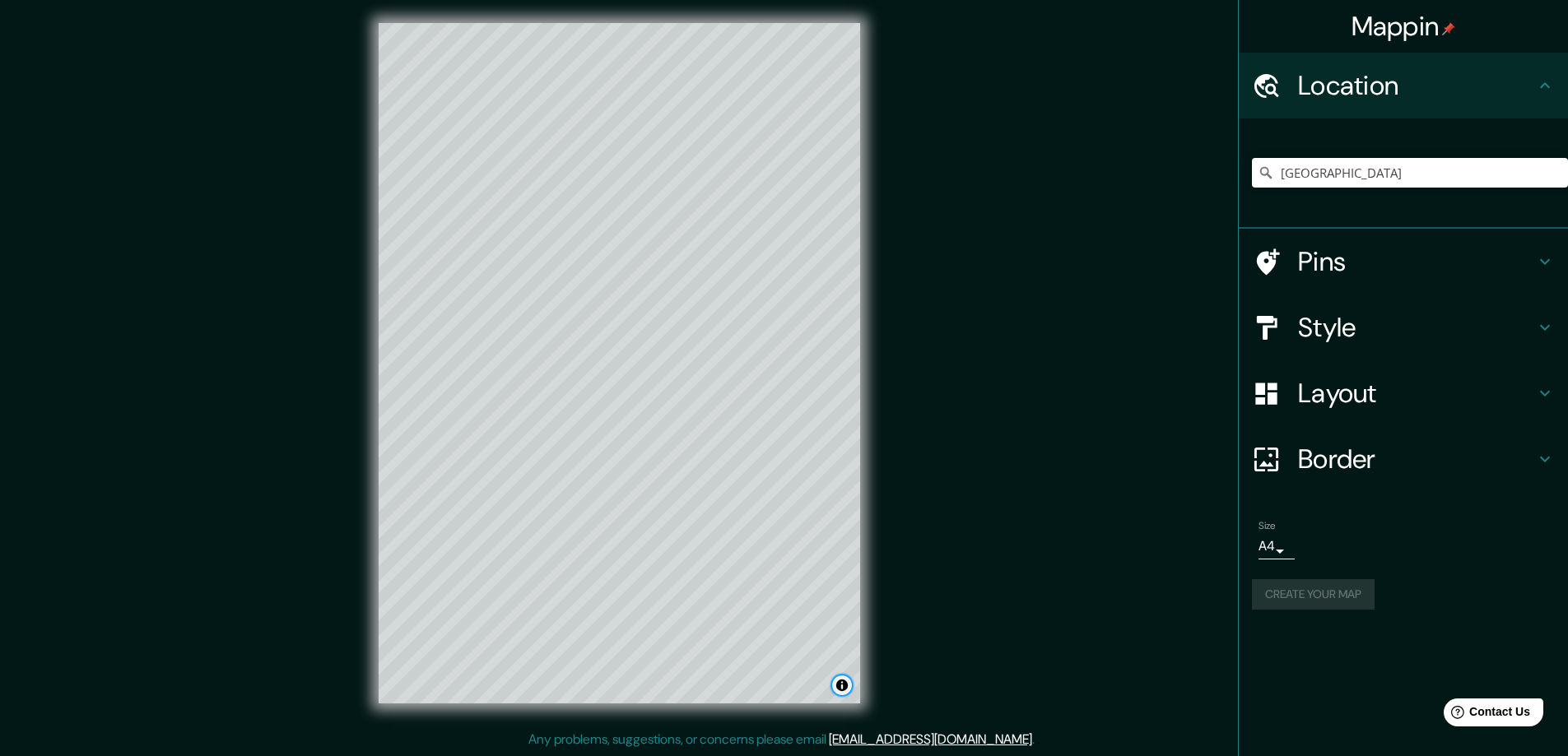
click at [842, 686] on button "Toggle attribution" at bounding box center [842, 685] width 20 height 20
click at [1296, 602] on button "Create your map" at bounding box center [1313, 594] width 123 height 30
click at [1338, 464] on h4 "Border" at bounding box center [1416, 458] width 237 height 33
type input "47"
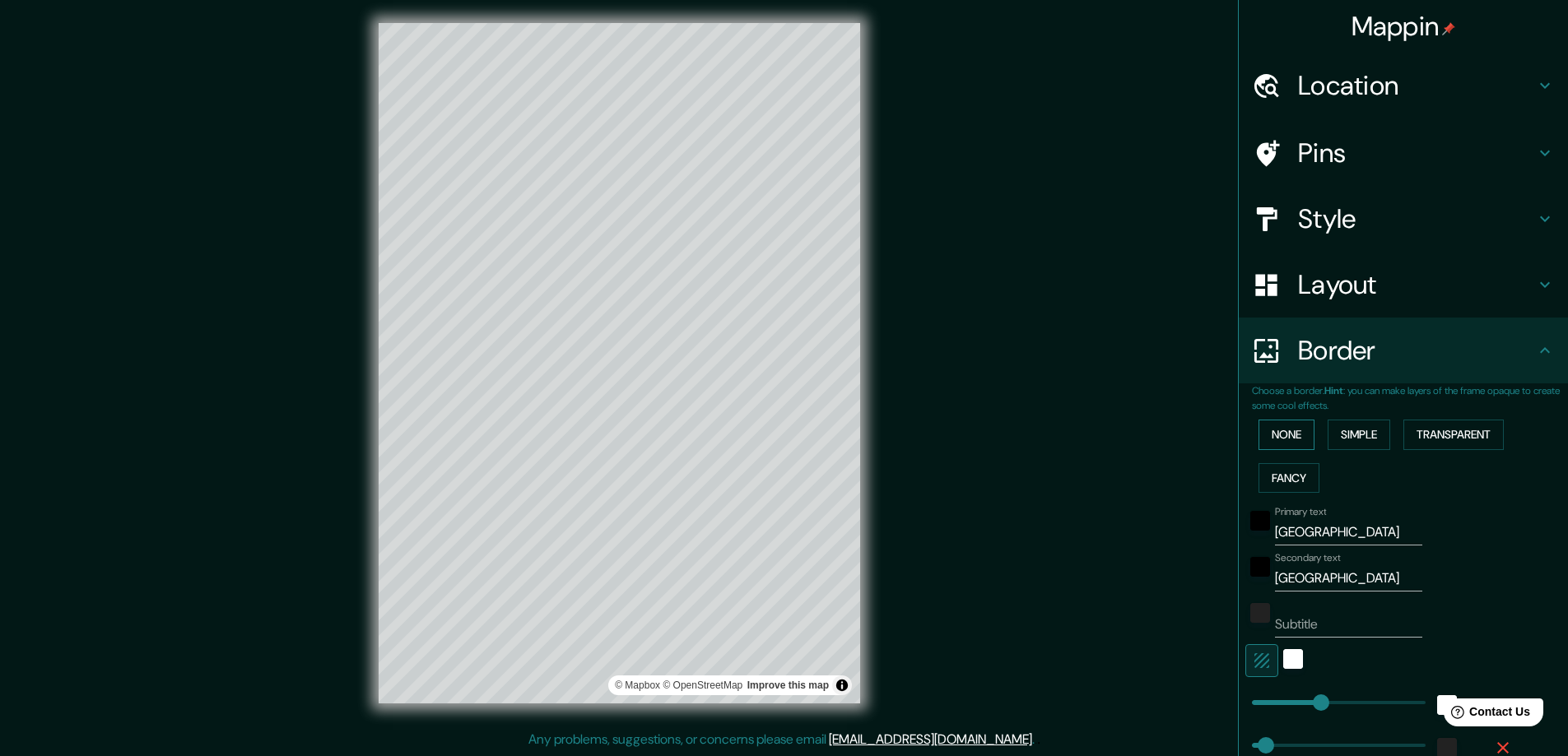
click at [1278, 445] on button "None" at bounding box center [1286, 435] width 56 height 30
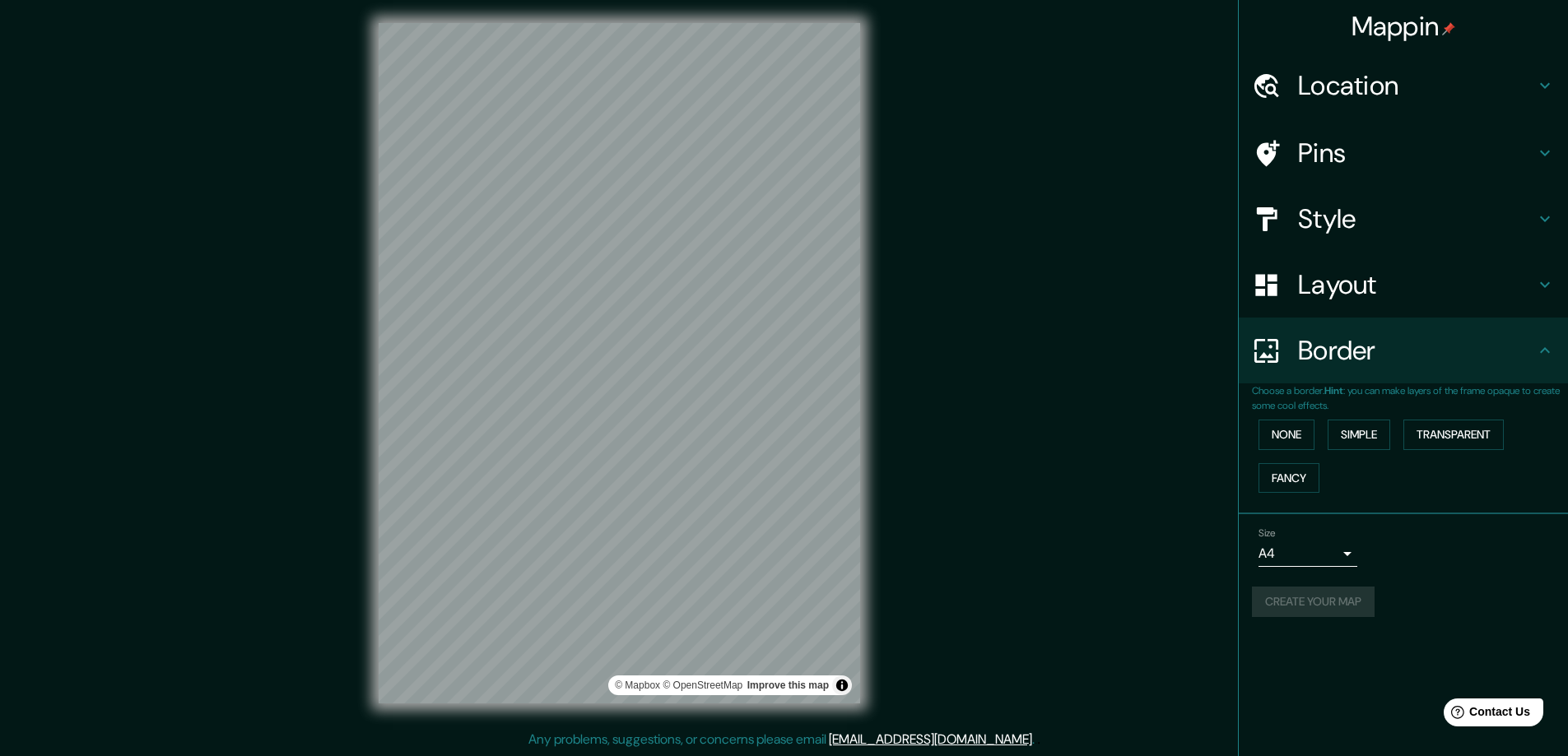
click at [1088, 597] on div "Mappin Location Hongkong Magyarország Hongkong Hongcheon Kangvon, Dél-Korea Hon…" at bounding box center [784, 377] width 1568 height 759
click at [1294, 597] on button "Create your map" at bounding box center [1313, 602] width 123 height 30
